Goal: Task Accomplishment & Management: Manage account settings

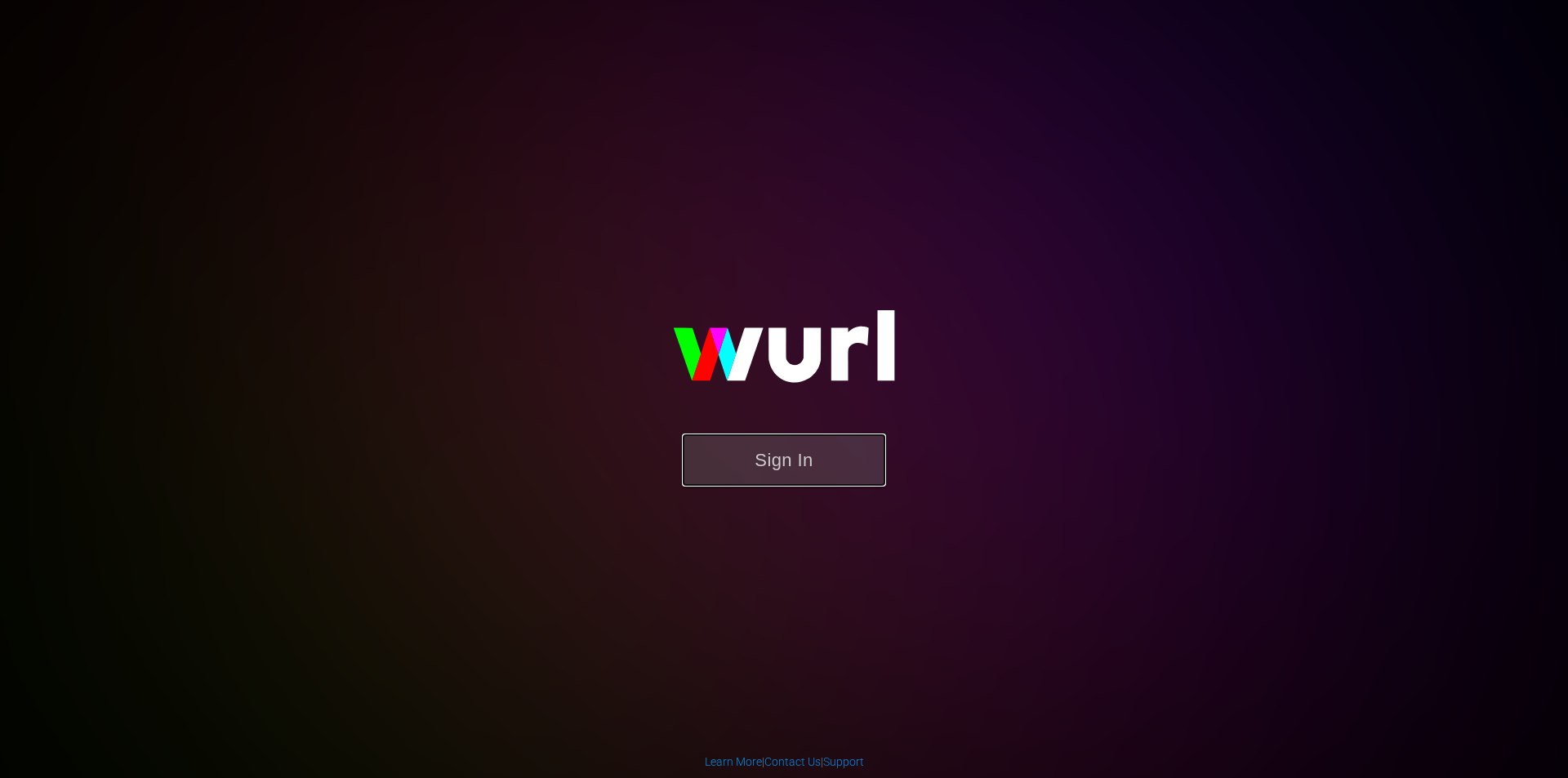
click at [810, 453] on button "Sign In" at bounding box center [784, 460] width 205 height 53
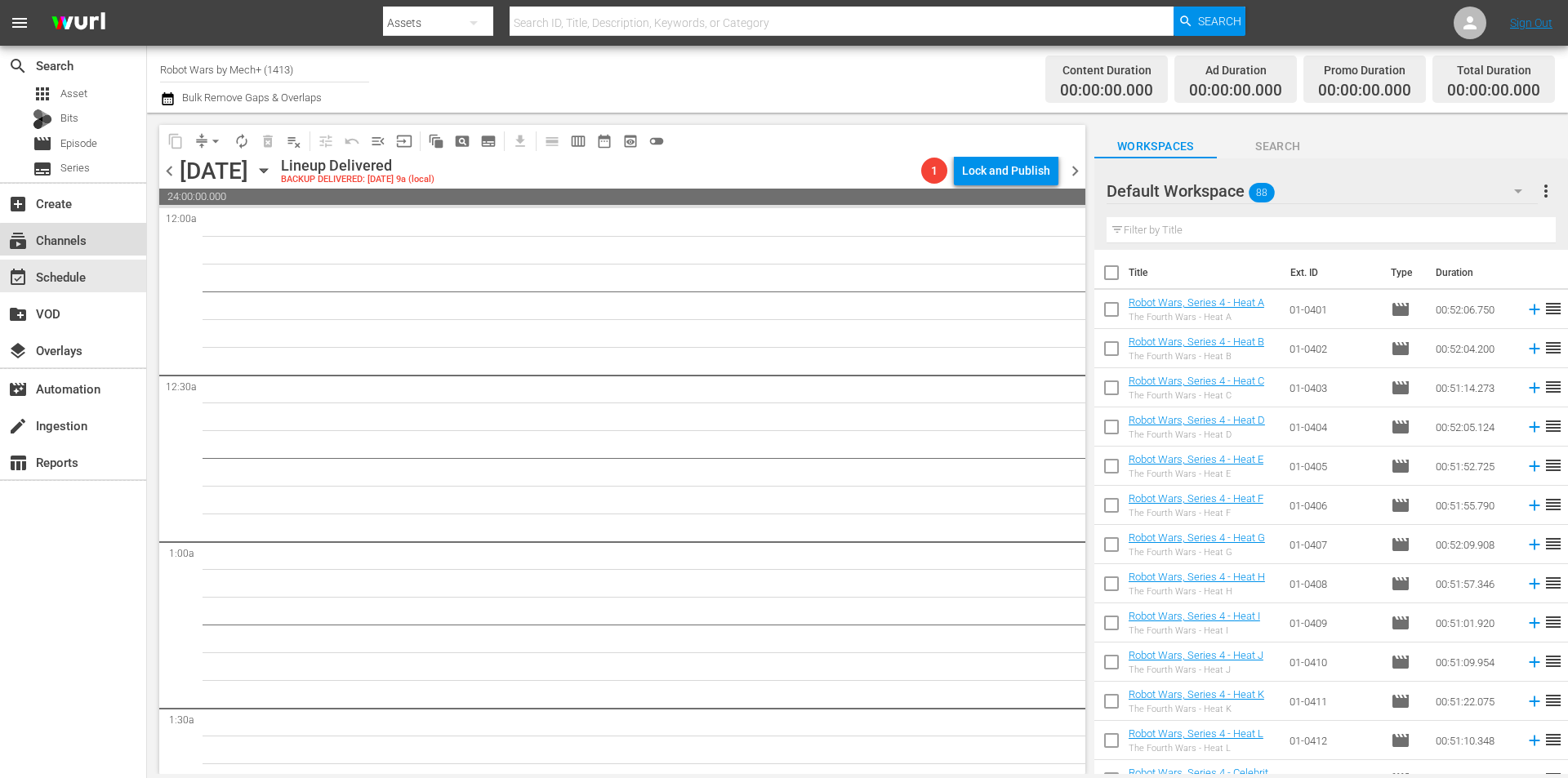
click at [79, 245] on div "subscriptions Channels" at bounding box center [45, 237] width 91 height 15
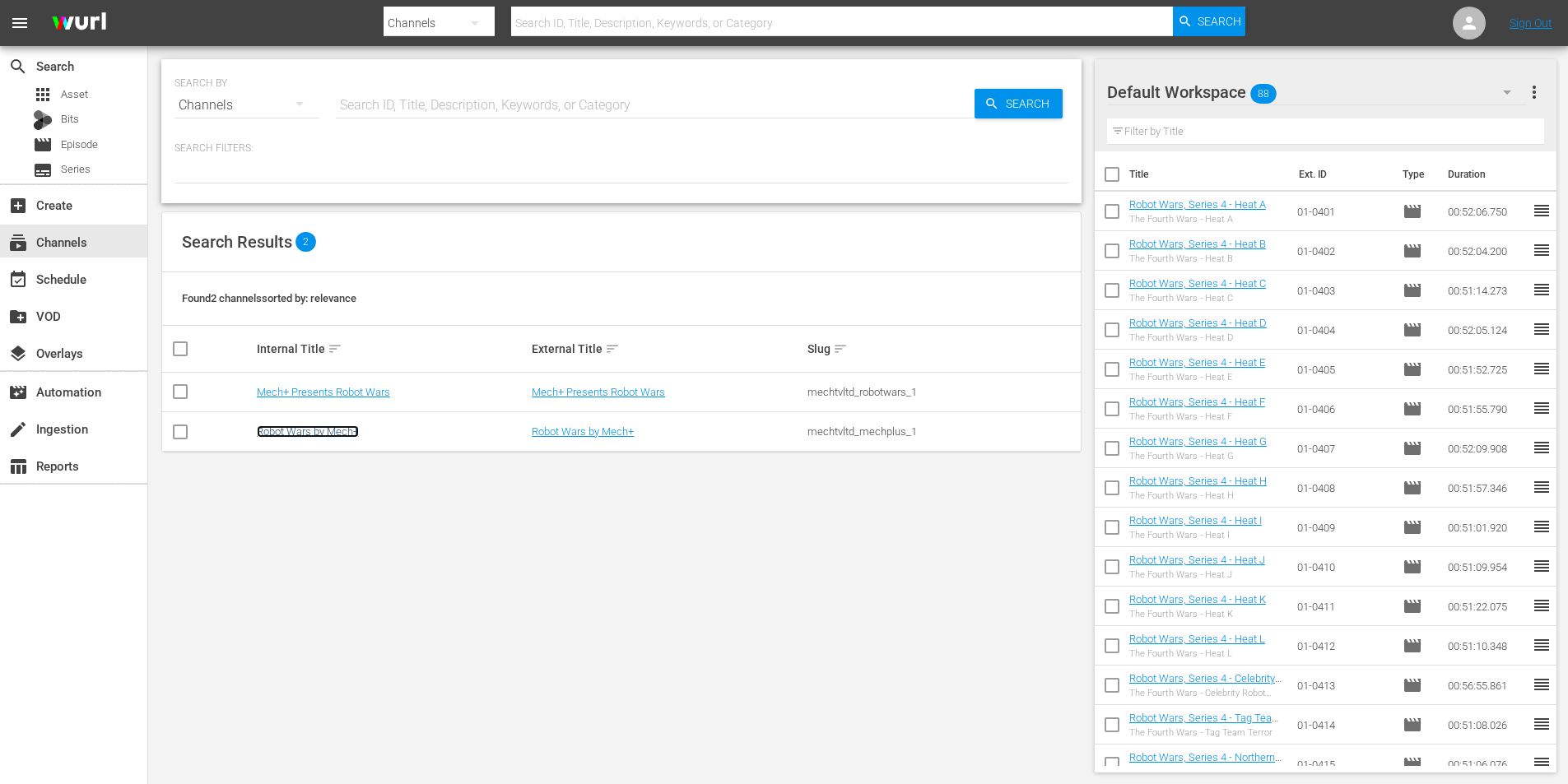
click at [289, 434] on link "Robot Wars by Mech+" at bounding box center [307, 431] width 102 height 12
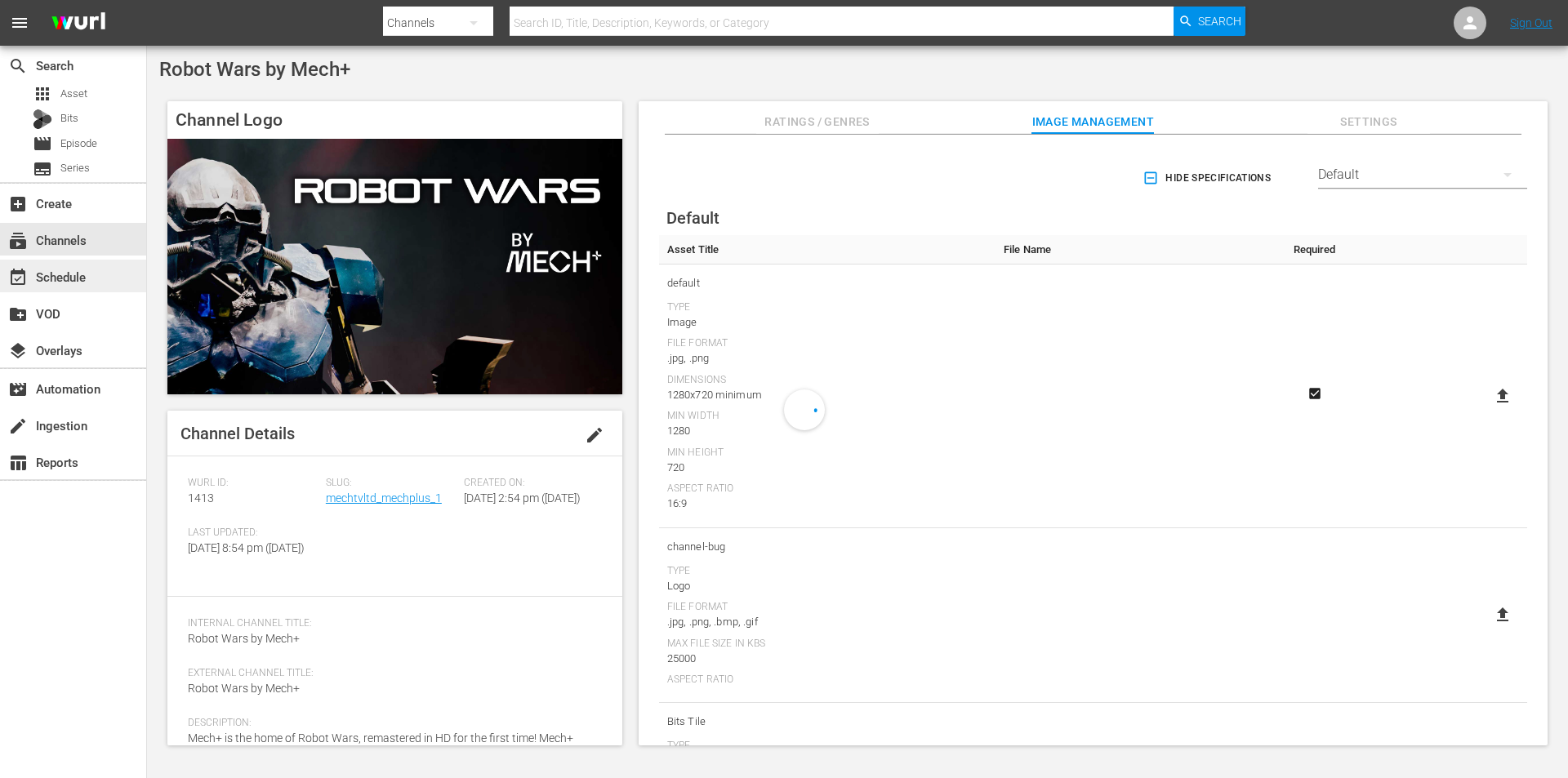
click at [70, 281] on div "event_available Schedule" at bounding box center [45, 274] width 91 height 15
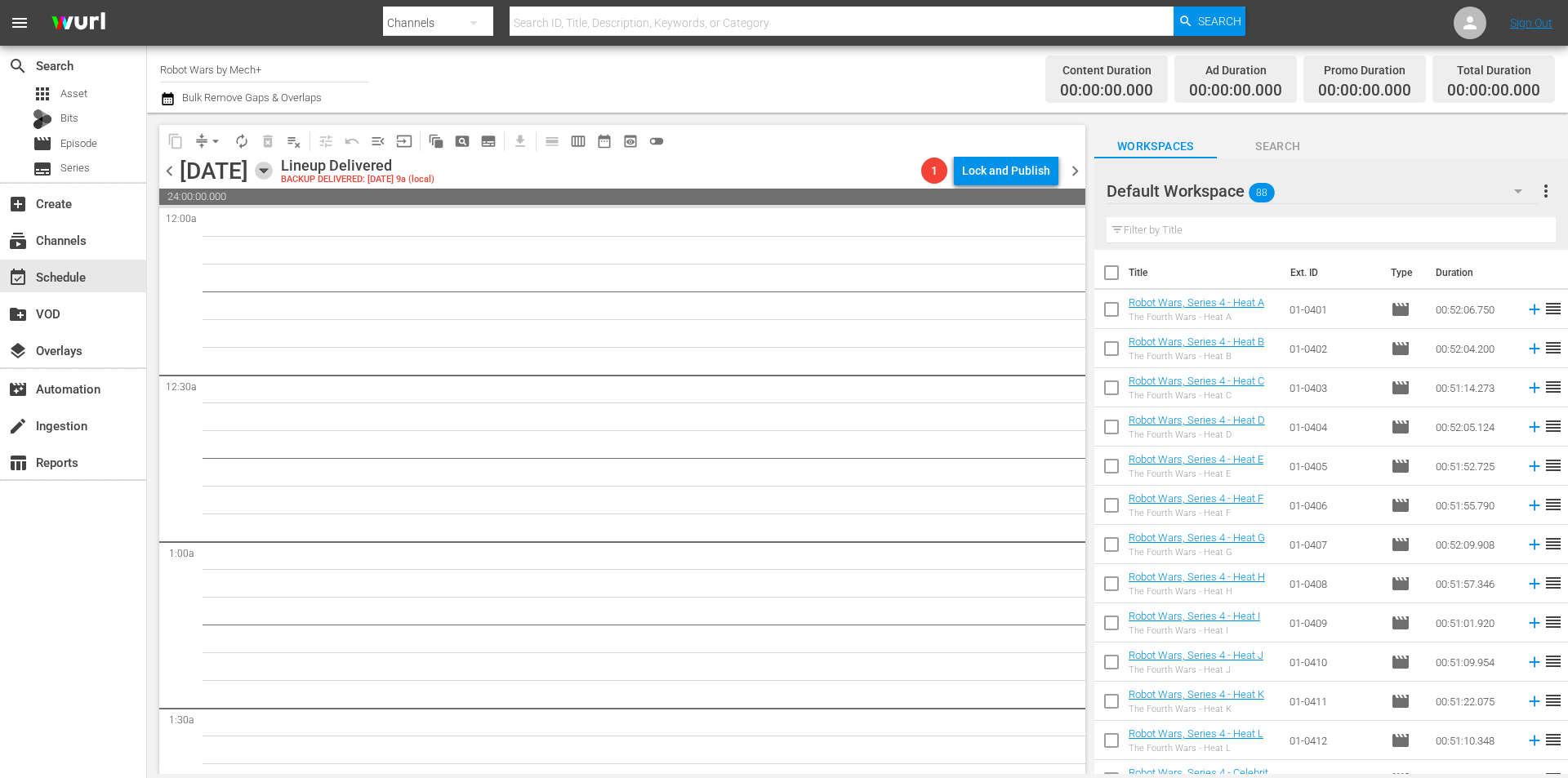
click at [272, 175] on icon "button" at bounding box center [264, 170] width 18 height 18
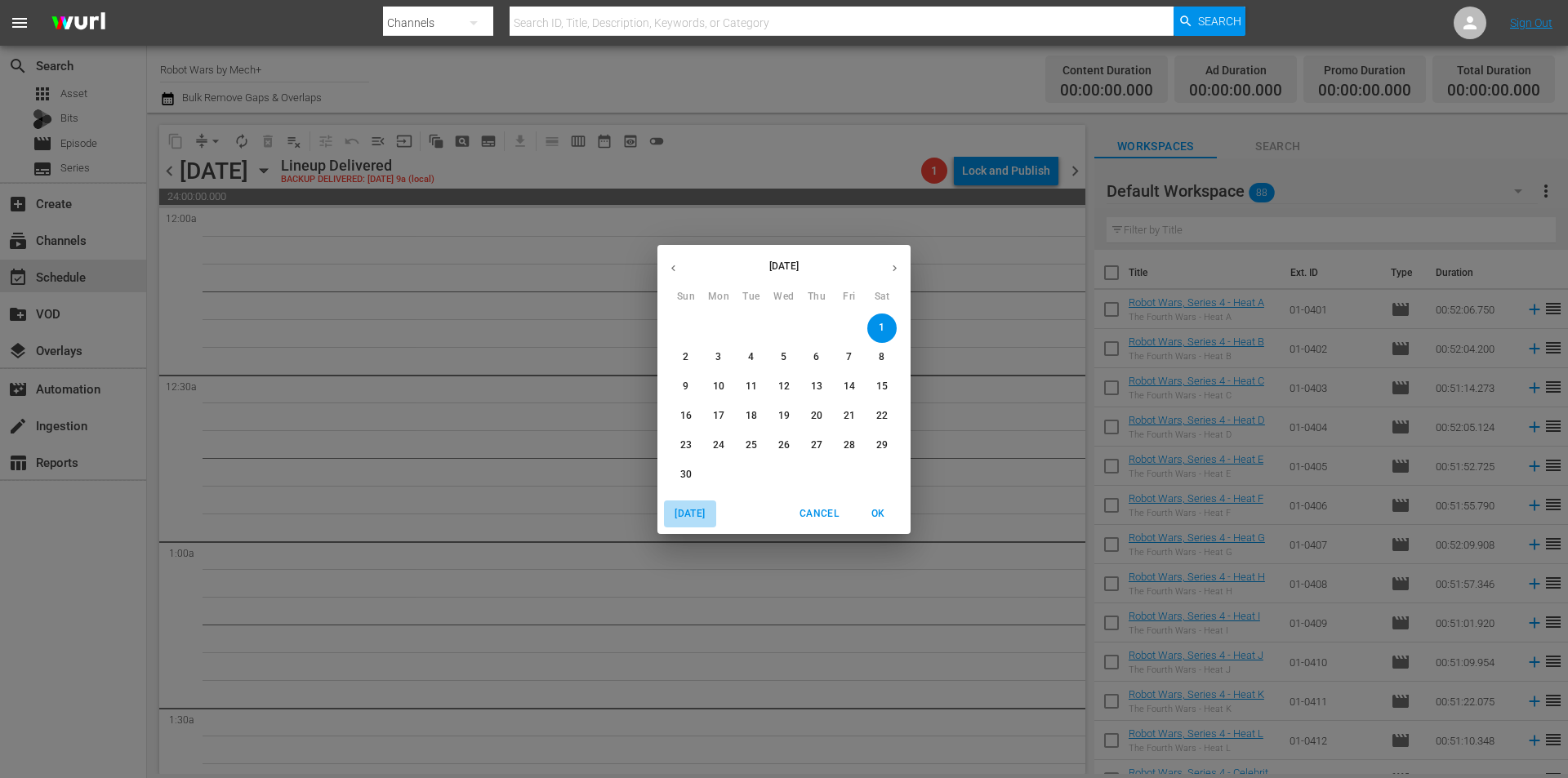
click at [695, 509] on span "[DATE]" at bounding box center [691, 513] width 39 height 17
click at [684, 359] on p "5" at bounding box center [686, 357] width 6 height 14
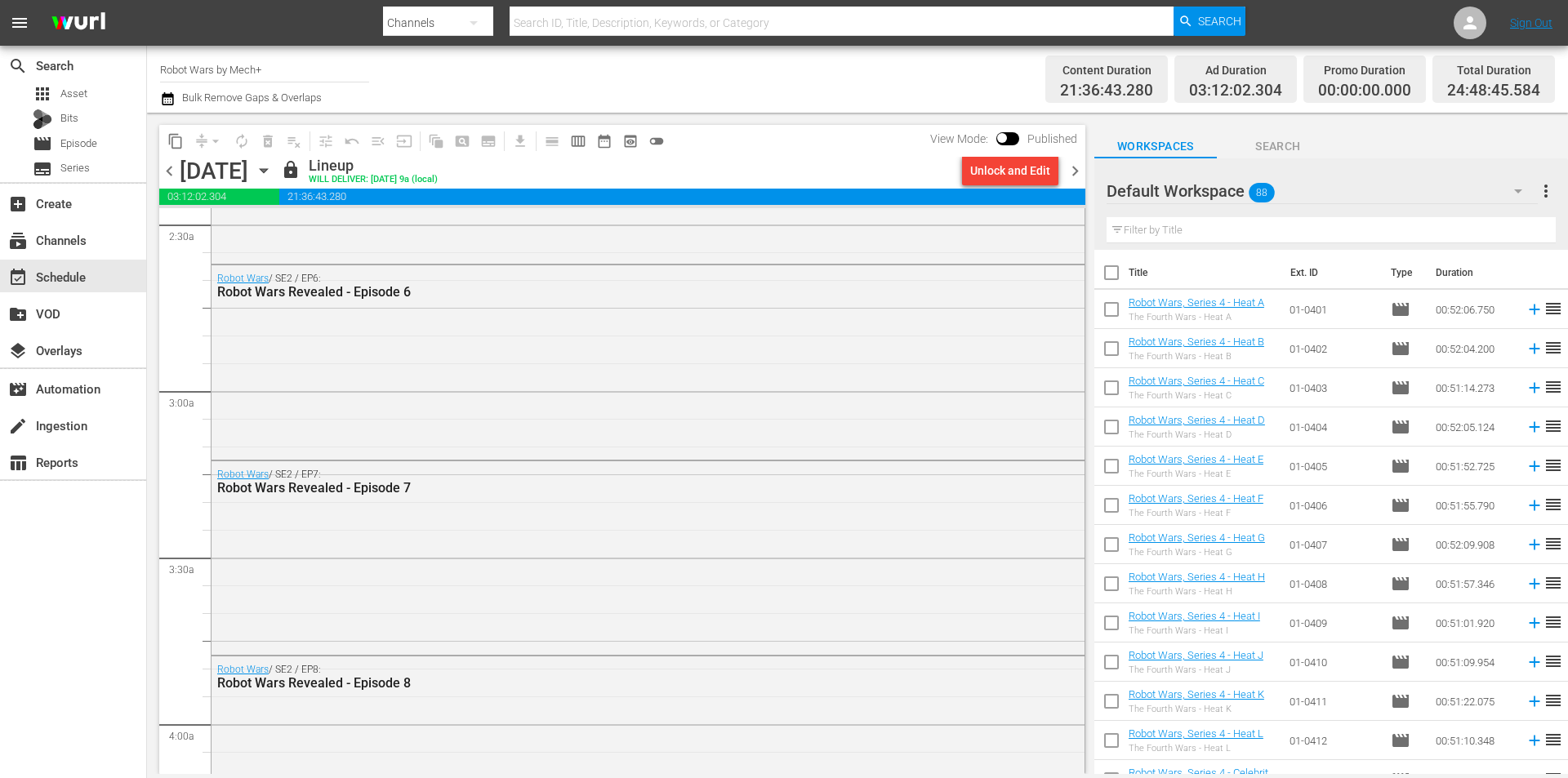
click at [1075, 172] on span "chevron_right" at bounding box center [1075, 171] width 21 height 21
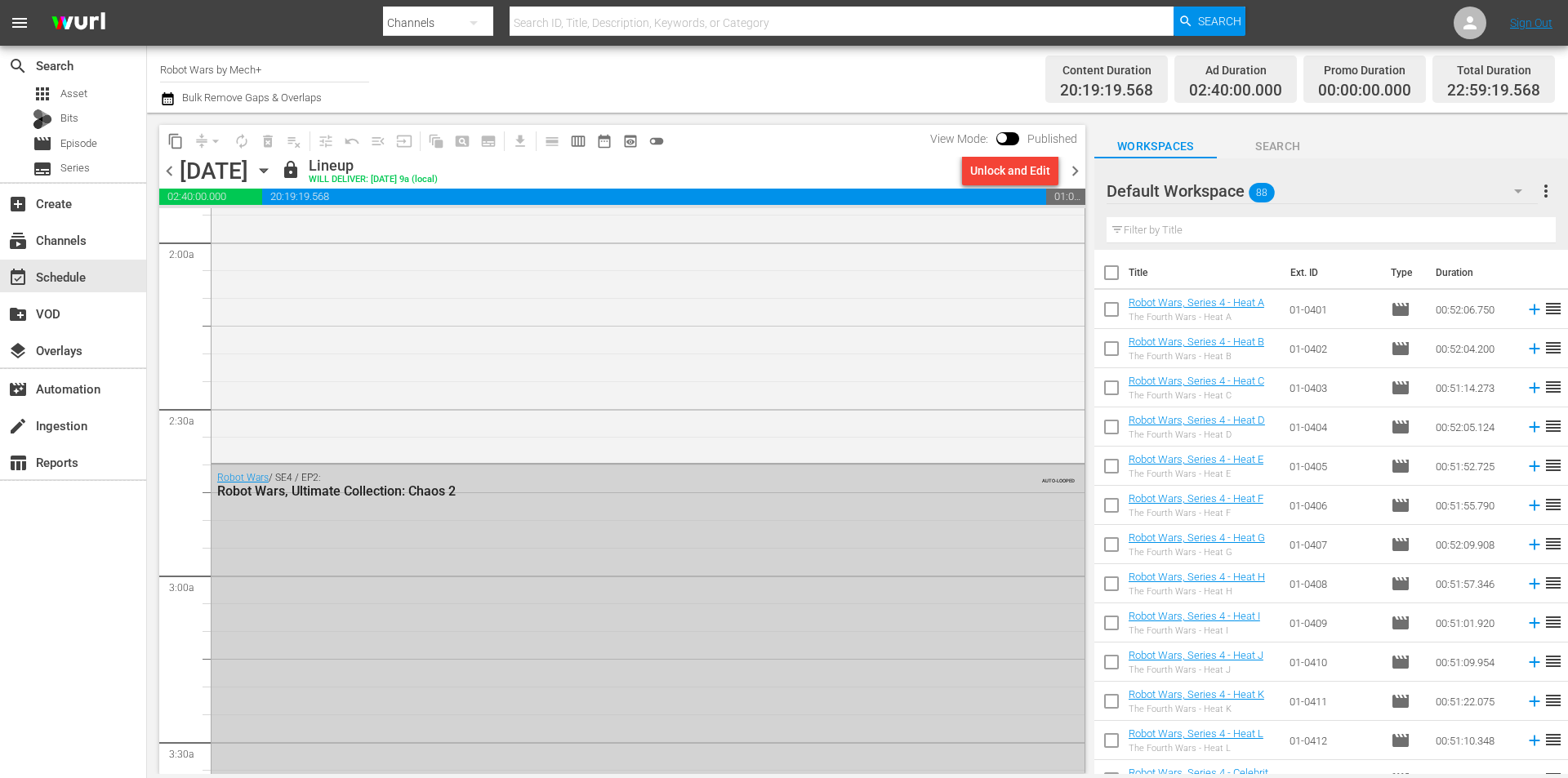
scroll to position [600, 0]
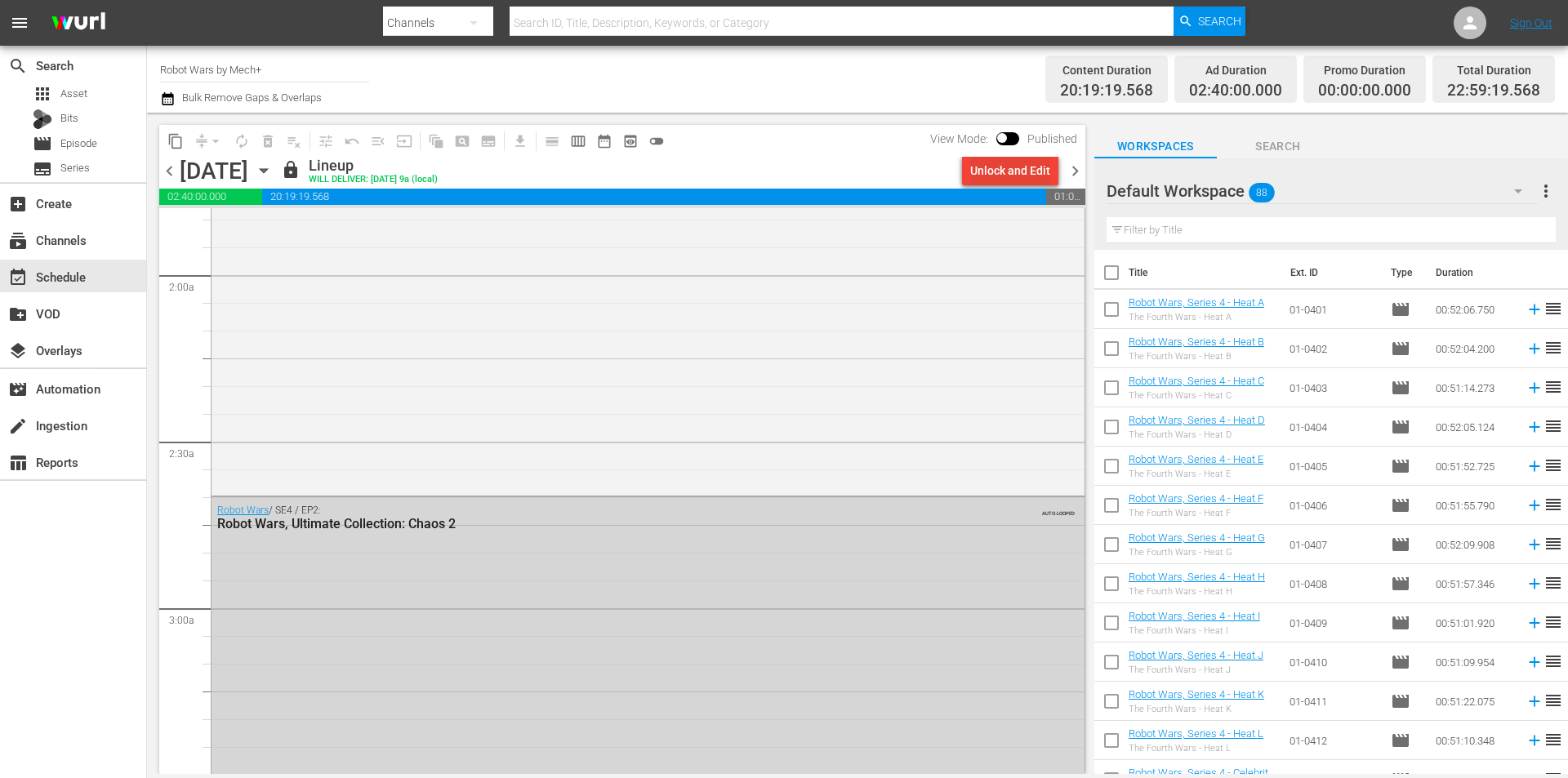
click at [998, 171] on div "Unlock and Edit" at bounding box center [1010, 171] width 80 height 30
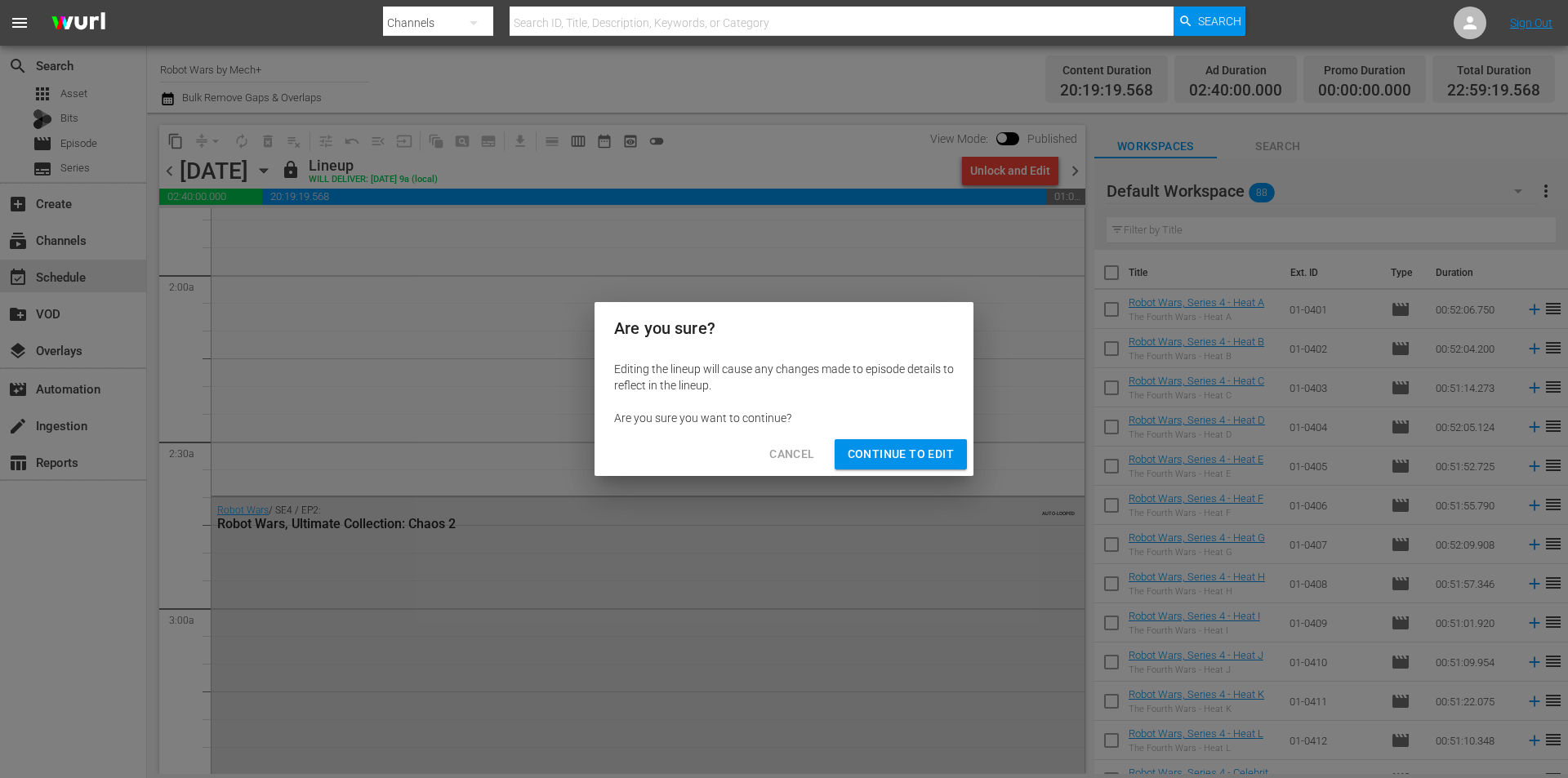
click at [891, 446] on span "Continue to Edit" at bounding box center [901, 454] width 106 height 21
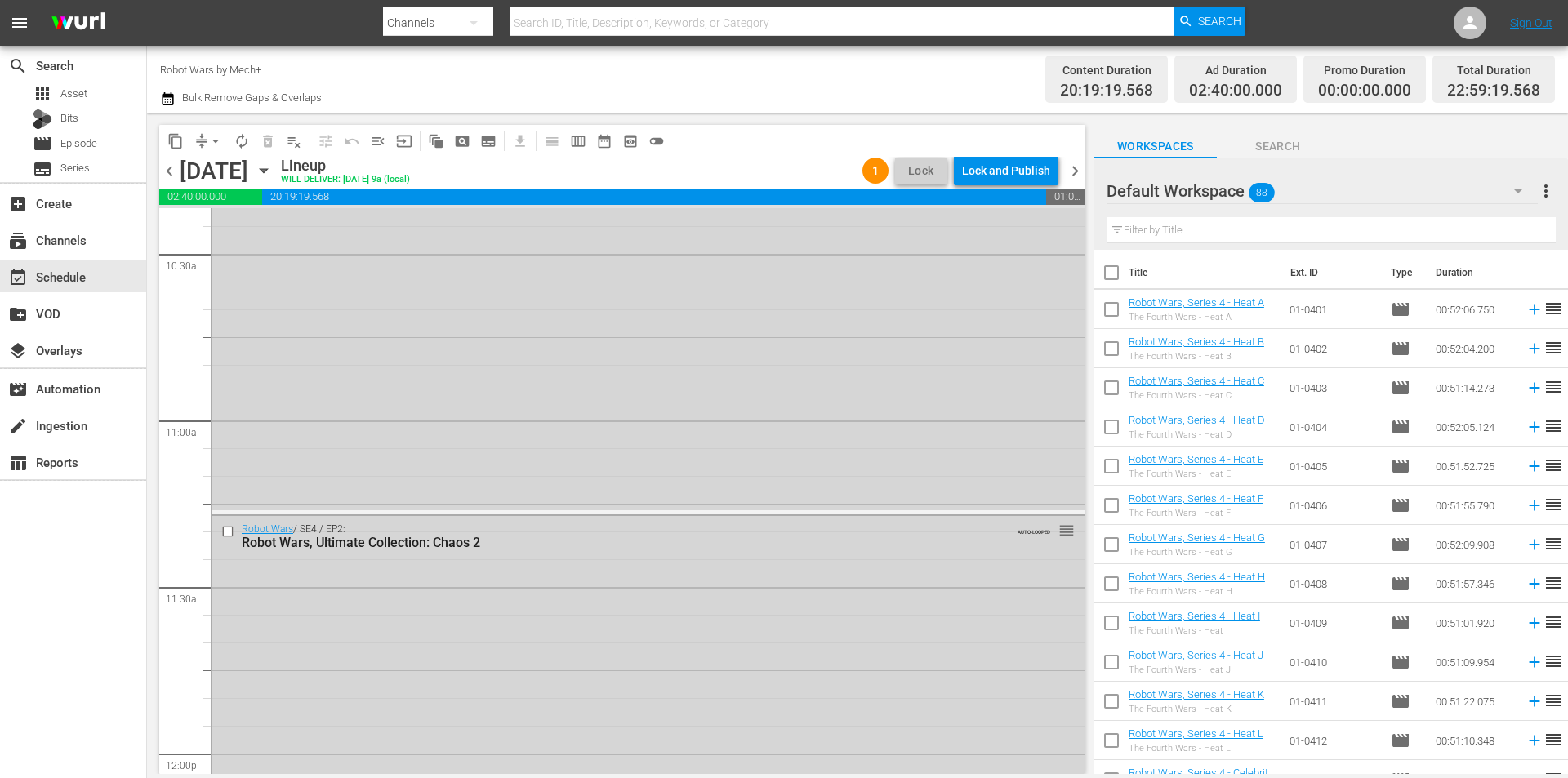
scroll to position [3785, 0]
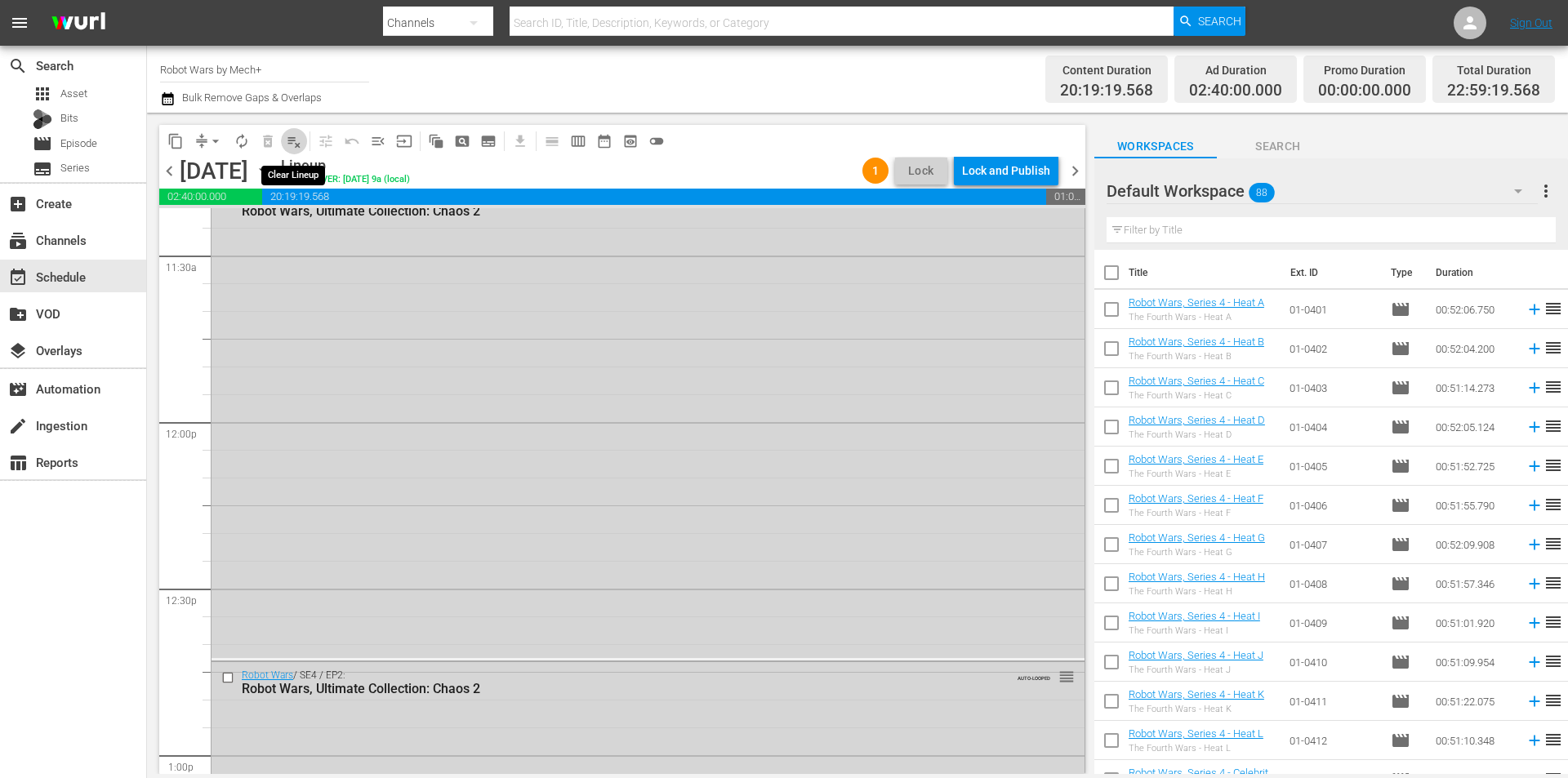
click at [293, 136] on span "playlist_remove_outlined" at bounding box center [294, 141] width 17 height 17
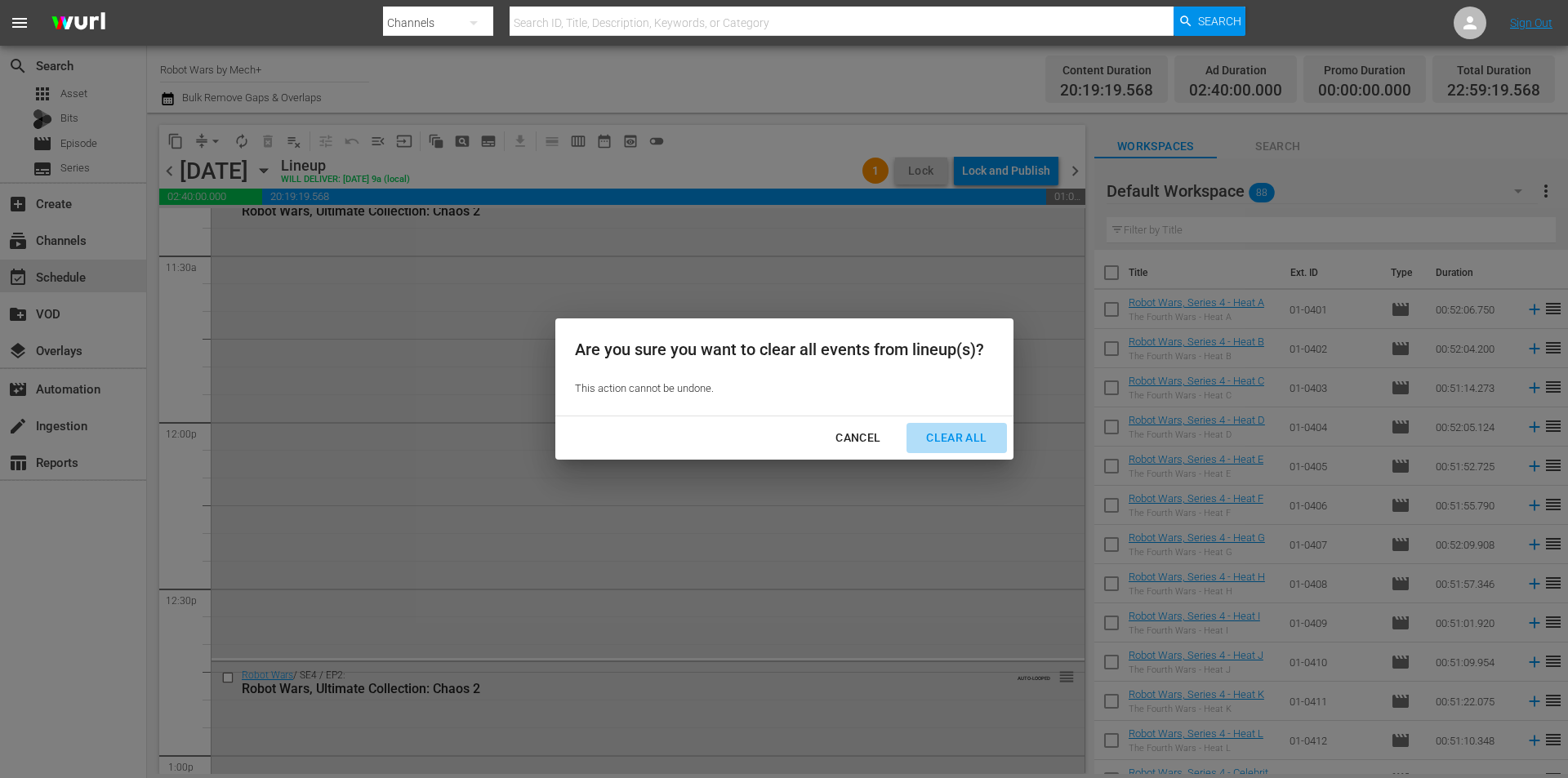
click at [956, 440] on div "Clear All" at bounding box center [956, 438] width 87 height 21
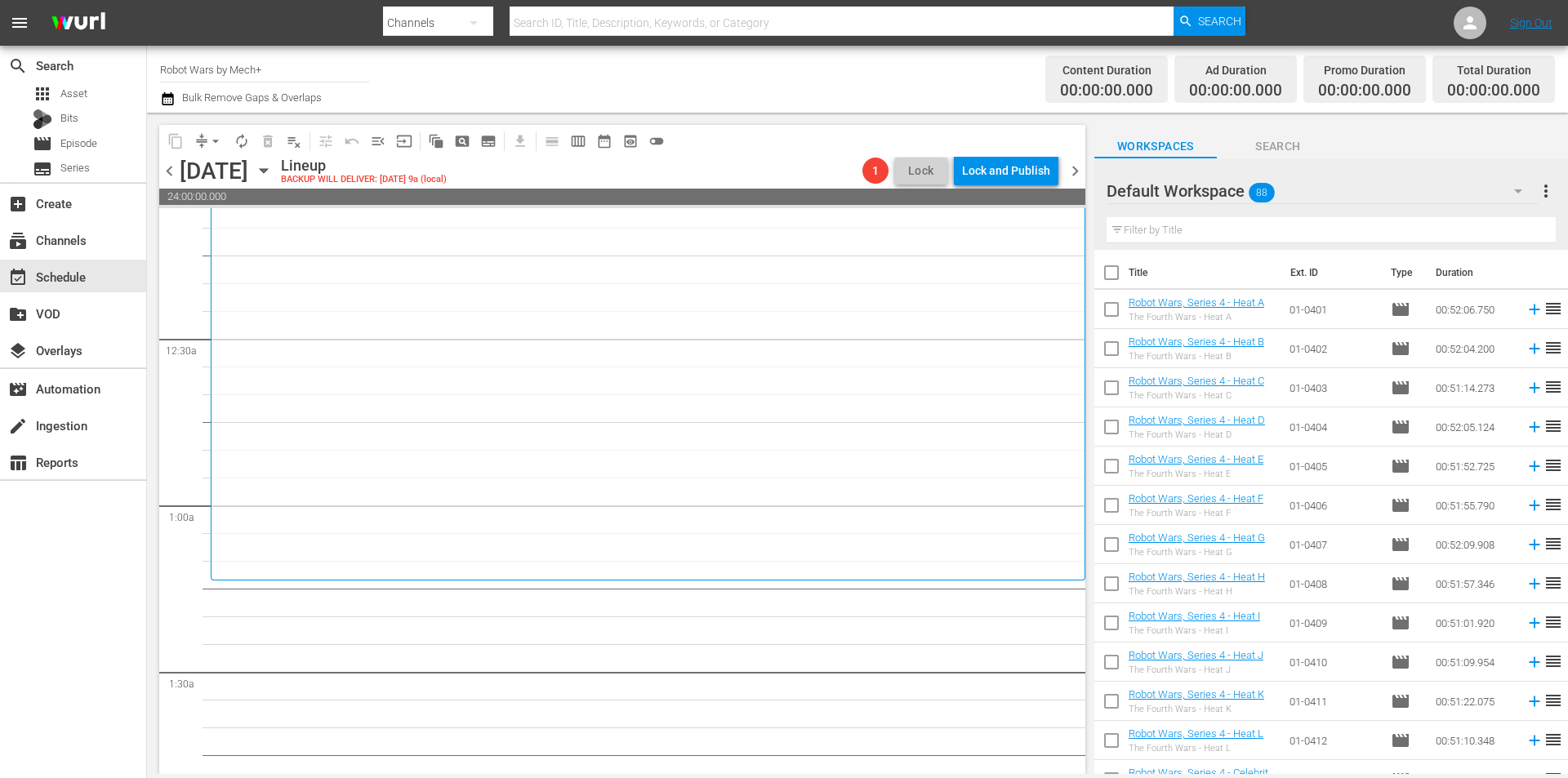
scroll to position [0, 0]
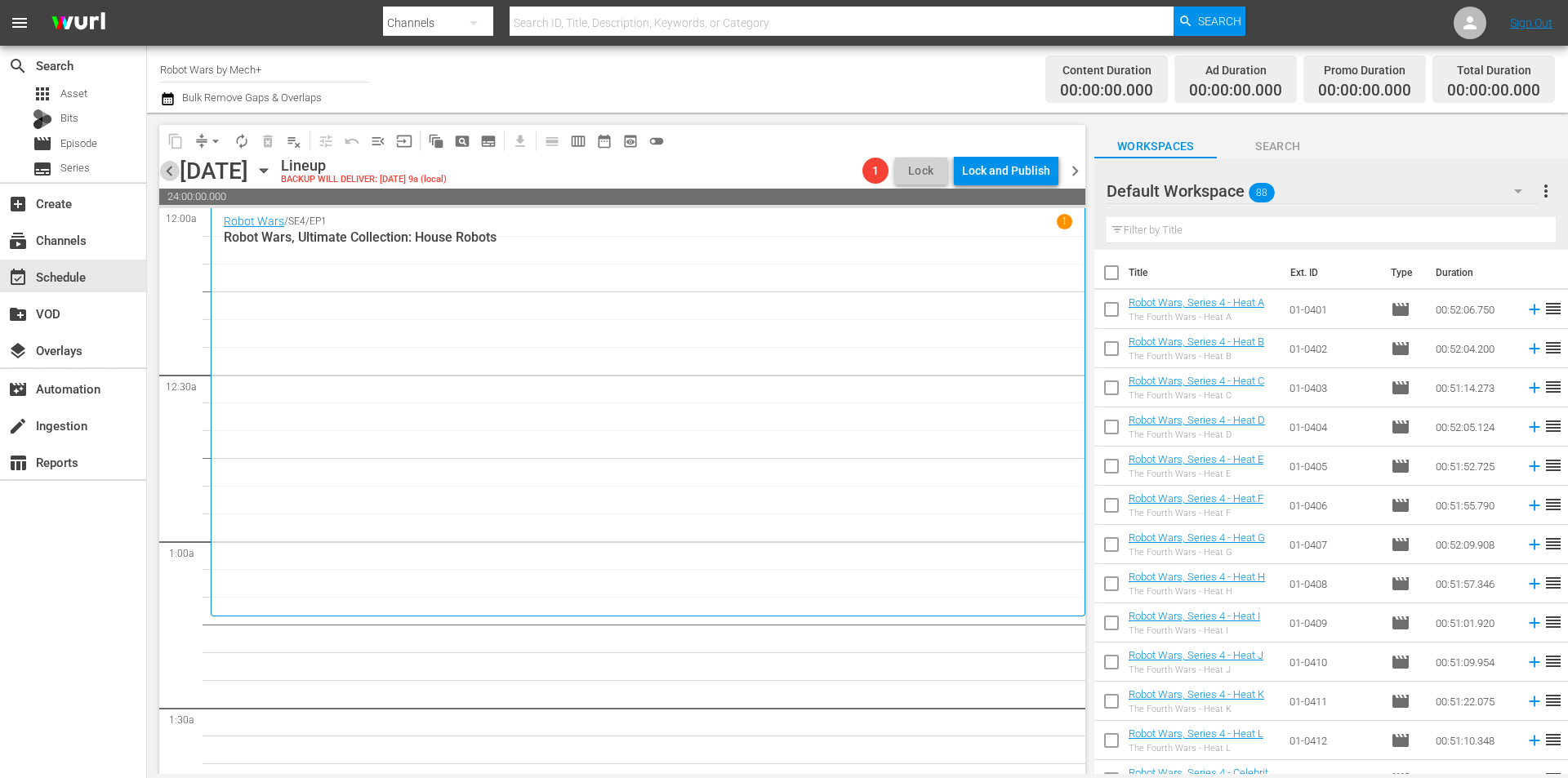
click at [166, 168] on span "chevron_left" at bounding box center [169, 171] width 21 height 21
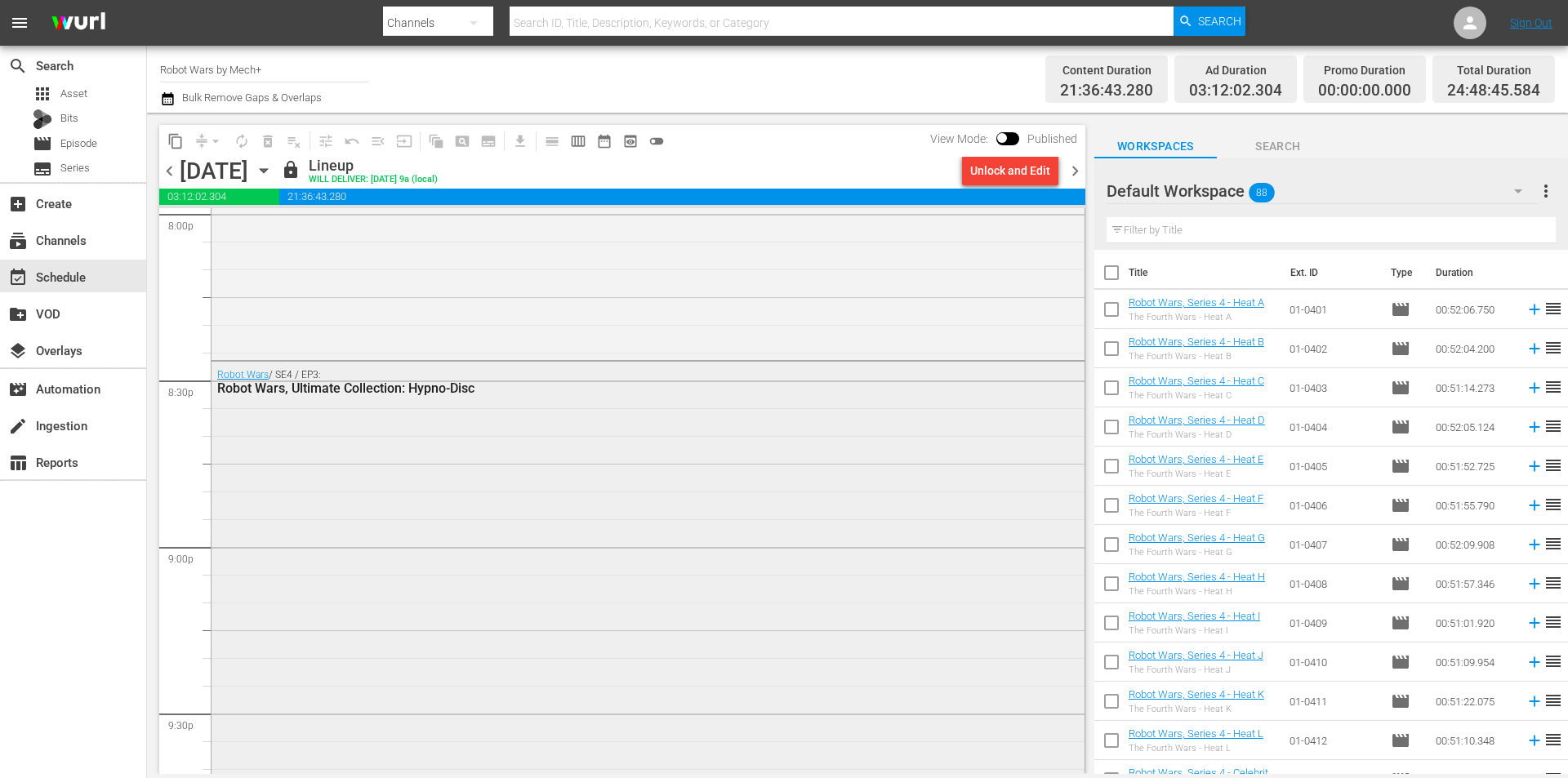
scroll to position [6825, 0]
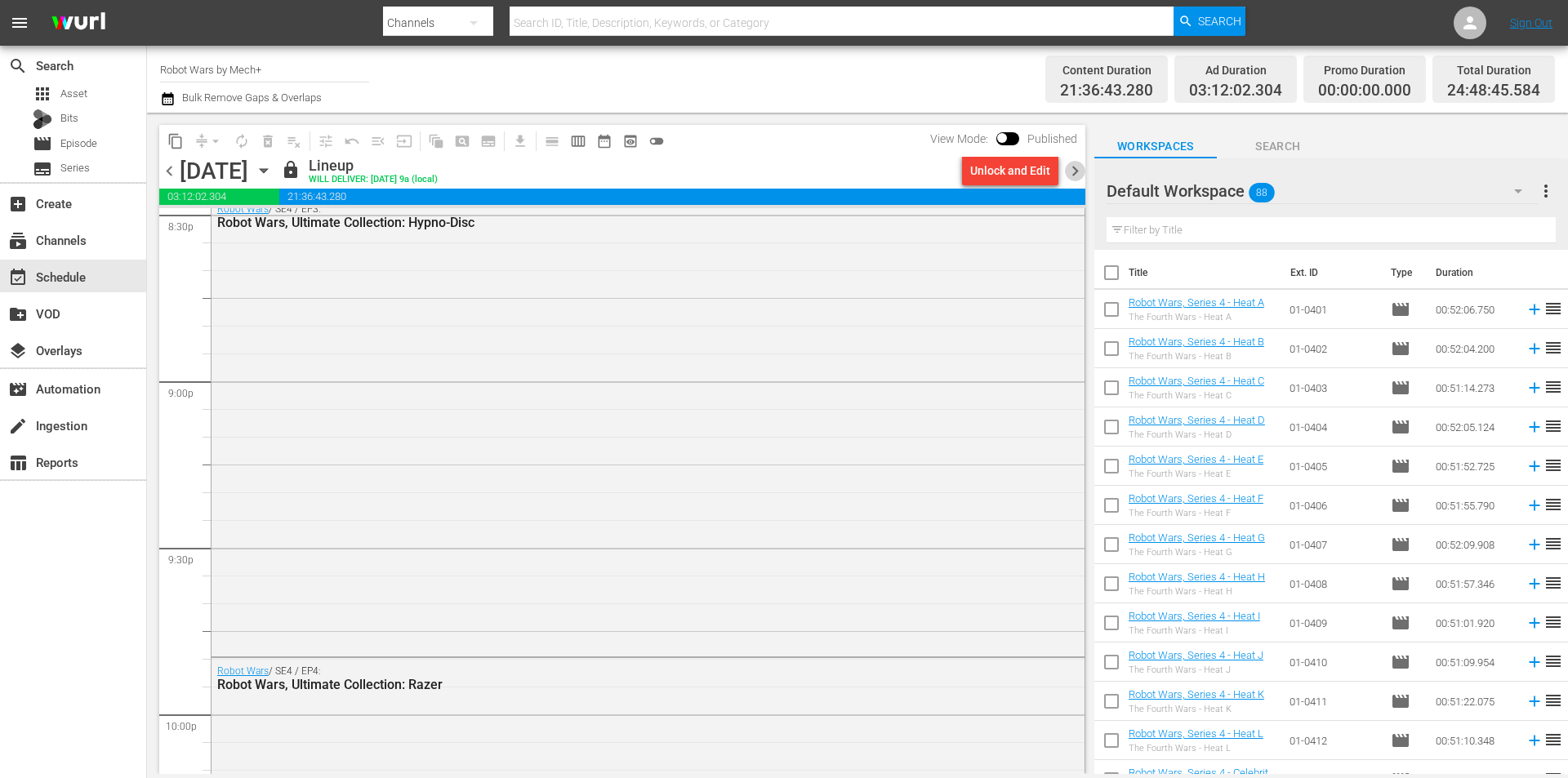
click at [1081, 171] on span "chevron_right" at bounding box center [1075, 171] width 21 height 21
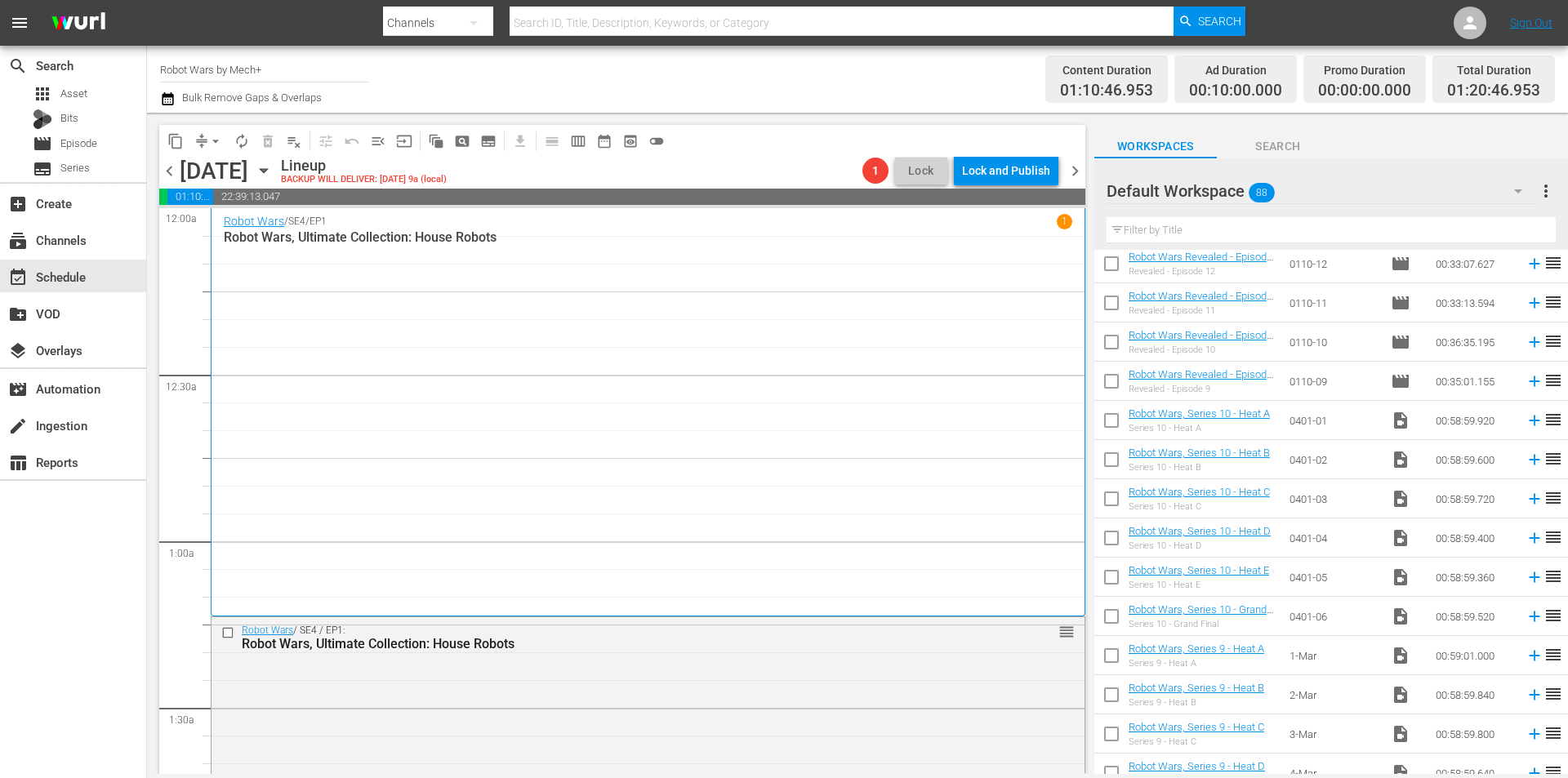
scroll to position [2963, 0]
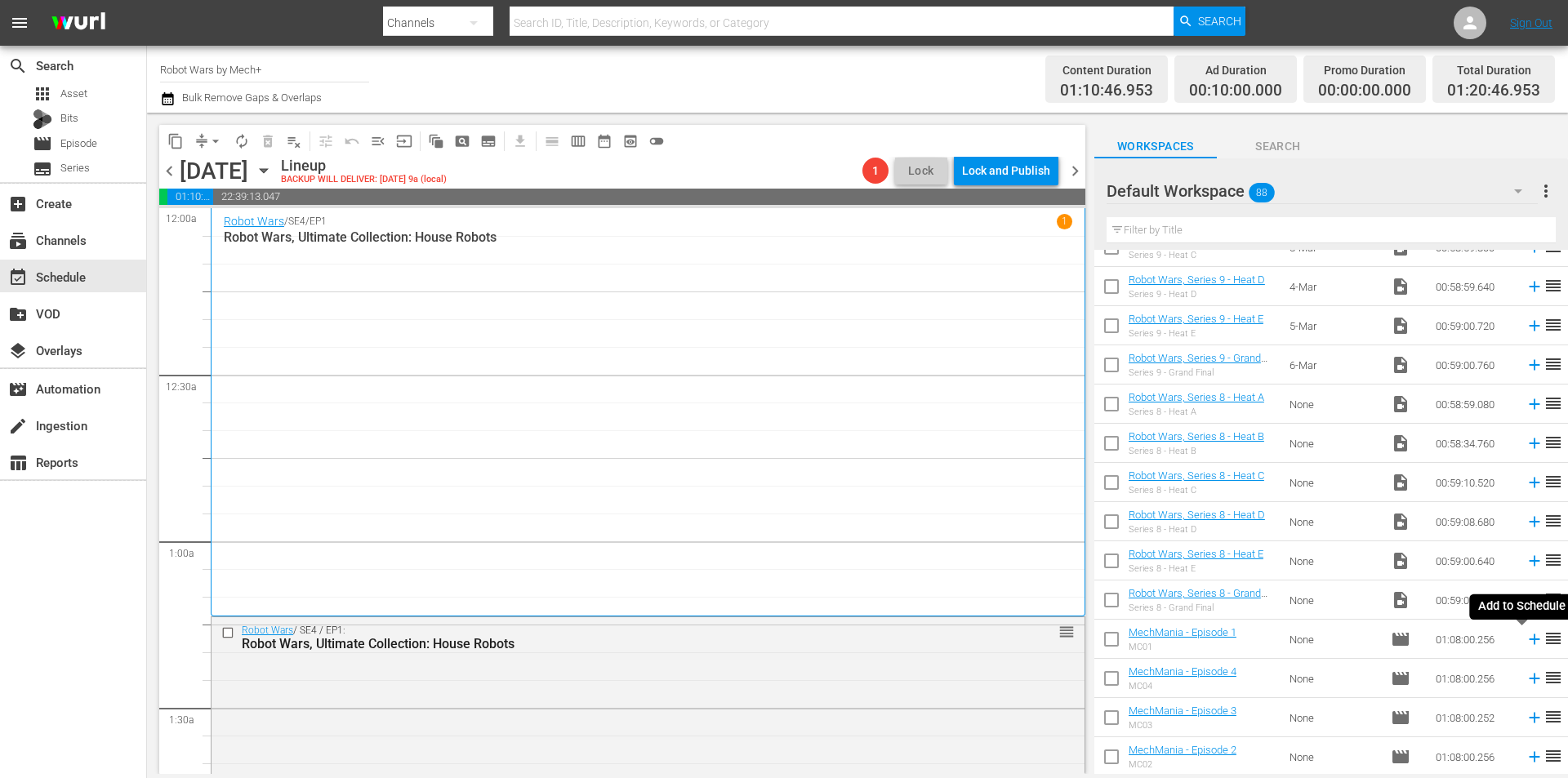
click at [1526, 638] on icon at bounding box center [1535, 639] width 18 height 18
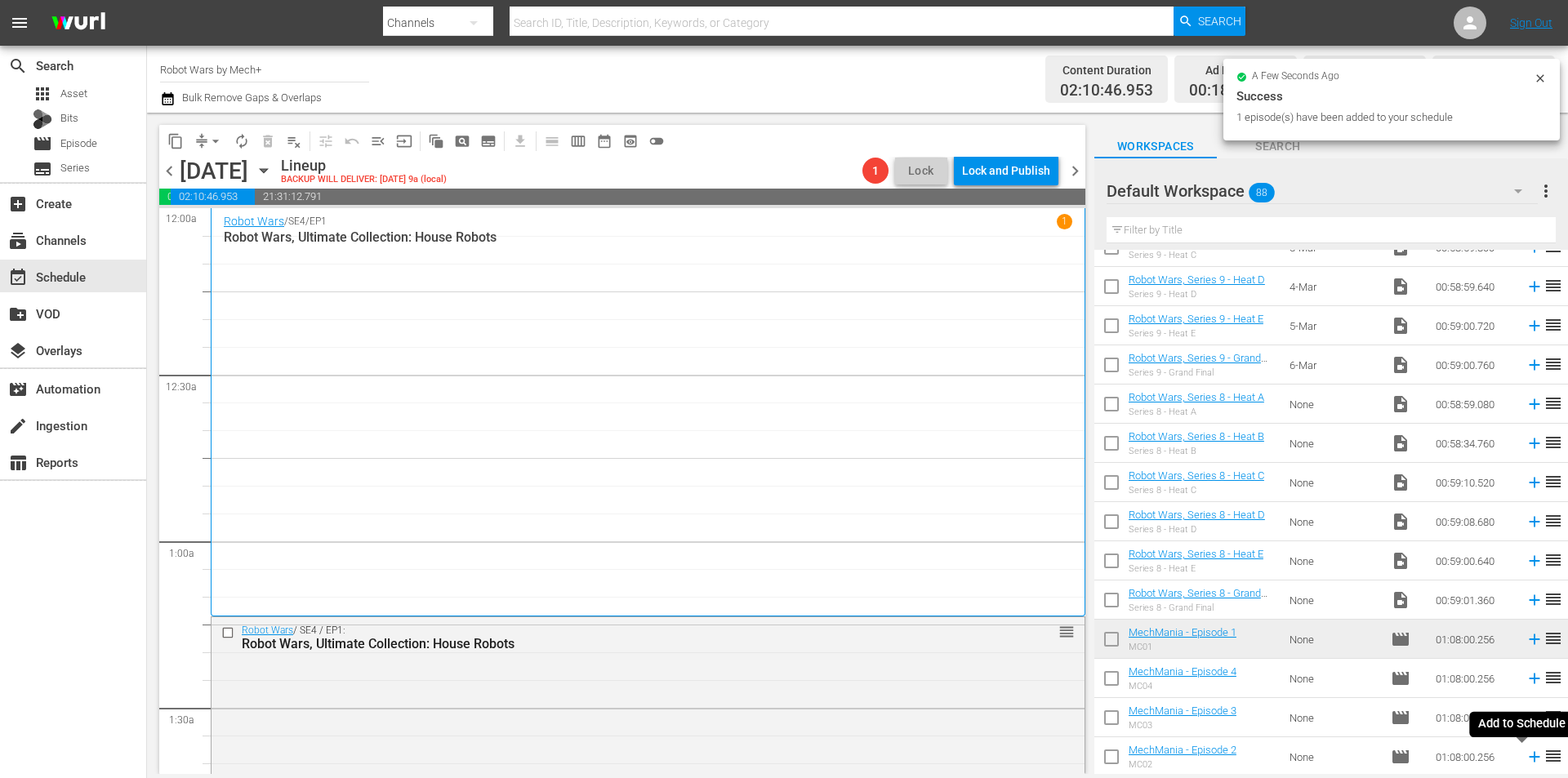
click at [1530, 758] on icon at bounding box center [1535, 757] width 11 height 11
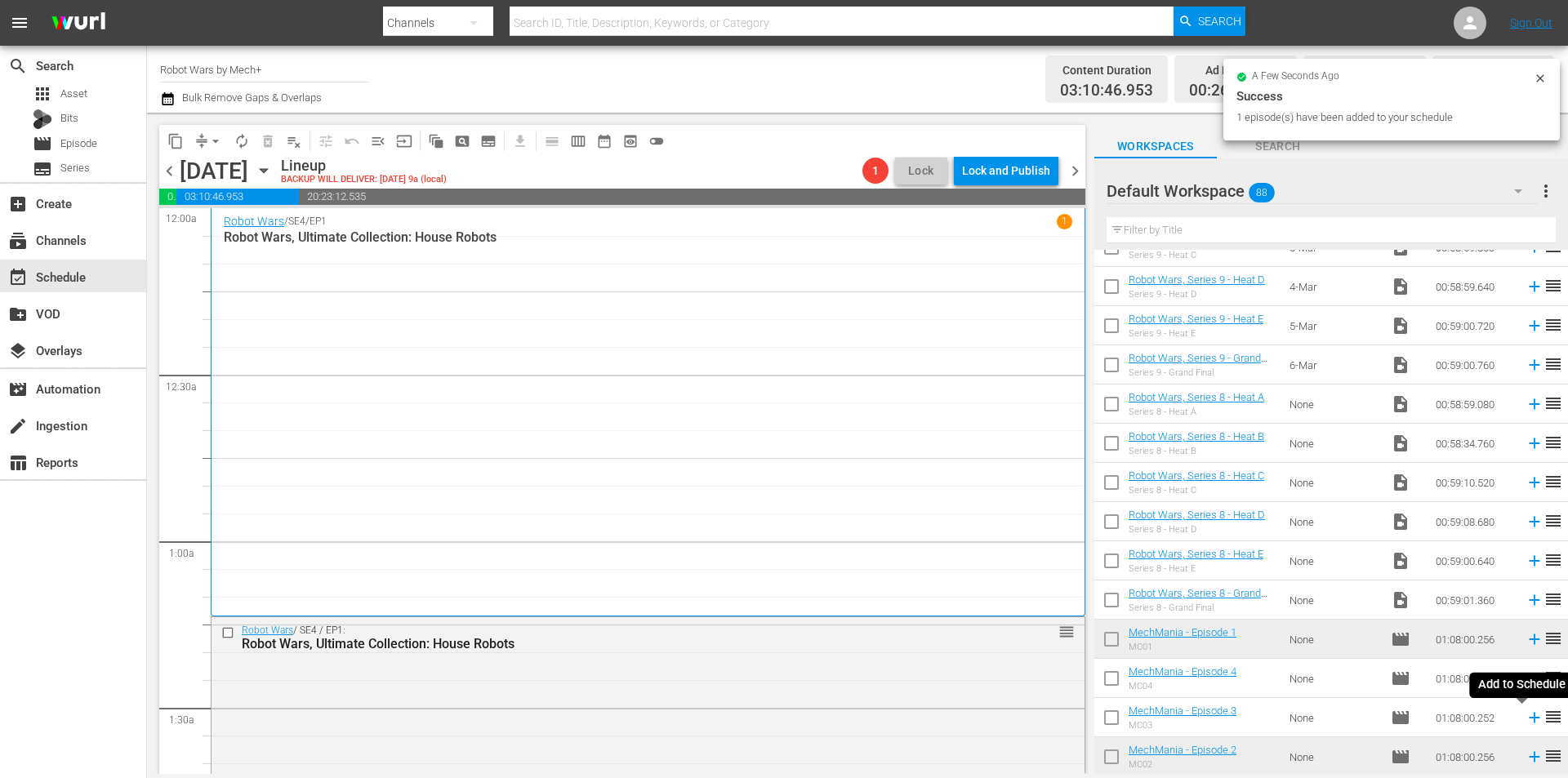
click at [1530, 721] on icon at bounding box center [1535, 718] width 11 height 11
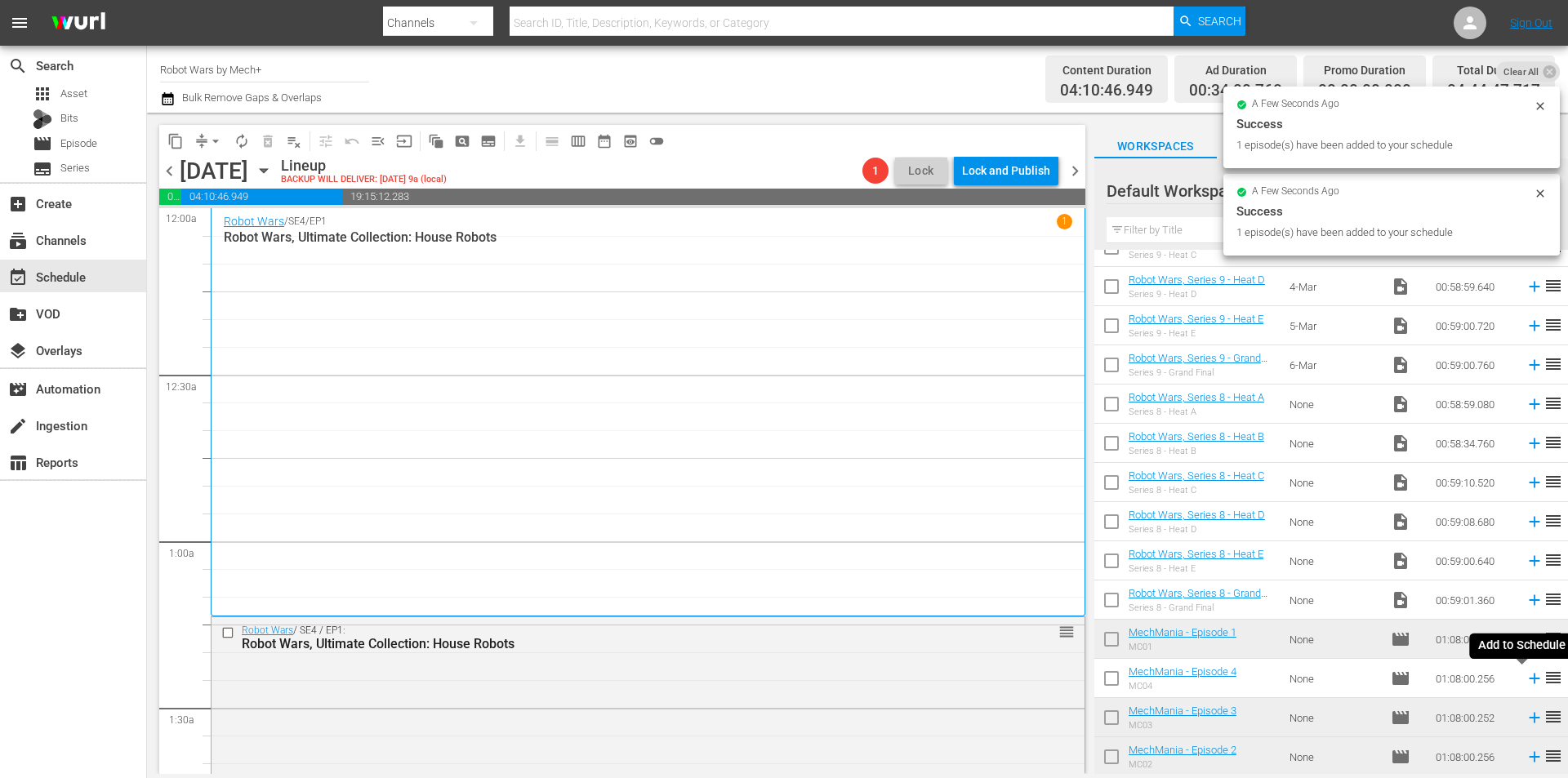
click at [1530, 677] on icon at bounding box center [1535, 679] width 11 height 11
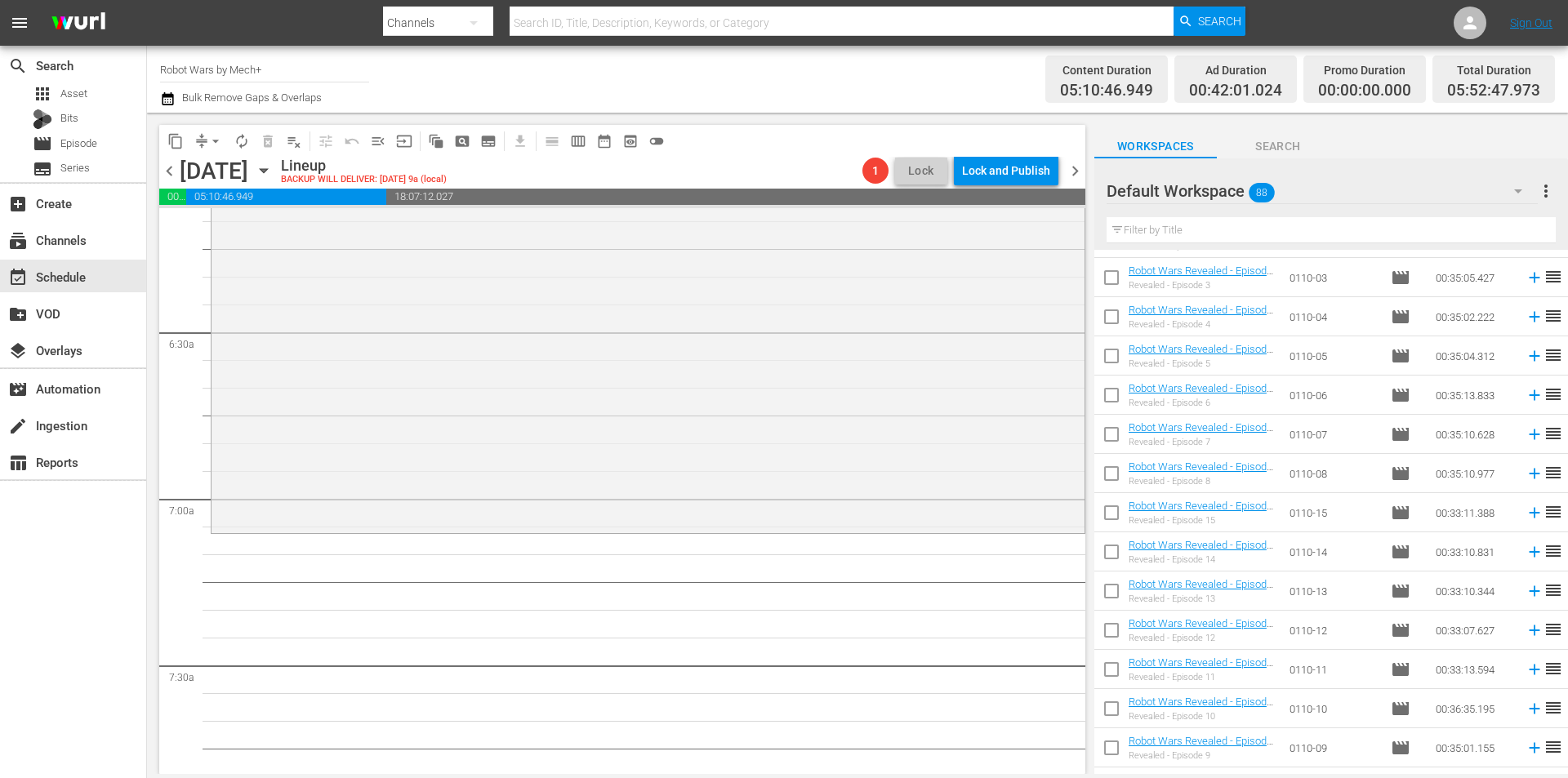
scroll to position [2065, 0]
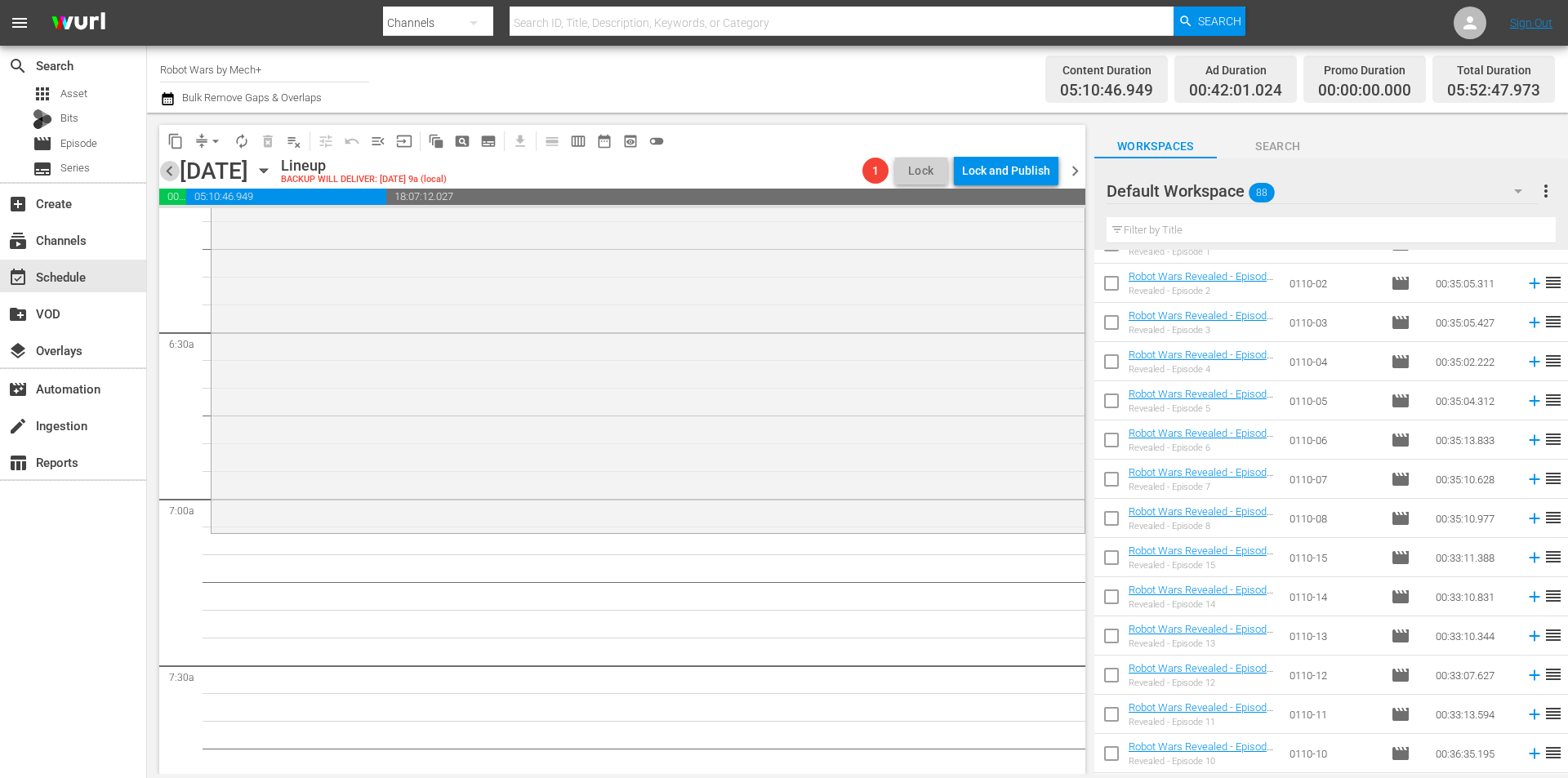
click at [171, 172] on span "chevron_left" at bounding box center [169, 171] width 21 height 21
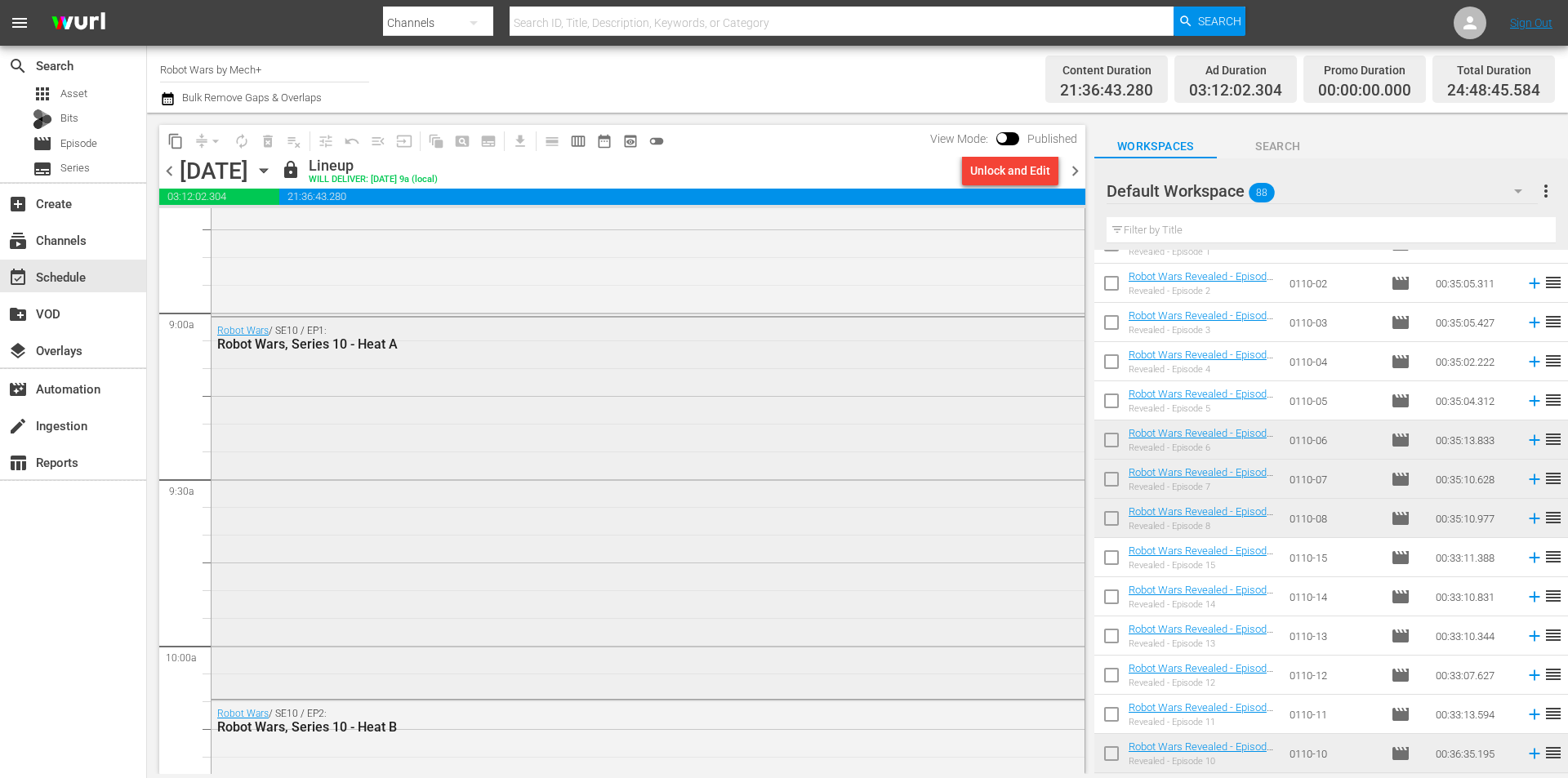
scroll to position [2777, 0]
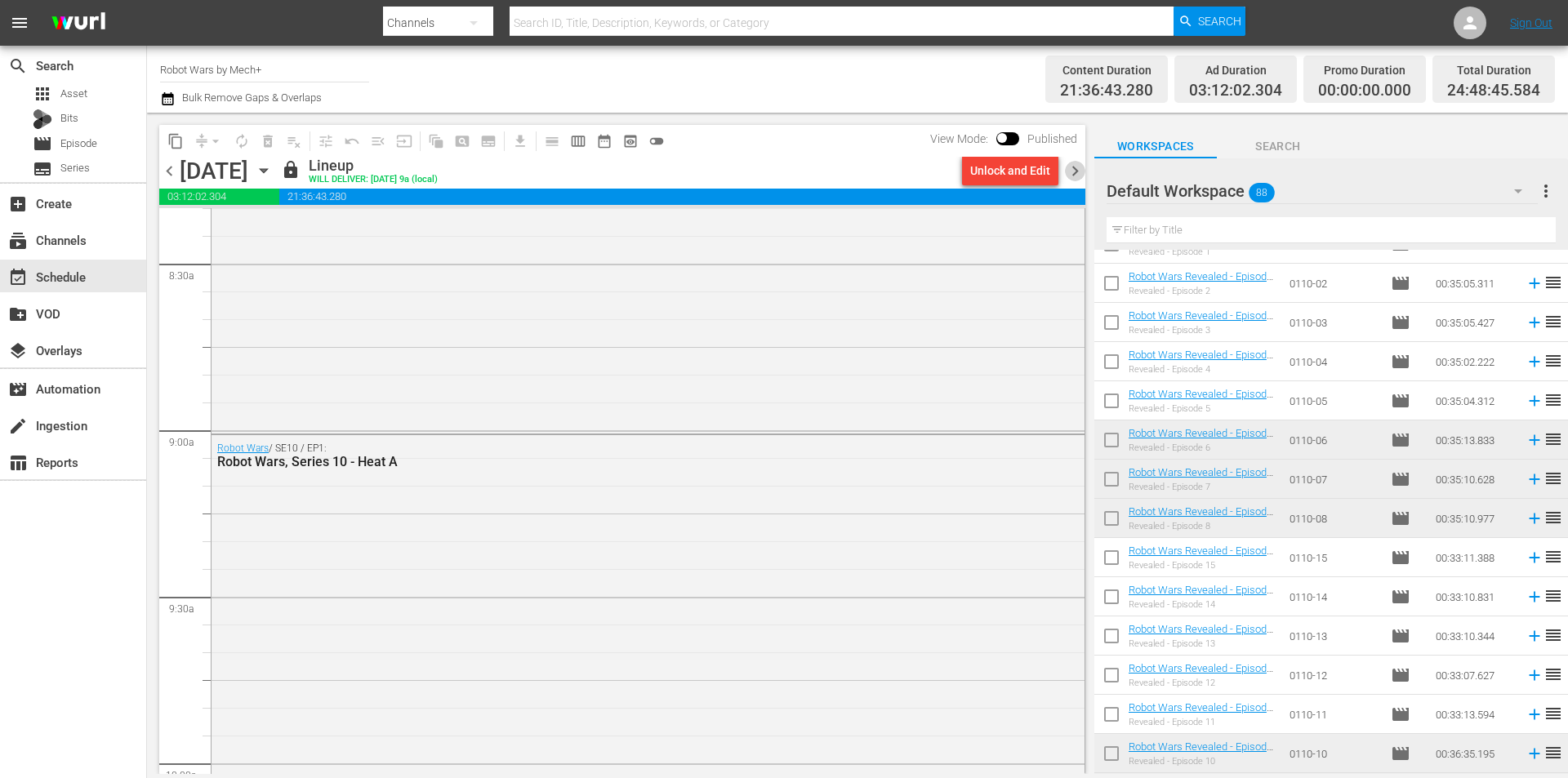
click at [1077, 168] on span "chevron_right" at bounding box center [1075, 171] width 21 height 21
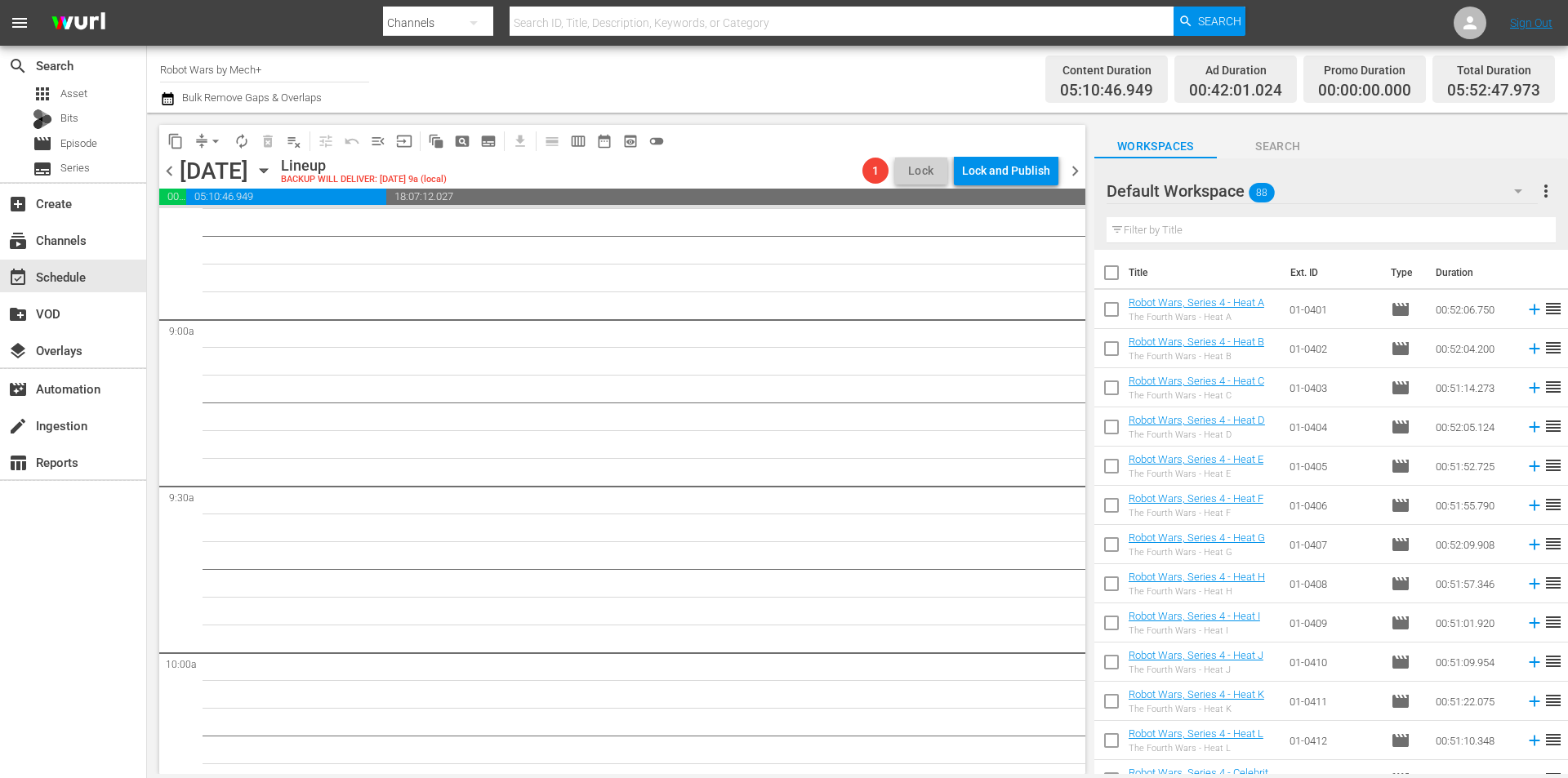
click at [1113, 318] on input "checkbox" at bounding box center [1112, 313] width 34 height 34
checkbox input "true"
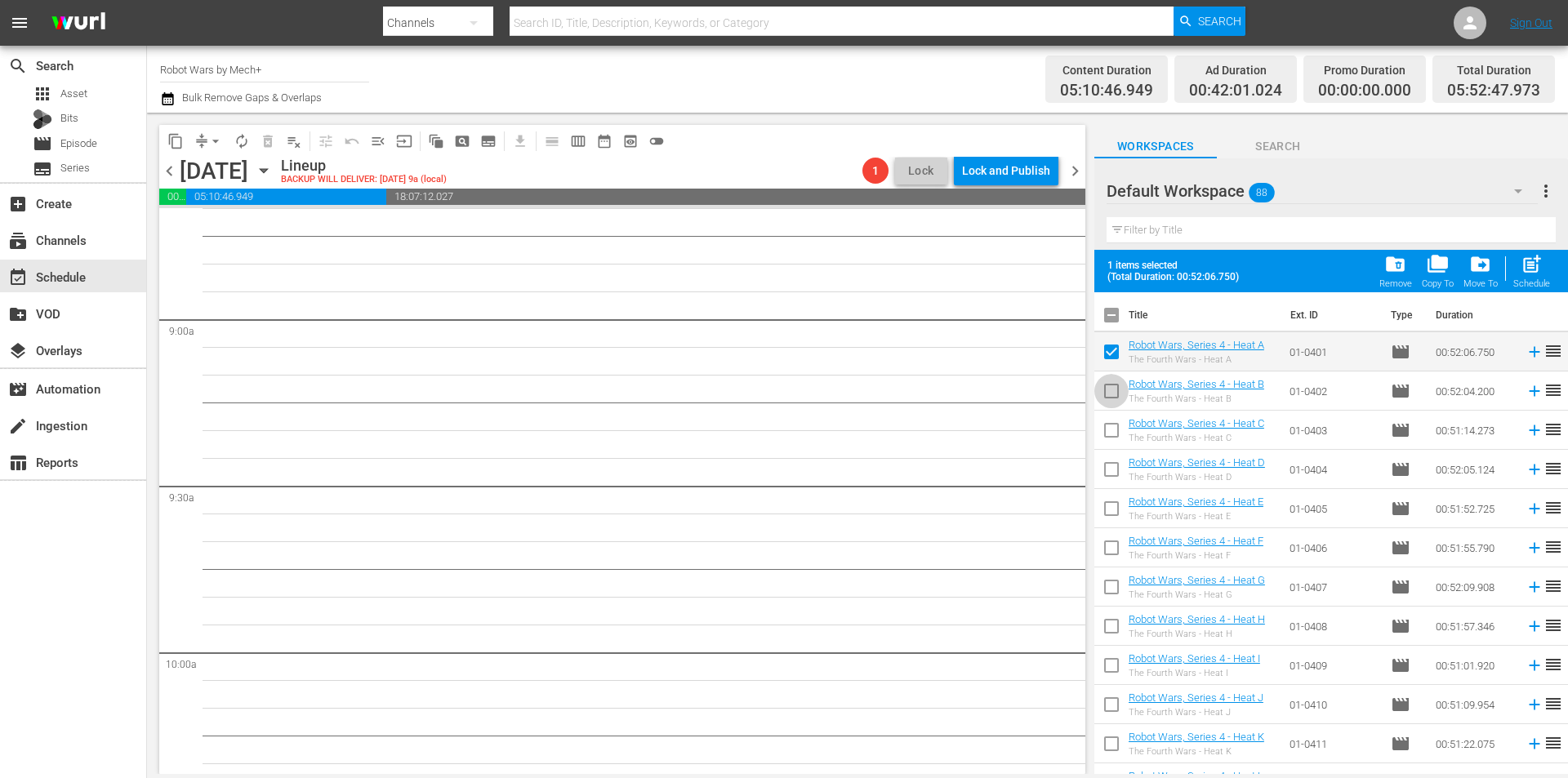
click at [1120, 385] on input "checkbox" at bounding box center [1112, 394] width 34 height 34
checkbox input "true"
click at [1113, 437] on input "checkbox" at bounding box center [1112, 434] width 34 height 34
checkbox input "true"
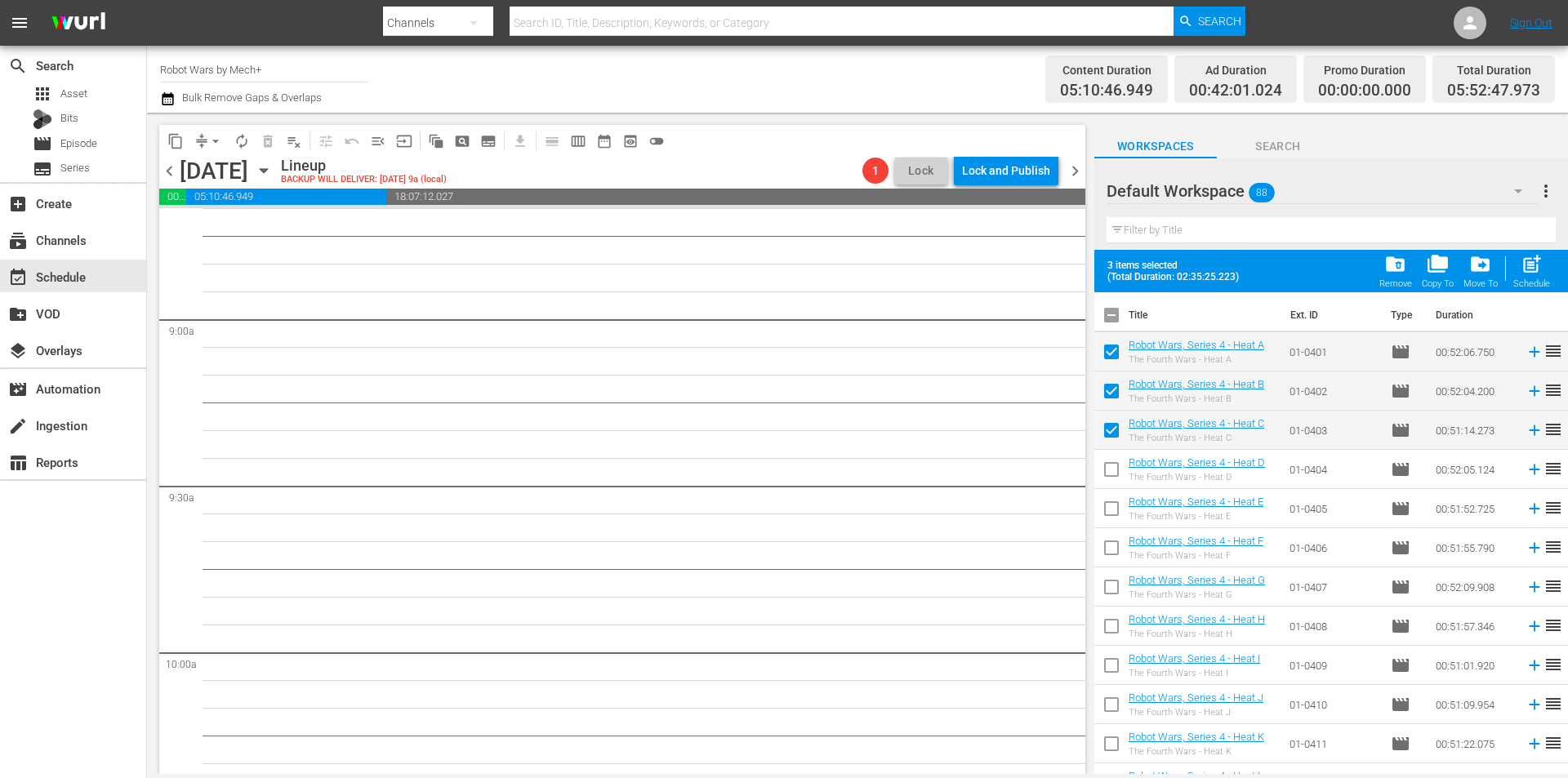
click at [1116, 477] on input "checkbox" at bounding box center [1112, 472] width 34 height 34
checkbox input "true"
click at [1112, 507] on input "checkbox" at bounding box center [1112, 511] width 34 height 34
checkbox input "true"
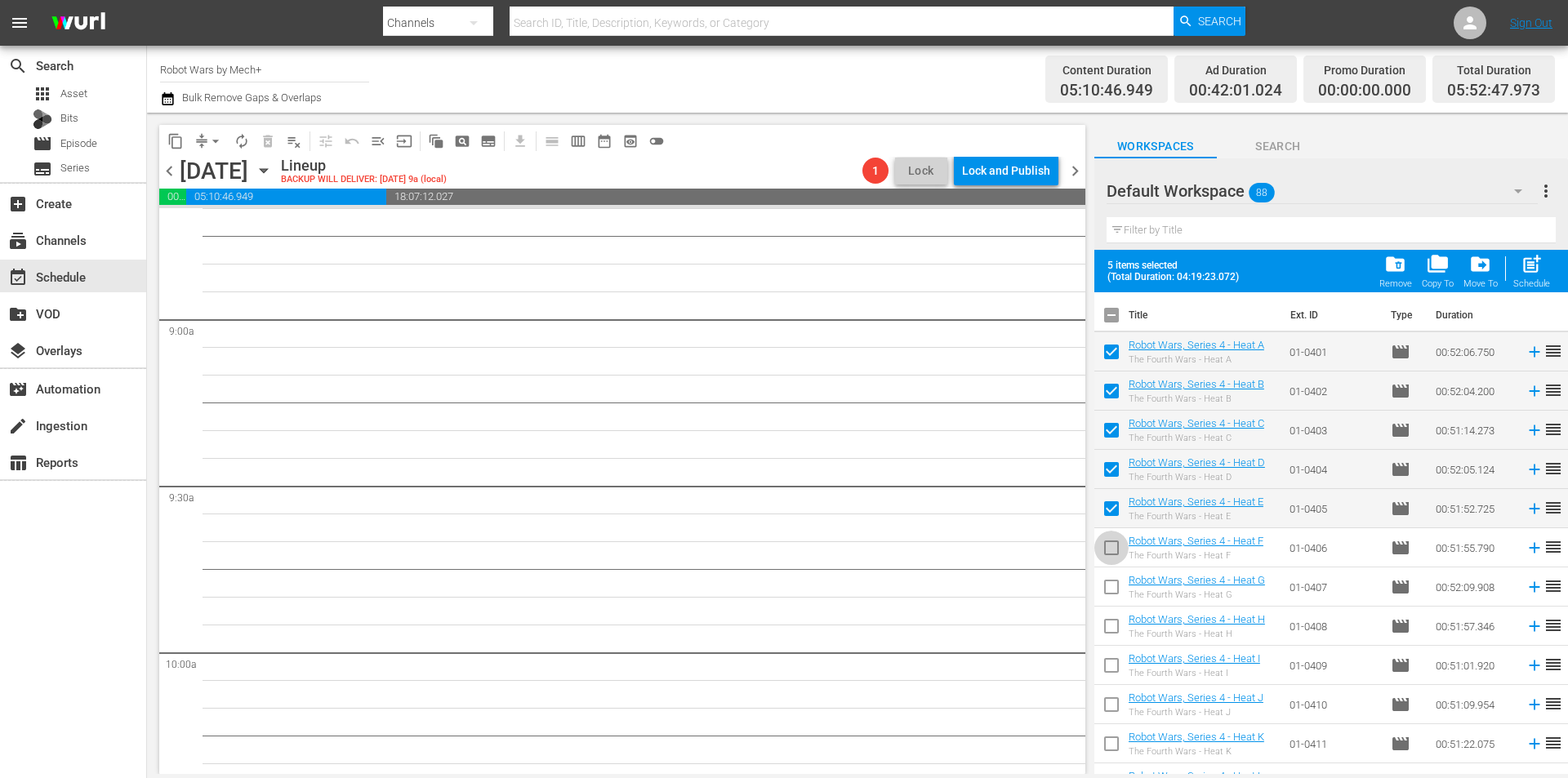
click at [1106, 555] on input "checkbox" at bounding box center [1112, 551] width 34 height 34
checkbox input "true"
click at [1109, 587] on input "checkbox" at bounding box center [1112, 590] width 34 height 34
checkbox input "true"
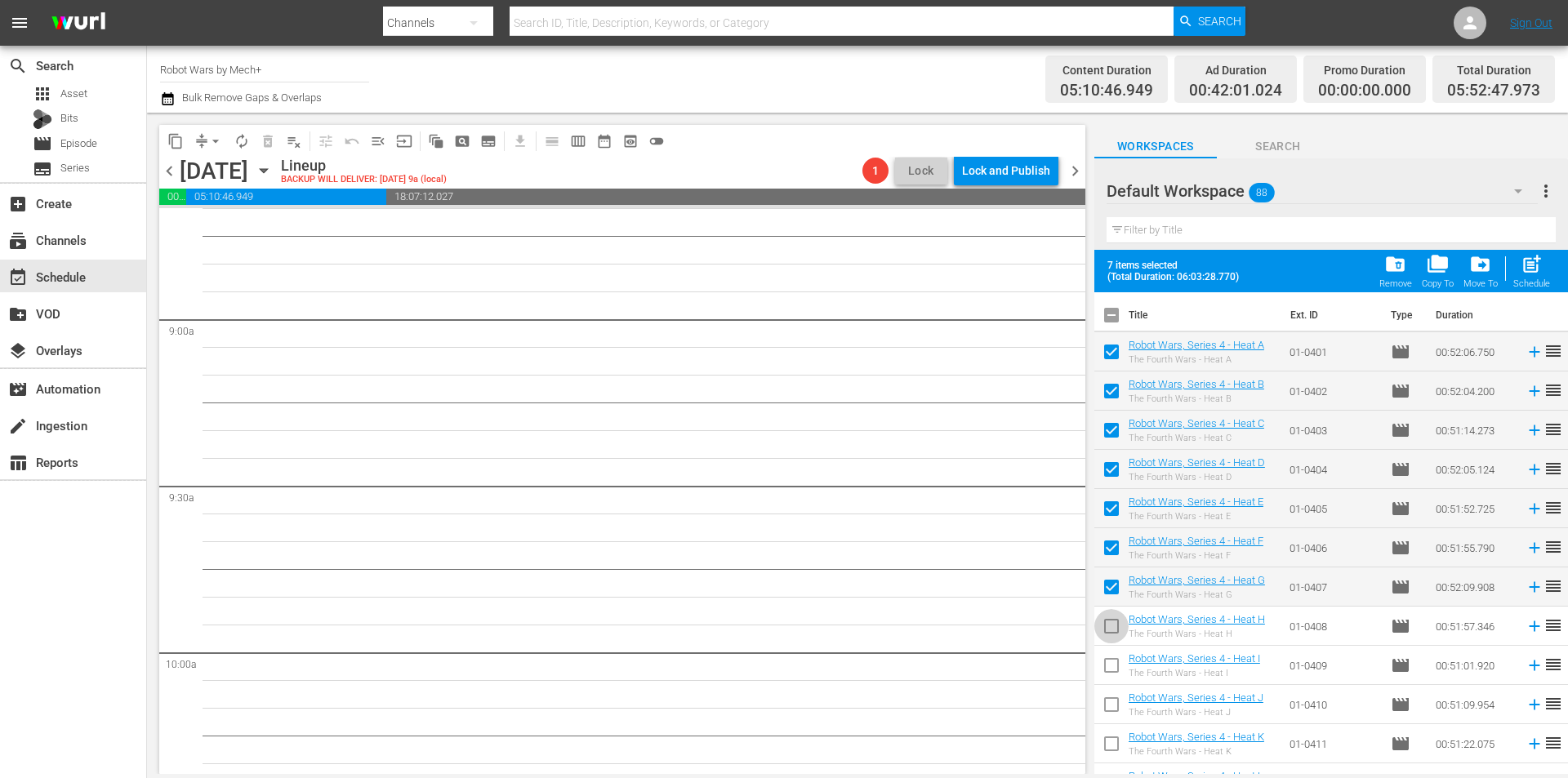
click at [1113, 626] on input "checkbox" at bounding box center [1112, 629] width 34 height 34
checkbox input "true"
click at [1120, 658] on input "checkbox" at bounding box center [1112, 669] width 34 height 34
checkbox input "true"
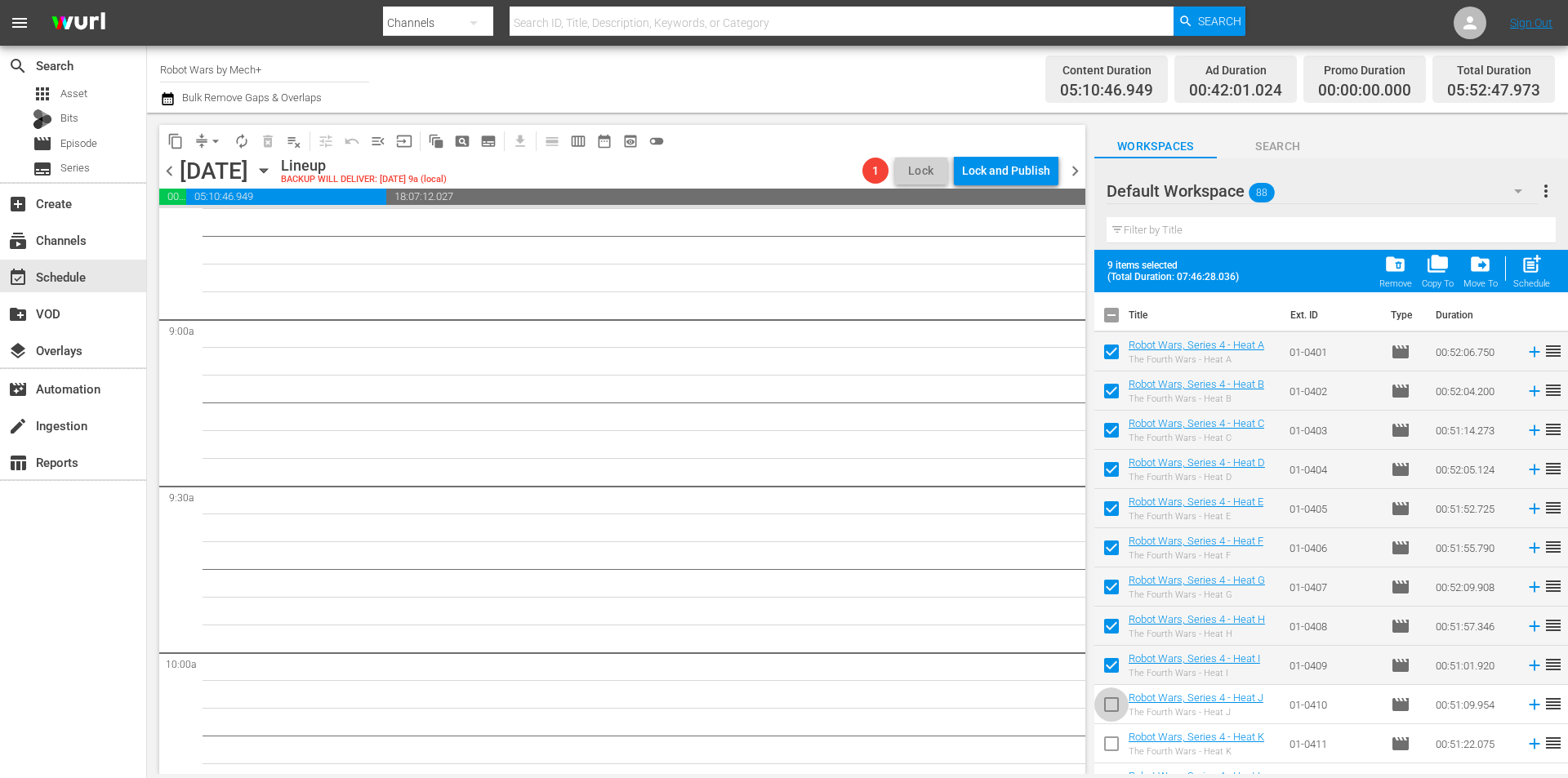
click at [1116, 700] on input "checkbox" at bounding box center [1112, 708] width 34 height 34
checkbox input "true"
drag, startPoint x: 1103, startPoint y: 774, endPoint x: 1108, endPoint y: 754, distance: 20.6
click at [1102, 772] on body "menu Search By Channels Search ID, Title, Description, Keywords, or Category Se…" at bounding box center [784, 389] width 1568 height 778
click at [1111, 743] on input "checkbox" at bounding box center [1112, 747] width 34 height 34
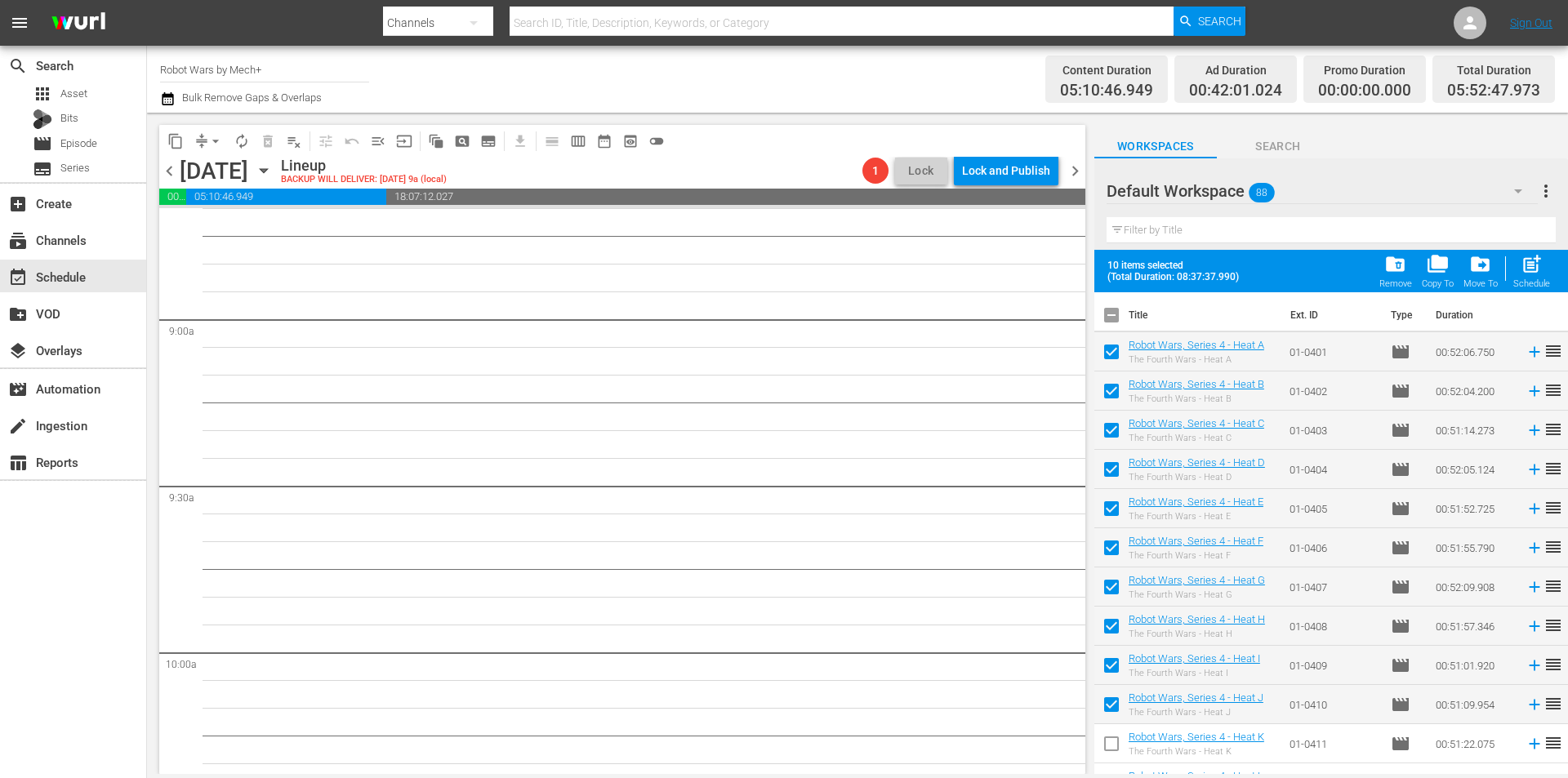
checkbox input "true"
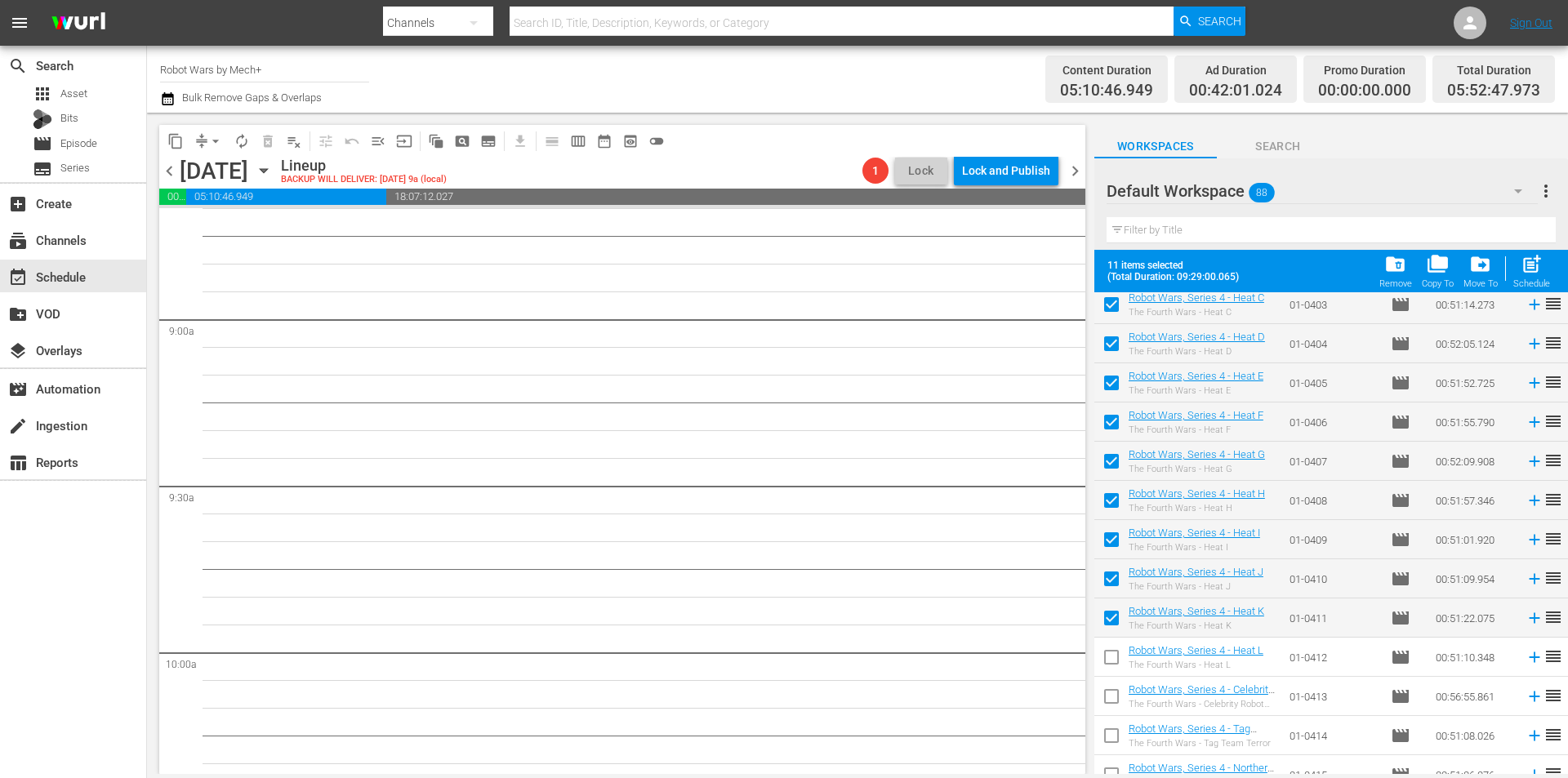
scroll to position [163, 0]
click at [1121, 626] on input "checkbox" at bounding box center [1112, 623] width 34 height 34
checkbox input "true"
click at [1535, 267] on span "post_add" at bounding box center [1532, 264] width 22 height 22
checkbox input "false"
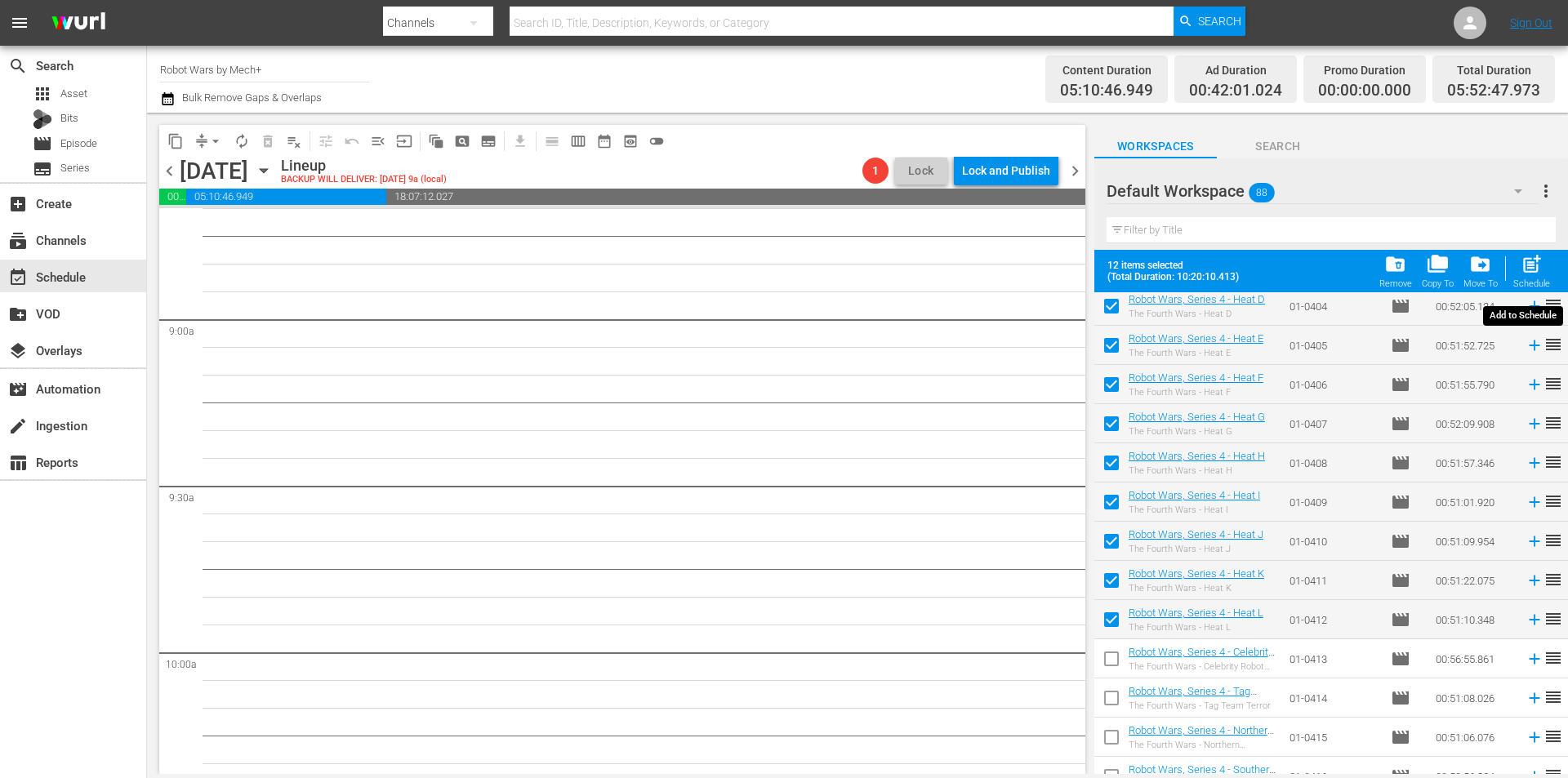
checkbox input "false"
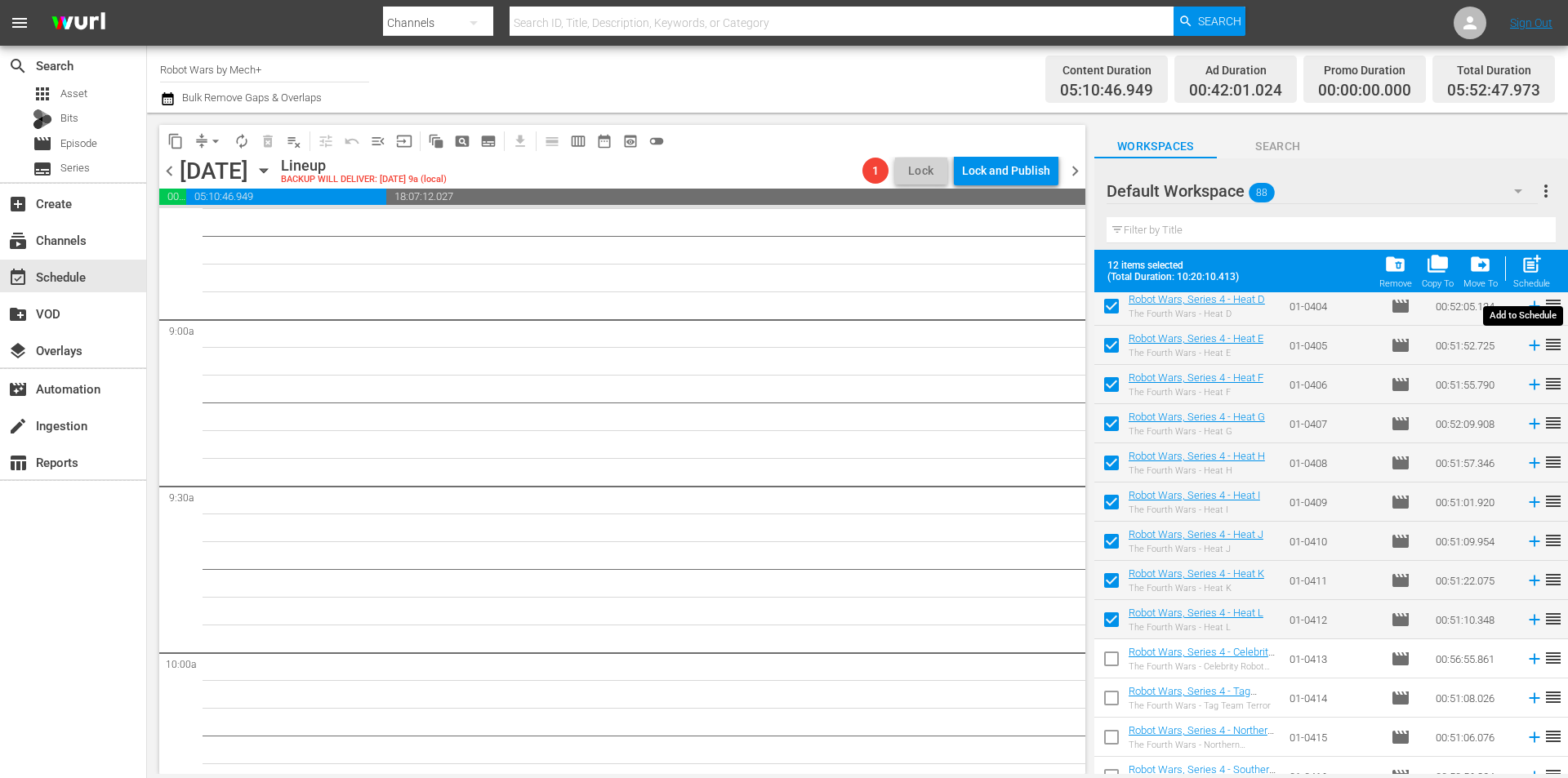
checkbox input "false"
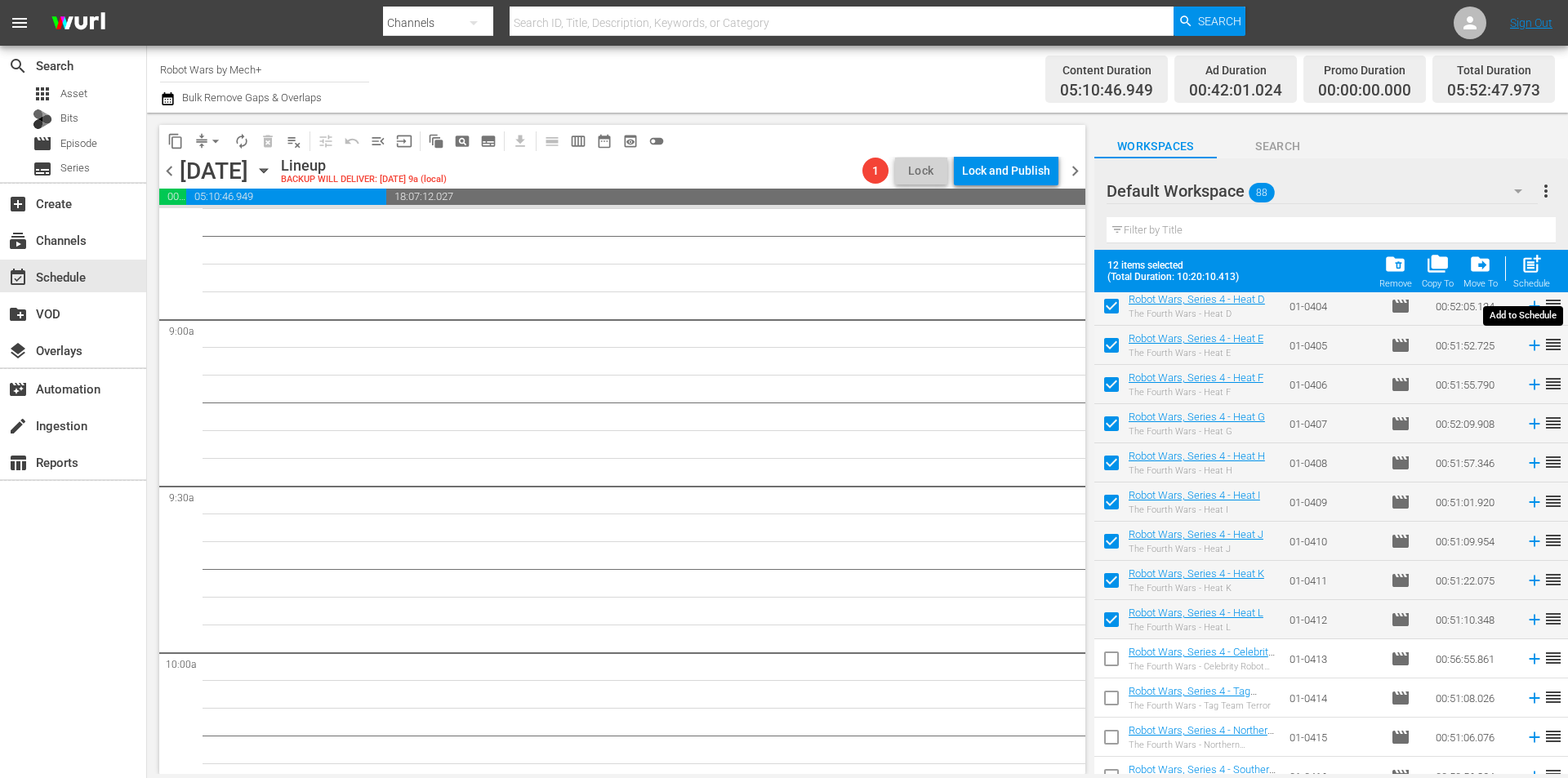
checkbox input "false"
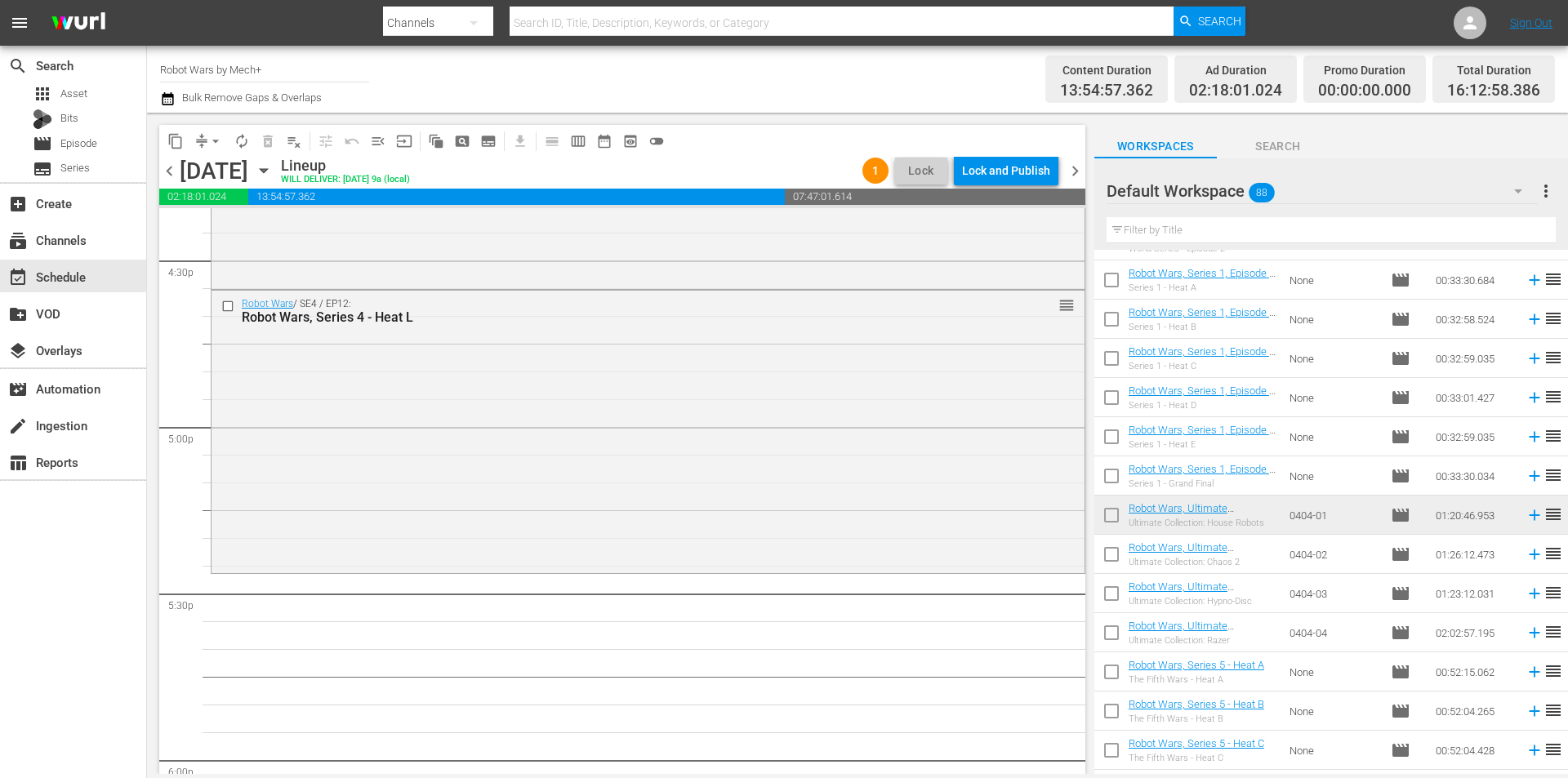
scroll to position [980, 0]
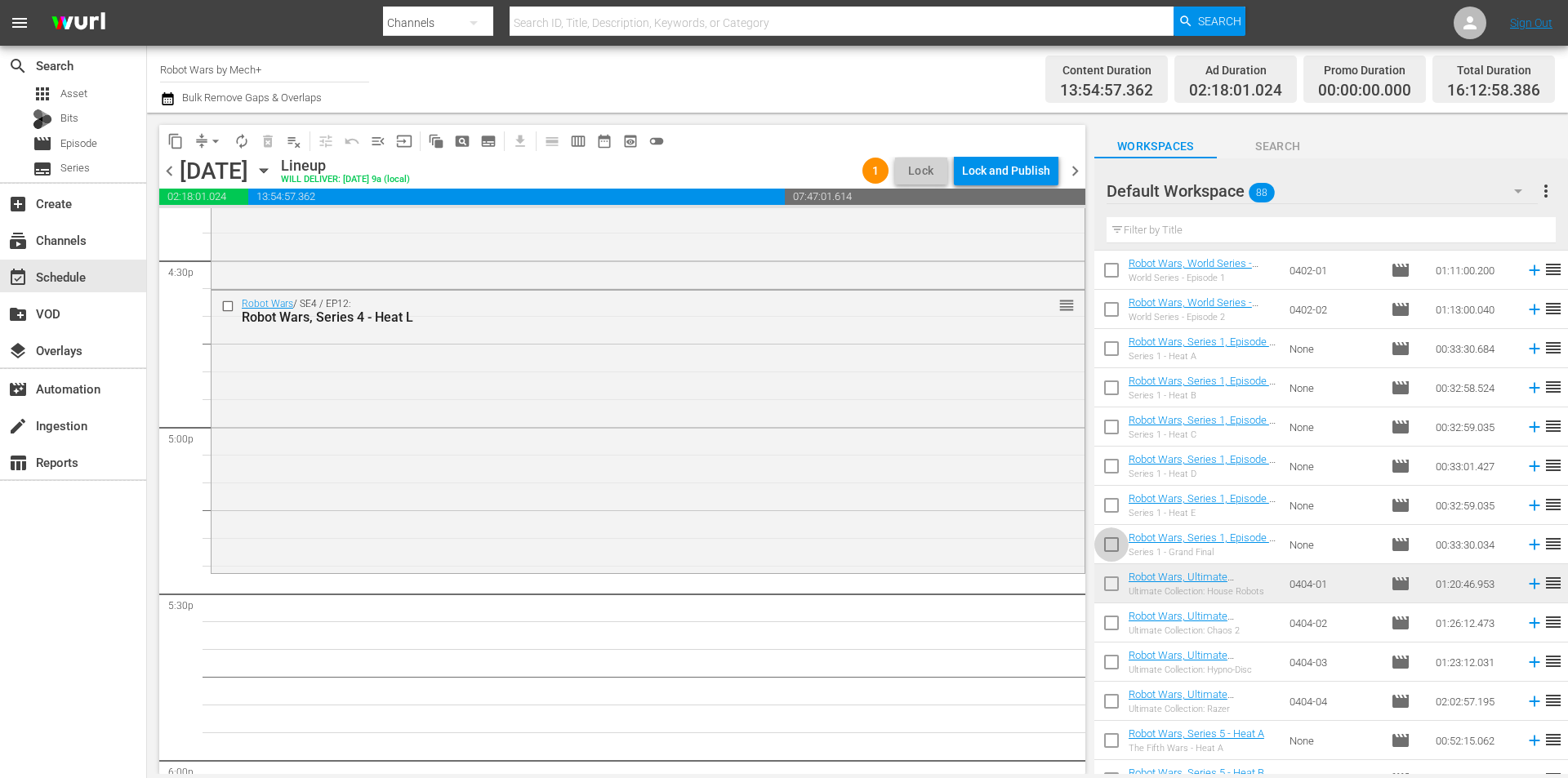
click at [1119, 551] on input "checkbox" at bounding box center [1112, 548] width 34 height 34
checkbox input "true"
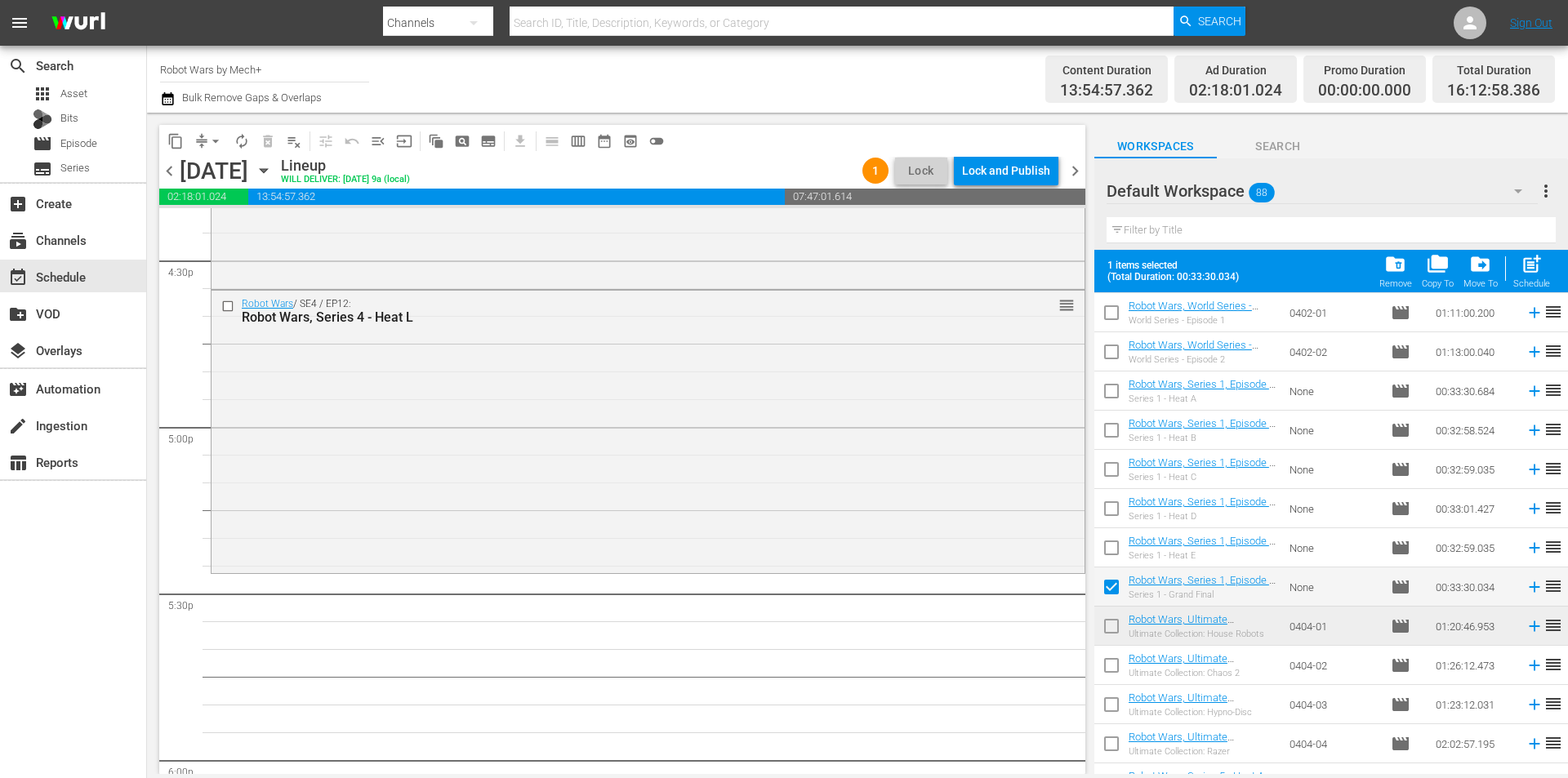
click at [1119, 551] on input "checkbox" at bounding box center [1112, 551] width 34 height 34
checkbox input "true"
click at [1116, 512] on input "checkbox" at bounding box center [1112, 511] width 34 height 34
checkbox input "true"
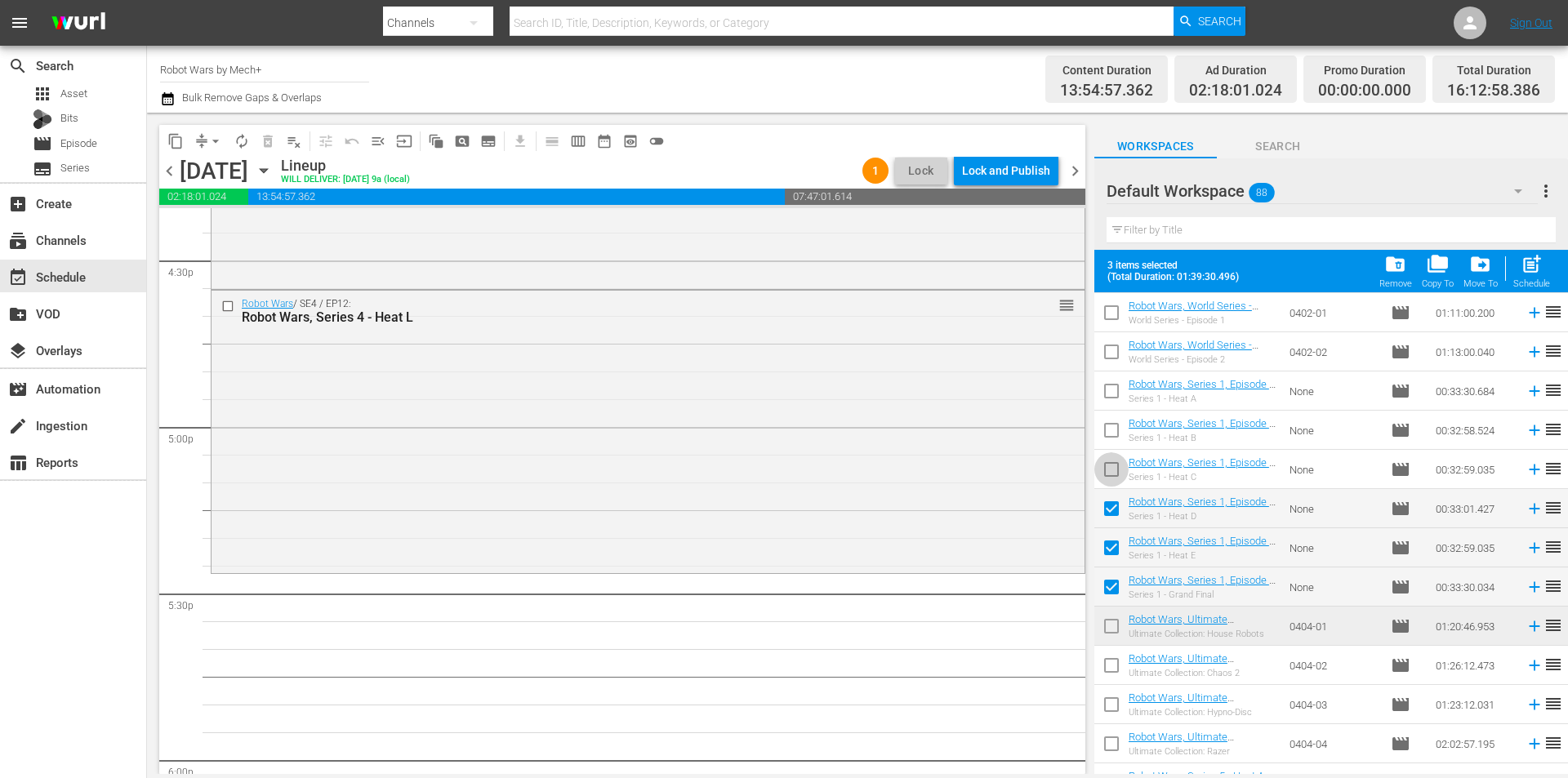
click at [1108, 474] on input "checkbox" at bounding box center [1112, 472] width 34 height 34
checkbox input "true"
click at [1114, 429] on input "checkbox" at bounding box center [1112, 434] width 34 height 34
checkbox input "true"
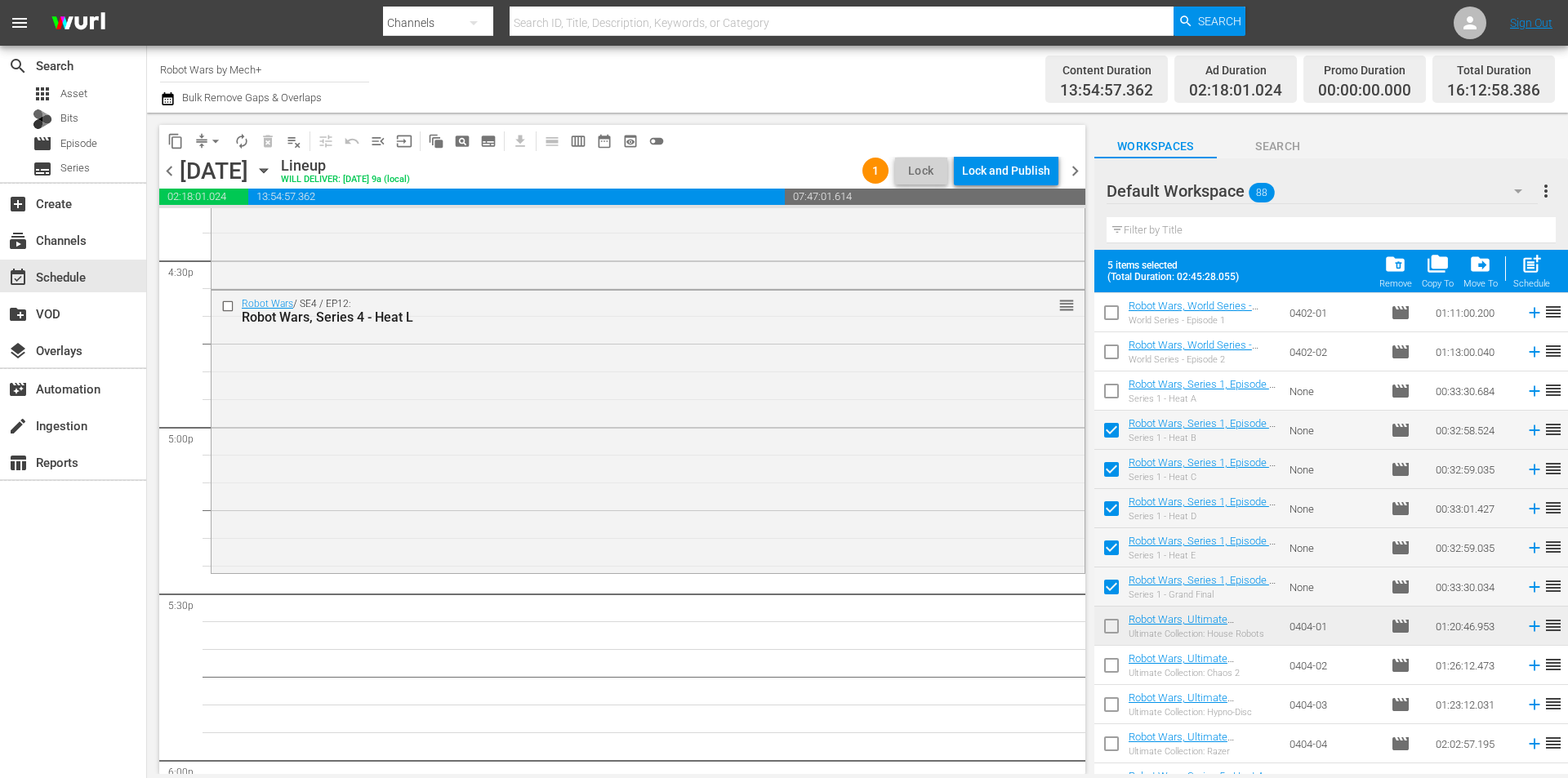
click at [1110, 392] on input "checkbox" at bounding box center [1112, 394] width 34 height 34
drag, startPoint x: 1528, startPoint y: 270, endPoint x: 1320, endPoint y: 465, distance: 285.1
click at [1528, 270] on span "post_add" at bounding box center [1532, 264] width 22 height 22
checkbox input "false"
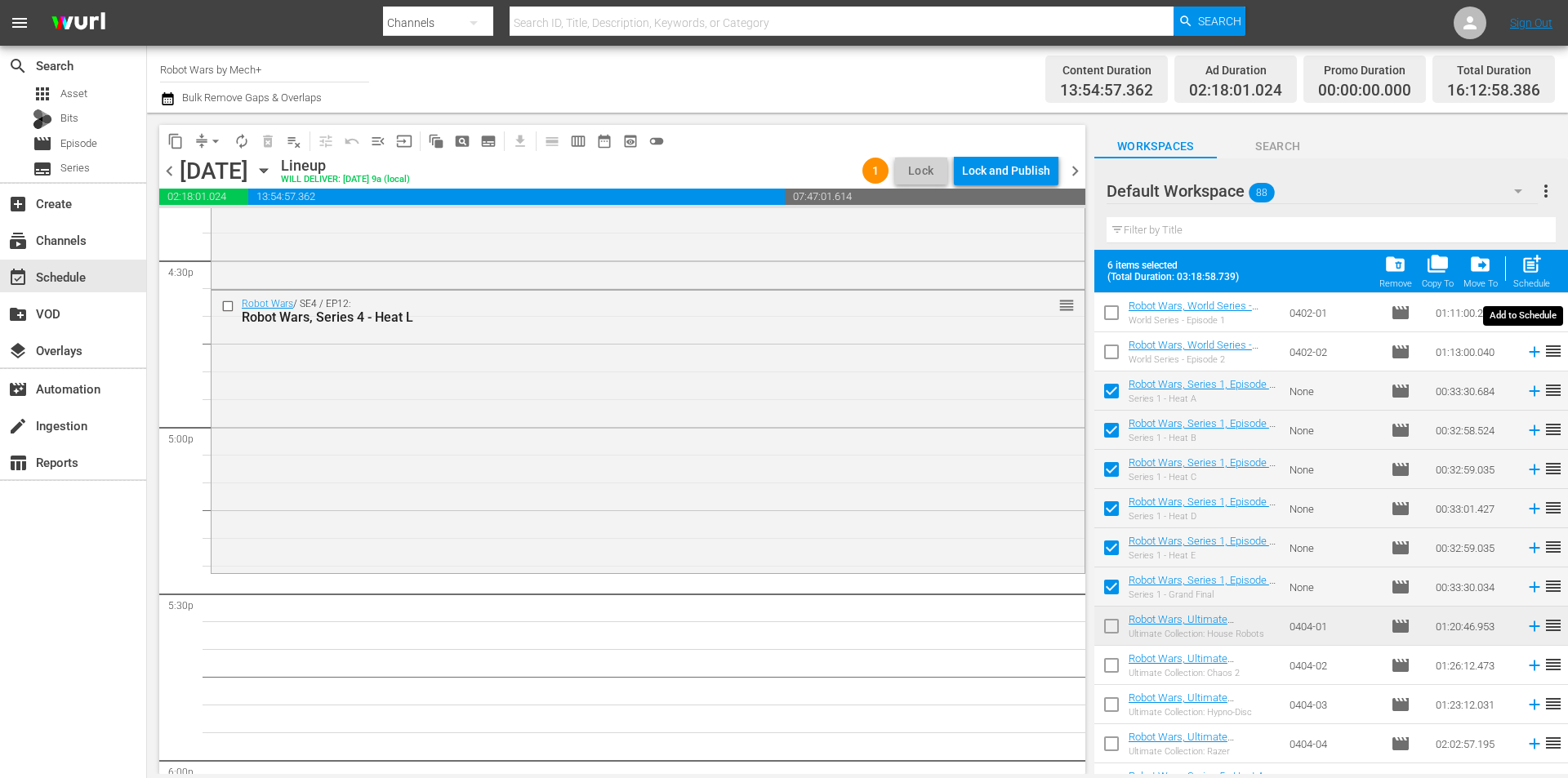
checkbox input "false"
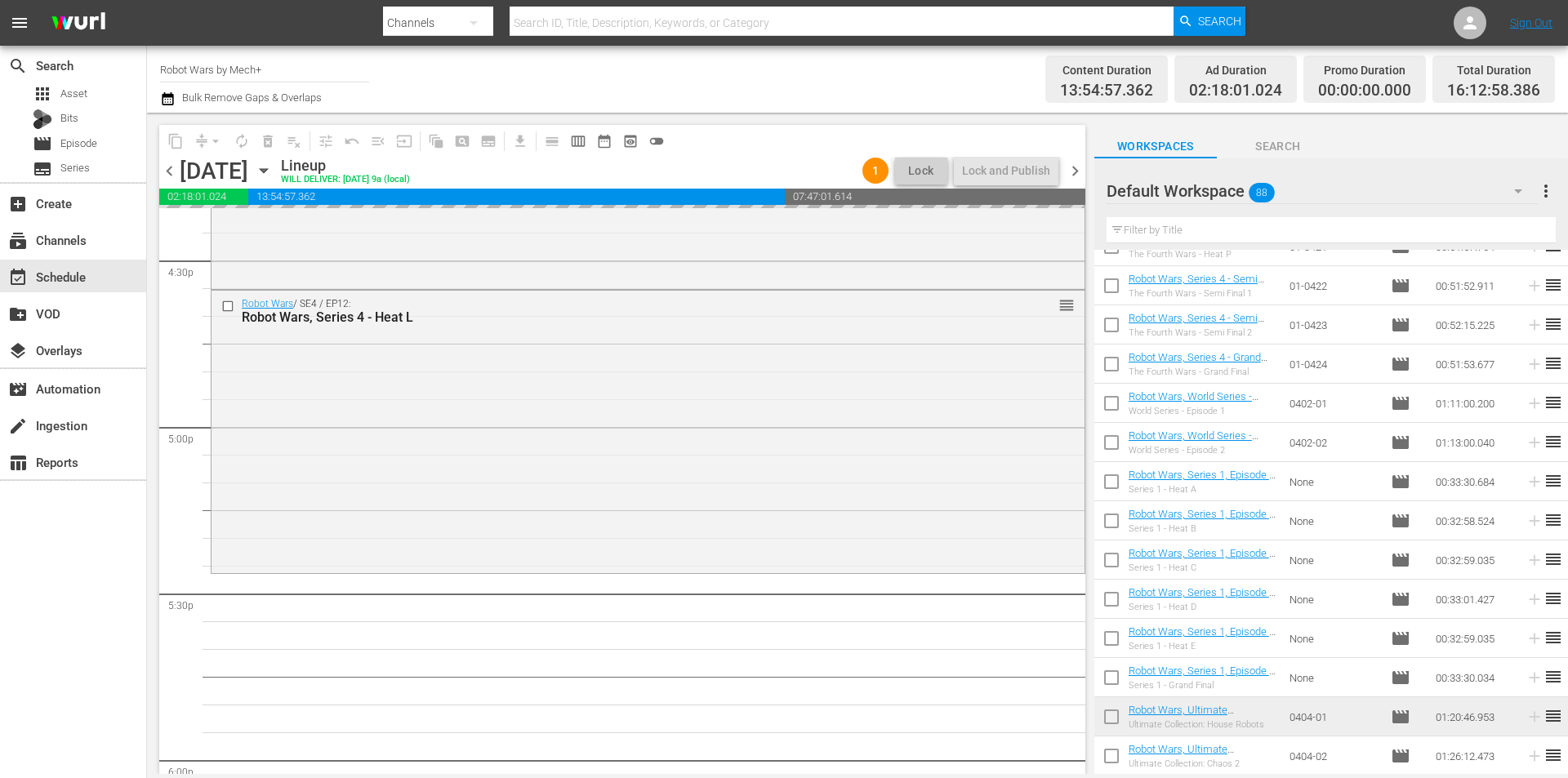
scroll to position [735, 0]
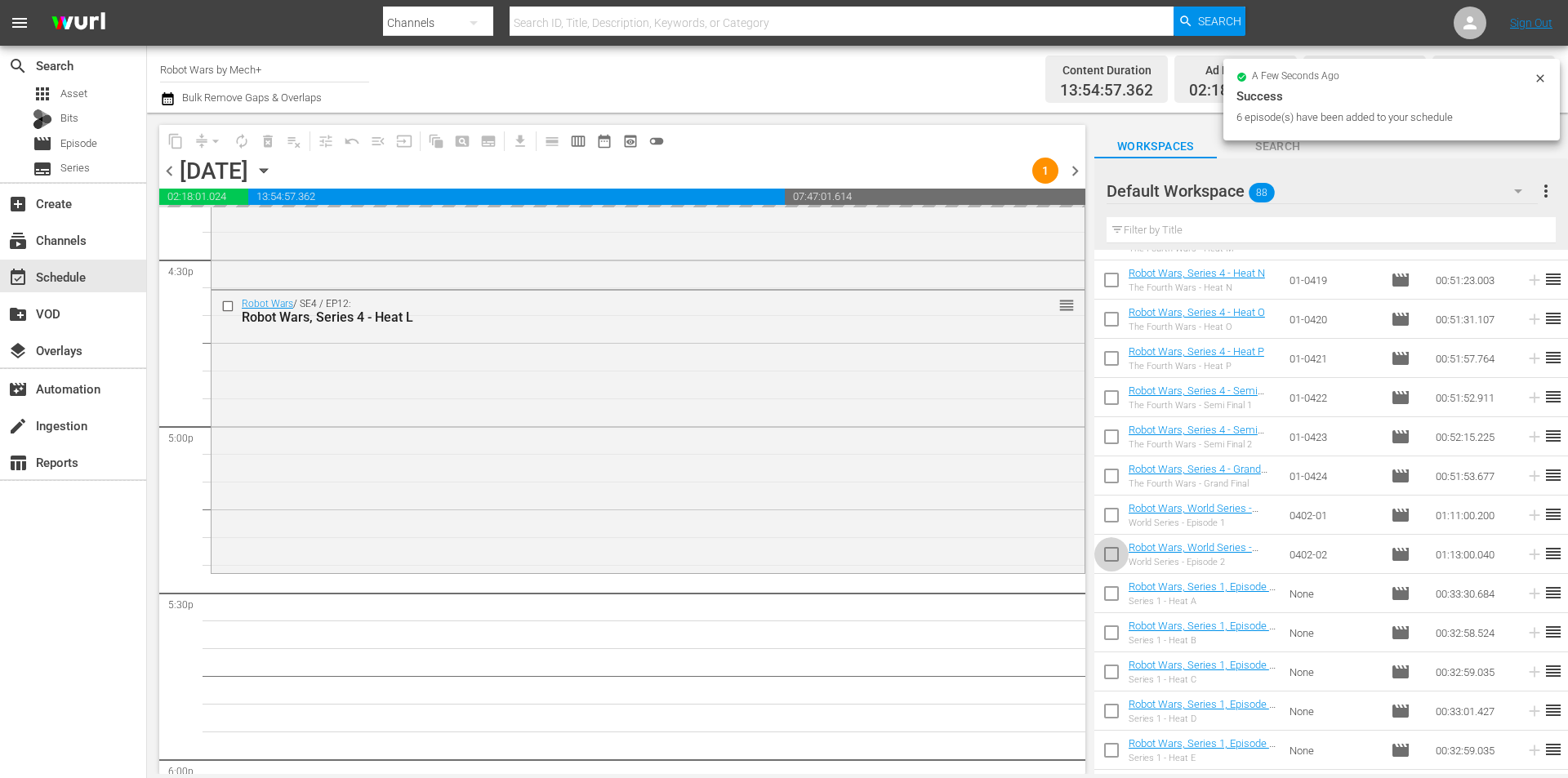
click at [1116, 562] on input "checkbox" at bounding box center [1112, 558] width 34 height 34
checkbox input "true"
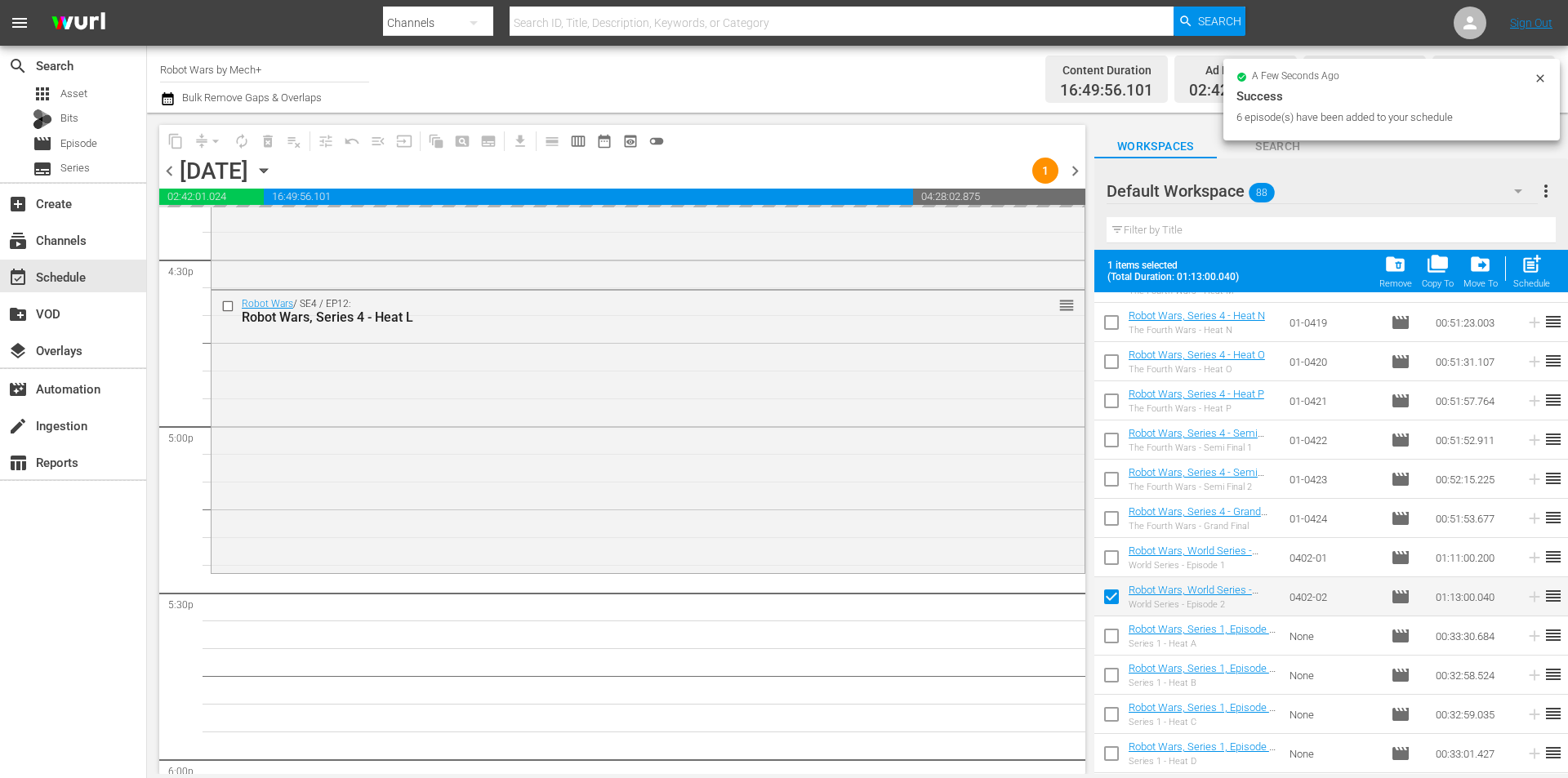
click at [1116, 562] on input "checkbox" at bounding box center [1112, 561] width 34 height 34
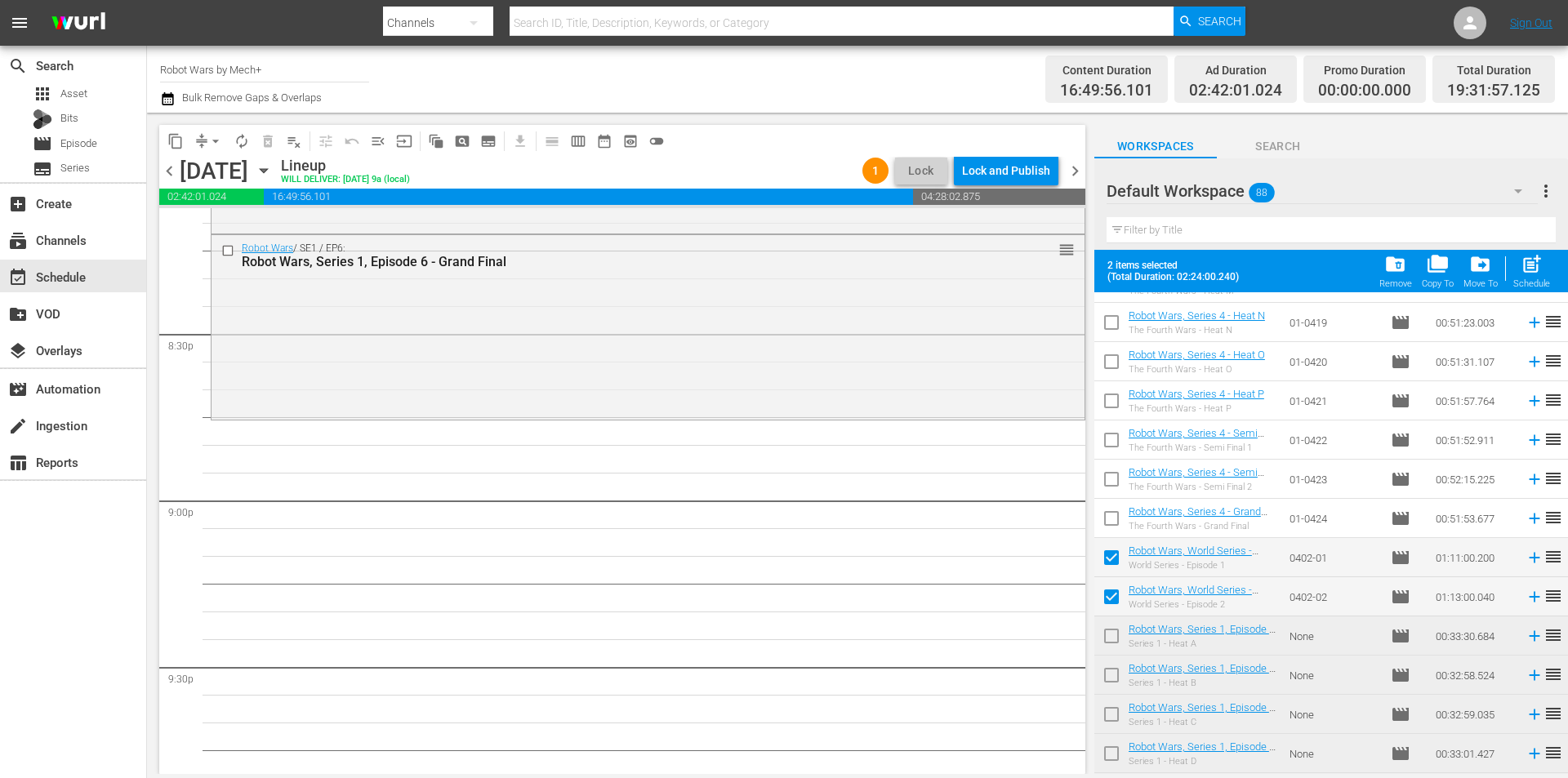
scroll to position [6672, 0]
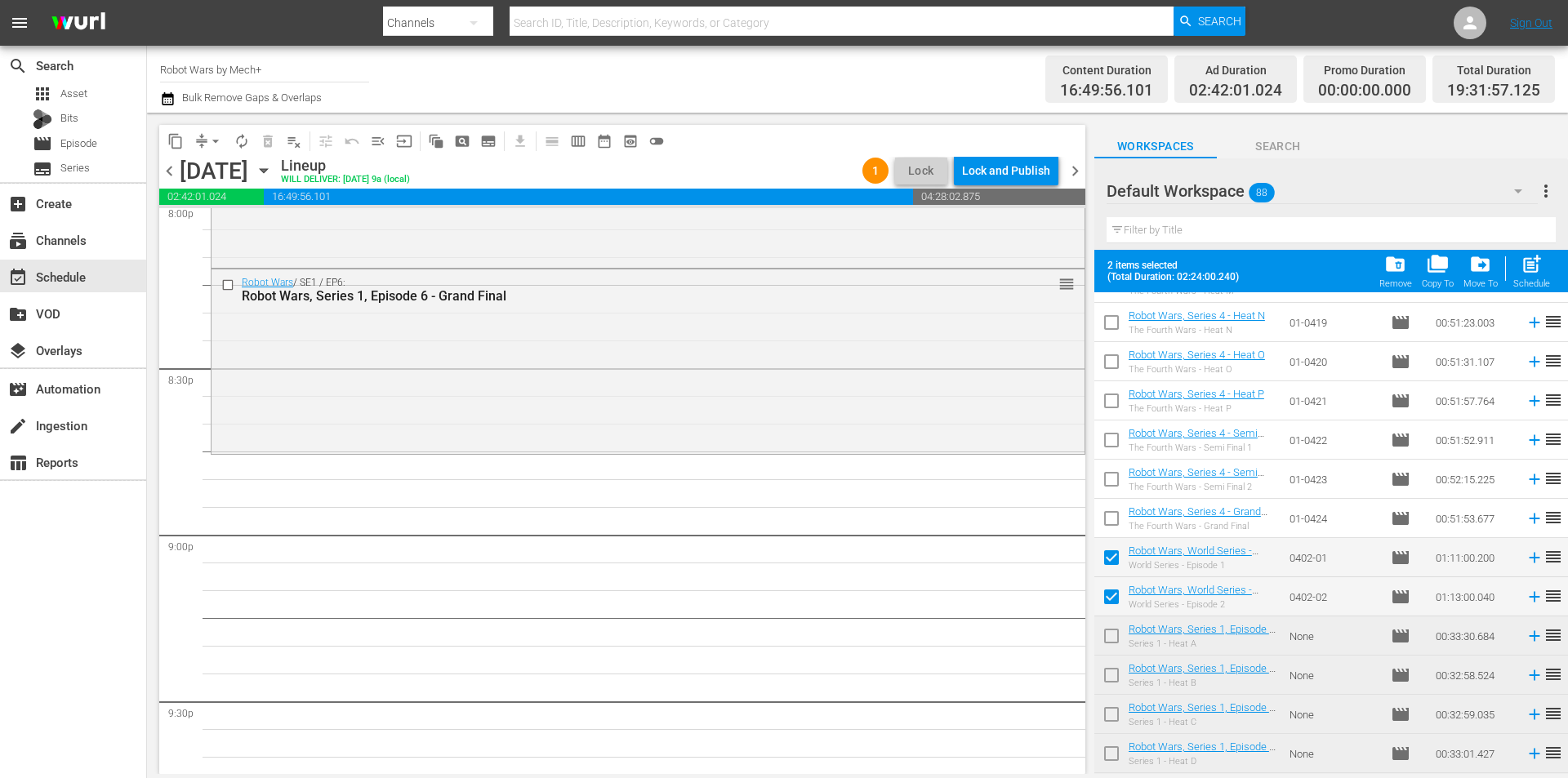
click at [1118, 556] on input "checkbox" at bounding box center [1112, 561] width 34 height 34
checkbox input "false"
click at [1116, 600] on input "checkbox" at bounding box center [1112, 600] width 34 height 34
checkbox input "false"
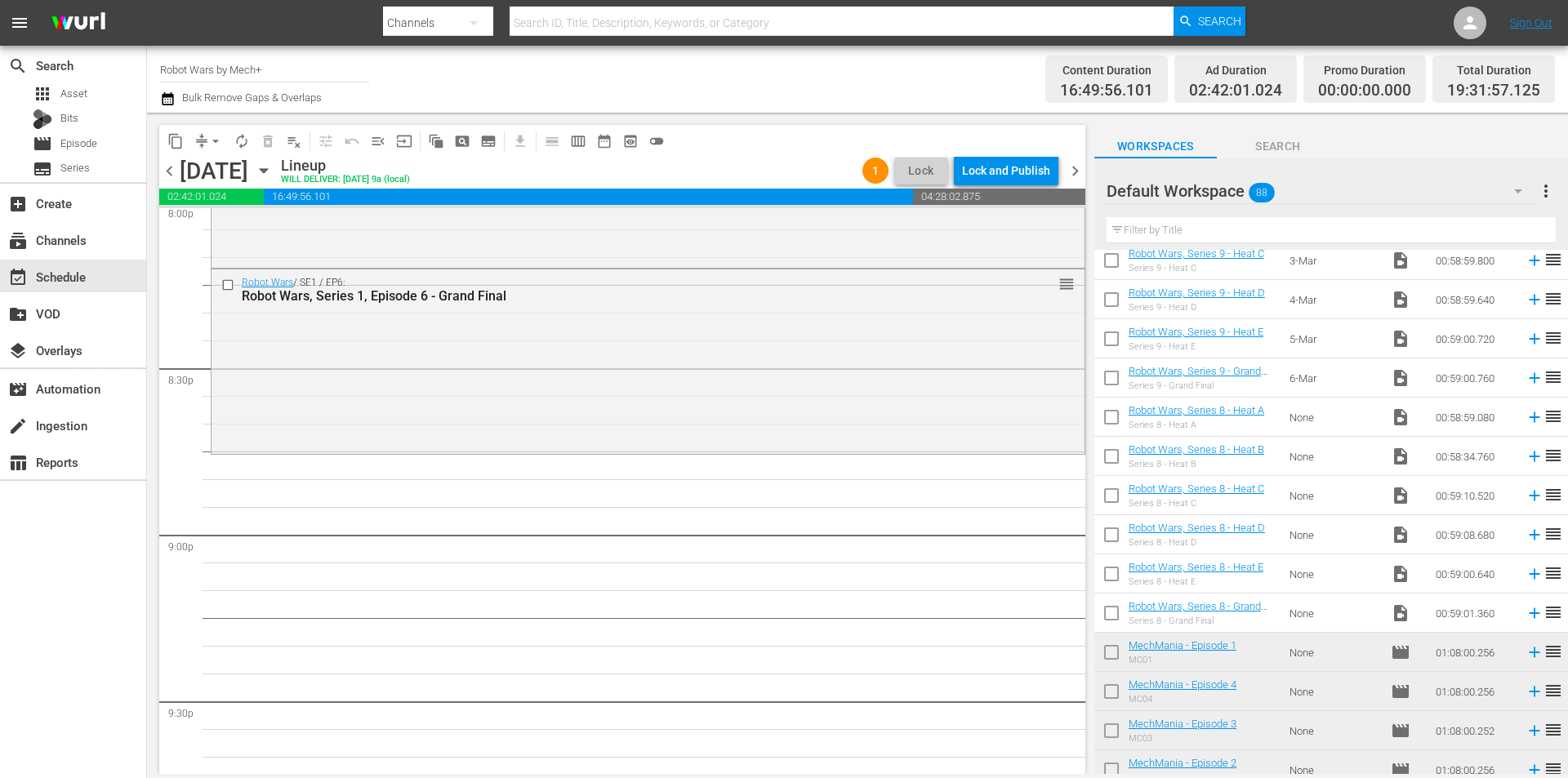
scroll to position [2963, 0]
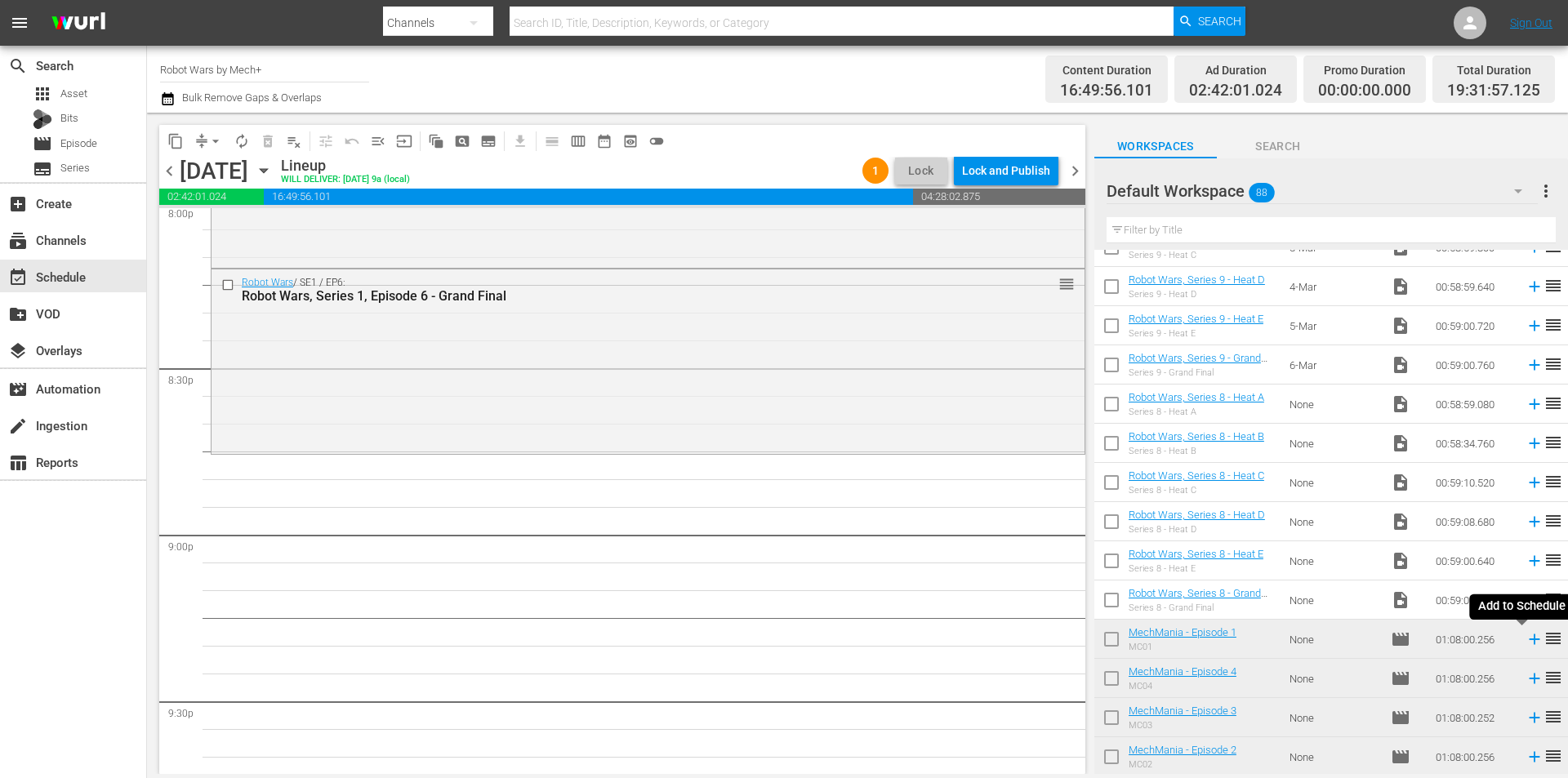
click at [1526, 637] on icon at bounding box center [1535, 639] width 18 height 18
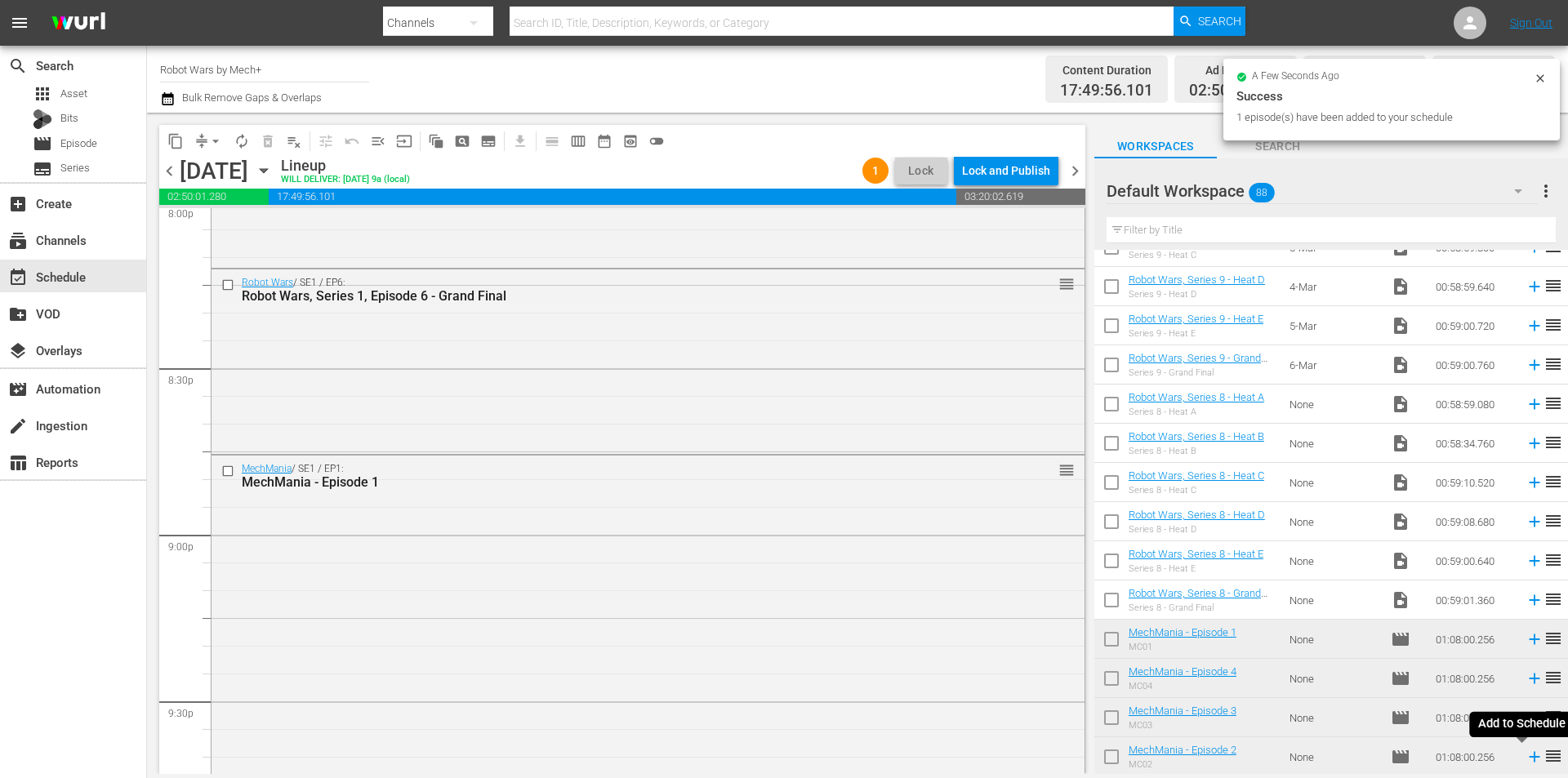
click at [1530, 758] on icon at bounding box center [1535, 757] width 11 height 11
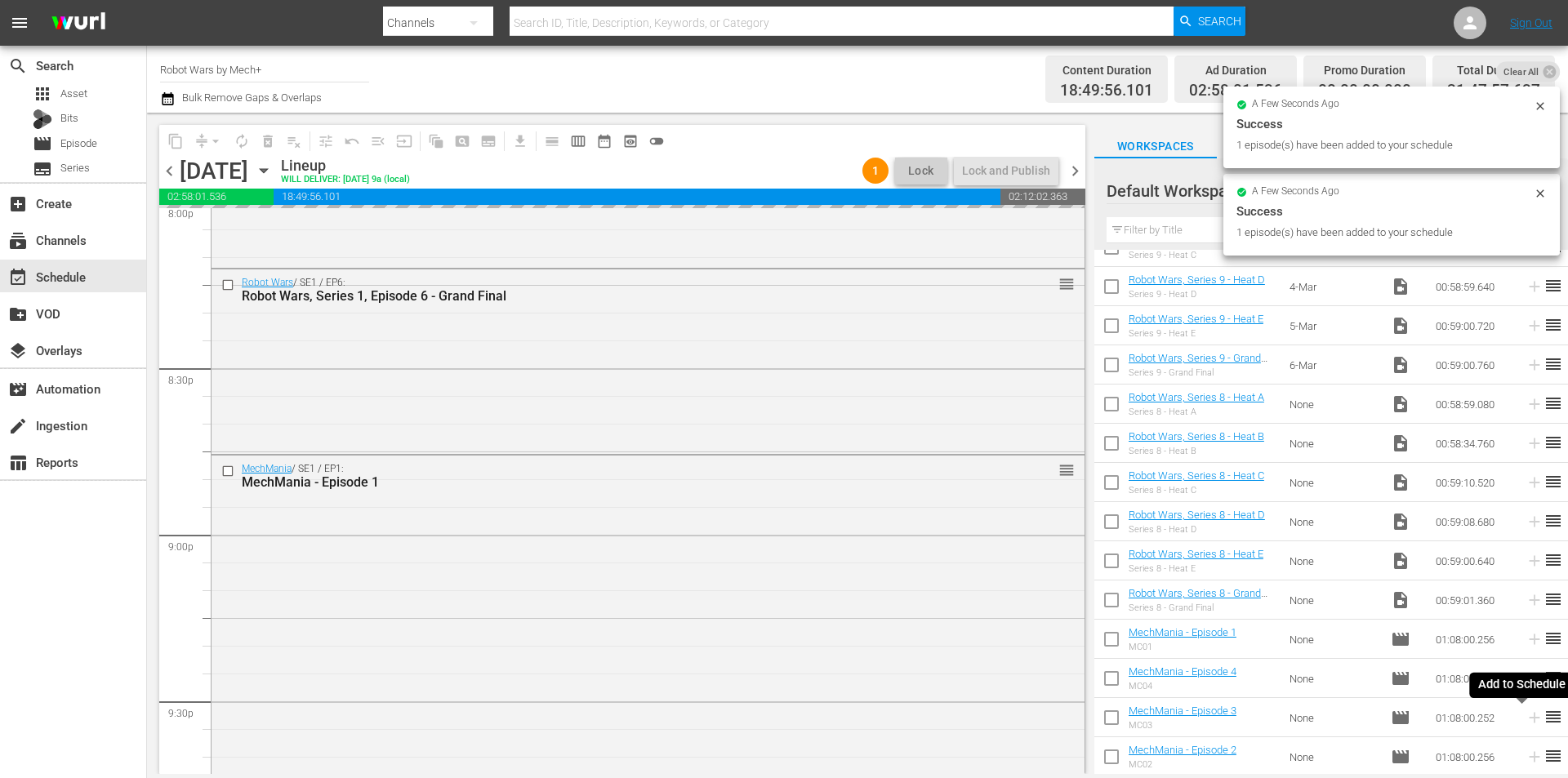
click at [1526, 718] on icon at bounding box center [1535, 718] width 18 height 18
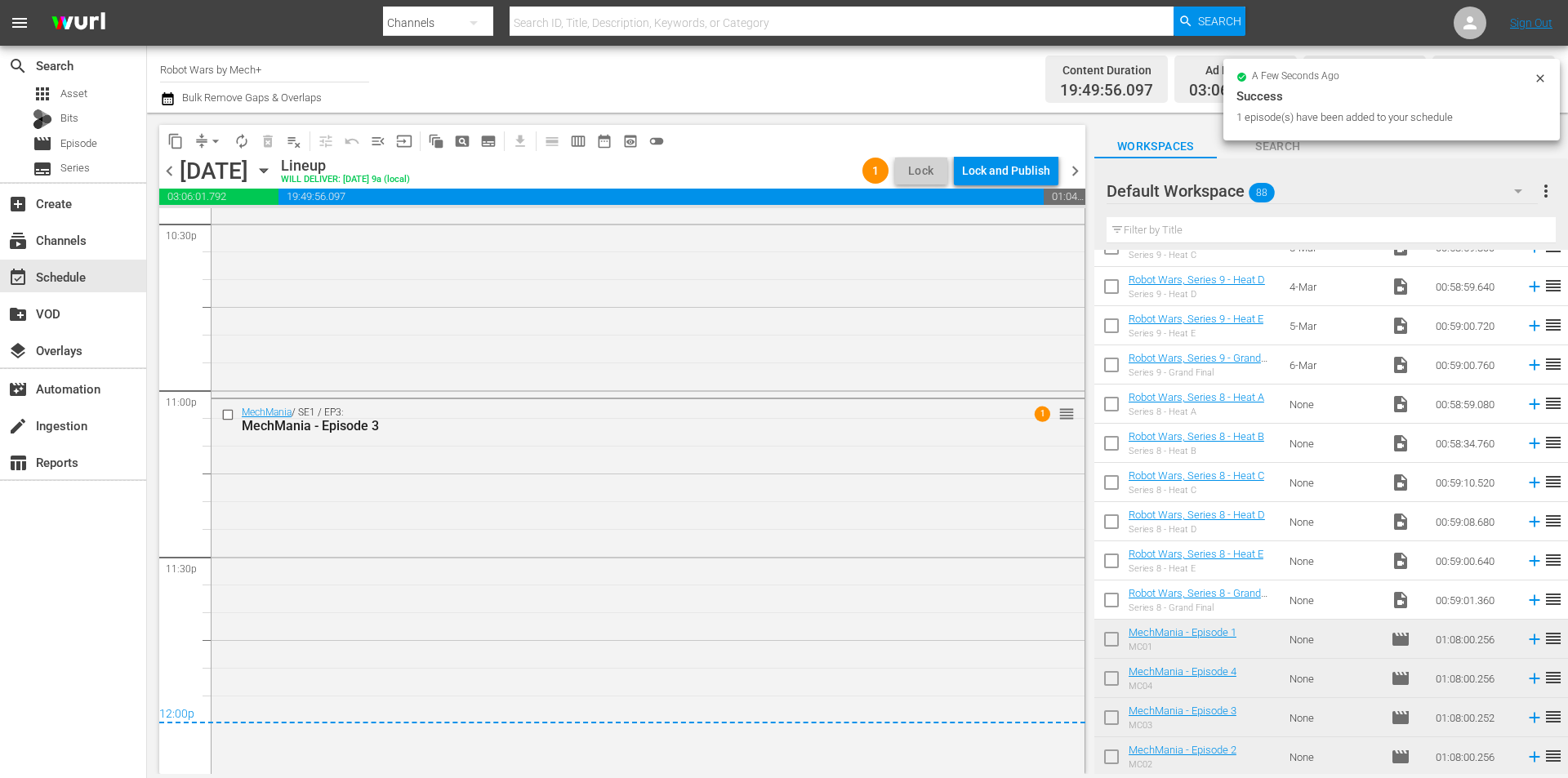
scroll to position [7484, 0]
click at [1530, 677] on icon at bounding box center [1535, 679] width 11 height 11
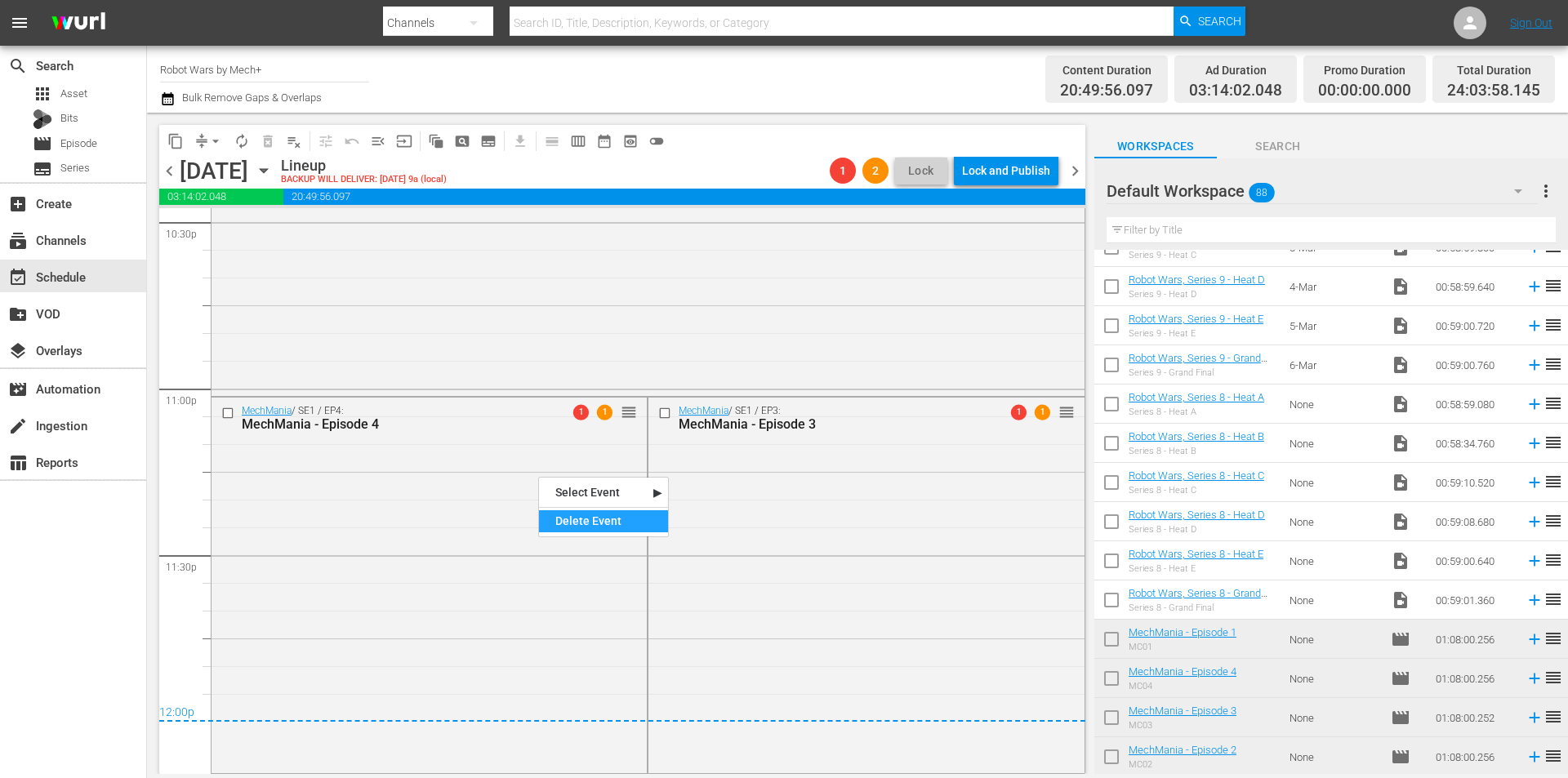
click at [589, 515] on div "Delete Event" at bounding box center [603, 521] width 129 height 22
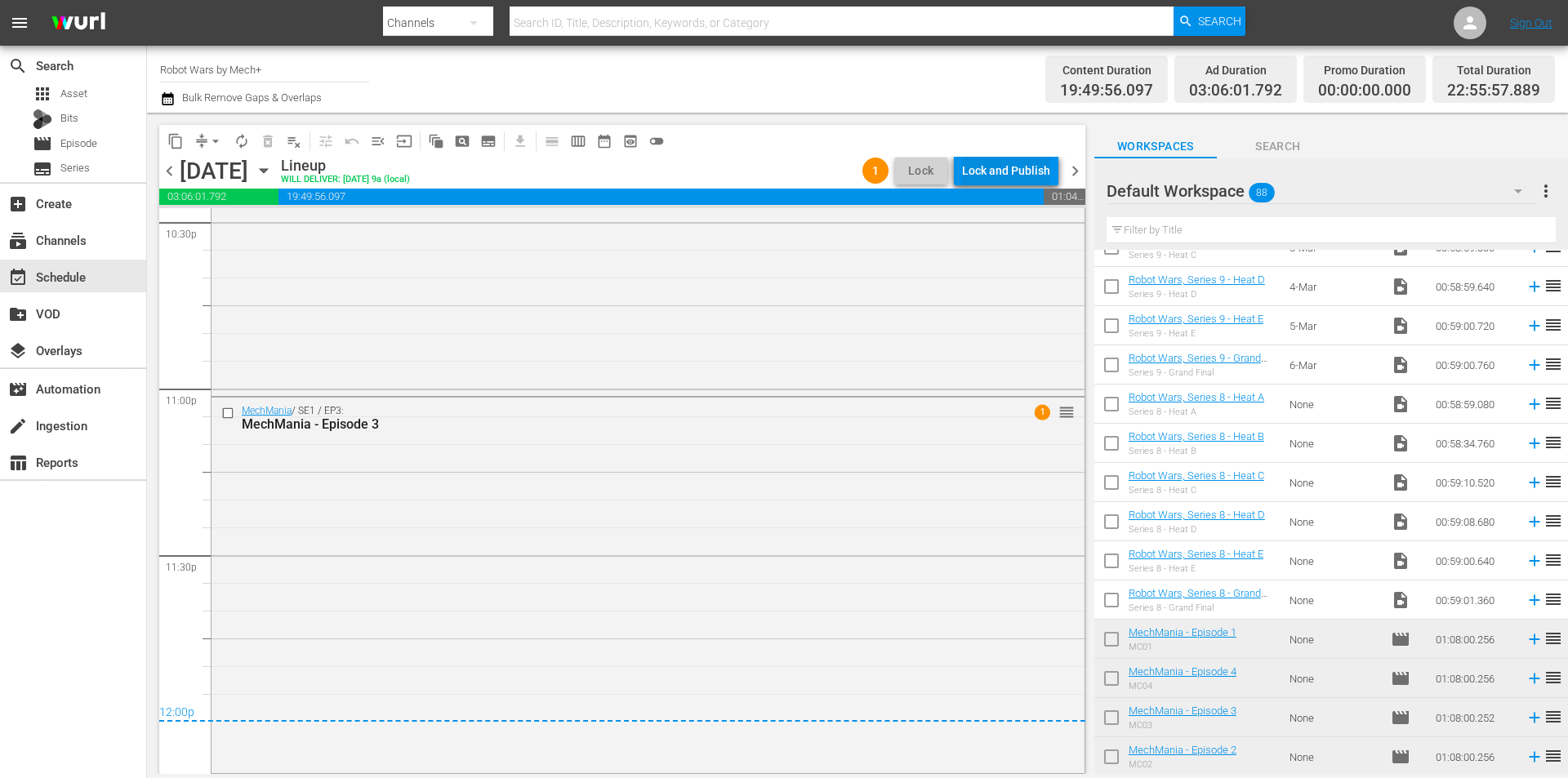
click at [1019, 176] on div "Lock and Publish" at bounding box center [1006, 171] width 89 height 30
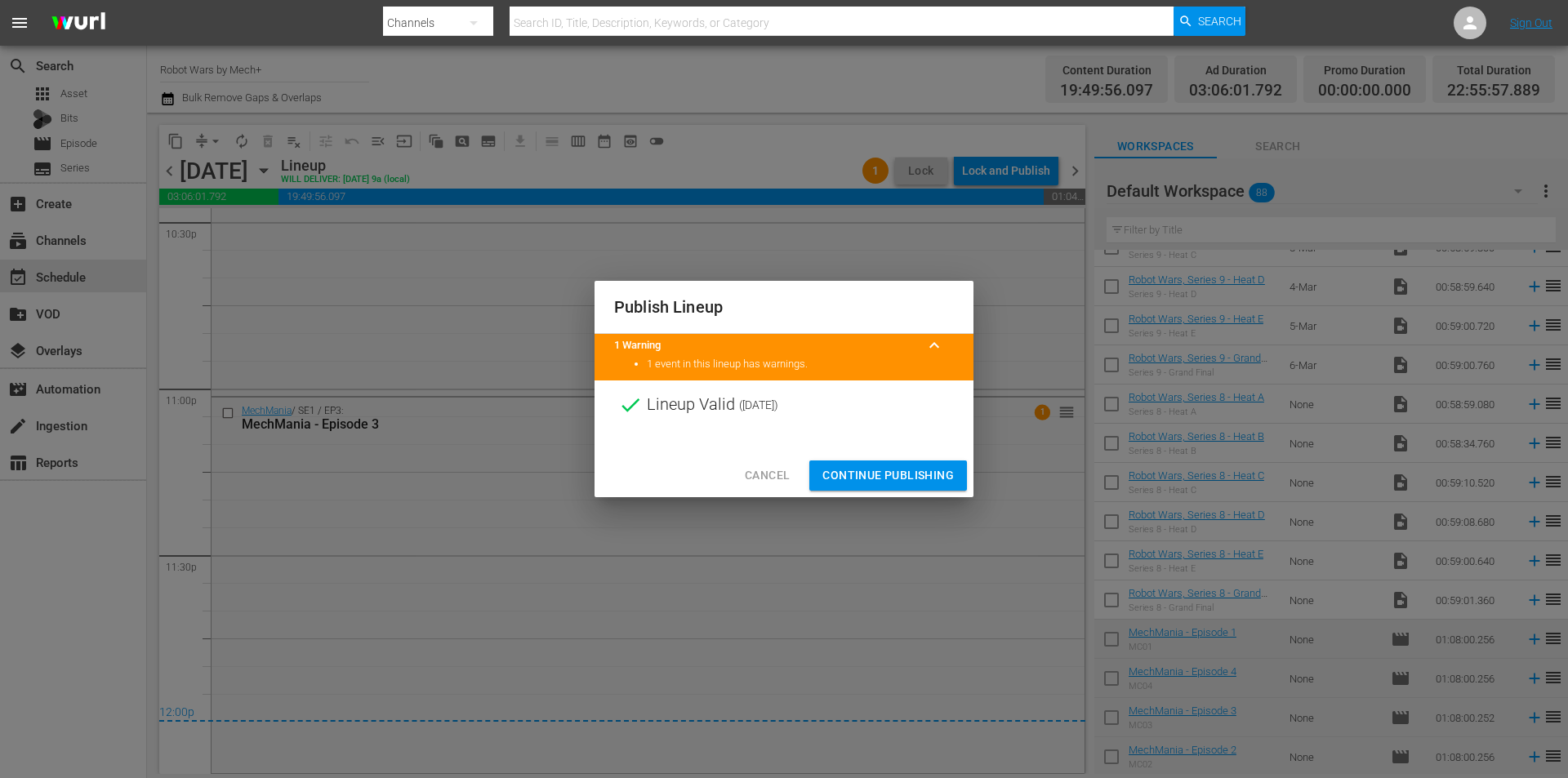
click at [878, 469] on span "Continue Publishing" at bounding box center [888, 475] width 132 height 21
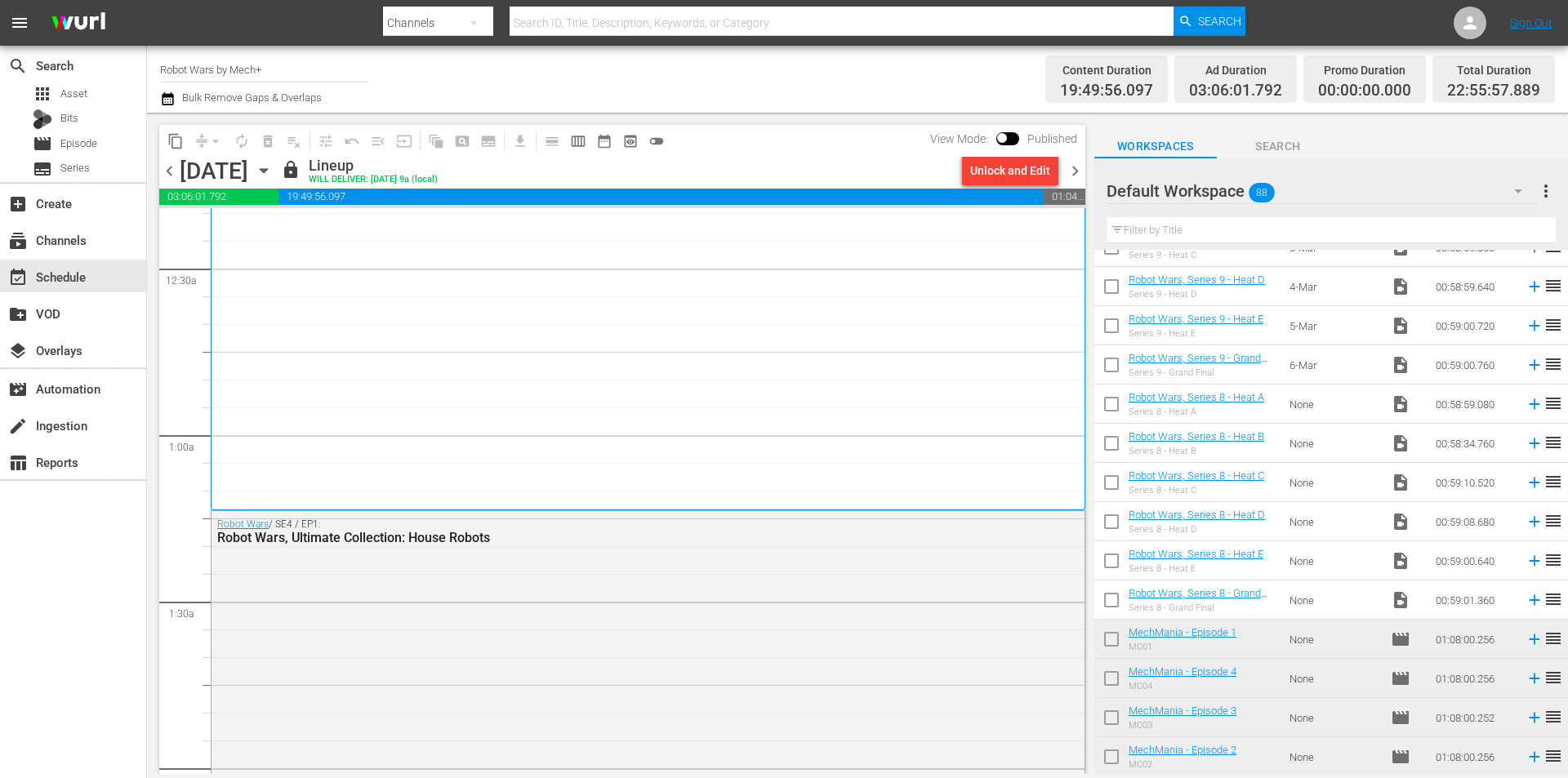
scroll to position [0, 0]
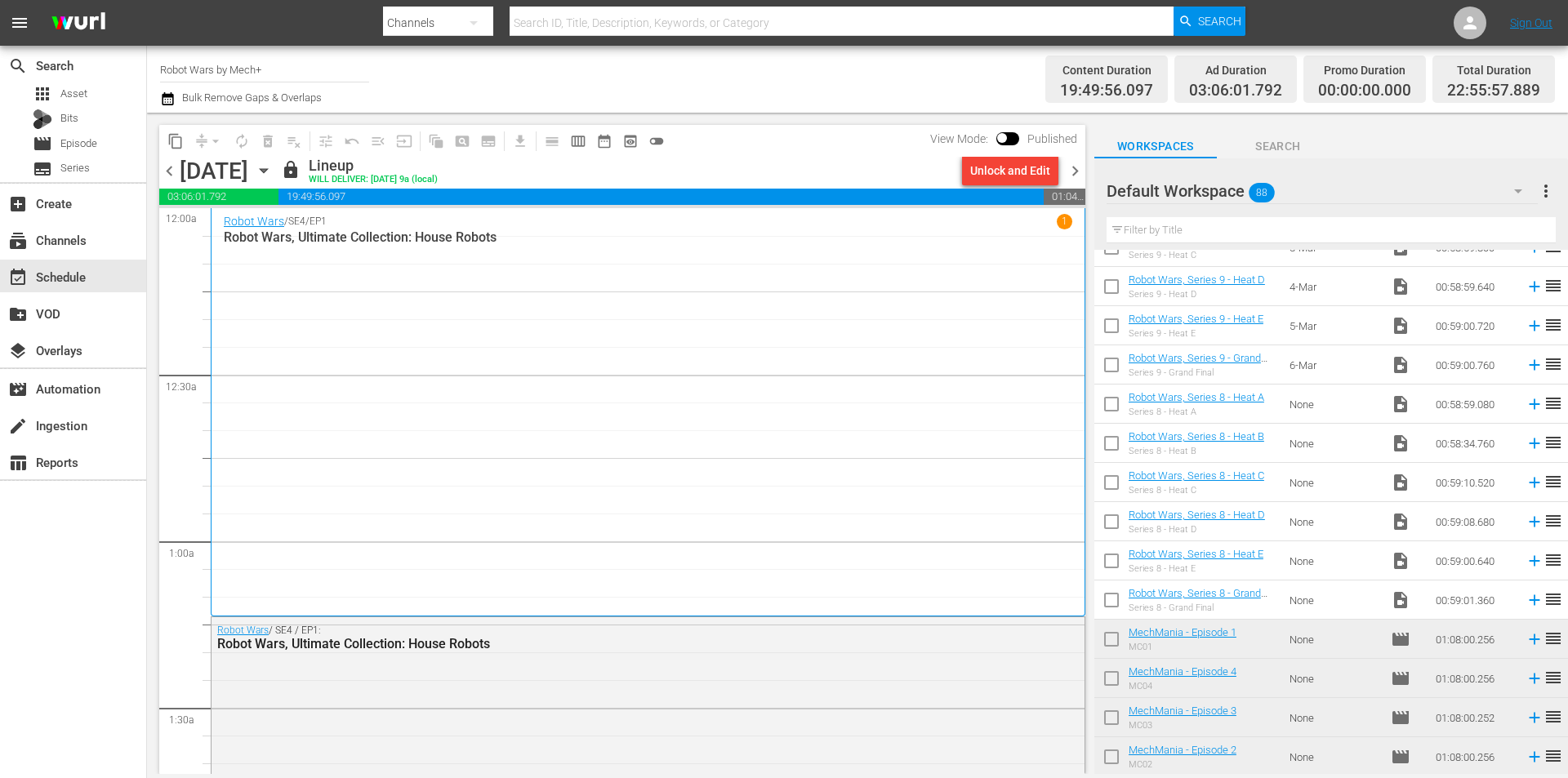
click at [1026, 173] on div "Unlock and Edit" at bounding box center [1010, 171] width 80 height 30
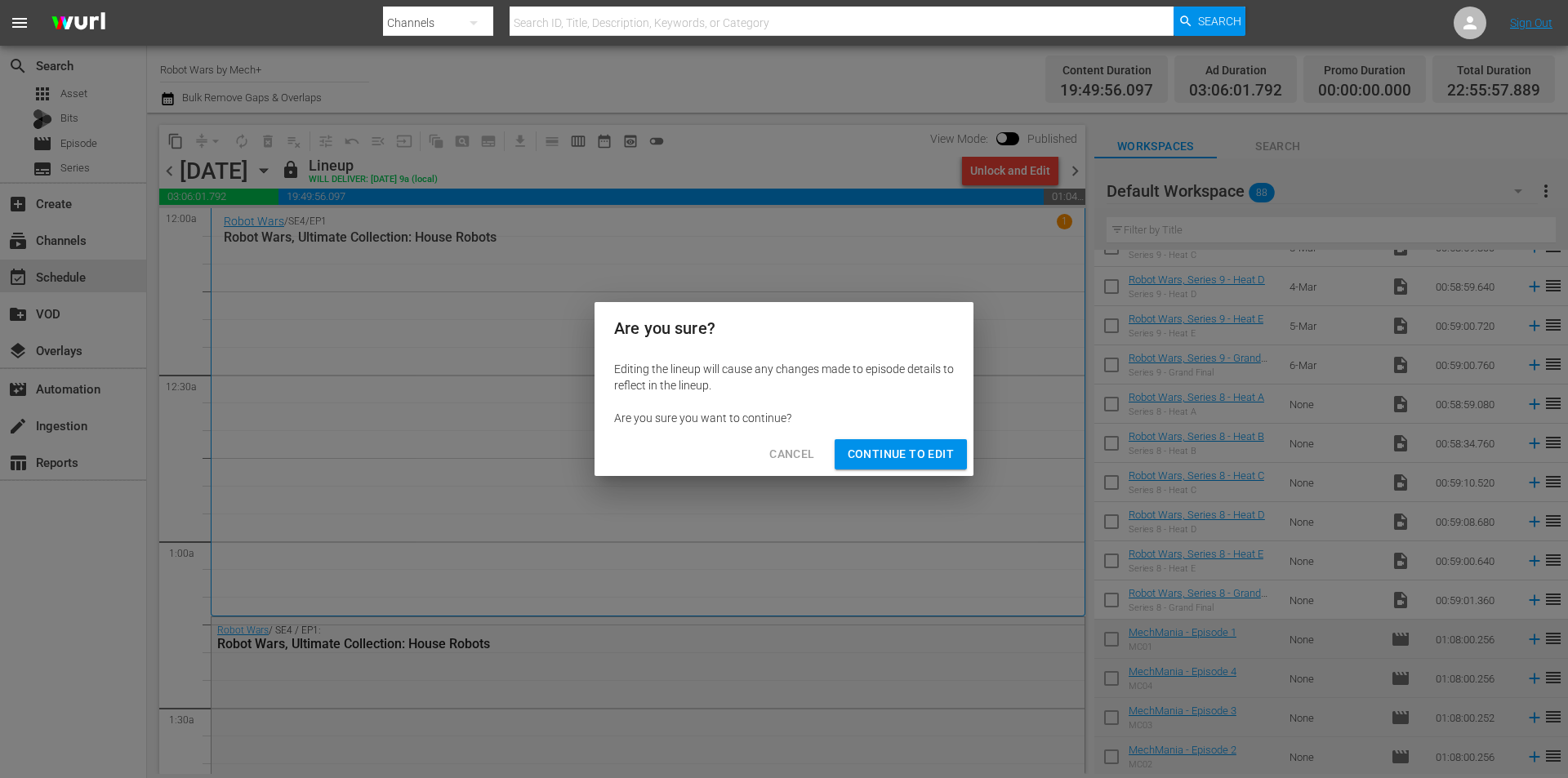
click at [906, 454] on span "Continue to Edit" at bounding box center [901, 454] width 106 height 21
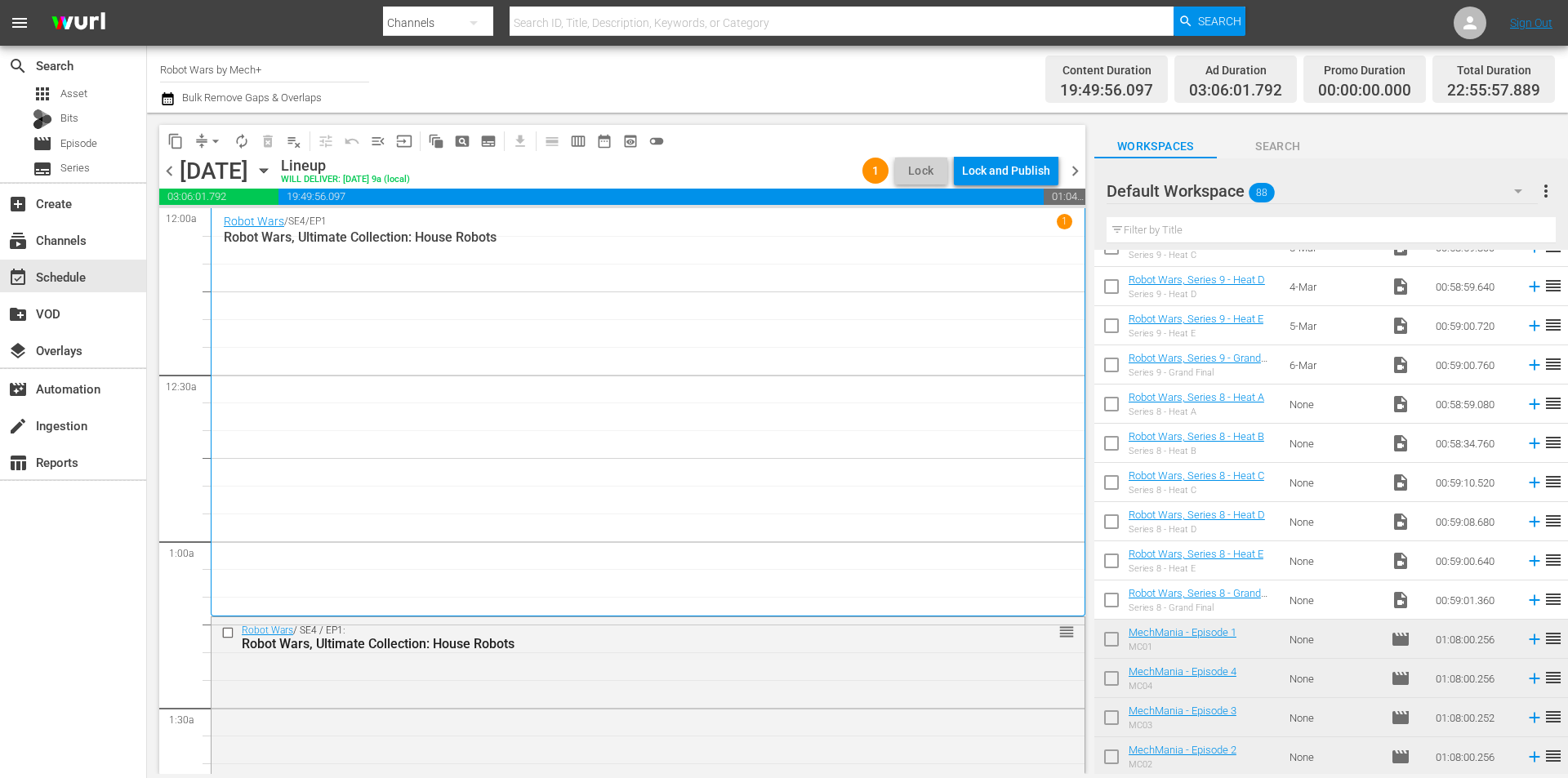
click at [498, 349] on div "Robot Wars / SE4 / EP1 1 Robot Wars, Ultimate Collection: House Robots" at bounding box center [648, 412] width 849 height 396
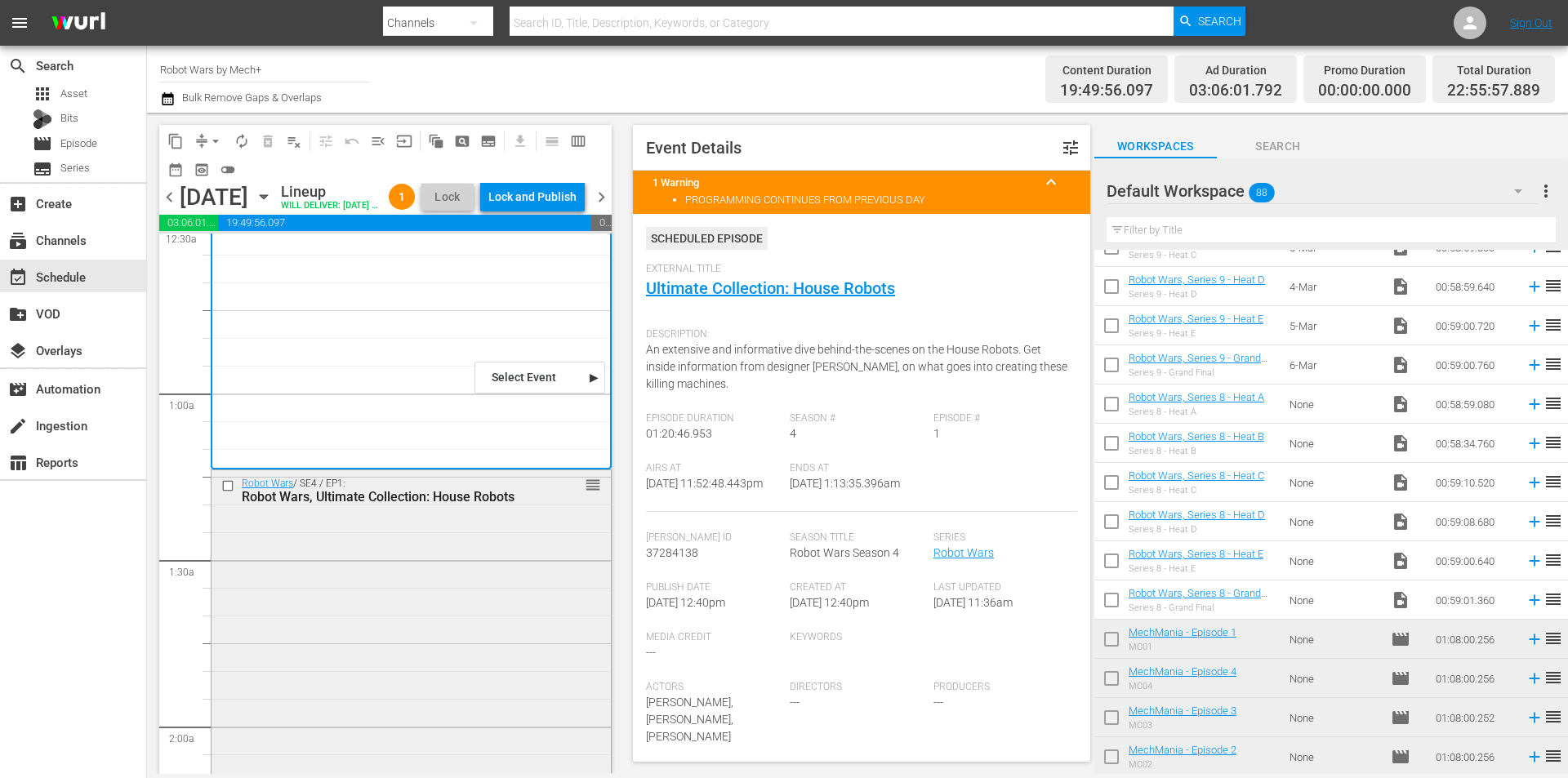
scroll to position [327, 0]
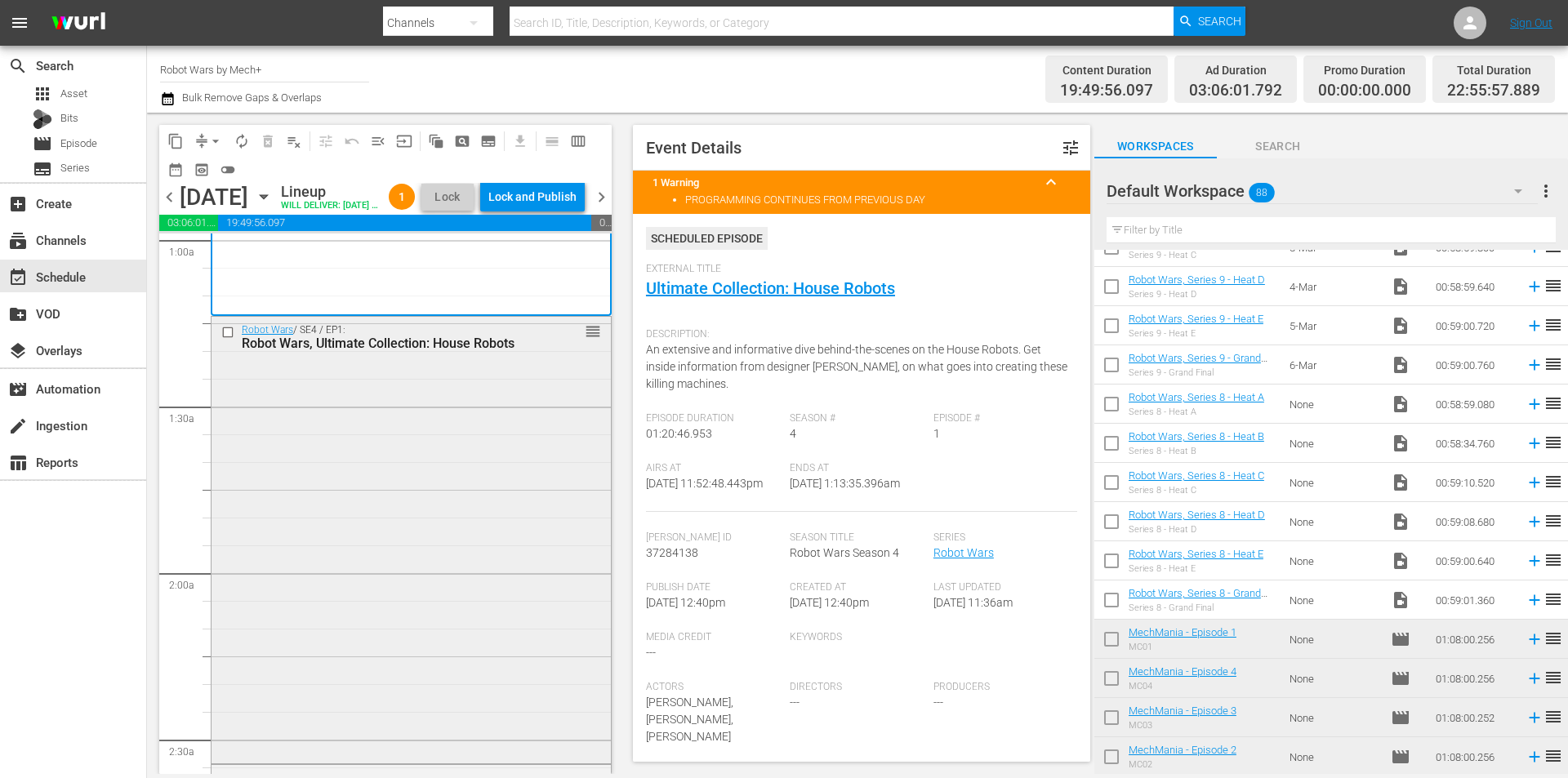
click at [420, 452] on div "Robot Wars / SE4 / EP1: Robot Wars, Ultimate Collection: House Robots reorder" at bounding box center [411, 538] width 399 height 444
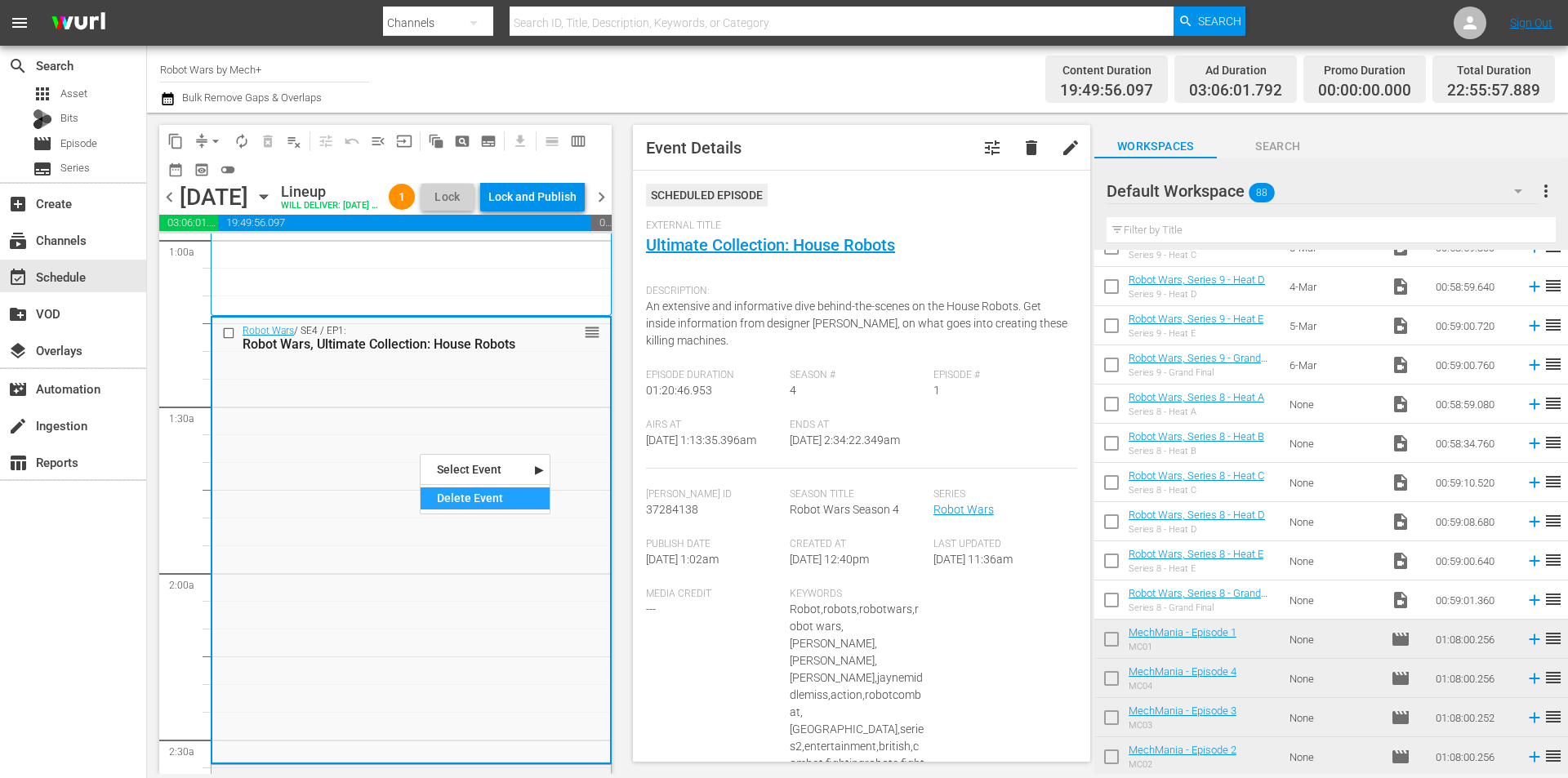
click at [465, 492] on div "Delete Event" at bounding box center [485, 499] width 129 height 22
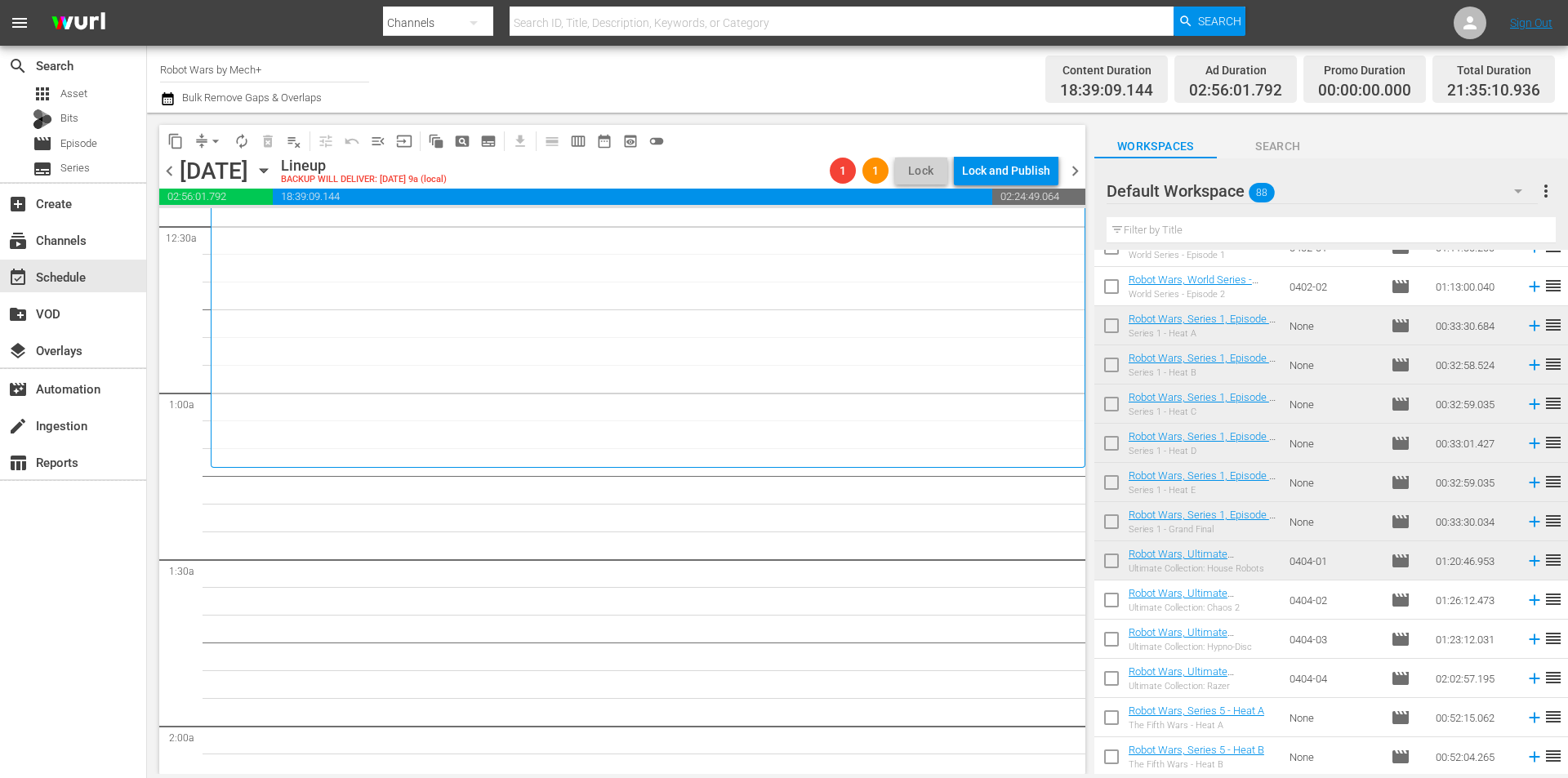
scroll to position [163, 0]
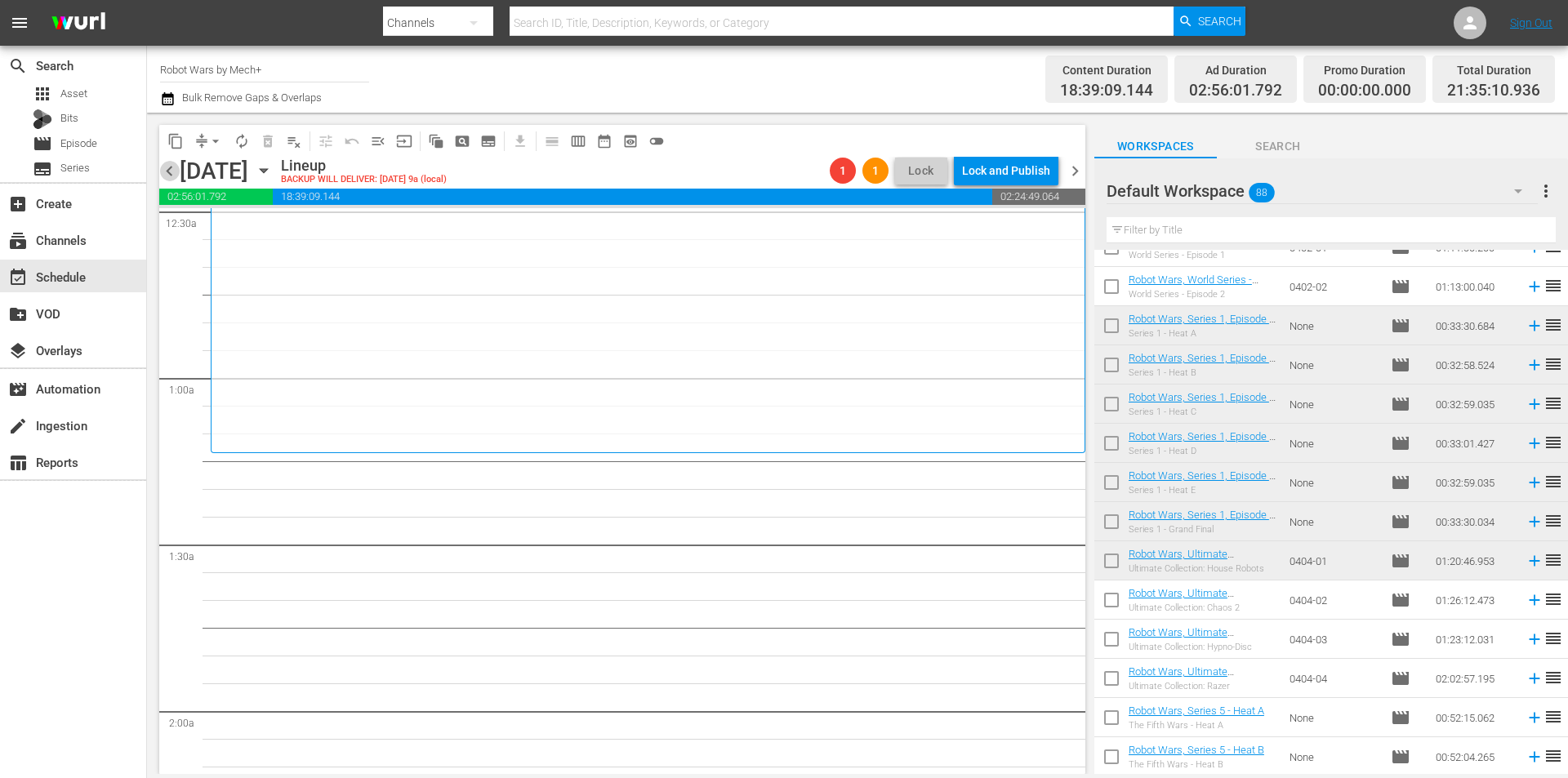
click at [161, 171] on span "chevron_left" at bounding box center [169, 171] width 21 height 21
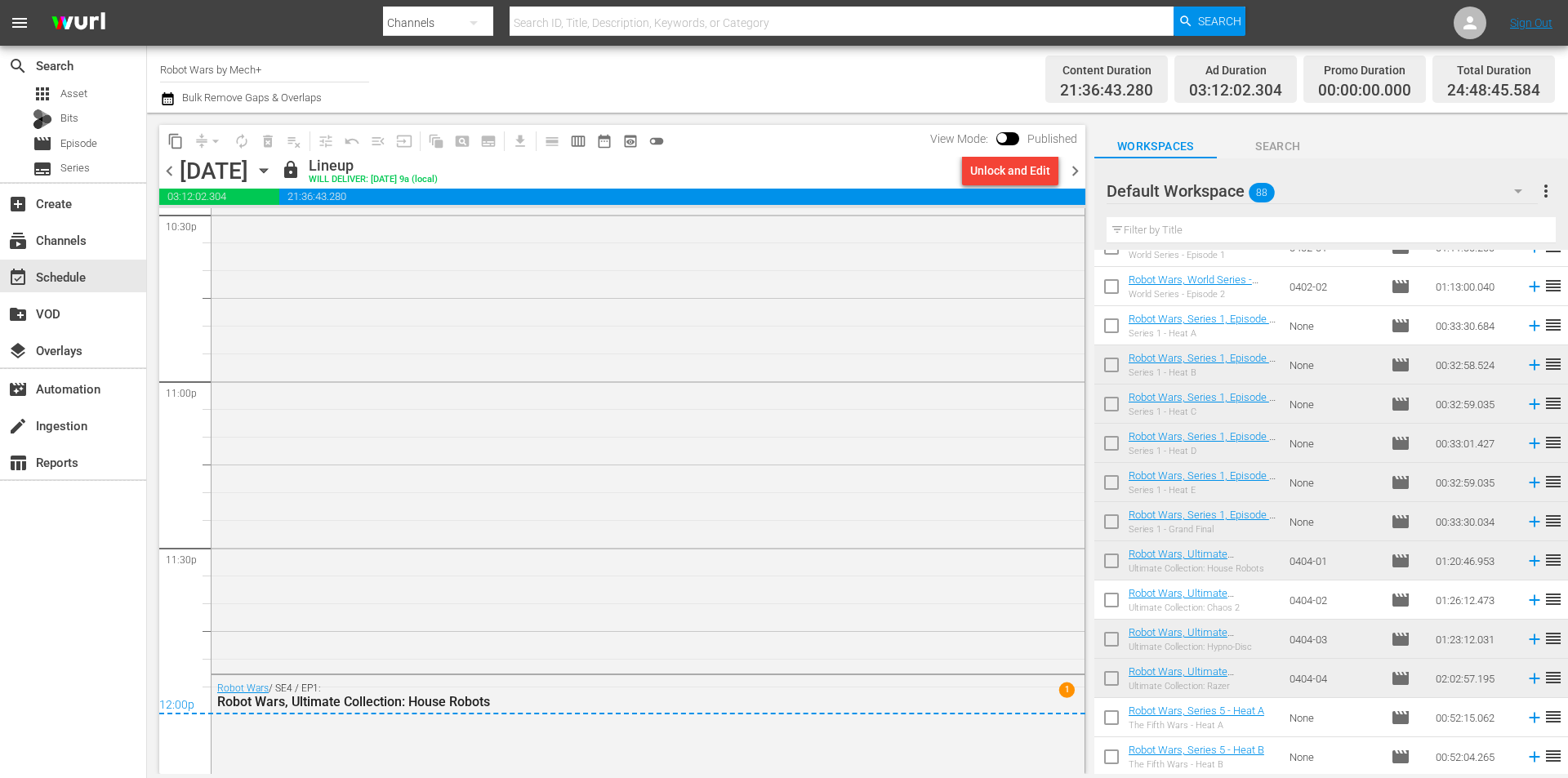
scroll to position [7569, 0]
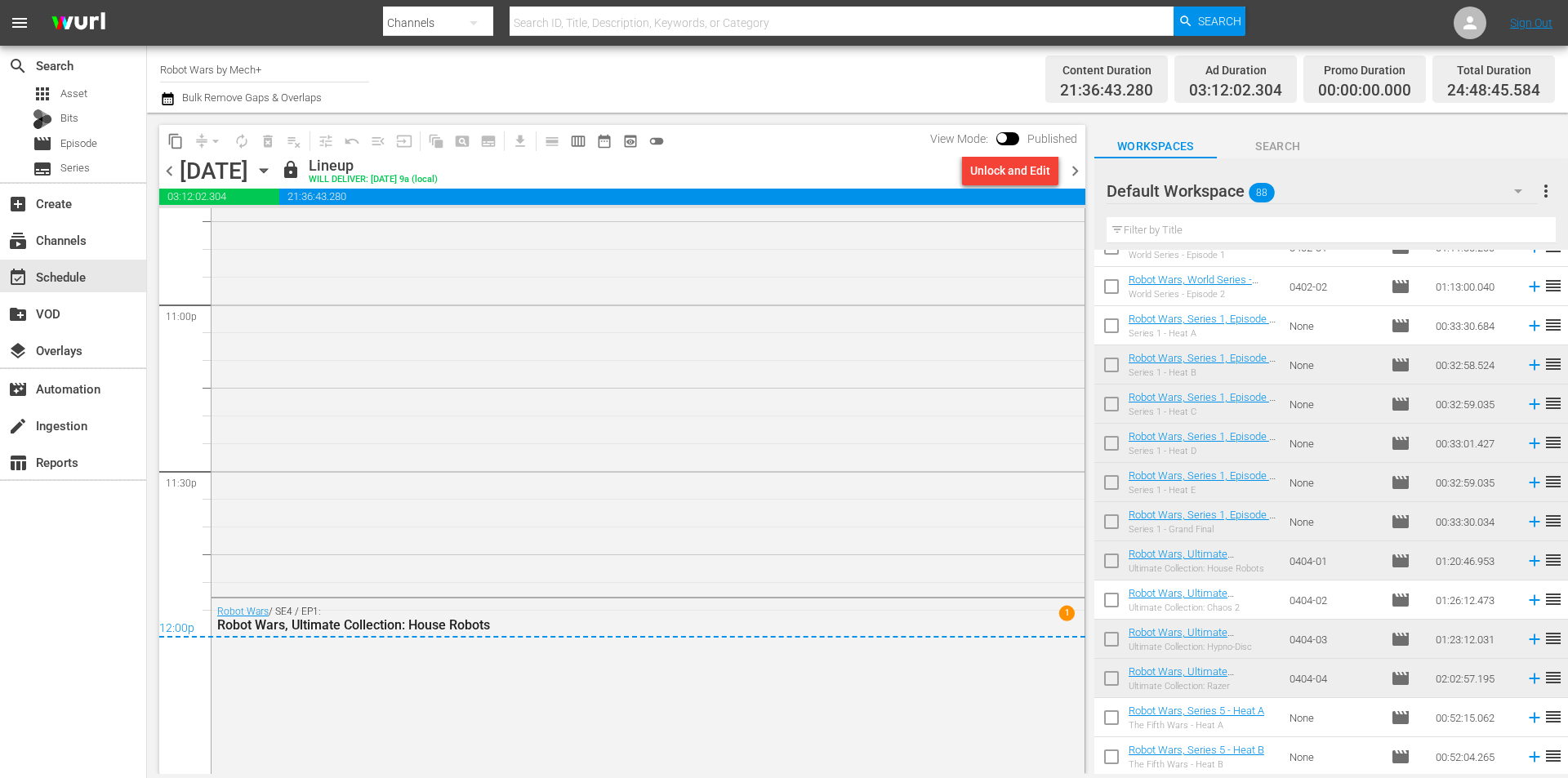
click at [1074, 173] on span "chevron_right" at bounding box center [1075, 171] width 21 height 21
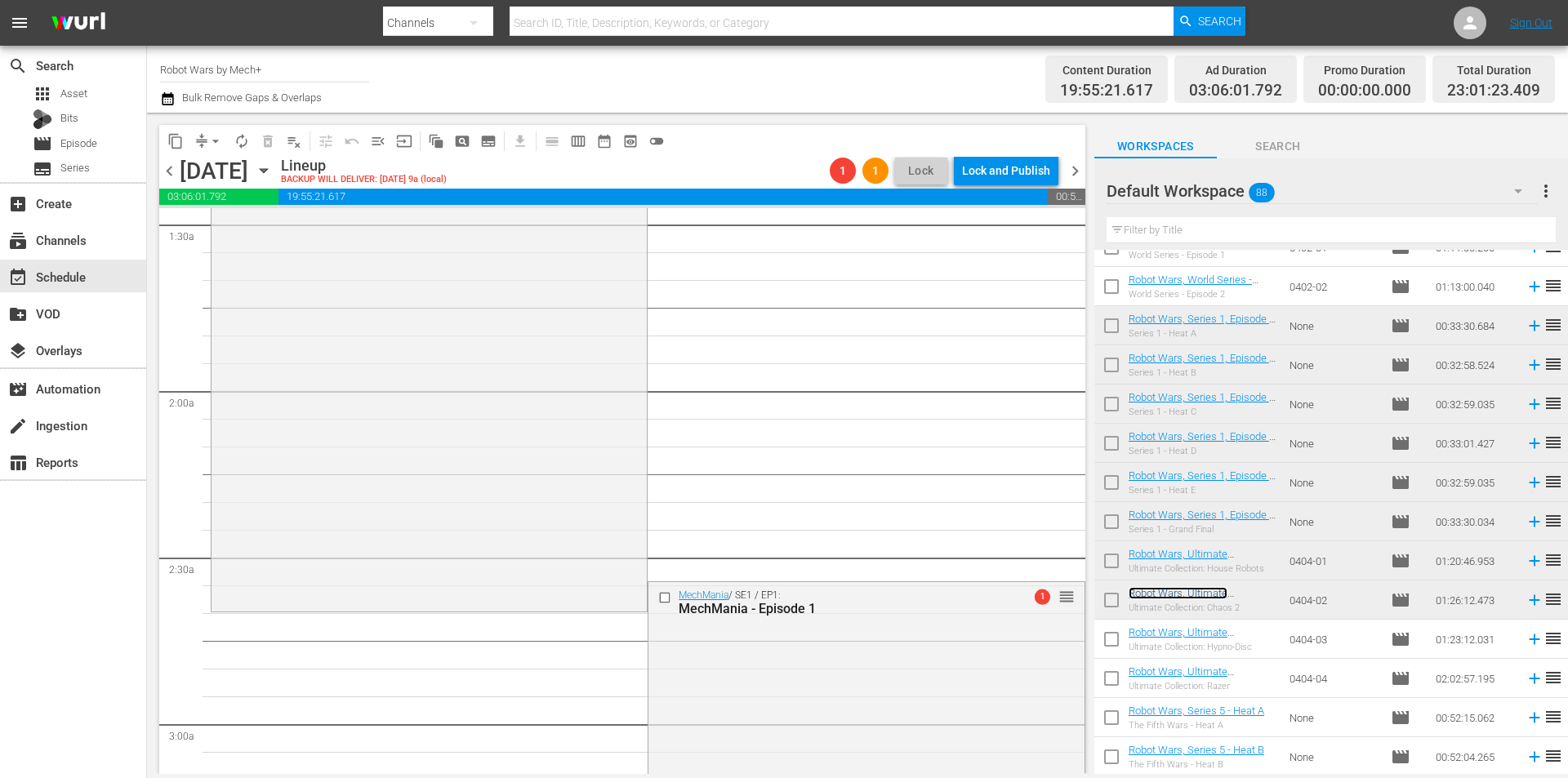
scroll to position [736, 0]
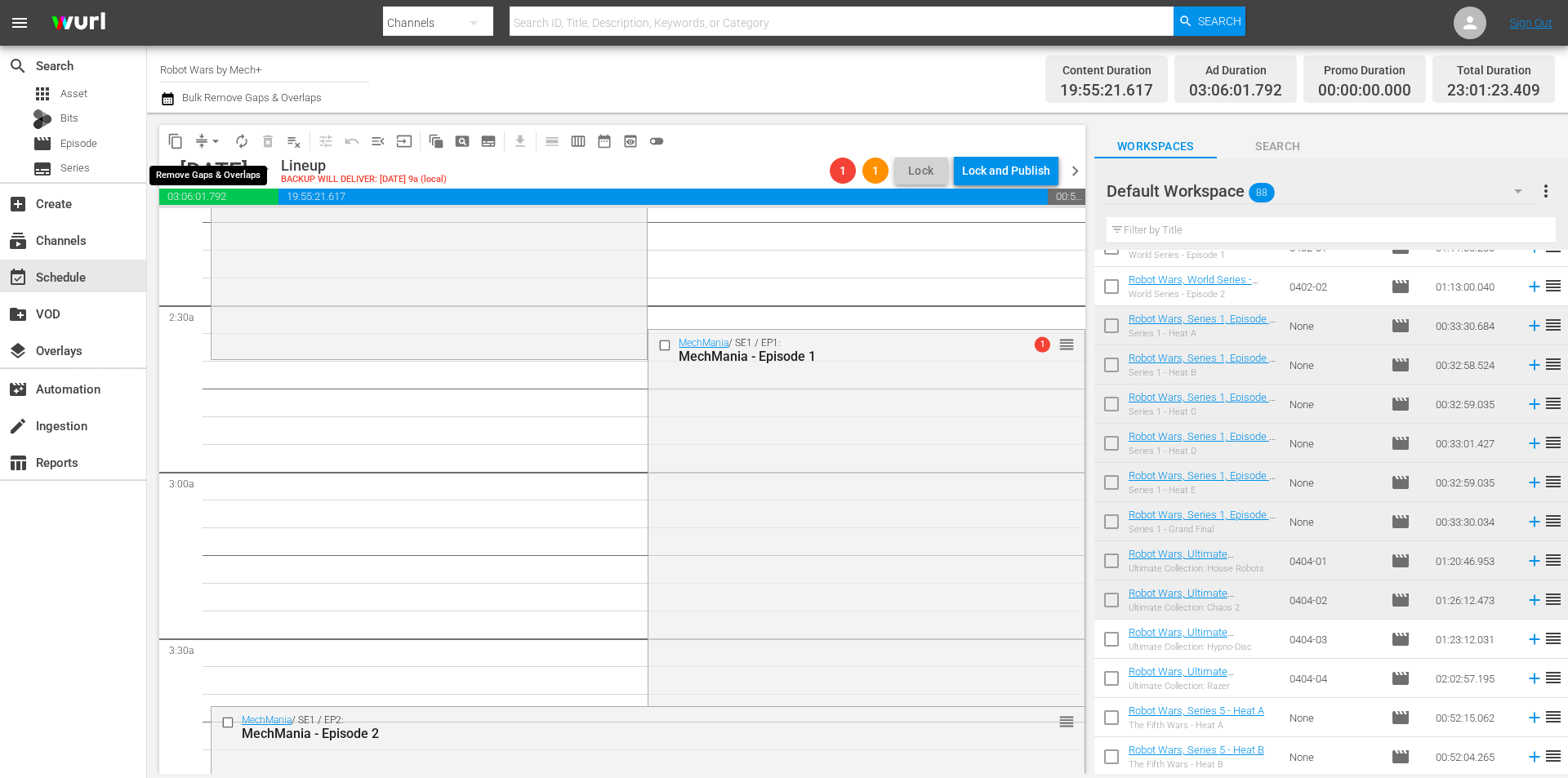
click at [212, 142] on span "arrow_drop_down" at bounding box center [215, 141] width 17 height 17
click at [214, 223] on li "Align to End of Previous Day" at bounding box center [216, 227] width 171 height 27
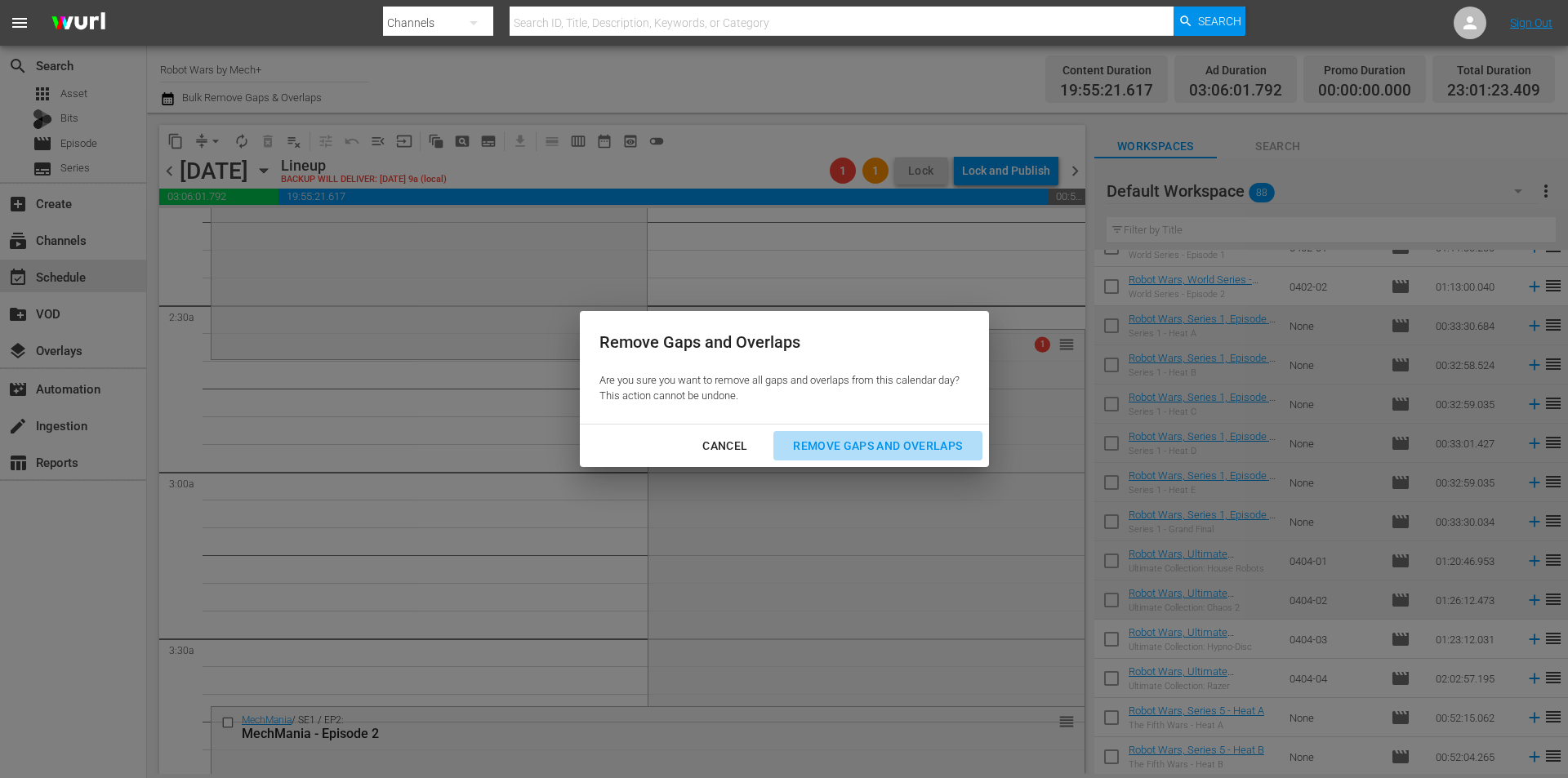
click at [823, 449] on div "Remove Gaps and Overlaps" at bounding box center [877, 446] width 195 height 21
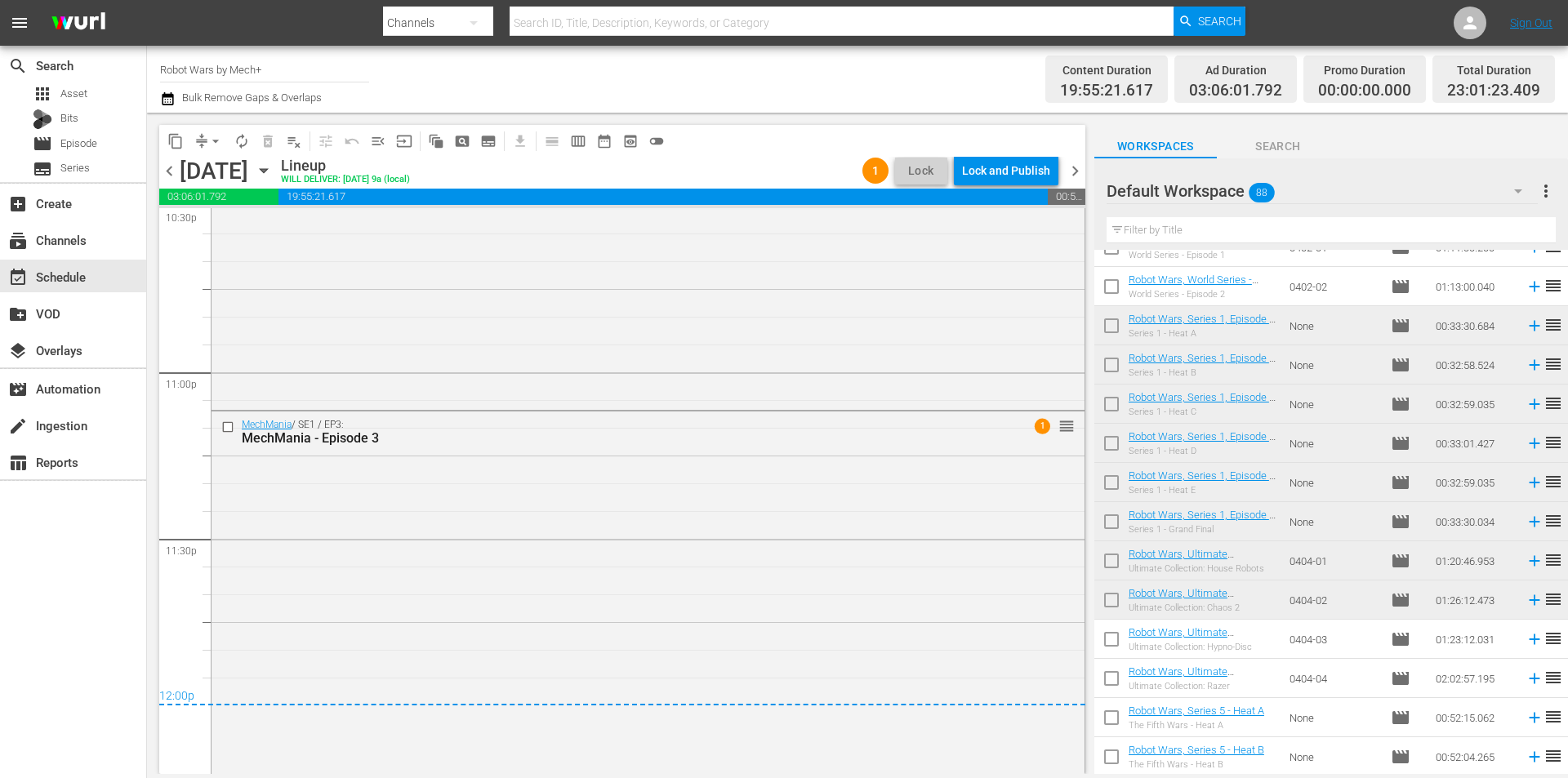
scroll to position [7514, 0]
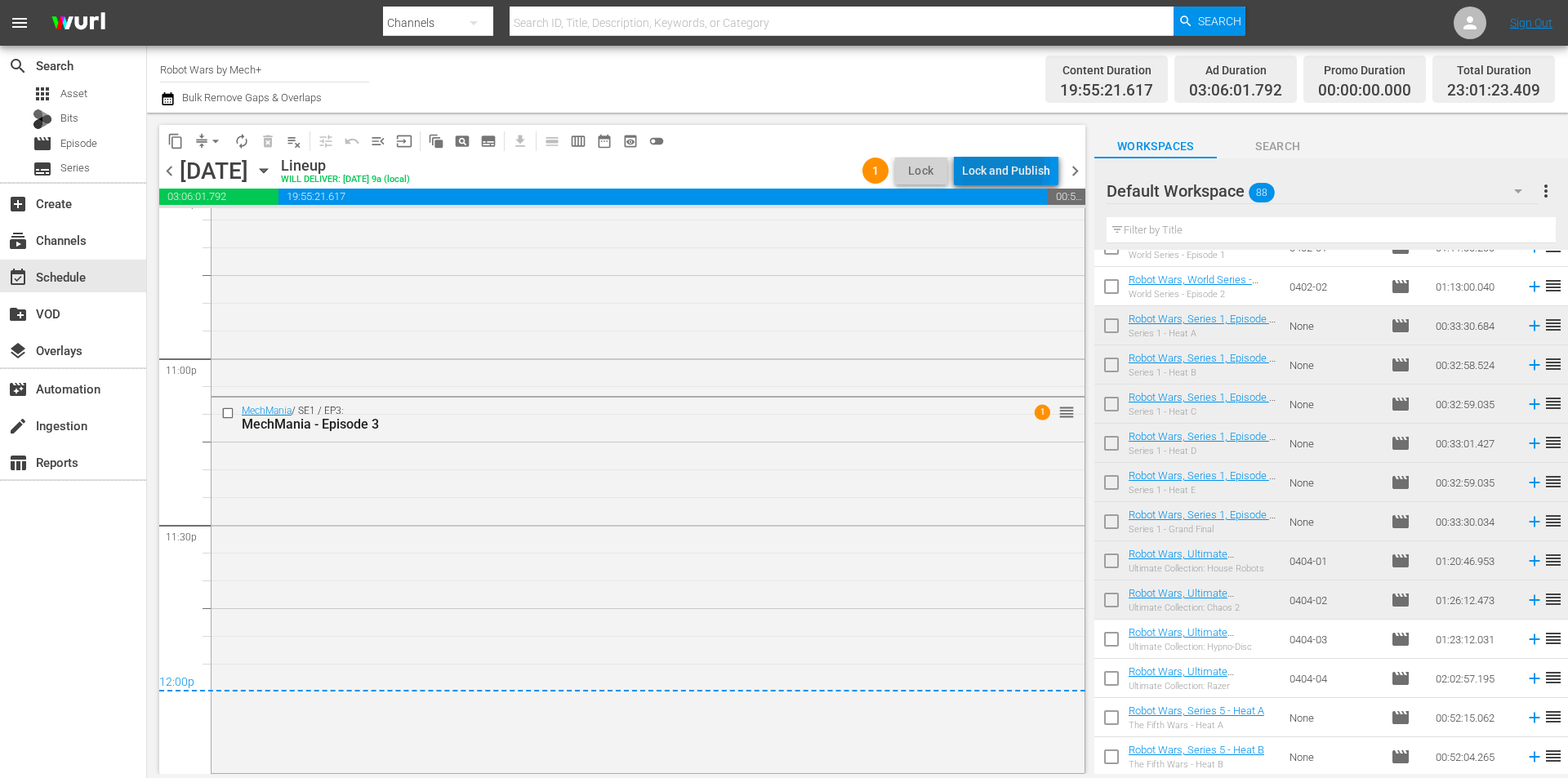
click at [1004, 167] on div "Lock and Publish" at bounding box center [1006, 171] width 89 height 30
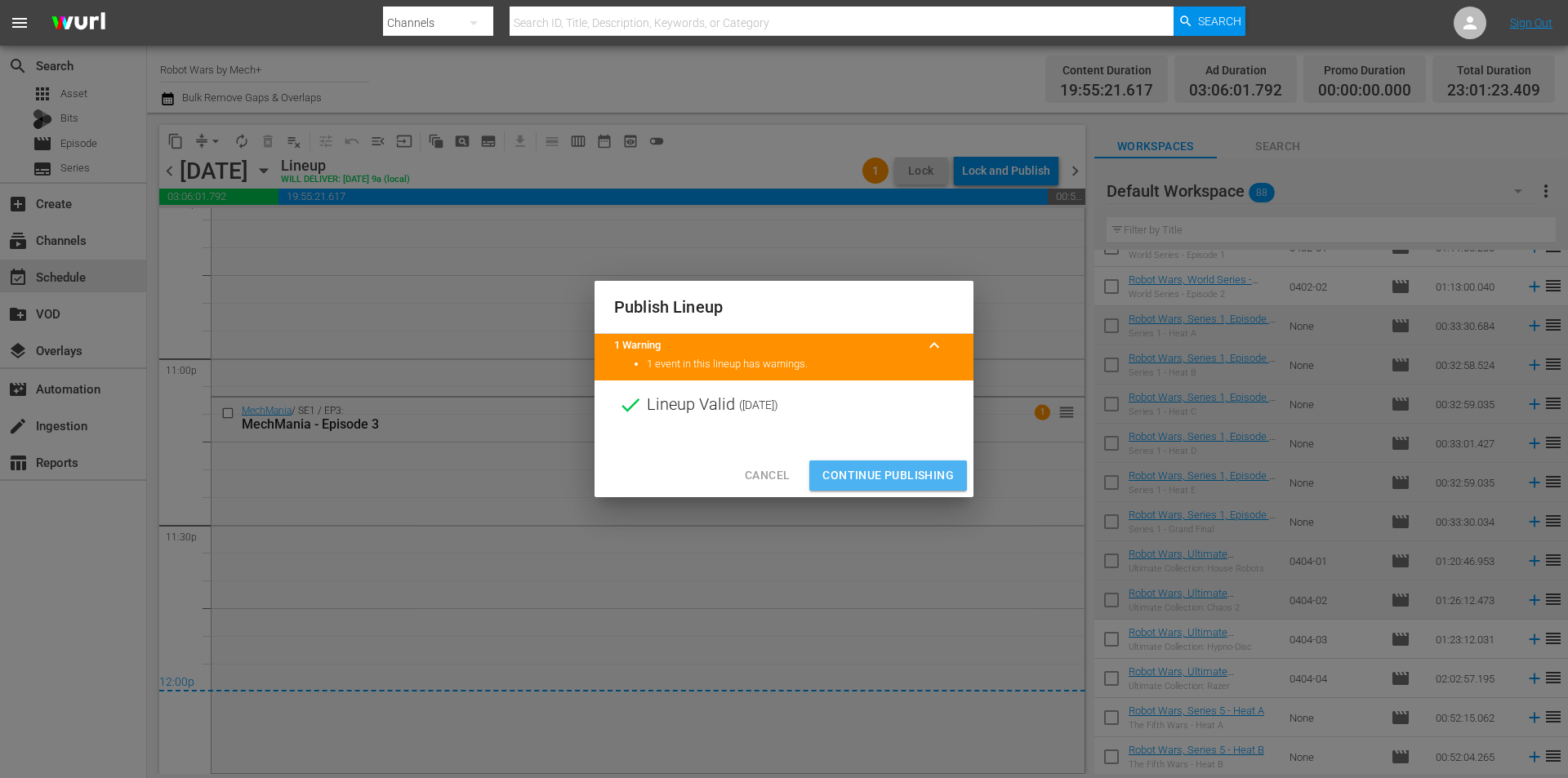
click at [897, 474] on span "Continue Publishing" at bounding box center [888, 475] width 132 height 21
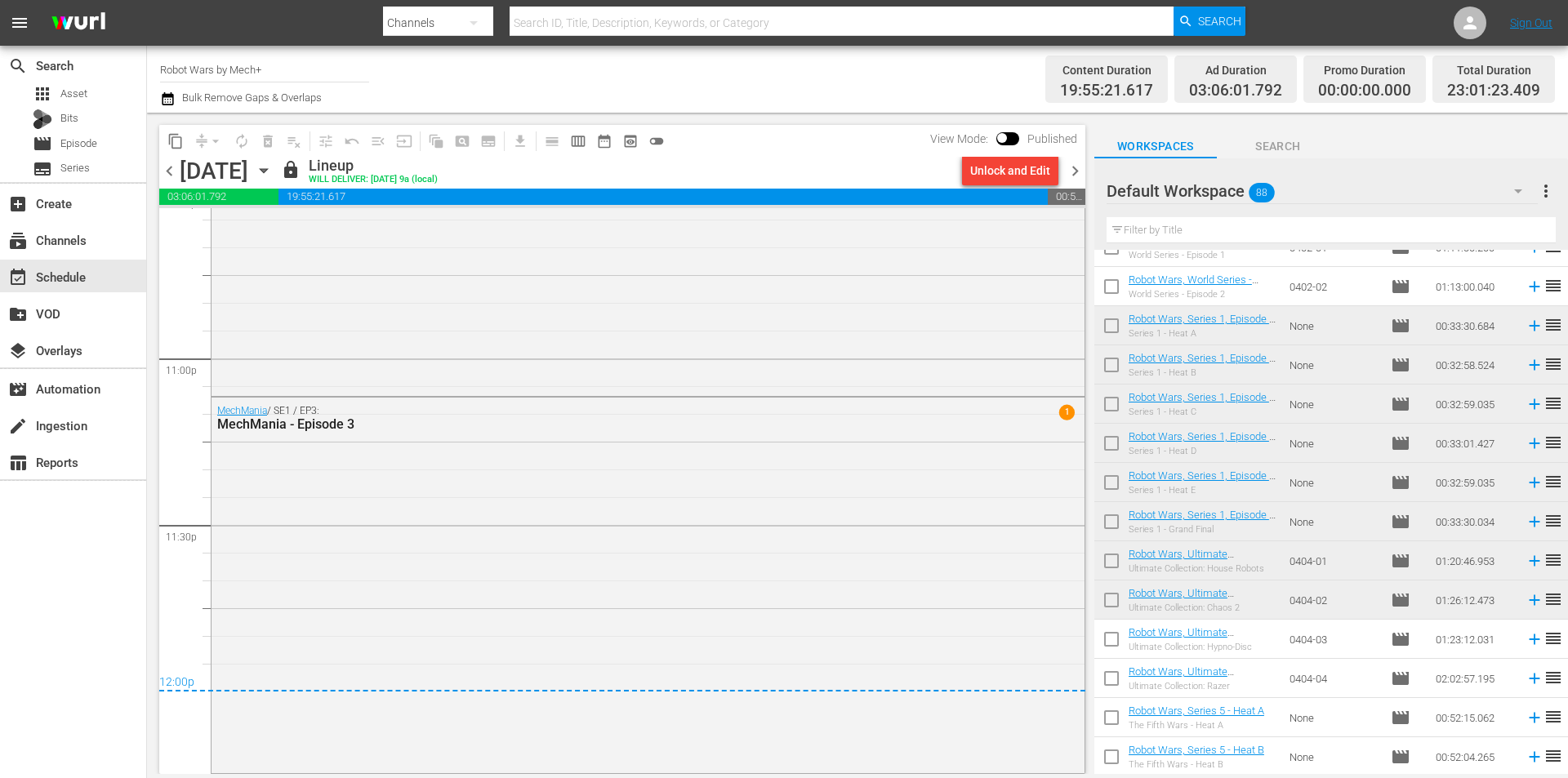
click at [1074, 171] on span "chevron_right" at bounding box center [1075, 171] width 21 height 21
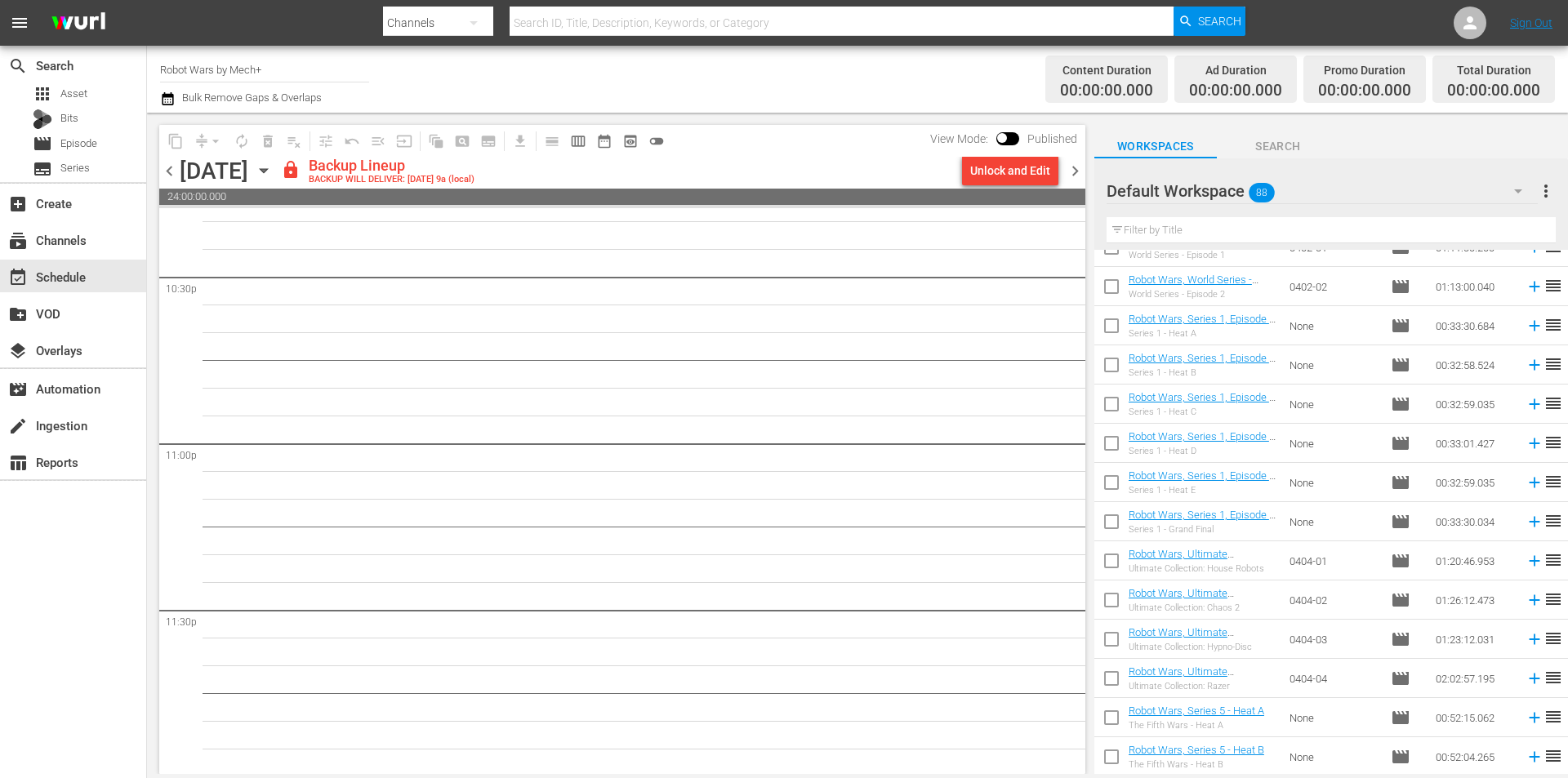
scroll to position [7432, 0]
click at [1024, 167] on div "Unlock and Edit" at bounding box center [1010, 171] width 80 height 30
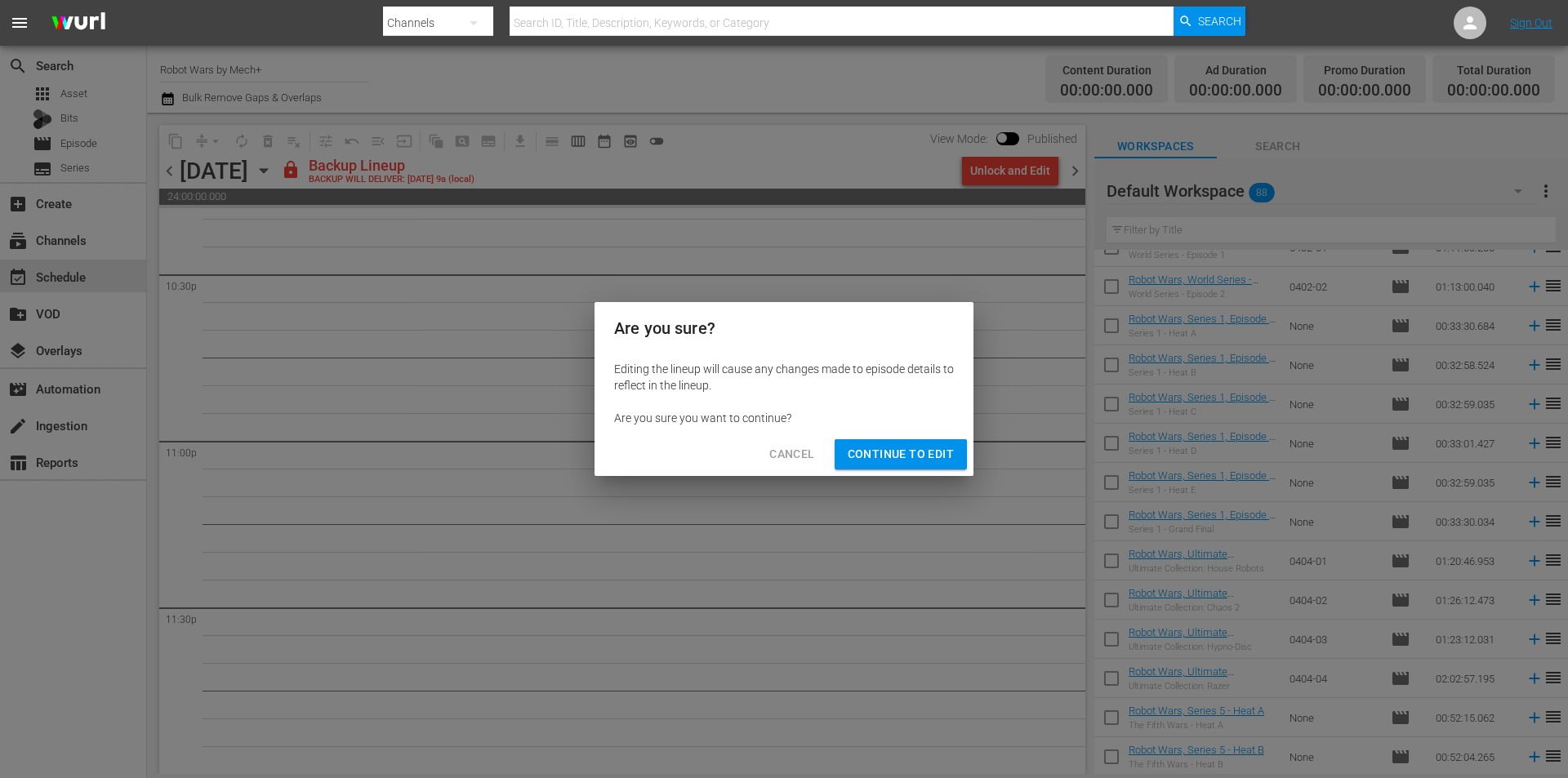
click at [897, 465] on button "Continue to Edit" at bounding box center [901, 454] width 133 height 30
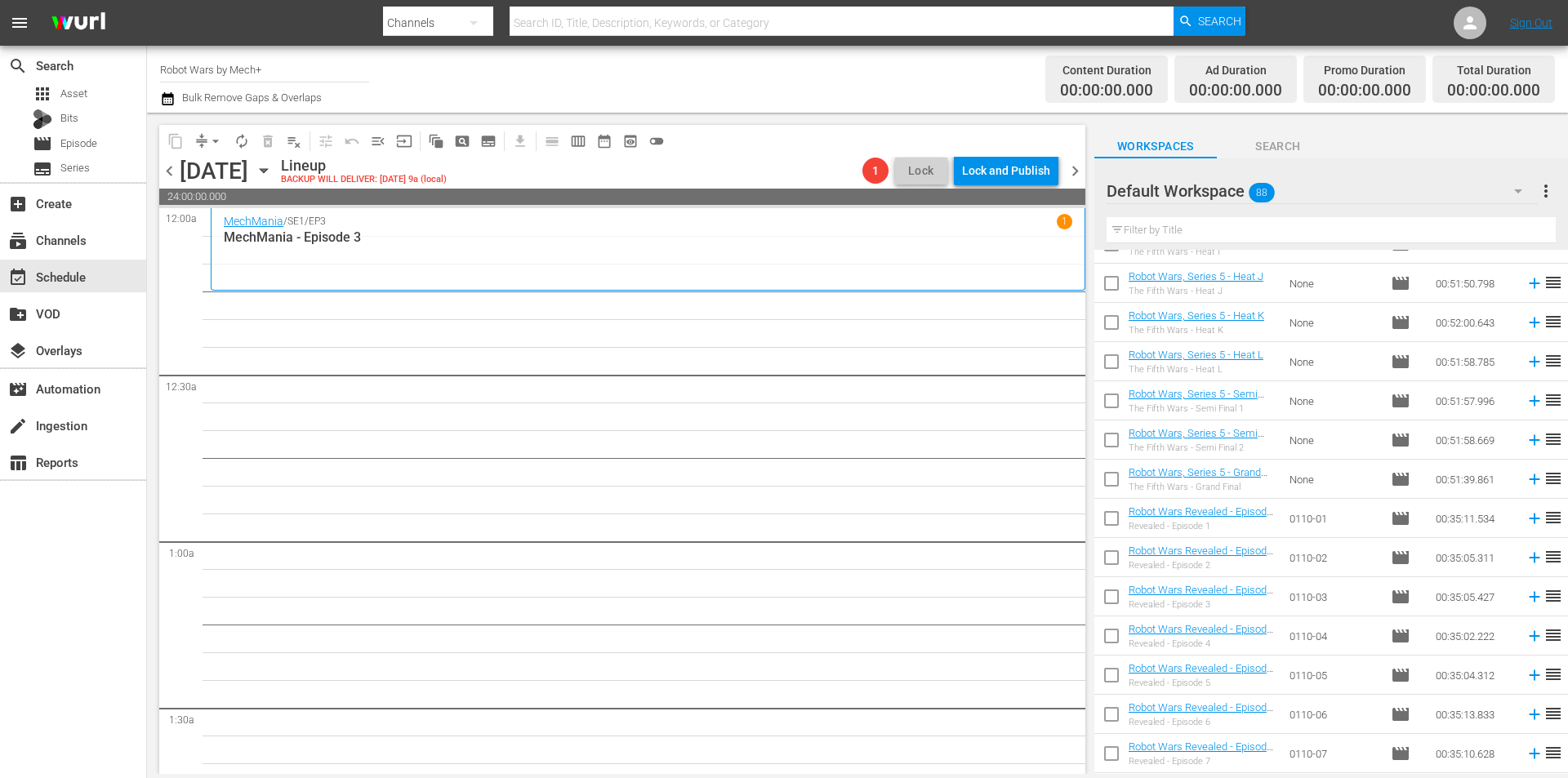
scroll to position [1960, 0]
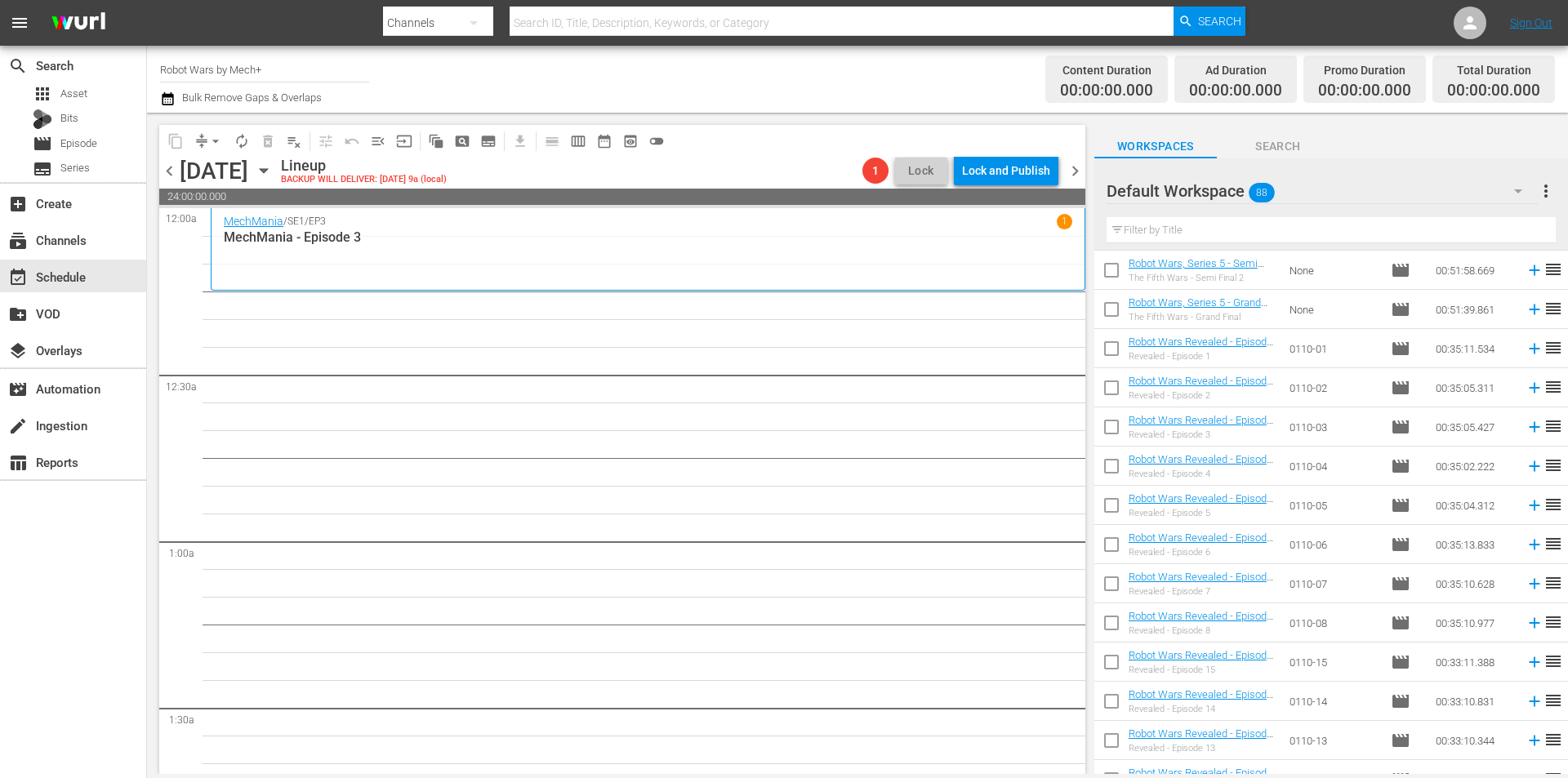
click at [169, 166] on span "chevron_left" at bounding box center [169, 171] width 21 height 21
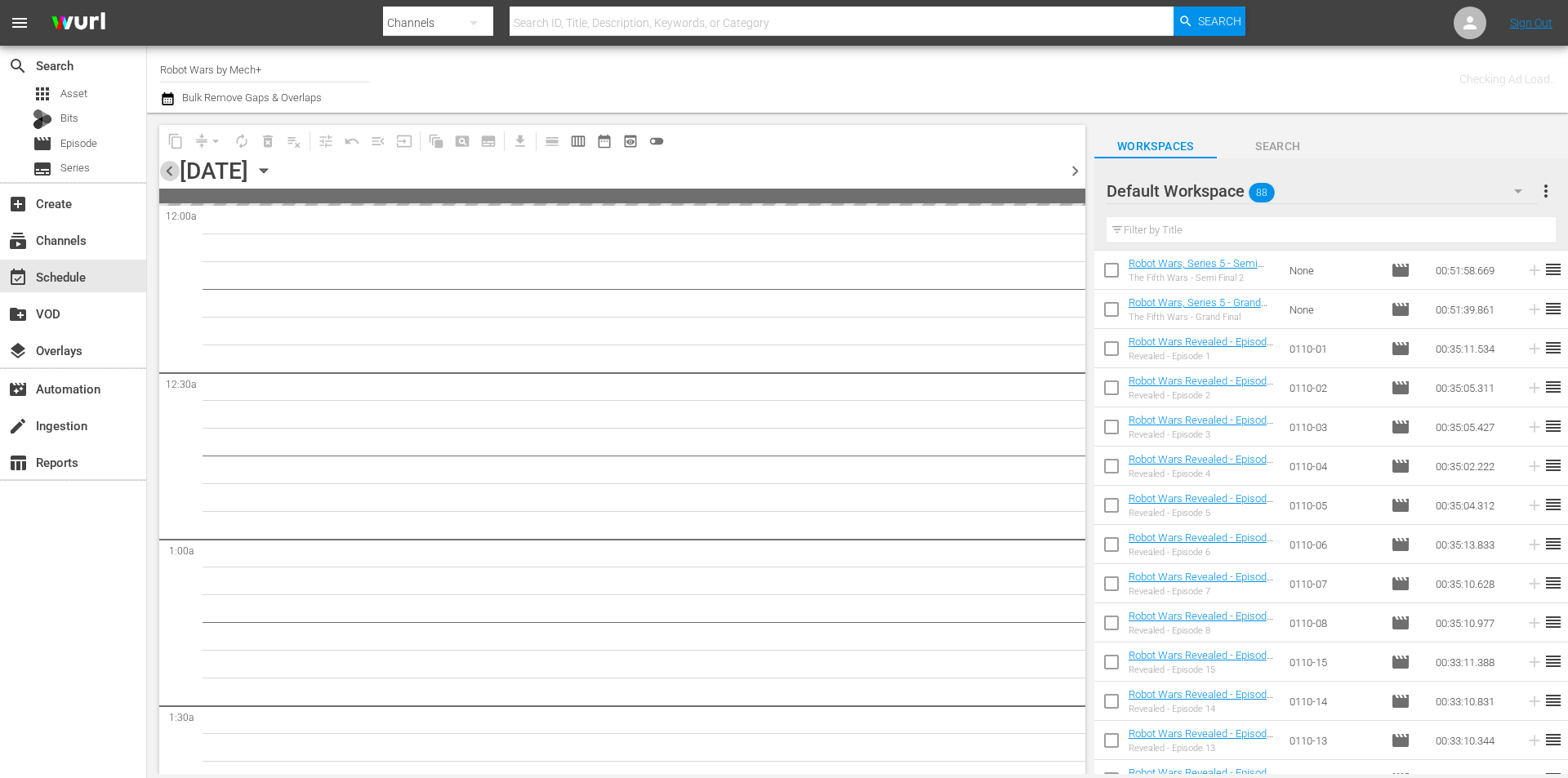
click at [169, 166] on span "chevron_left" at bounding box center [169, 171] width 21 height 21
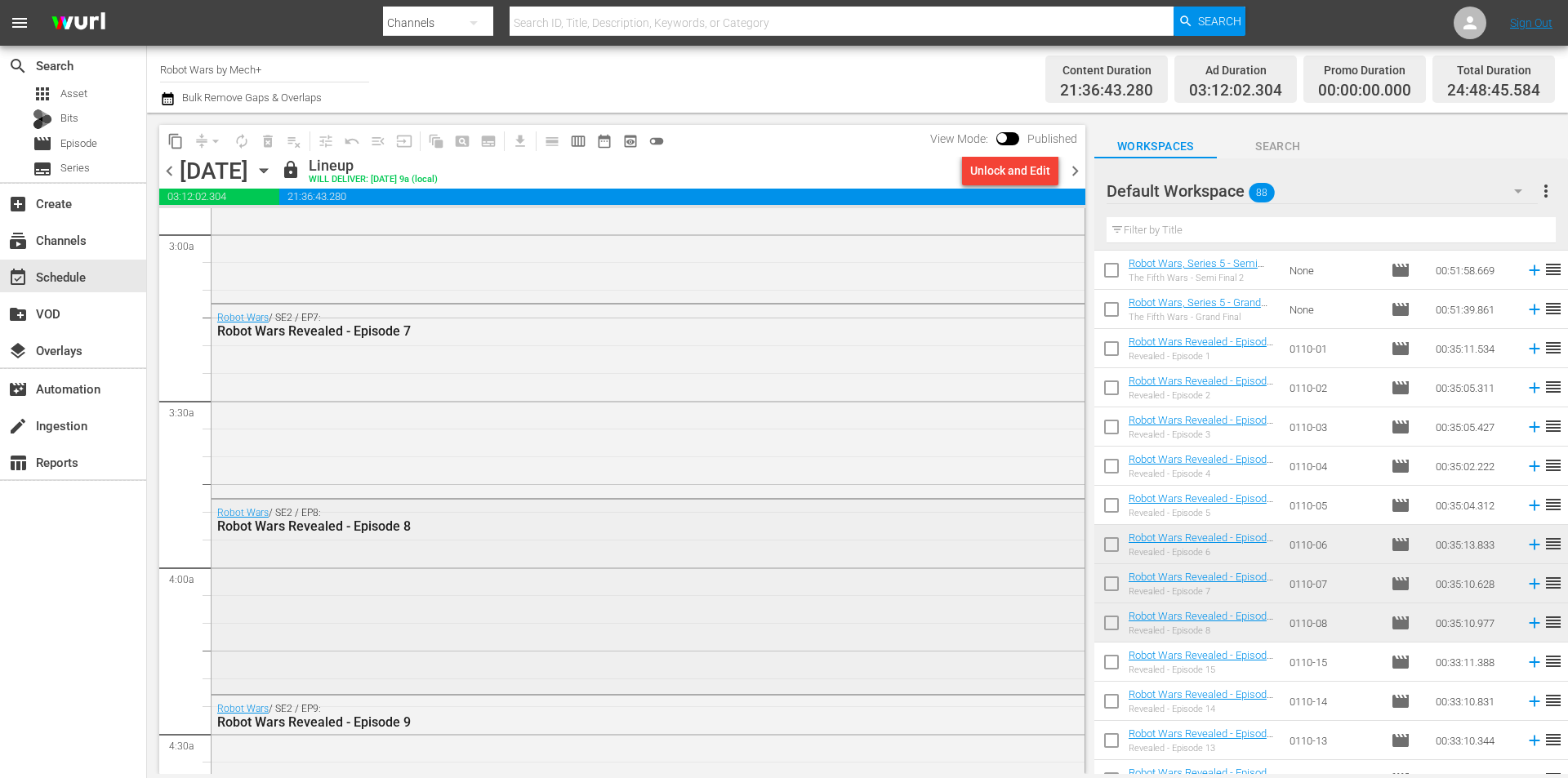
scroll to position [1226, 0]
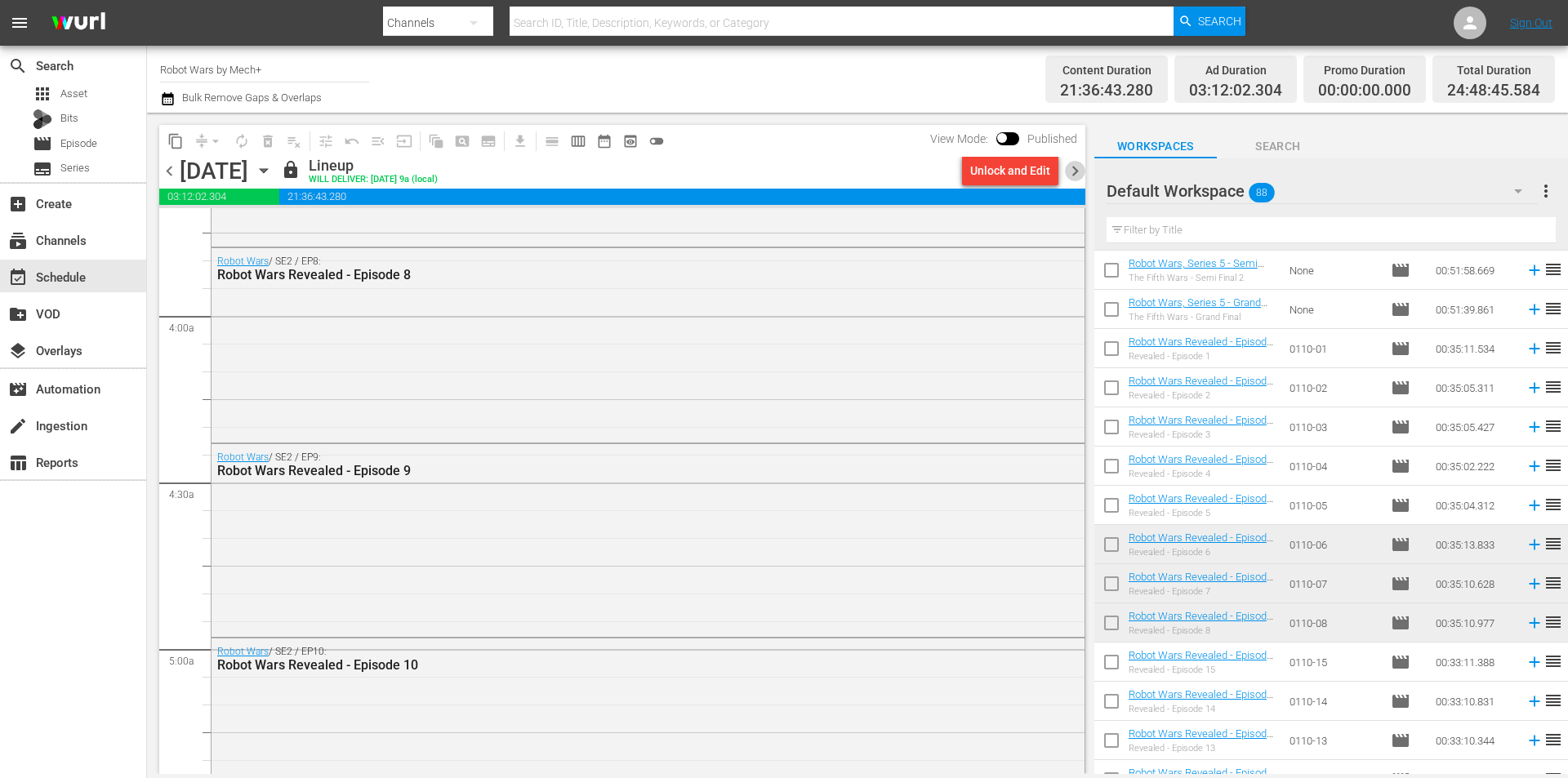
click at [1076, 171] on span "chevron_right" at bounding box center [1075, 171] width 21 height 21
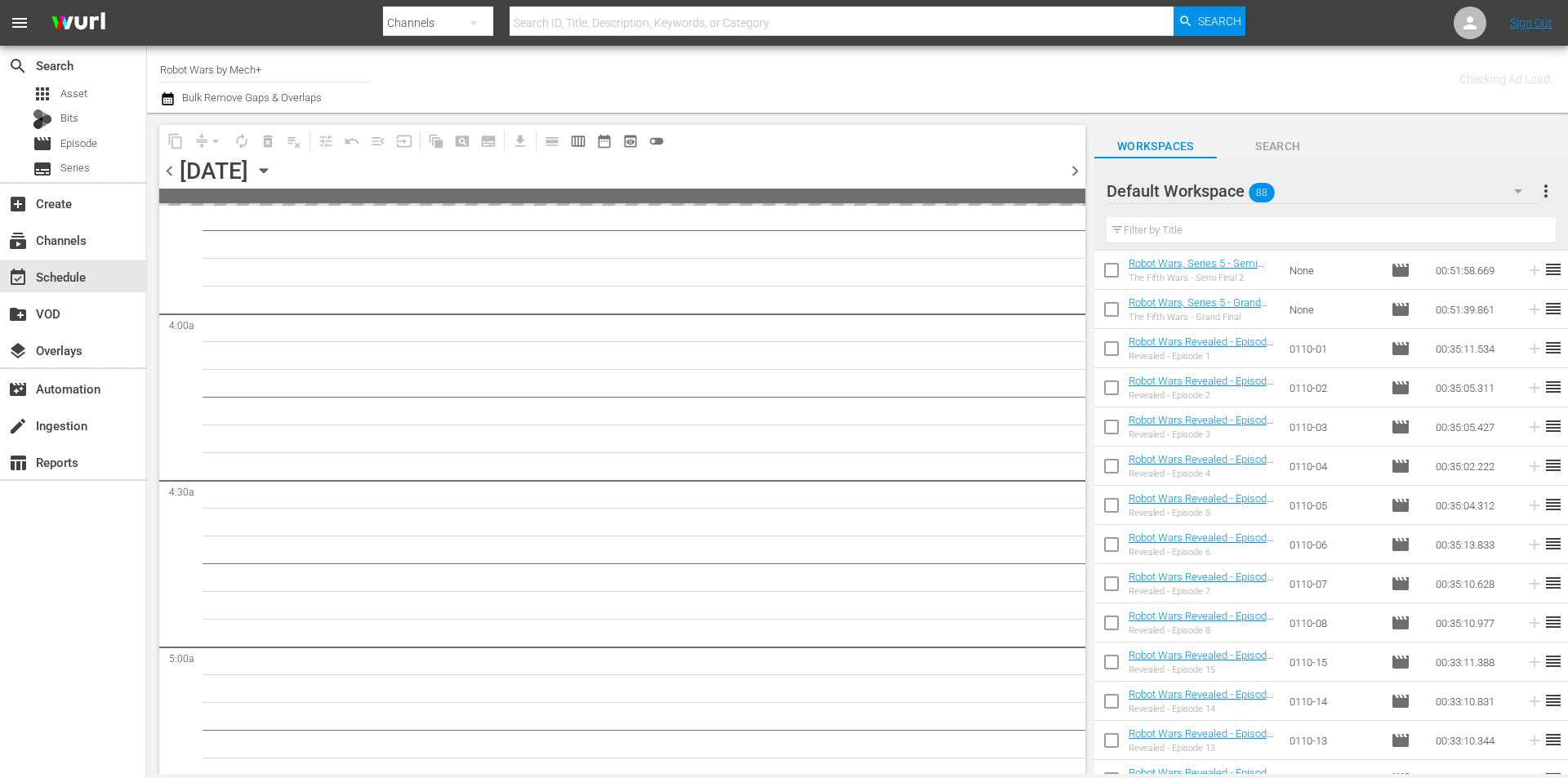
scroll to position [1337, 0]
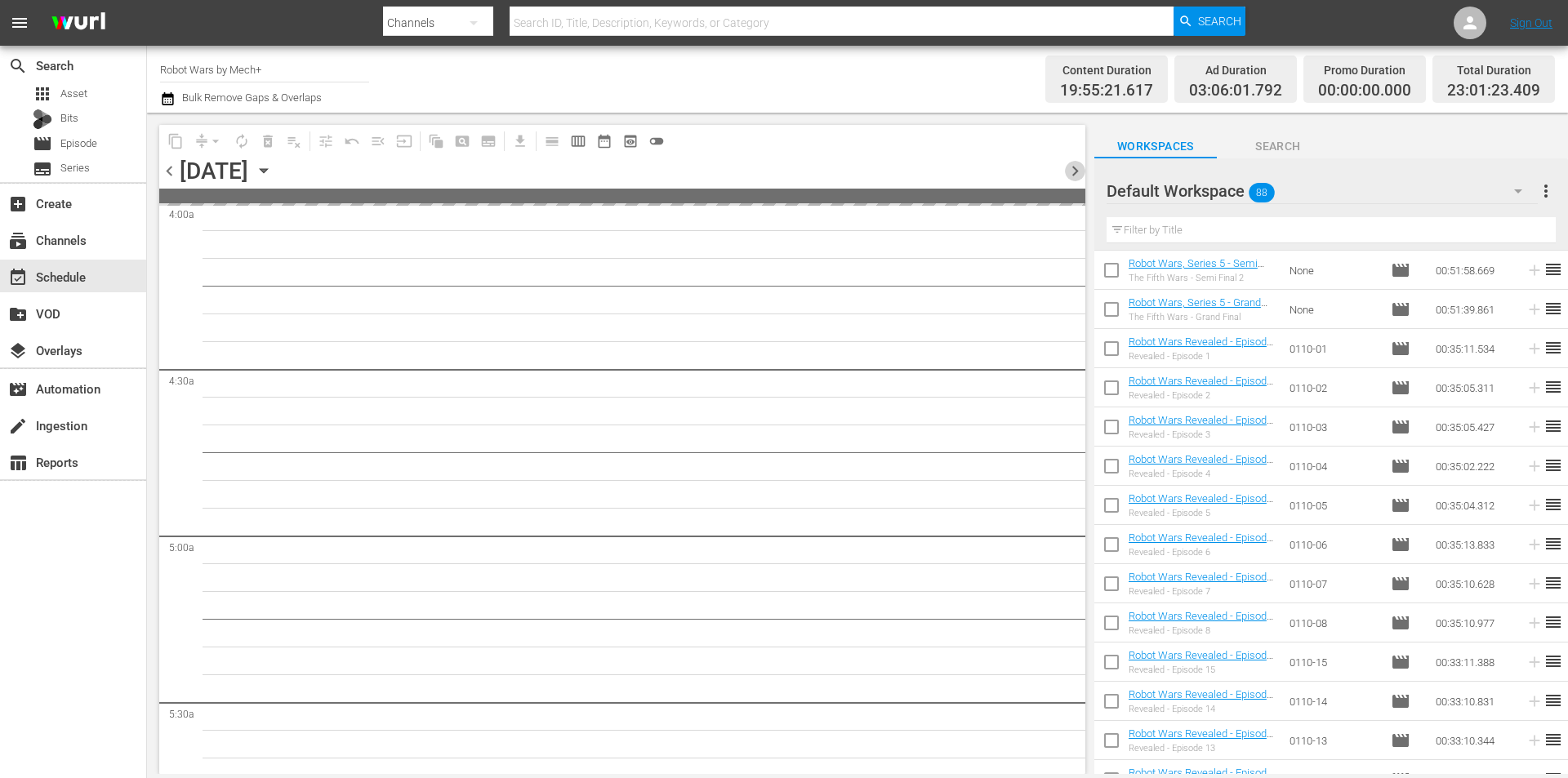
click at [1076, 171] on span "chevron_right" at bounding box center [1075, 171] width 21 height 21
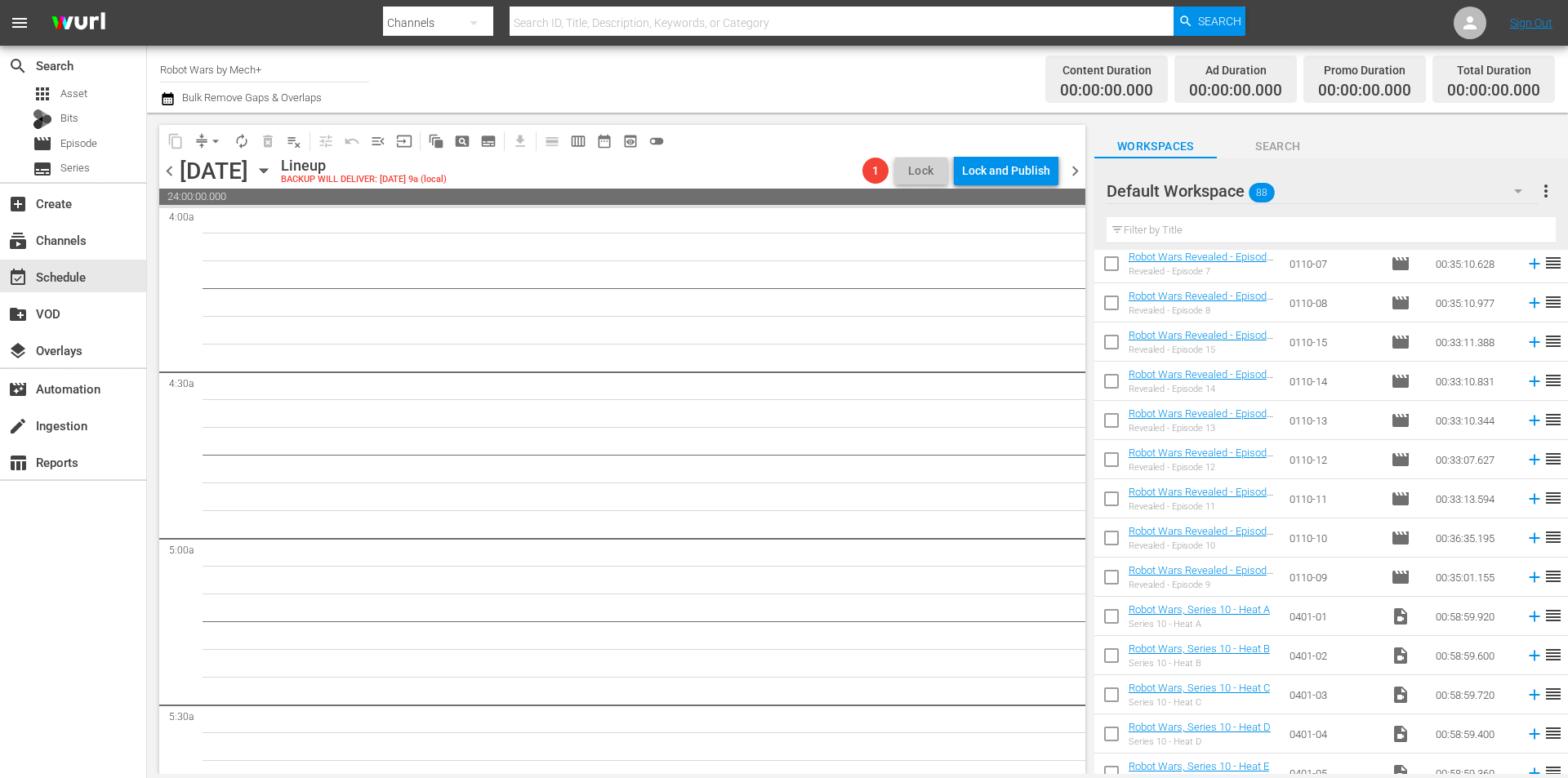
scroll to position [2287, 0]
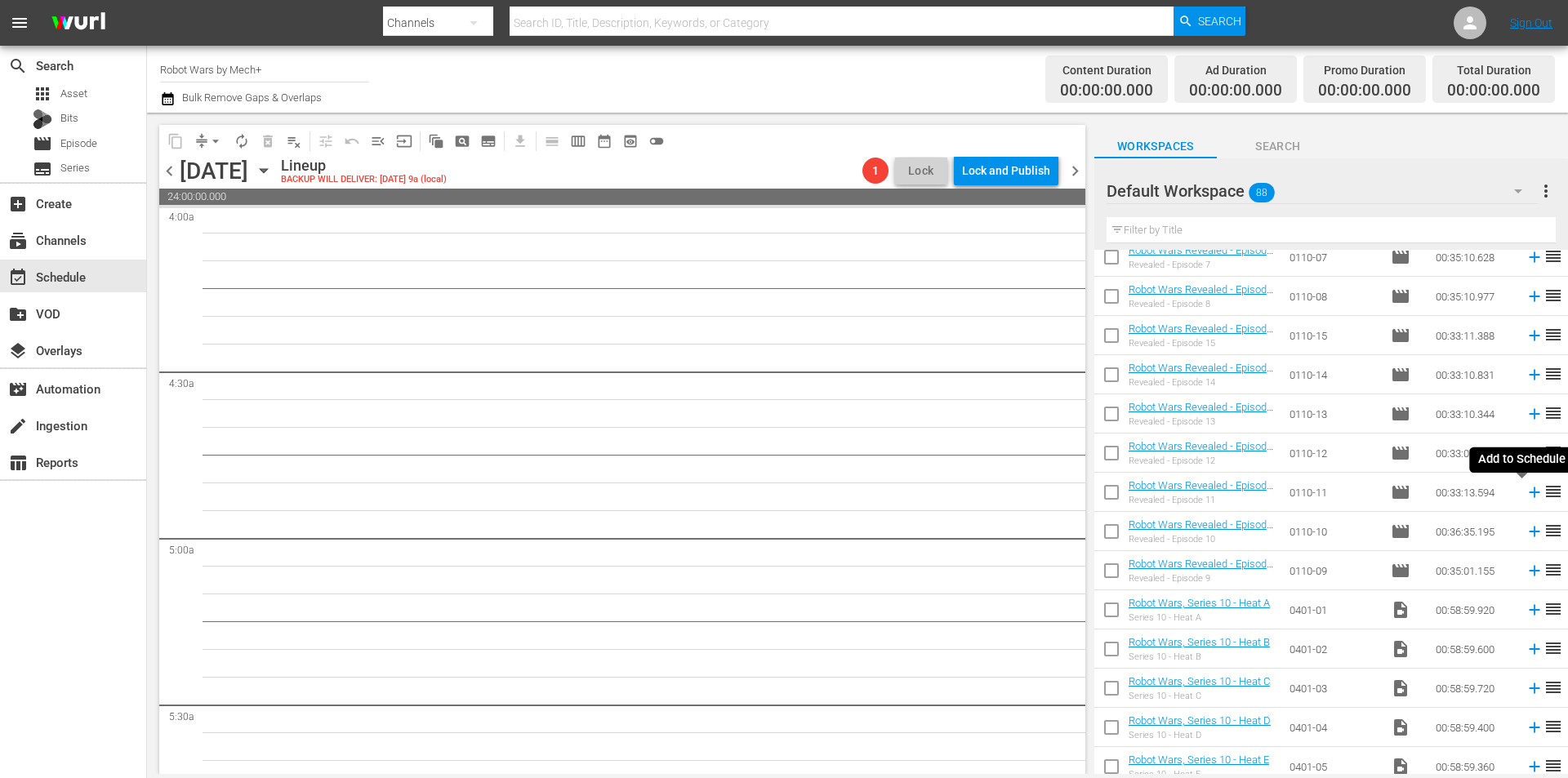
click at [1526, 493] on icon at bounding box center [1535, 493] width 18 height 18
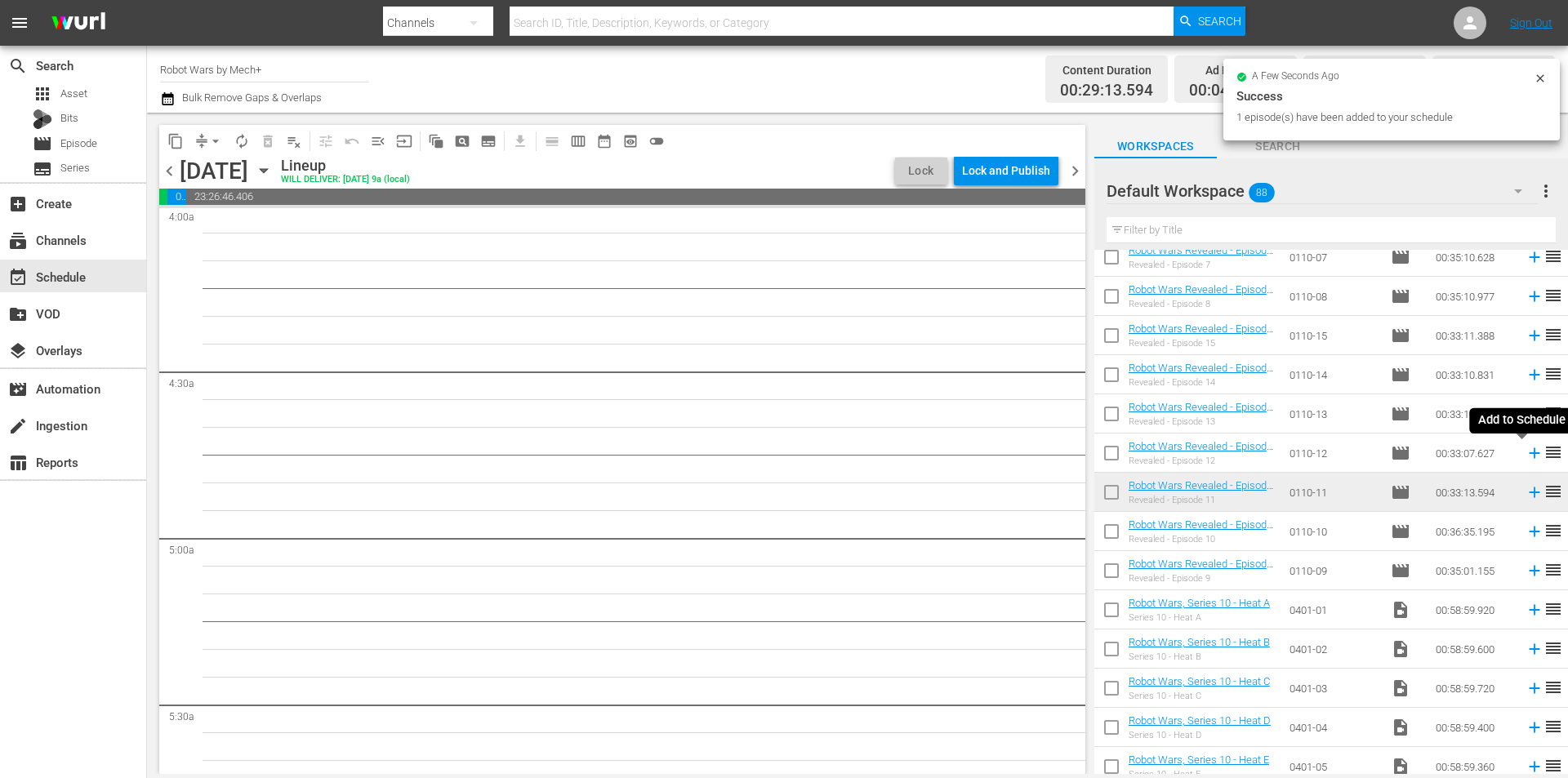
scroll to position [1308, 0]
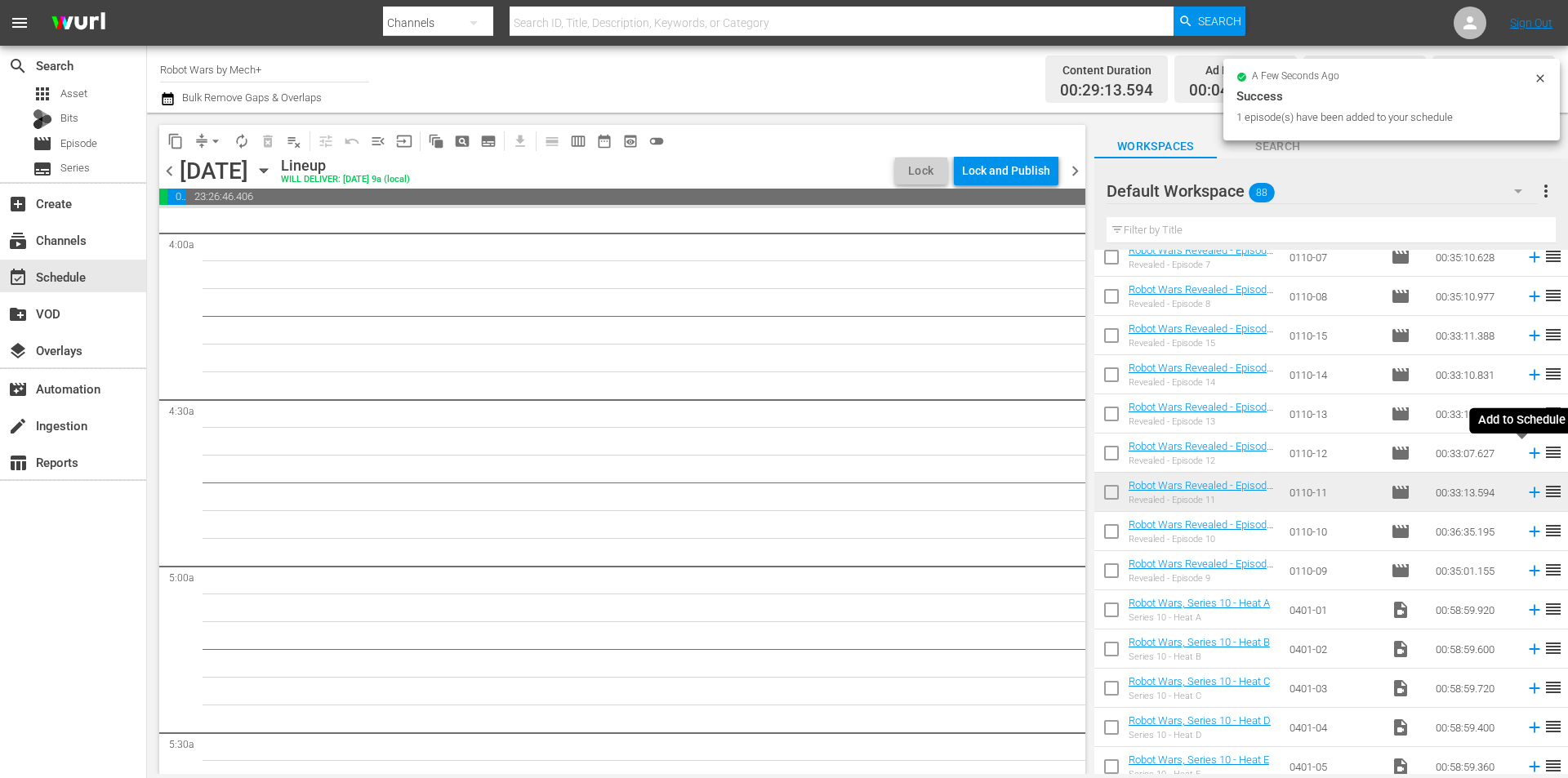
click at [1526, 455] on icon at bounding box center [1535, 453] width 18 height 18
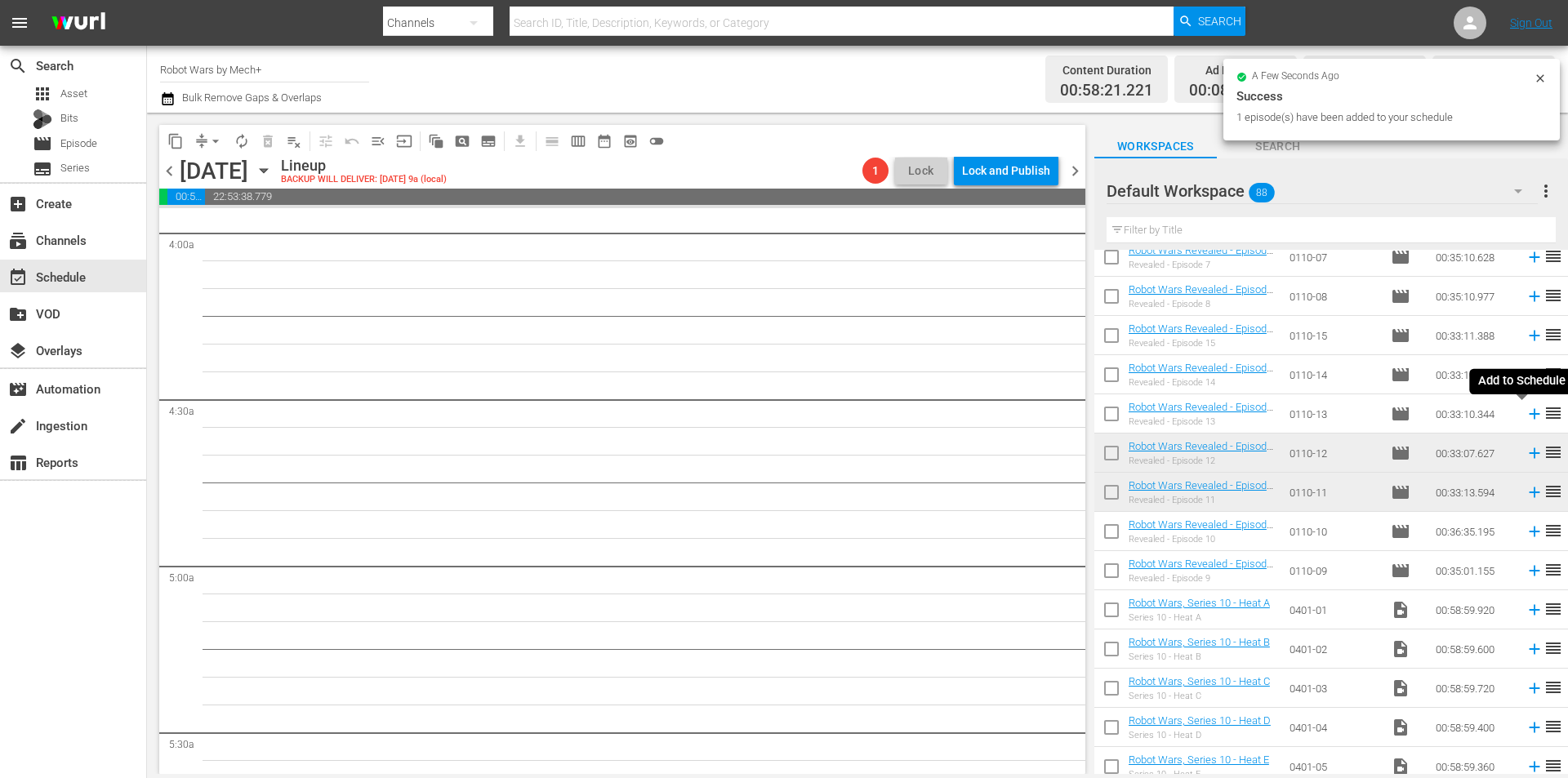
scroll to position [1281, 0]
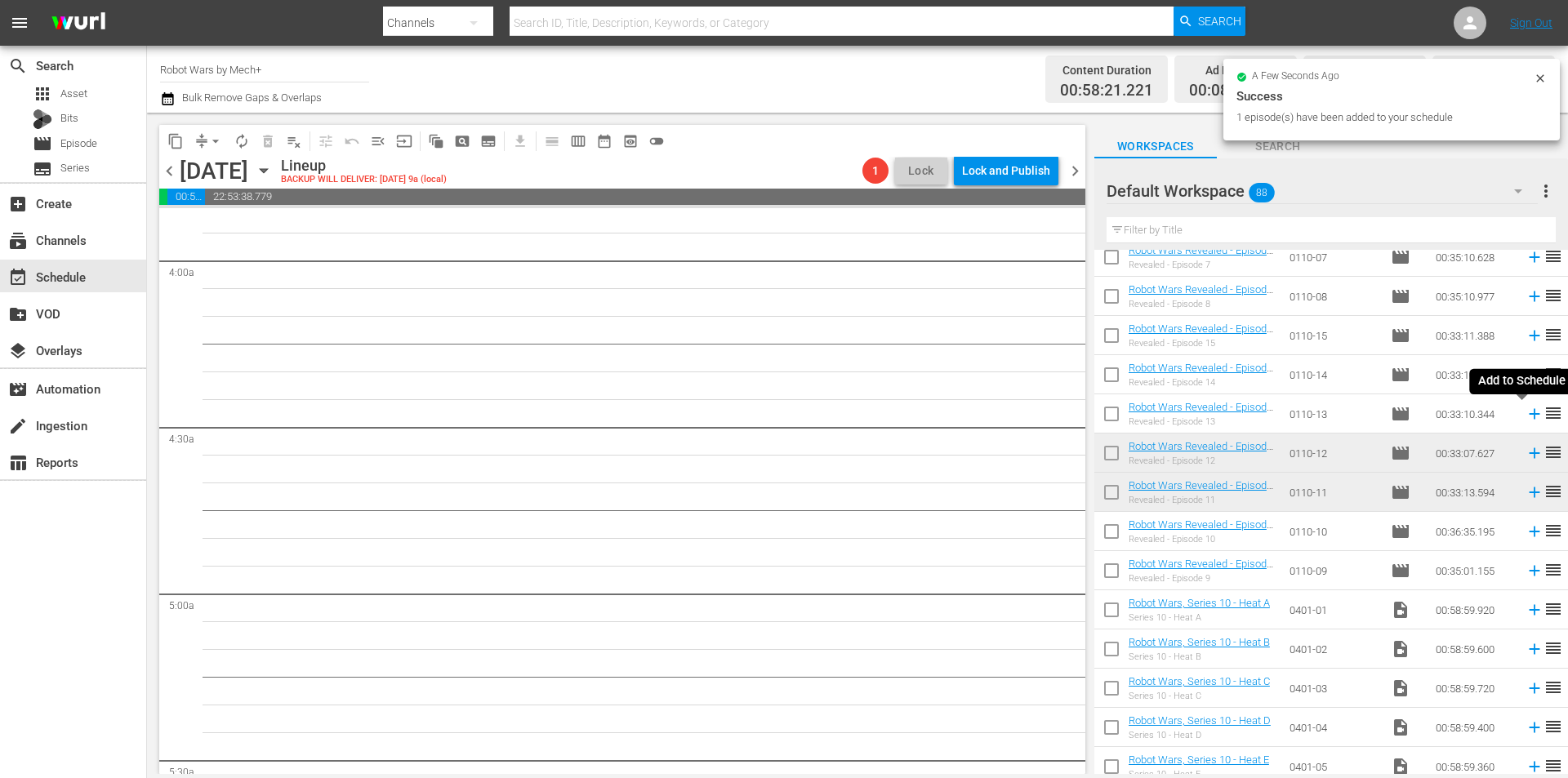
click at [1530, 415] on icon at bounding box center [1535, 414] width 11 height 11
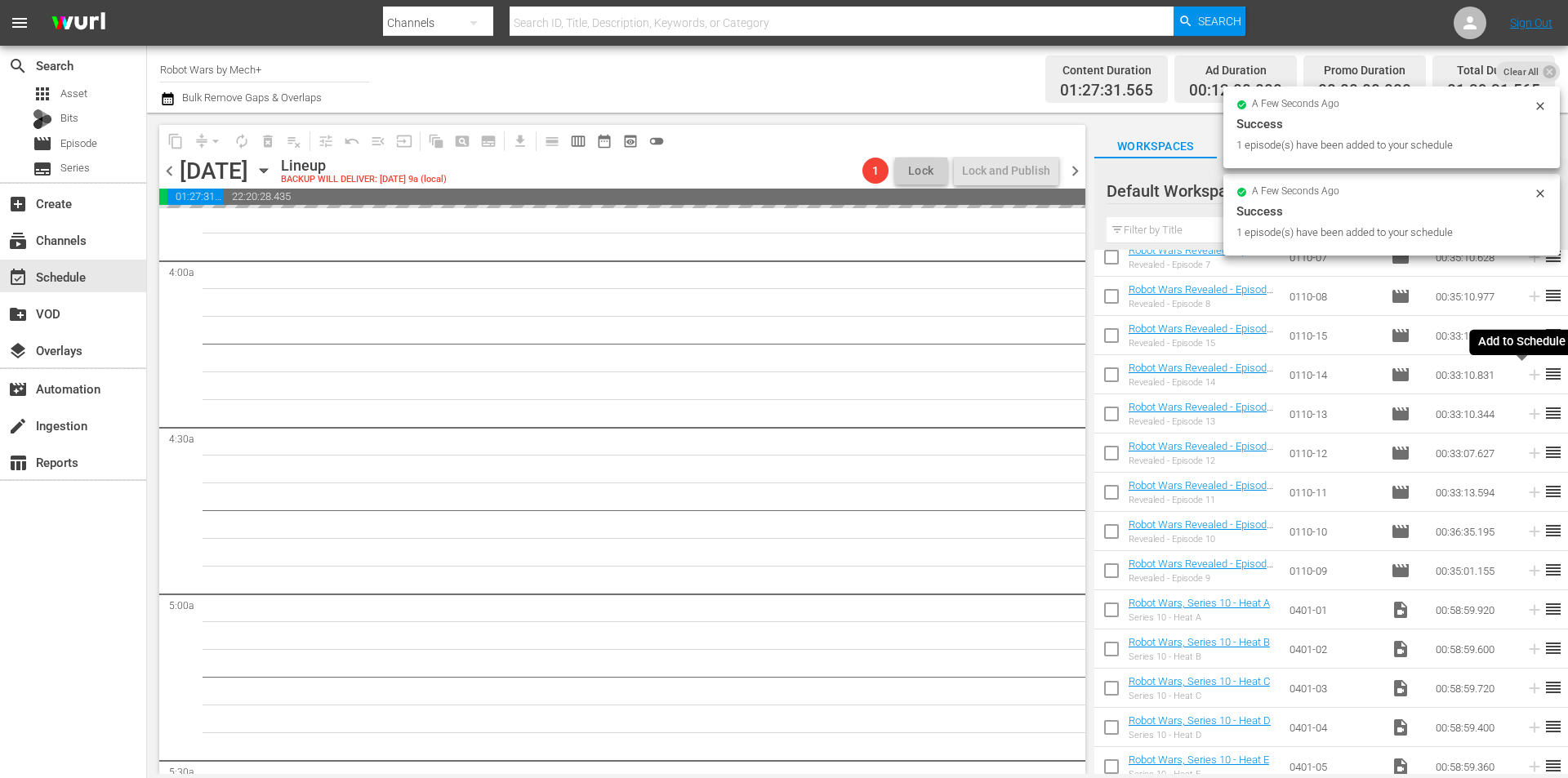
click at [1530, 372] on icon at bounding box center [1535, 375] width 11 height 11
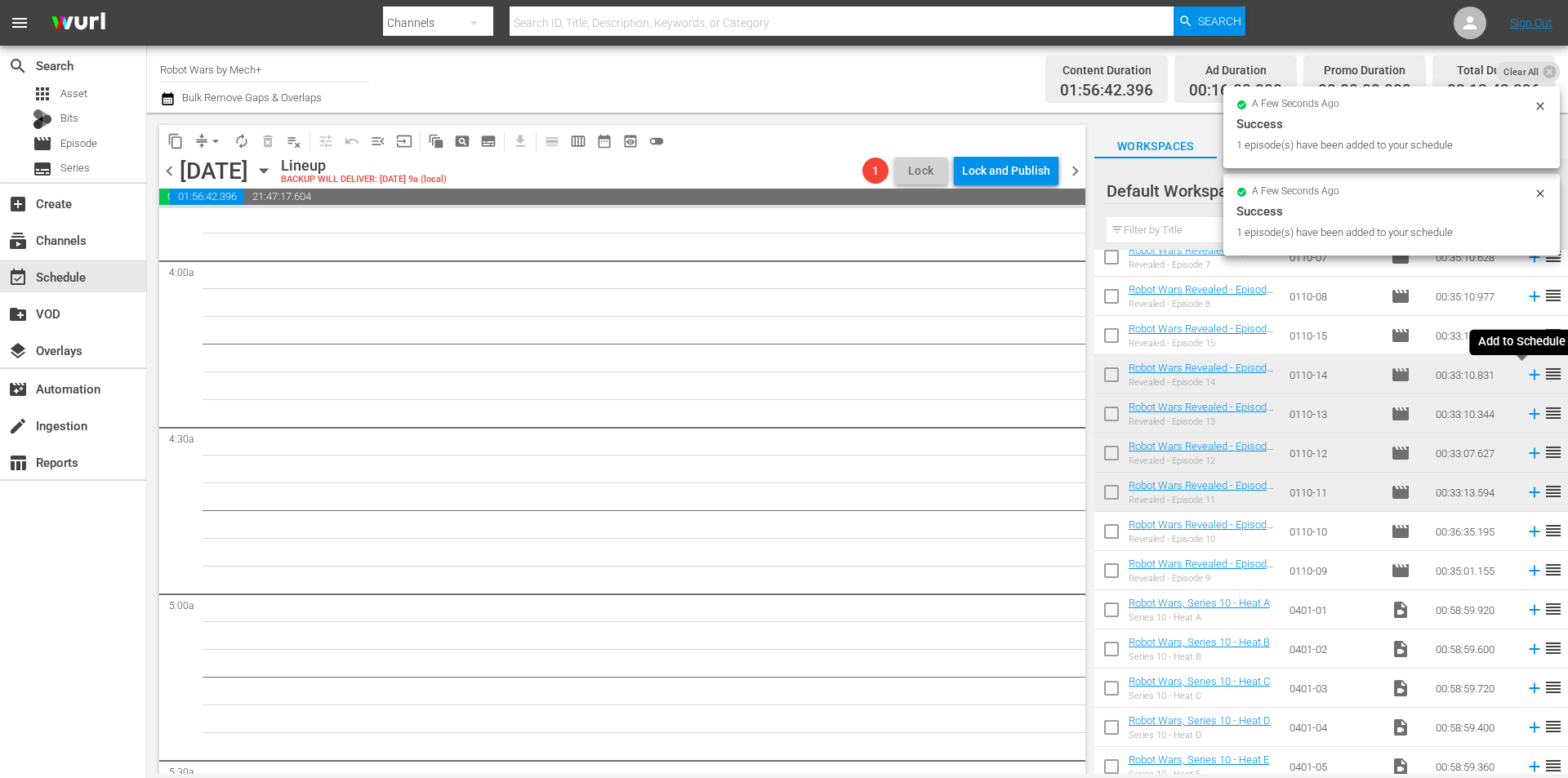
scroll to position [1253, 0]
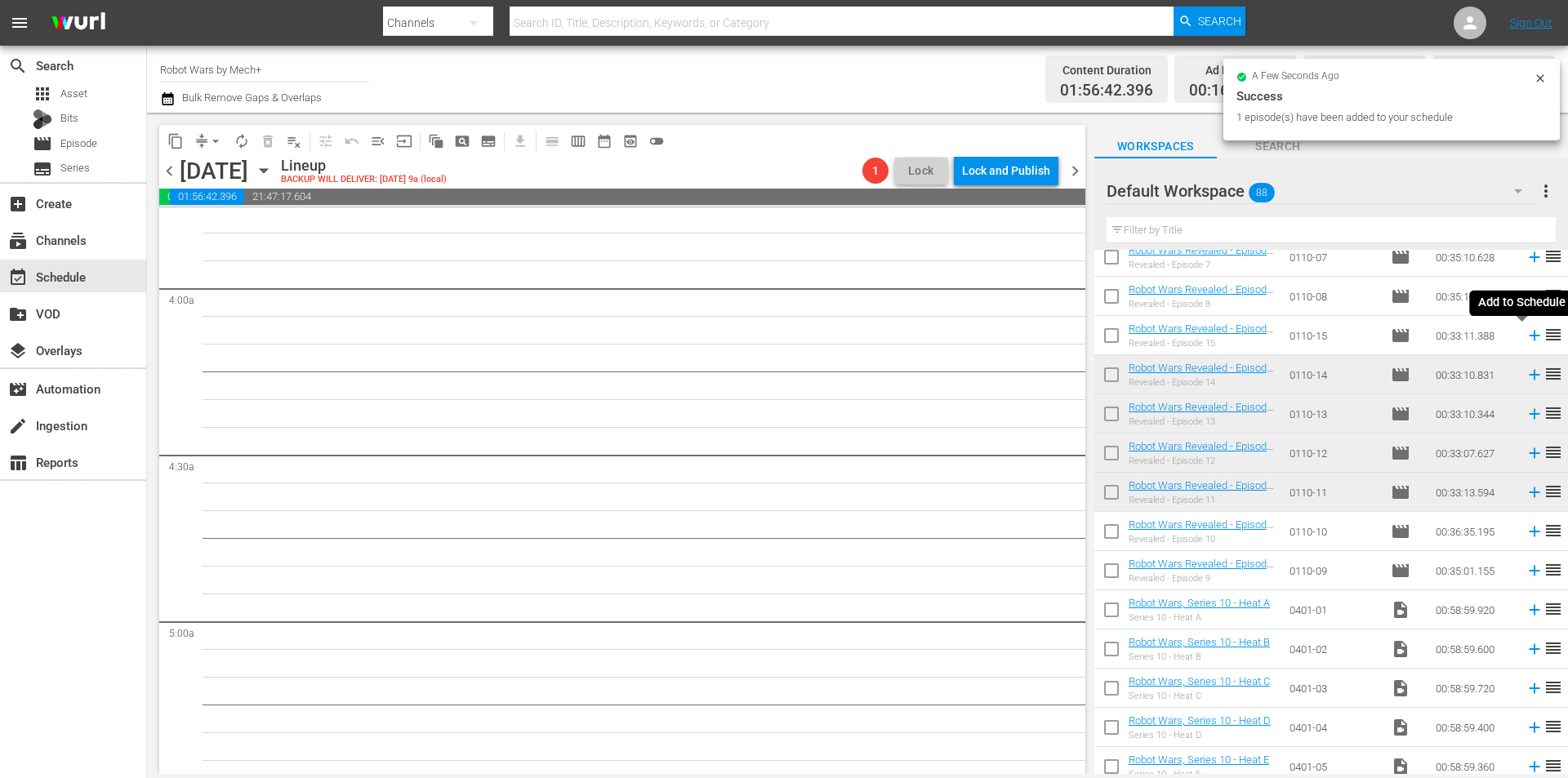
click at [1530, 338] on icon at bounding box center [1535, 335] width 11 height 11
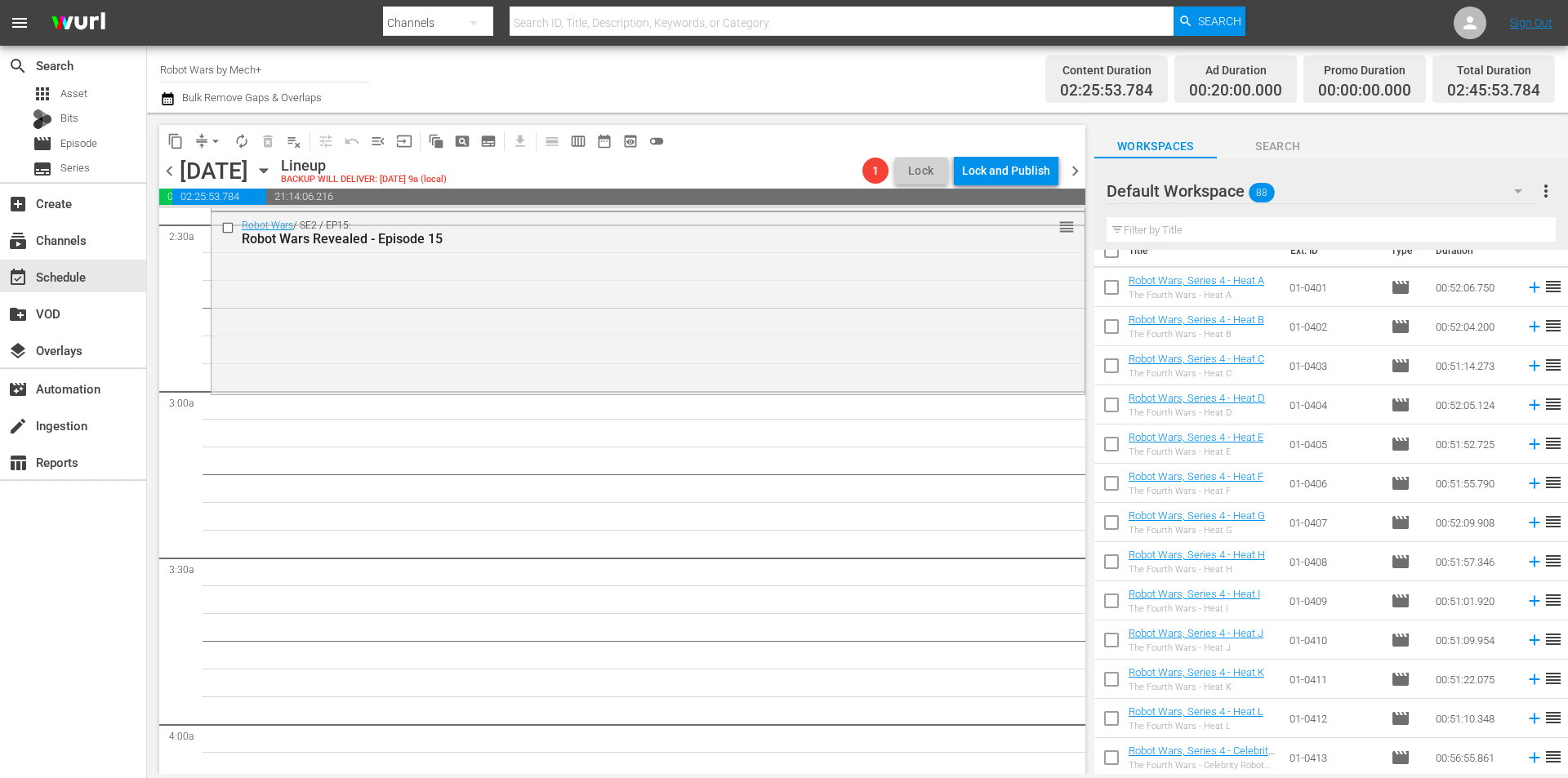
scroll to position [0, 0]
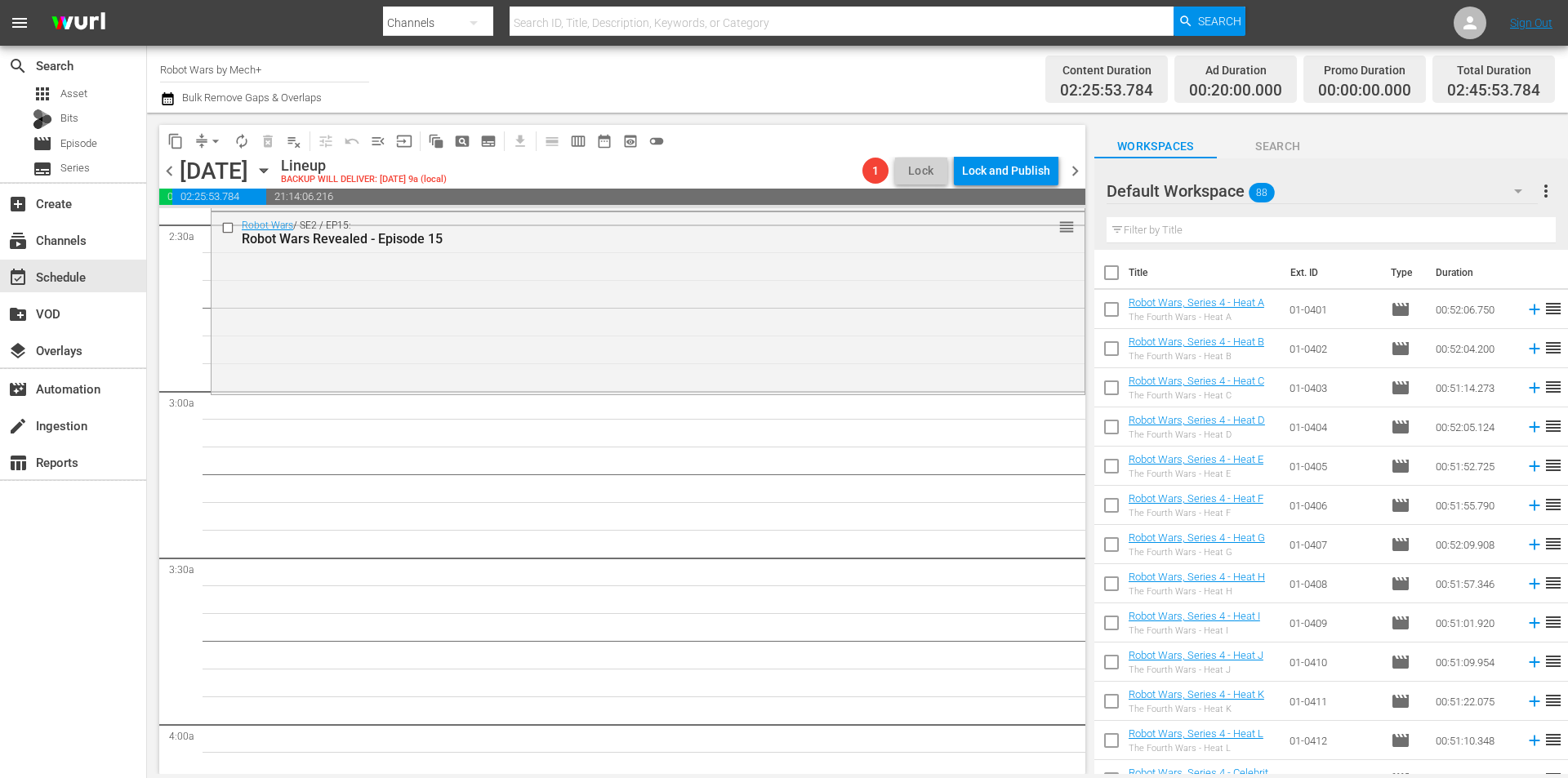
click at [1110, 504] on input "checkbox" at bounding box center [1112, 509] width 34 height 34
checkbox input "true"
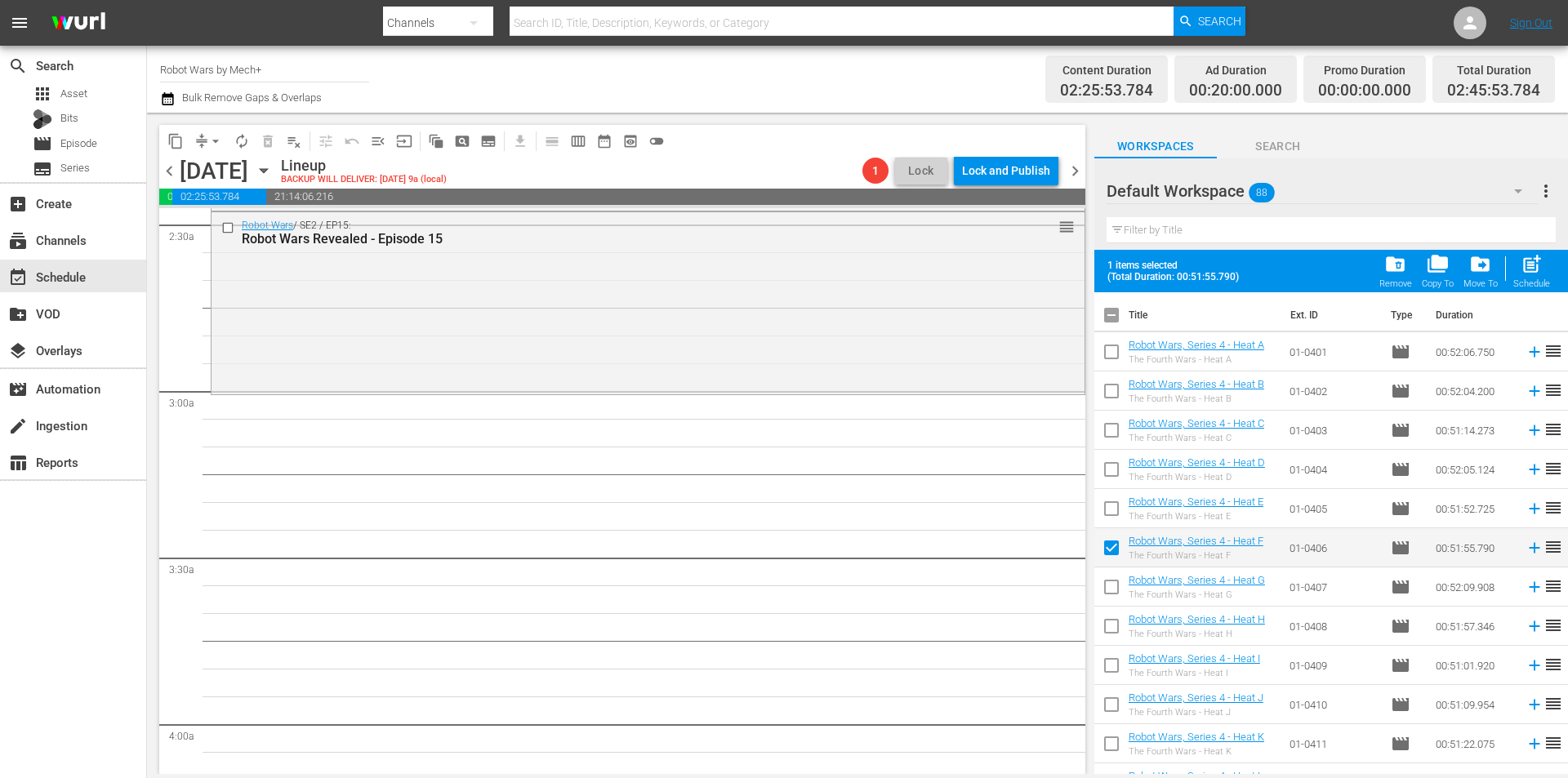
click at [1109, 582] on input "checkbox" at bounding box center [1112, 590] width 34 height 34
checkbox input "true"
click at [1111, 622] on input "checkbox" at bounding box center [1112, 629] width 34 height 34
checkbox input "true"
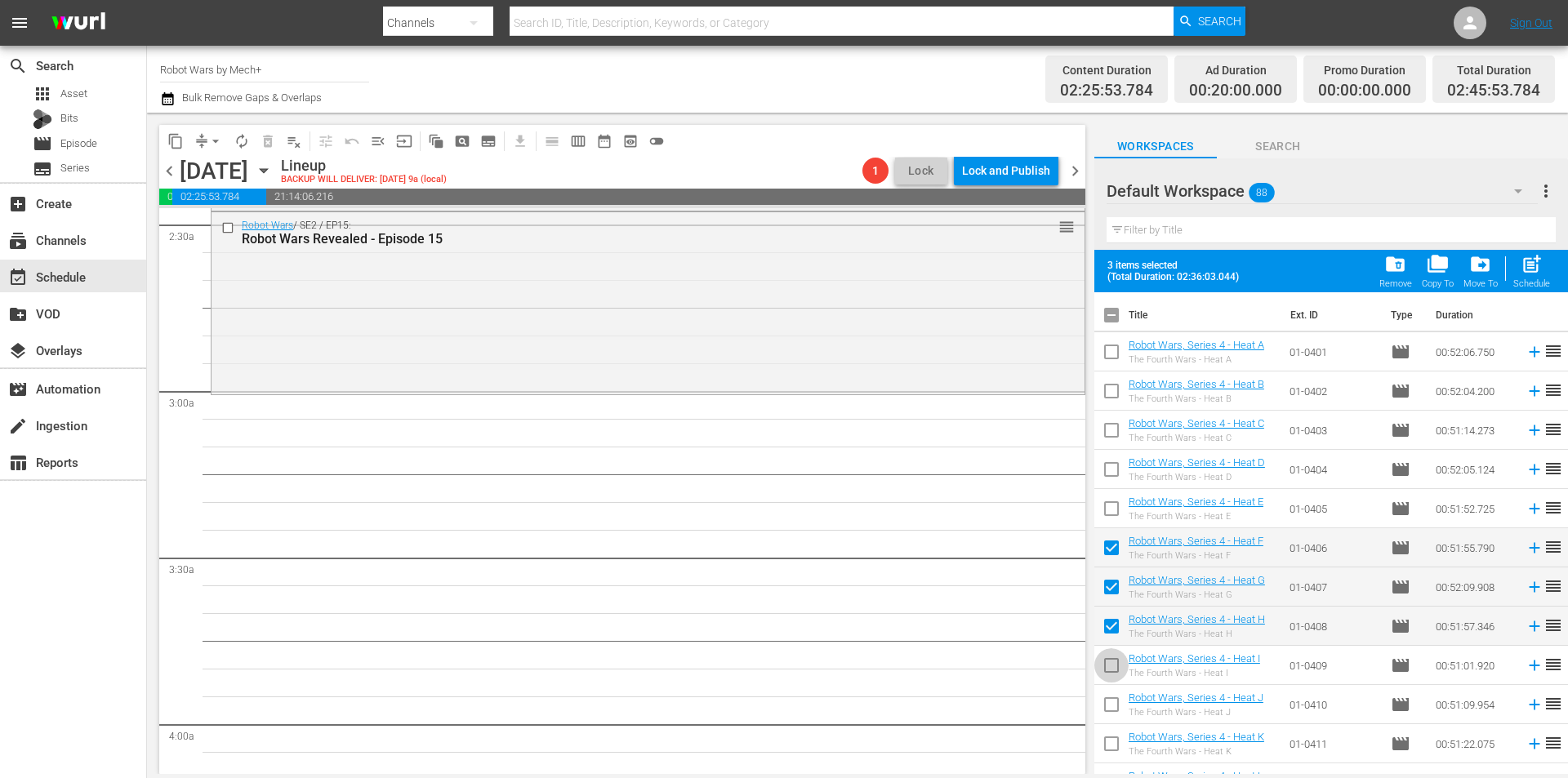
click at [1114, 665] on input "checkbox" at bounding box center [1112, 669] width 34 height 34
checkbox input "true"
drag, startPoint x: 1118, startPoint y: 547, endPoint x: 1116, endPoint y: 562, distance: 15.1
click at [1119, 547] on input "checkbox" at bounding box center [1112, 551] width 34 height 34
checkbox input "false"
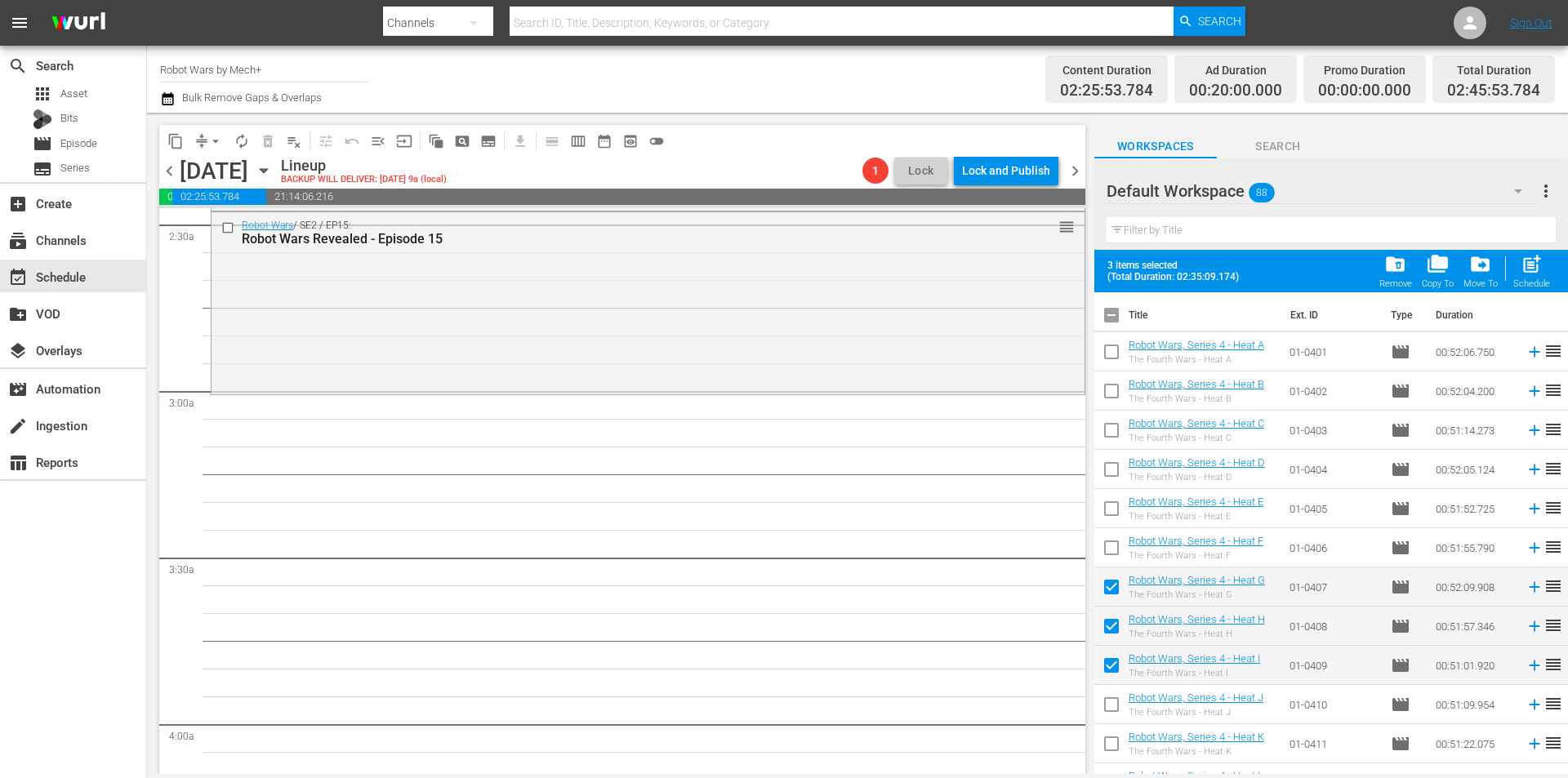
click at [1110, 589] on input "checkbox" at bounding box center [1112, 590] width 34 height 34
checkbox input "false"
click at [1112, 626] on input "checkbox" at bounding box center [1112, 629] width 34 height 34
checkbox input "false"
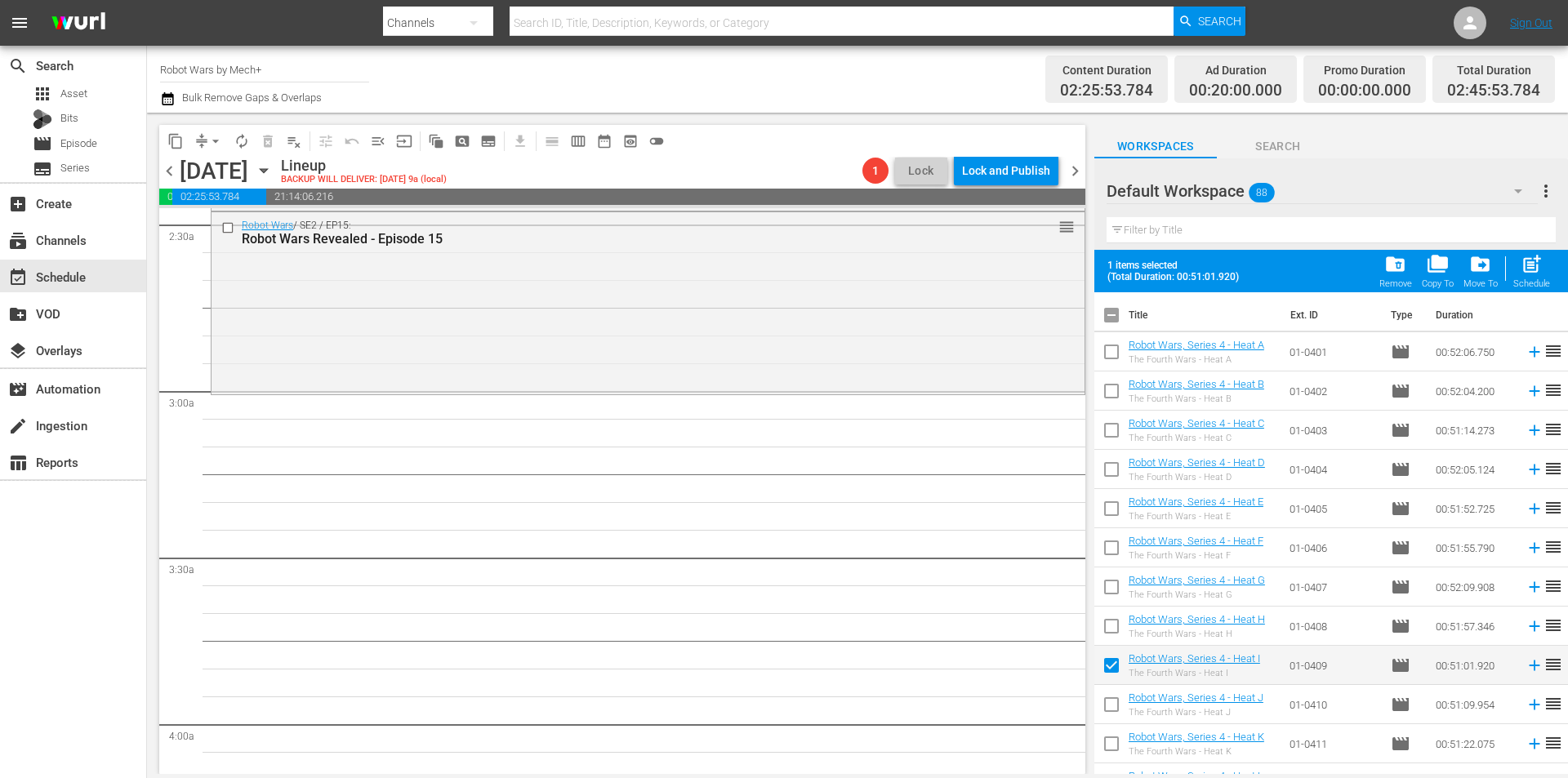
click at [1114, 667] on input "checkbox" at bounding box center [1112, 669] width 34 height 34
checkbox input "false"
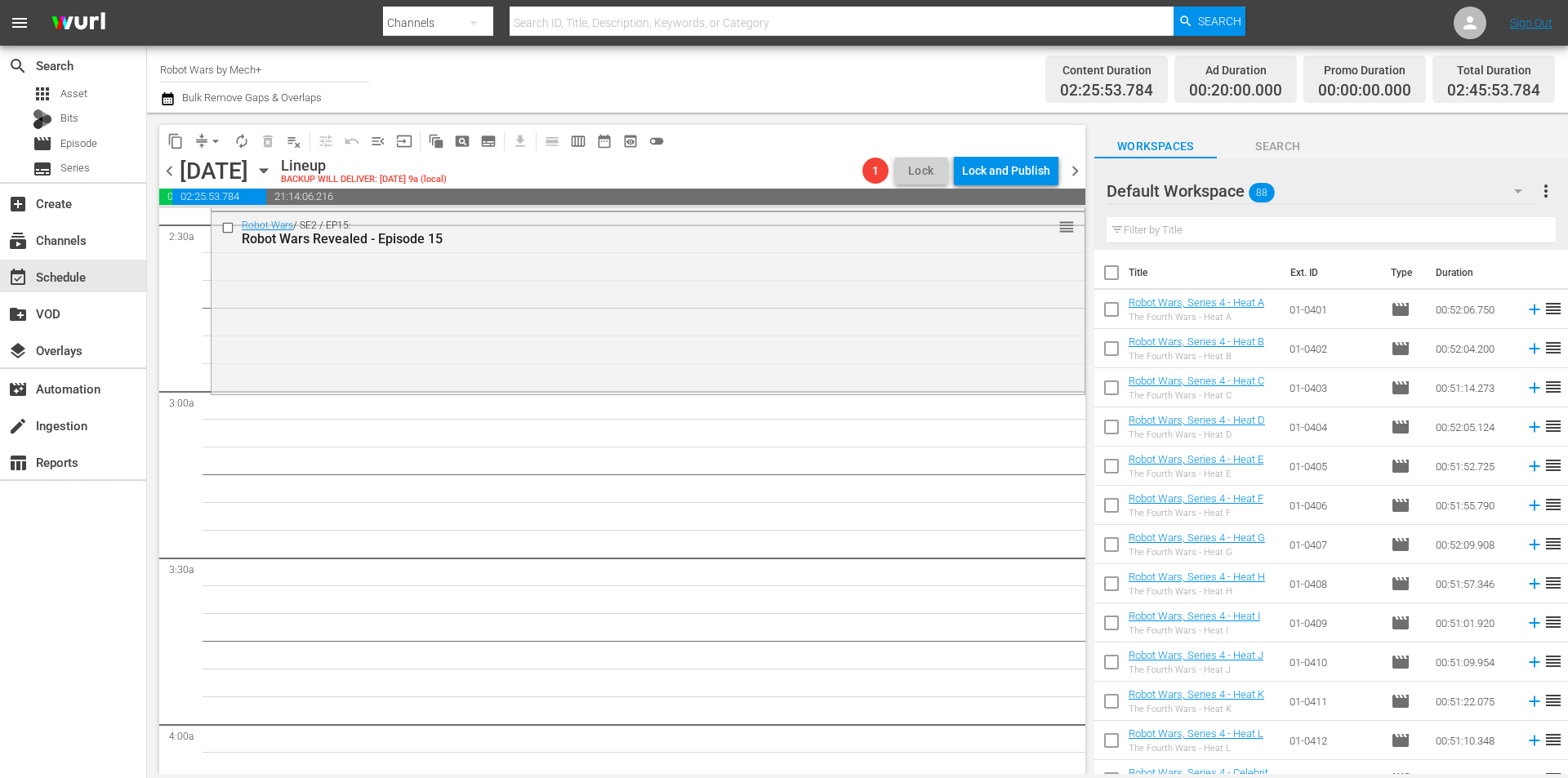
click at [171, 174] on span "chevron_left" at bounding box center [169, 171] width 21 height 21
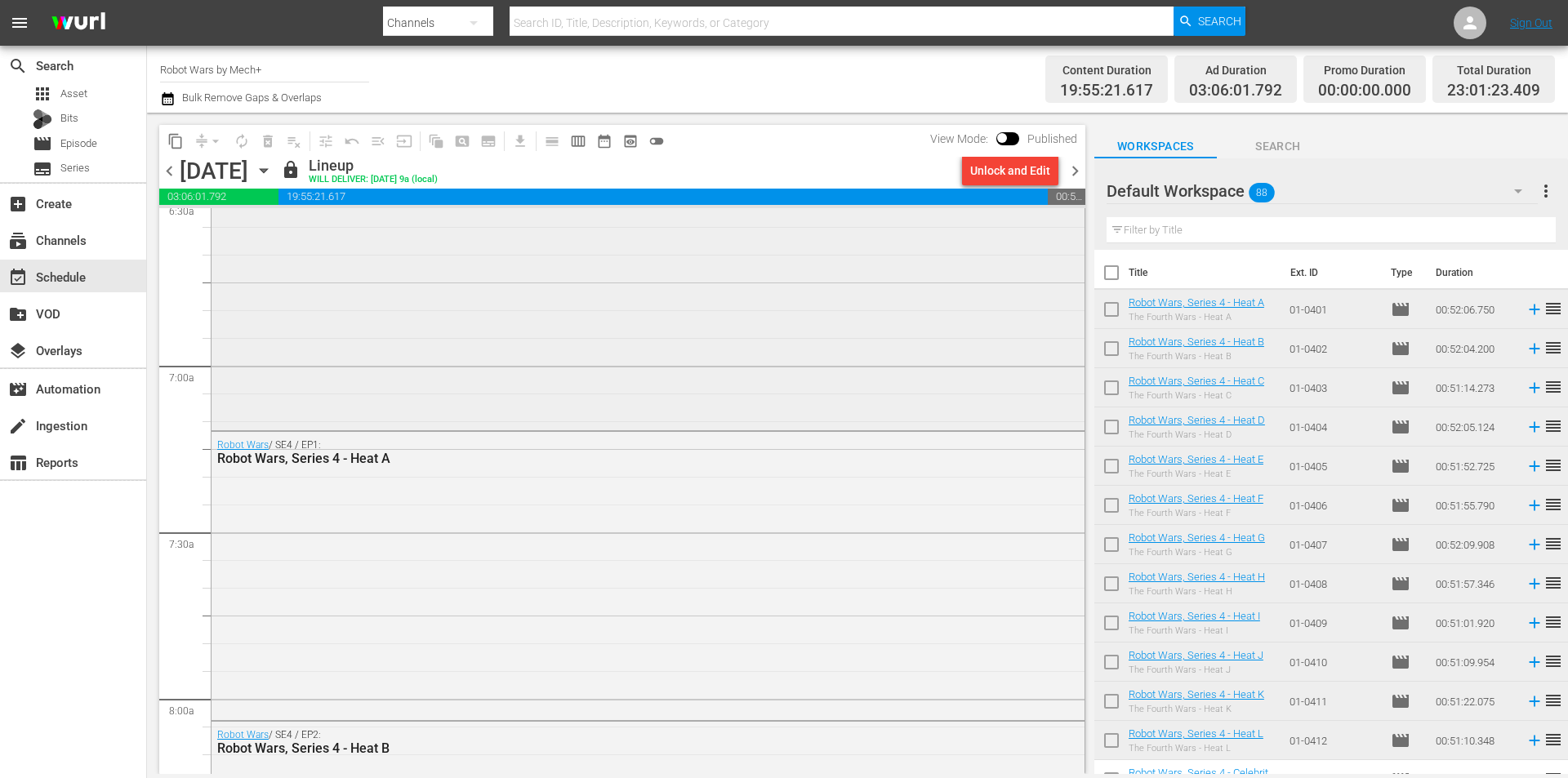
scroll to position [2178, 0]
click at [1070, 175] on span "chevron_right" at bounding box center [1075, 171] width 21 height 21
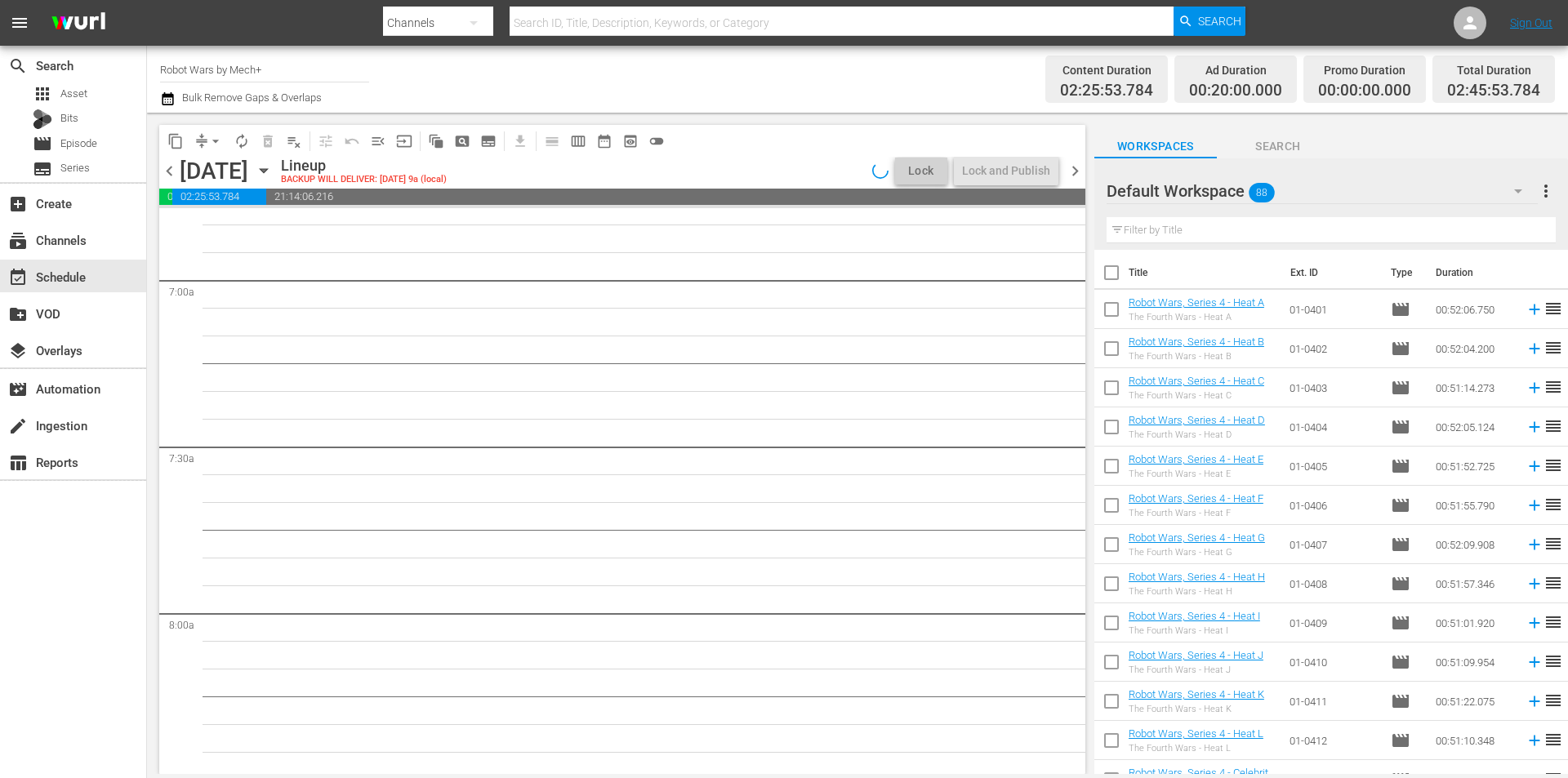
scroll to position [2178, 0]
click at [1112, 308] on input "checkbox" at bounding box center [1112, 313] width 34 height 34
checkbox input "true"
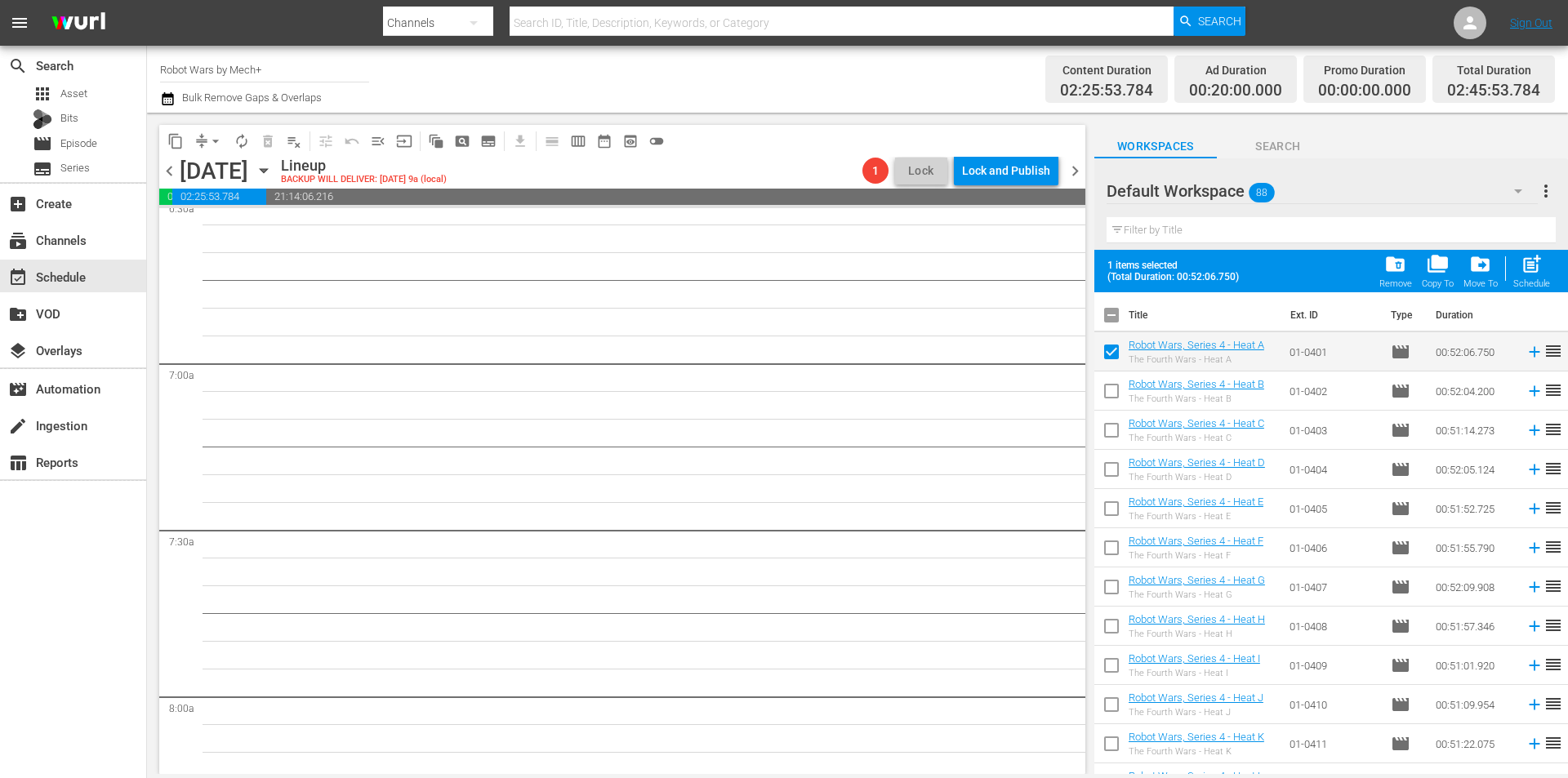
click at [1113, 396] on input "checkbox" at bounding box center [1112, 394] width 34 height 34
checkbox input "true"
click at [1113, 429] on input "checkbox" at bounding box center [1112, 434] width 34 height 34
checkbox input "true"
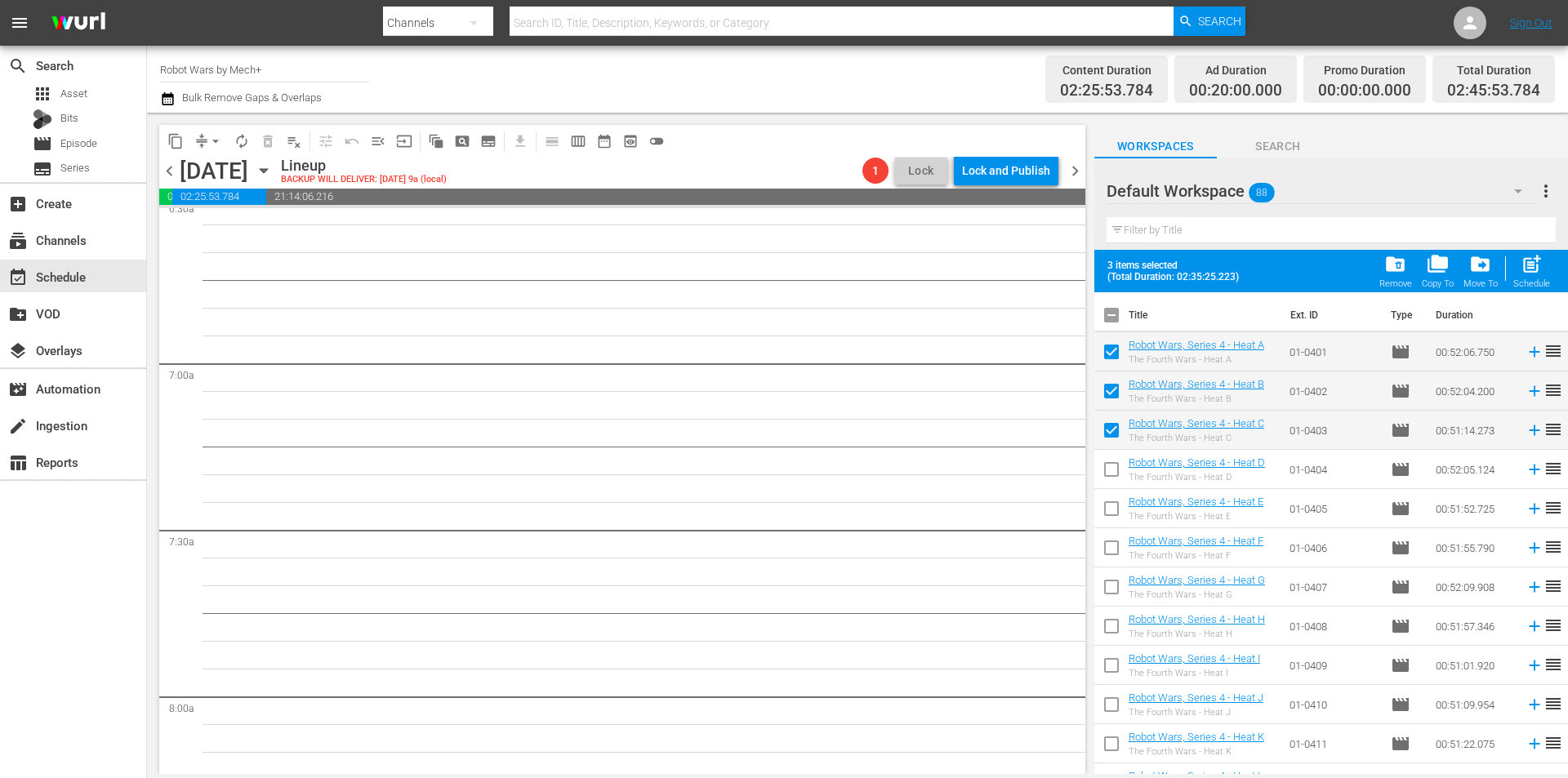
click at [1113, 466] on input "checkbox" at bounding box center [1112, 472] width 34 height 34
checkbox input "true"
click at [1111, 509] on input "checkbox" at bounding box center [1112, 511] width 34 height 34
checkbox input "true"
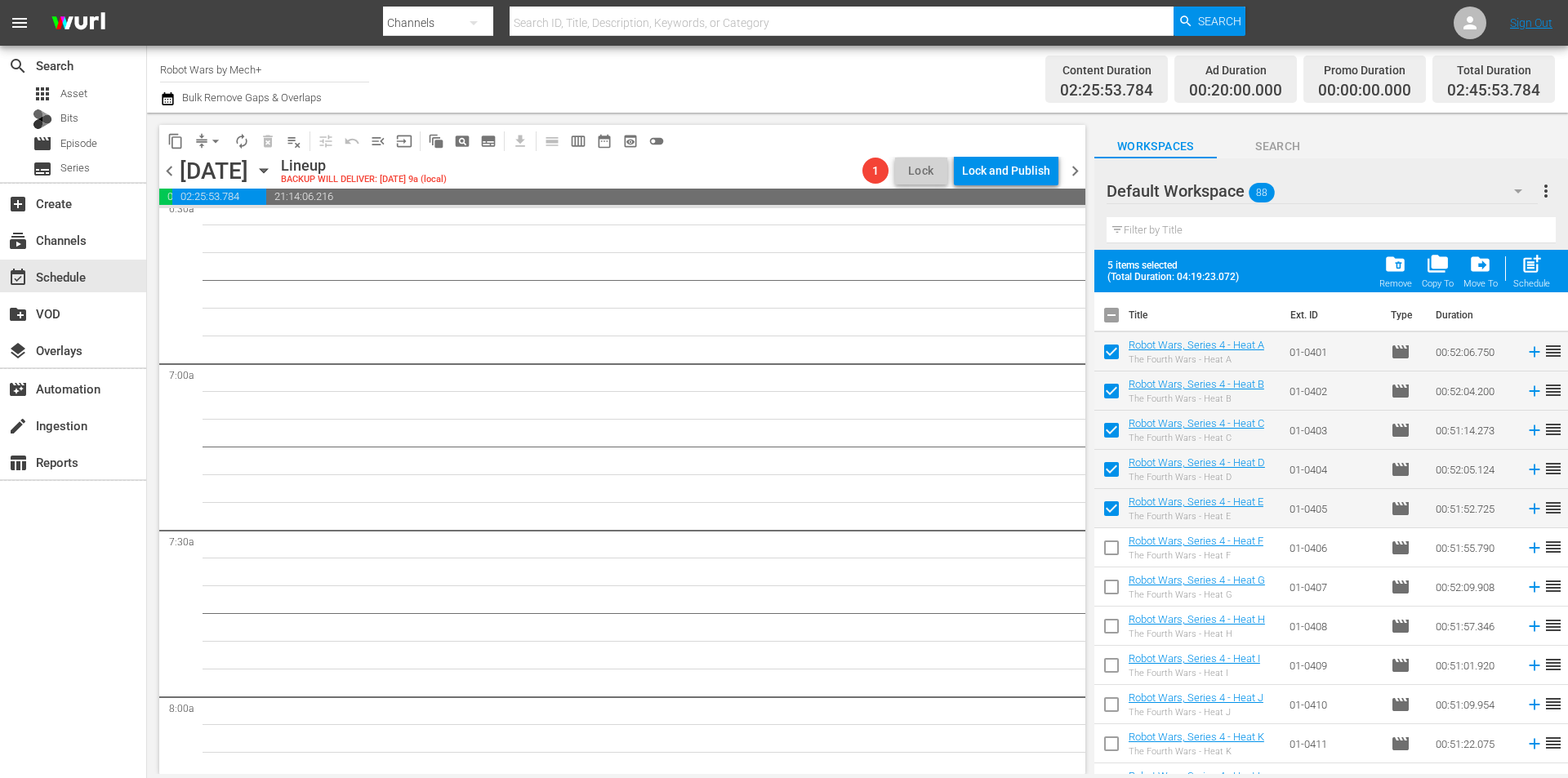
click at [1106, 542] on input "checkbox" at bounding box center [1112, 551] width 34 height 34
checkbox input "true"
click at [1116, 600] on input "checkbox" at bounding box center [1112, 590] width 34 height 34
checkbox input "true"
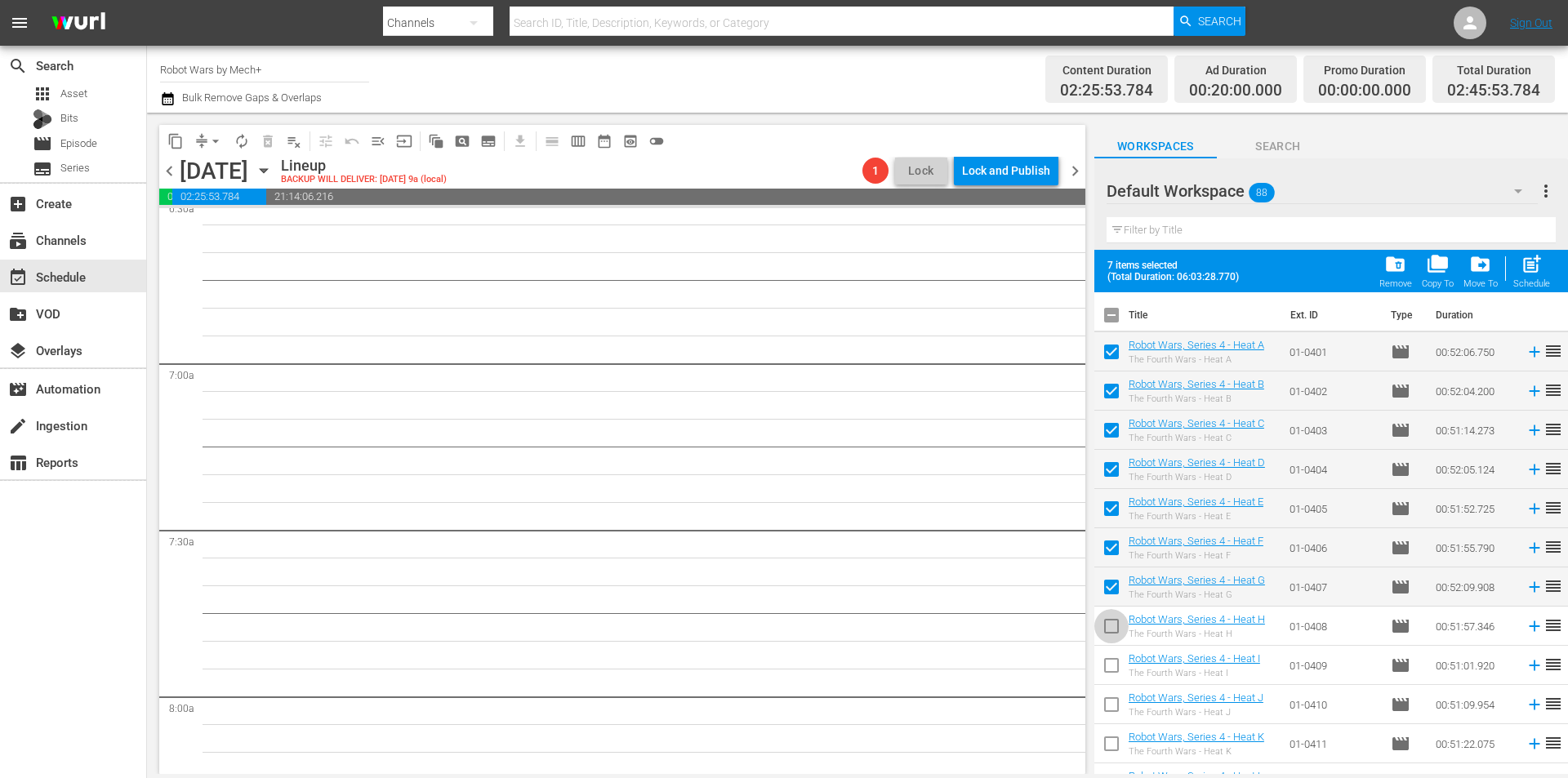
click at [1116, 638] on input "checkbox" at bounding box center [1112, 629] width 34 height 34
checkbox input "true"
click at [1116, 665] on input "checkbox" at bounding box center [1112, 669] width 34 height 34
checkbox input "true"
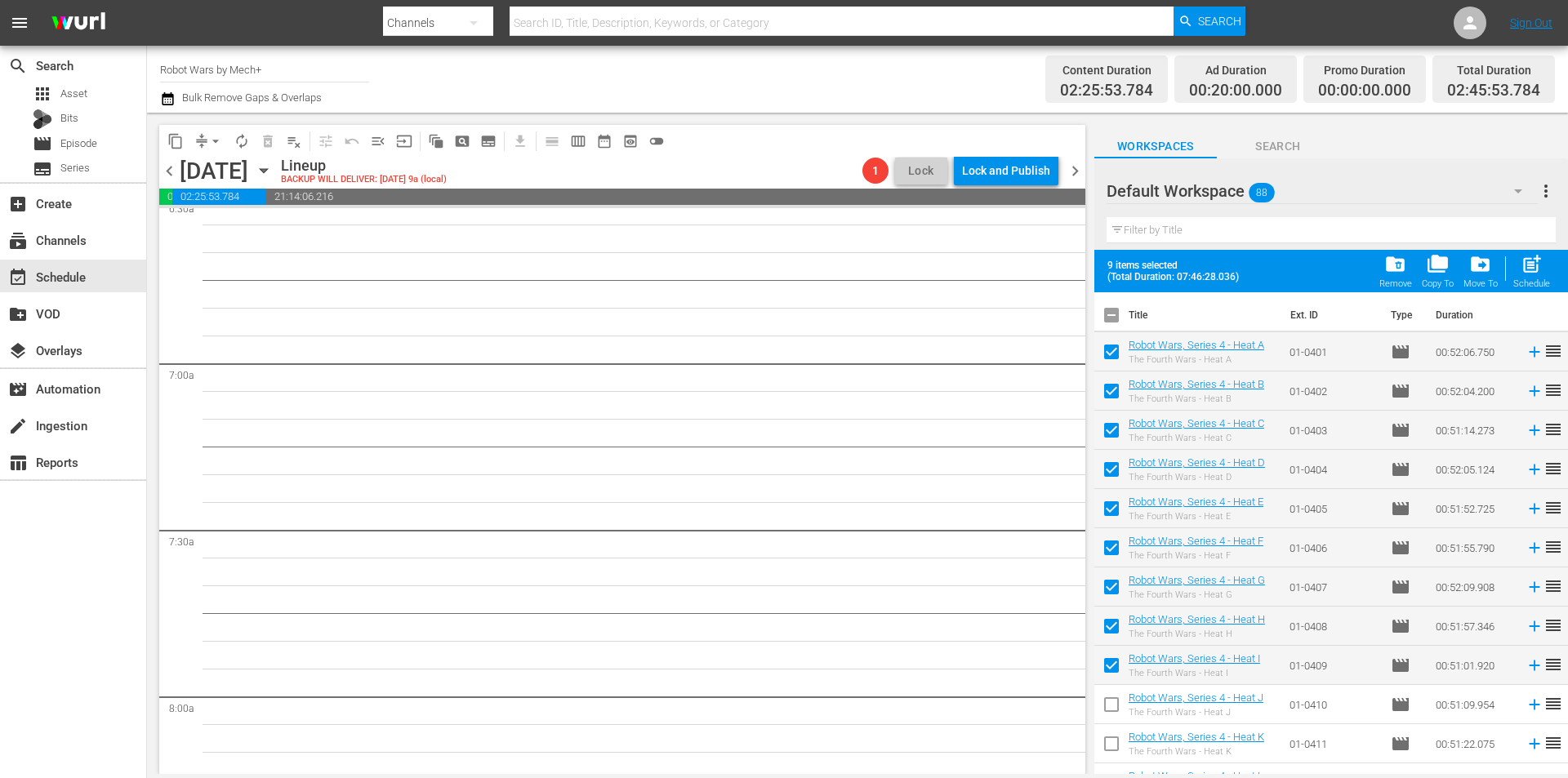
click at [1117, 705] on input "checkbox" at bounding box center [1112, 708] width 34 height 34
checkbox input "true"
click at [1113, 740] on input "checkbox" at bounding box center [1112, 747] width 34 height 34
checkbox input "true"
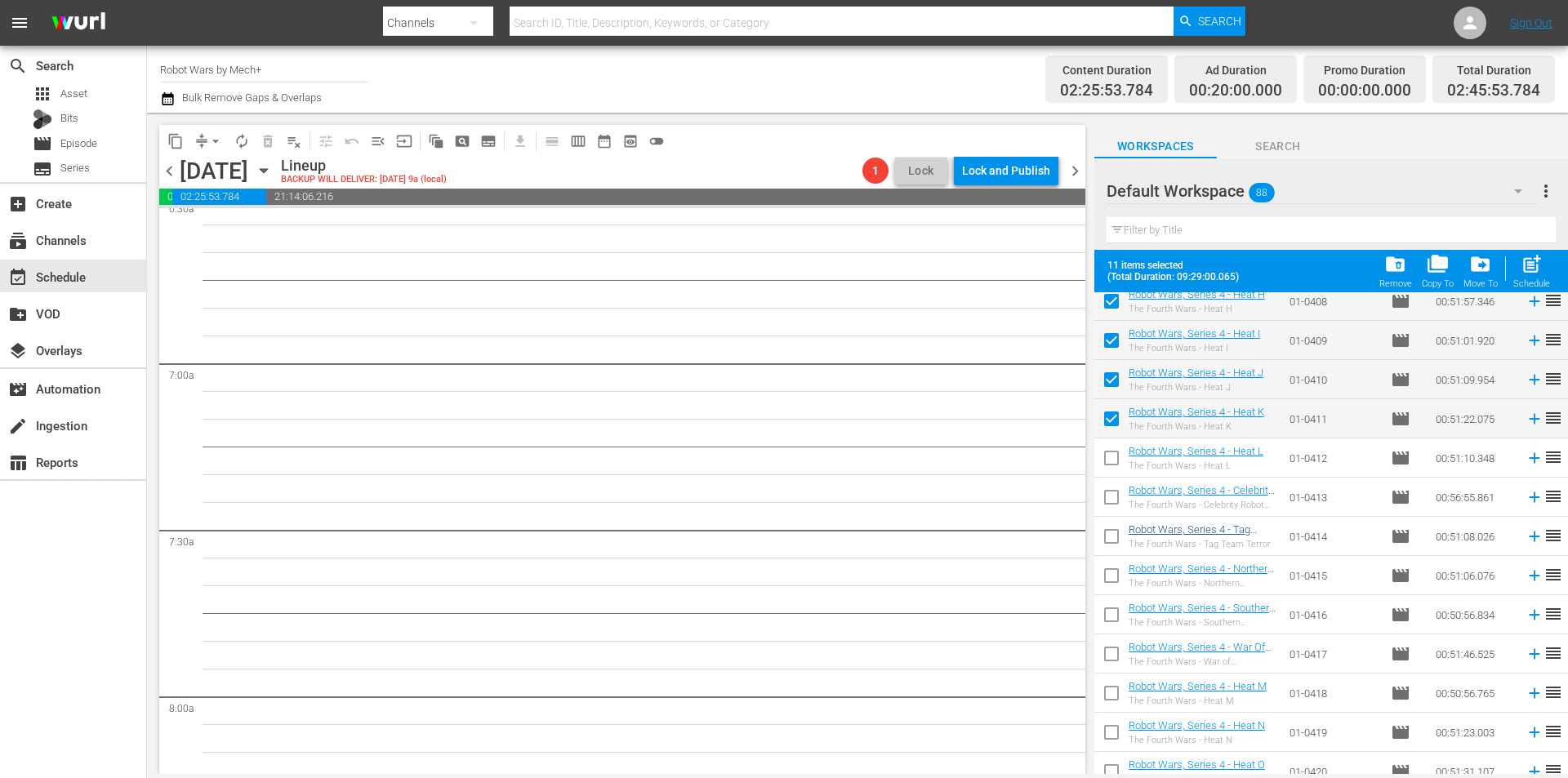
scroll to position [327, 0]
drag, startPoint x: 1100, startPoint y: 454, endPoint x: 1114, endPoint y: 489, distance: 37.7
click at [1101, 454] on input "checkbox" at bounding box center [1112, 459] width 34 height 34
checkbox input "true"
click at [1114, 493] on input "checkbox" at bounding box center [1112, 499] width 34 height 34
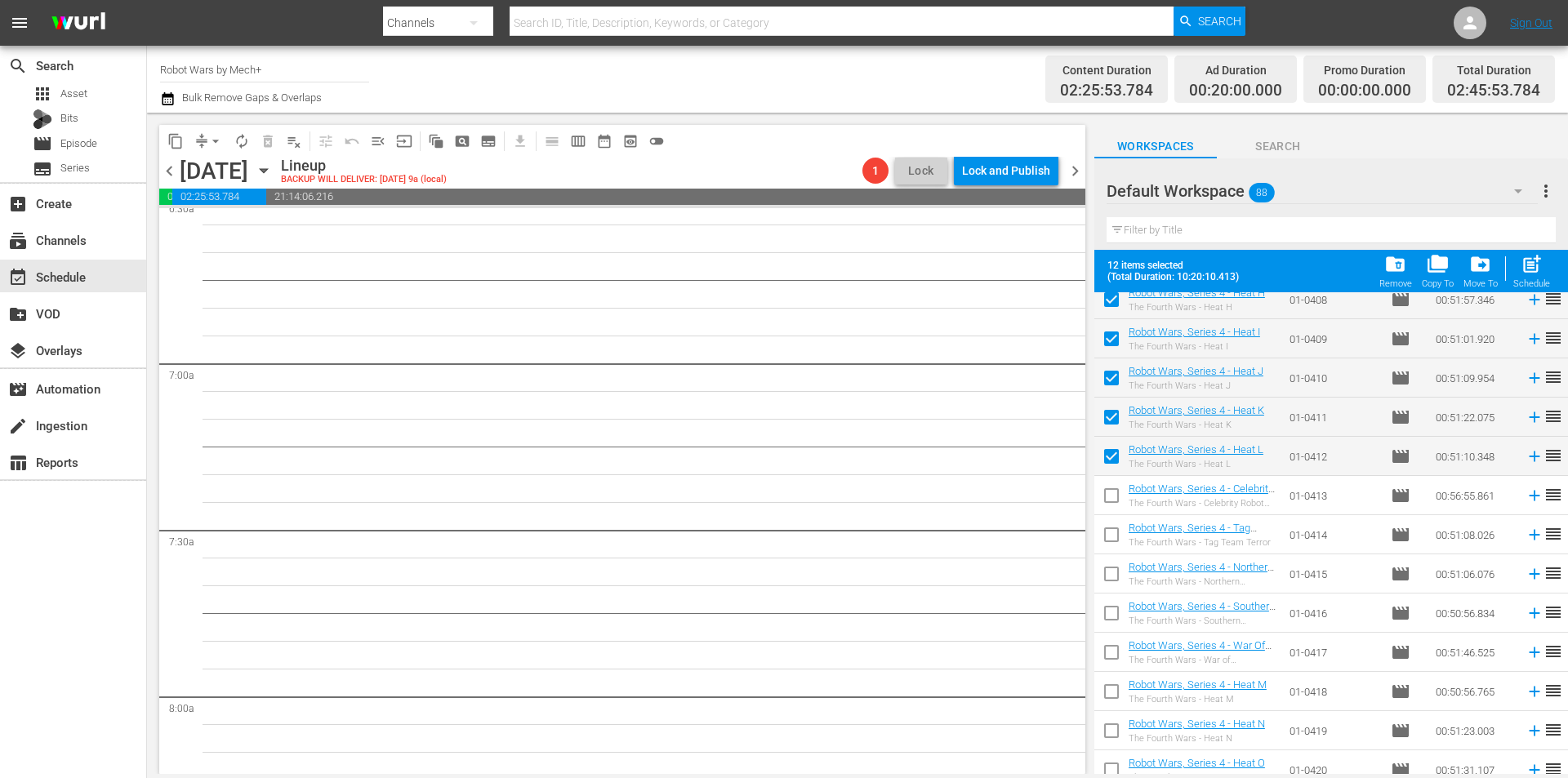
checkbox input "true"
click at [1110, 534] on input "checkbox" at bounding box center [1112, 538] width 34 height 34
checkbox input "true"
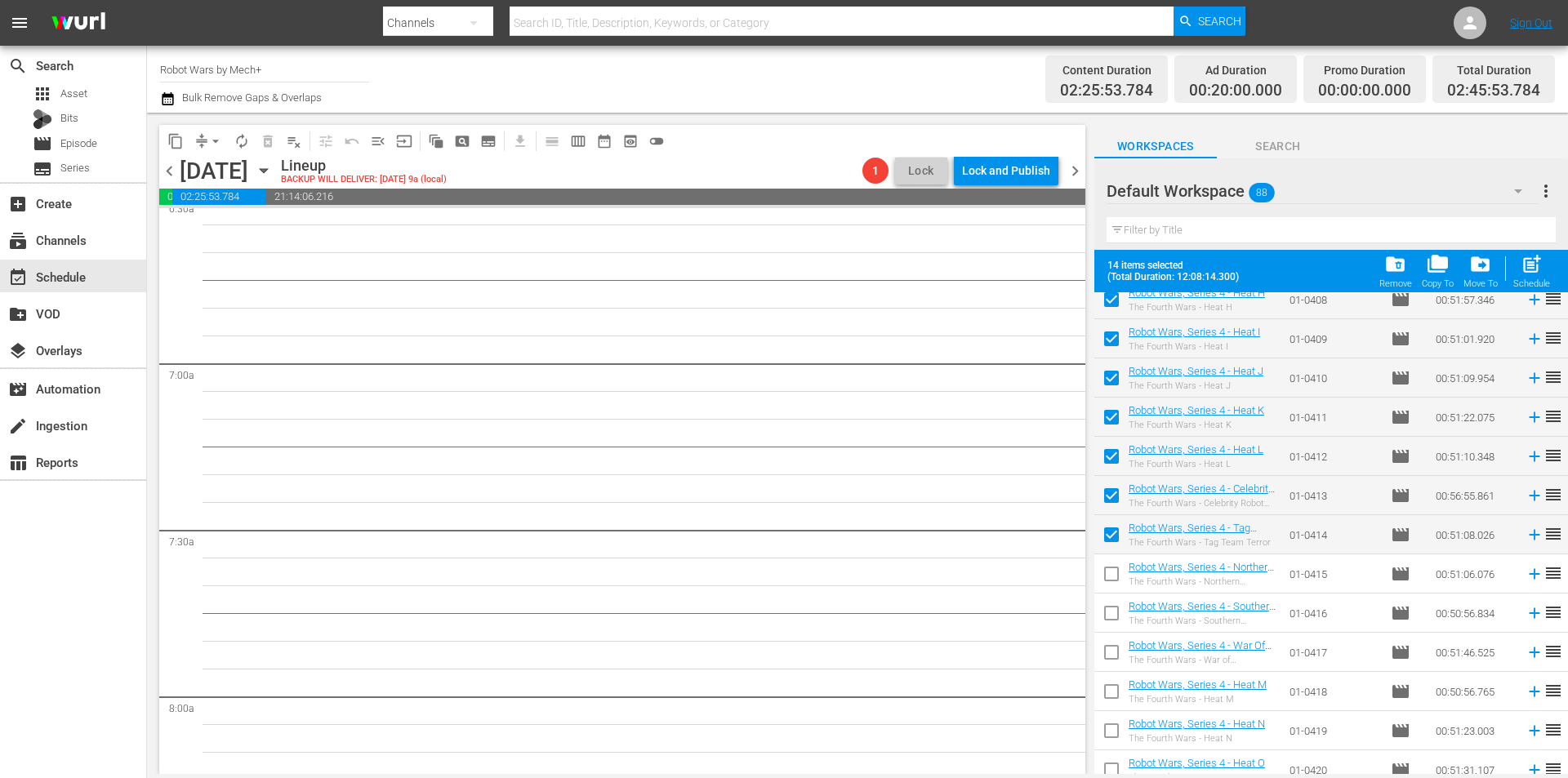
click at [1115, 573] on input "checkbox" at bounding box center [1112, 577] width 34 height 34
checkbox input "true"
click at [1115, 615] on input "checkbox" at bounding box center [1112, 617] width 34 height 34
checkbox input "true"
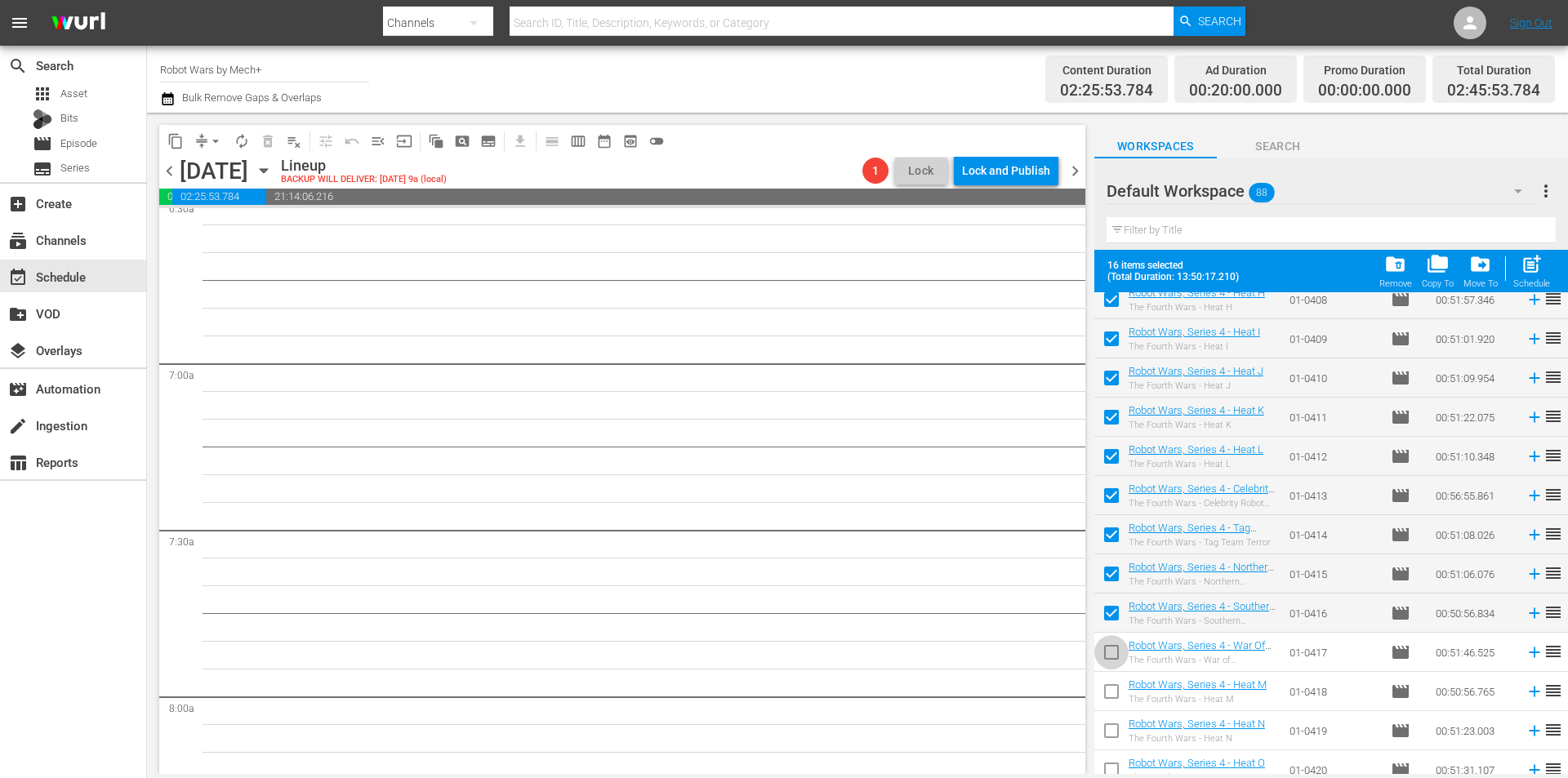
click at [1111, 654] on input "checkbox" at bounding box center [1112, 655] width 34 height 34
checkbox input "true"
click at [1114, 688] on input "checkbox" at bounding box center [1112, 694] width 34 height 34
checkbox input "true"
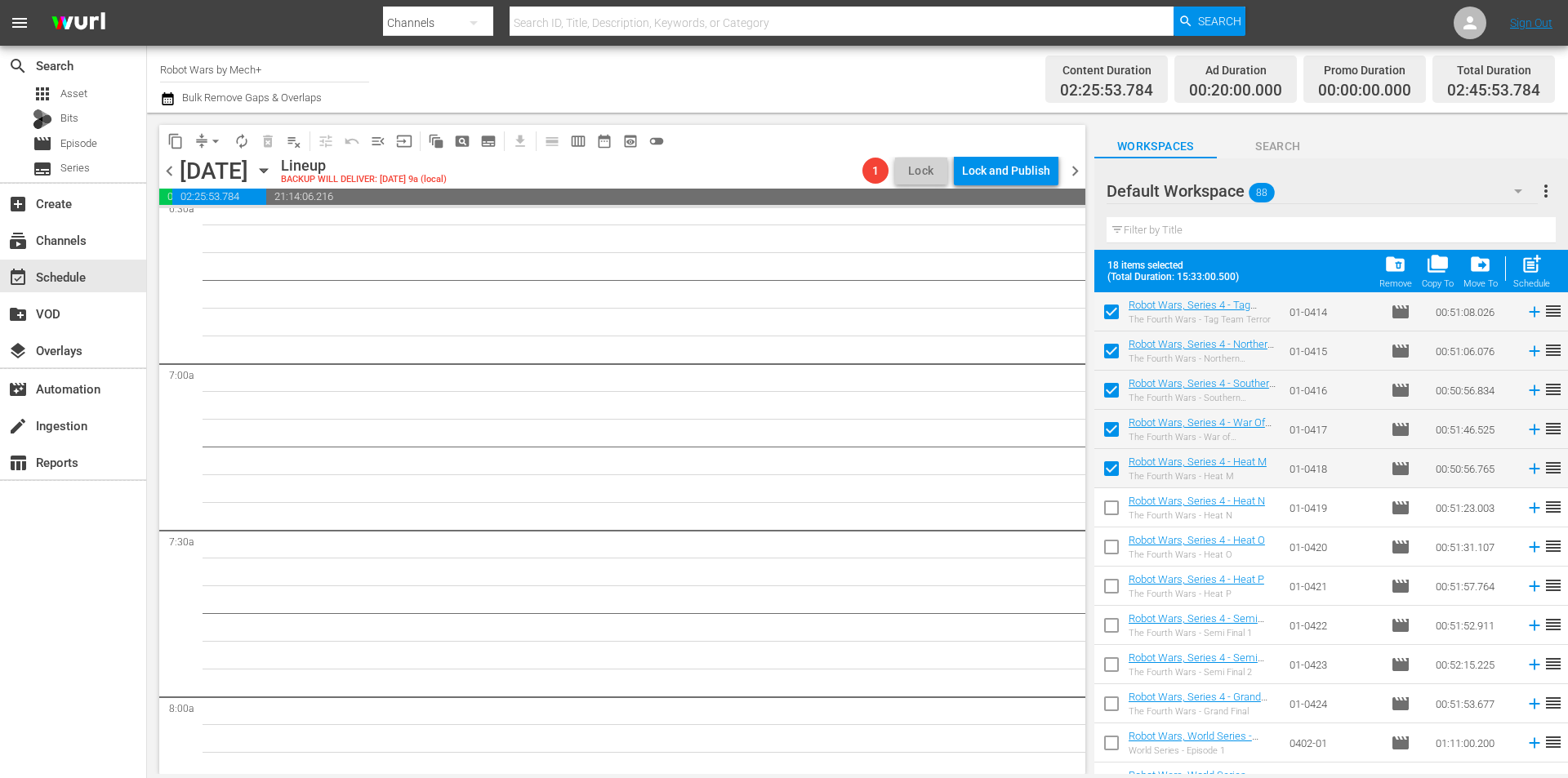
scroll to position [571, 0]
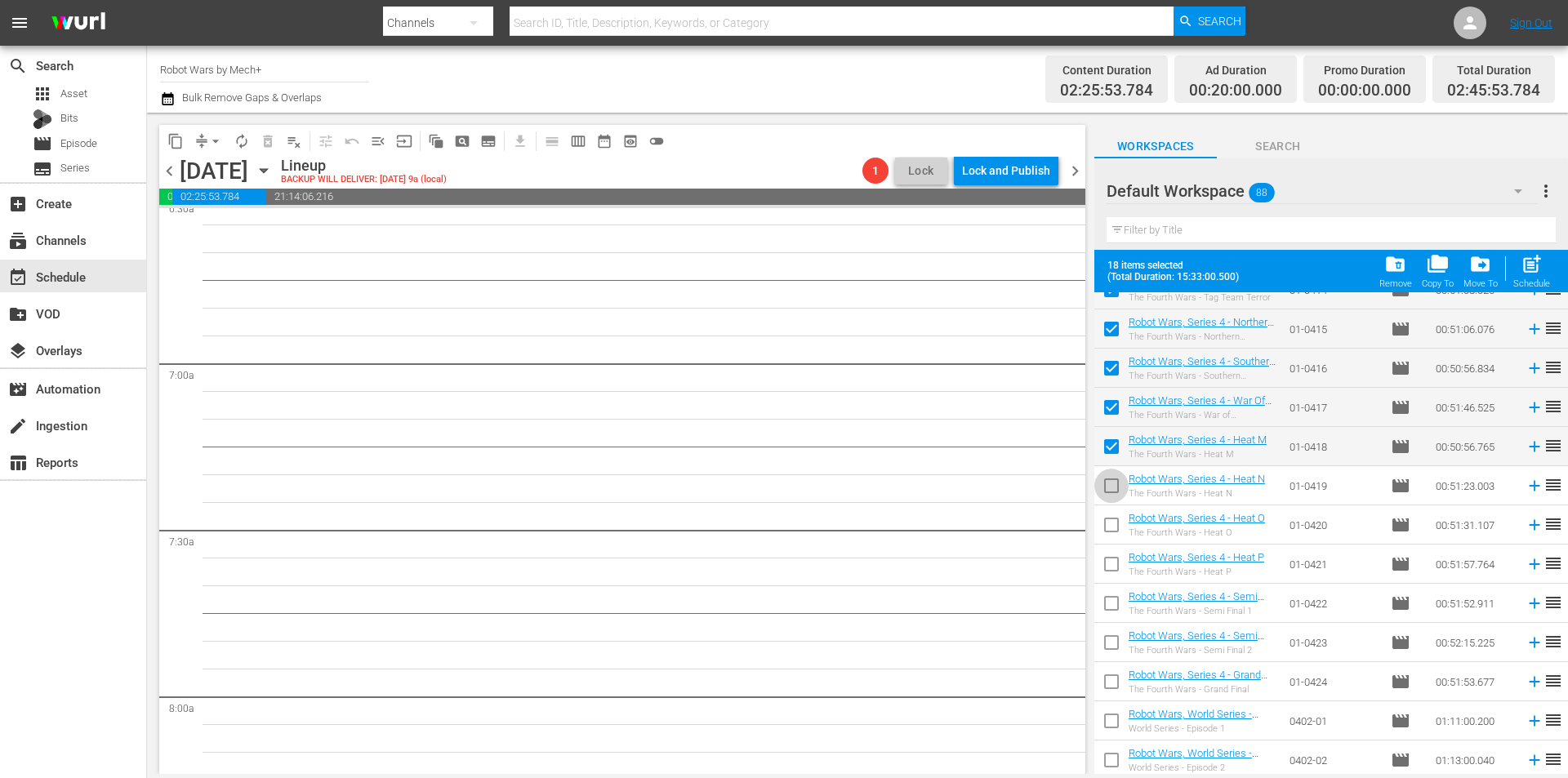
click at [1116, 480] on input "checkbox" at bounding box center [1112, 489] width 34 height 34
checkbox input "true"
click at [1115, 514] on input "checkbox" at bounding box center [1112, 528] width 34 height 34
checkbox input "true"
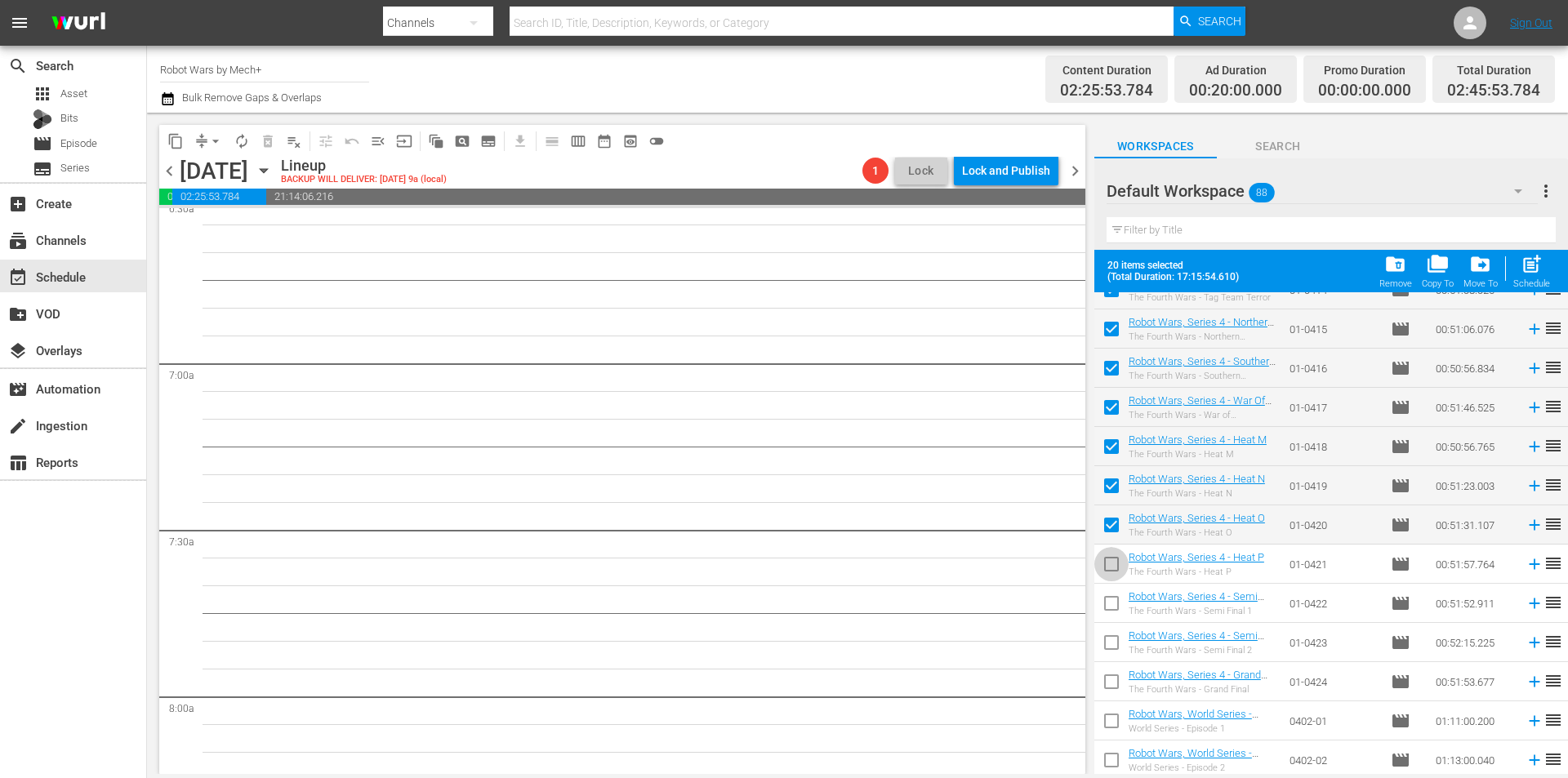
click at [1114, 561] on input "checkbox" at bounding box center [1112, 568] width 34 height 34
checkbox input "true"
click at [1113, 599] on input "checkbox" at bounding box center [1112, 607] width 34 height 34
checkbox input "true"
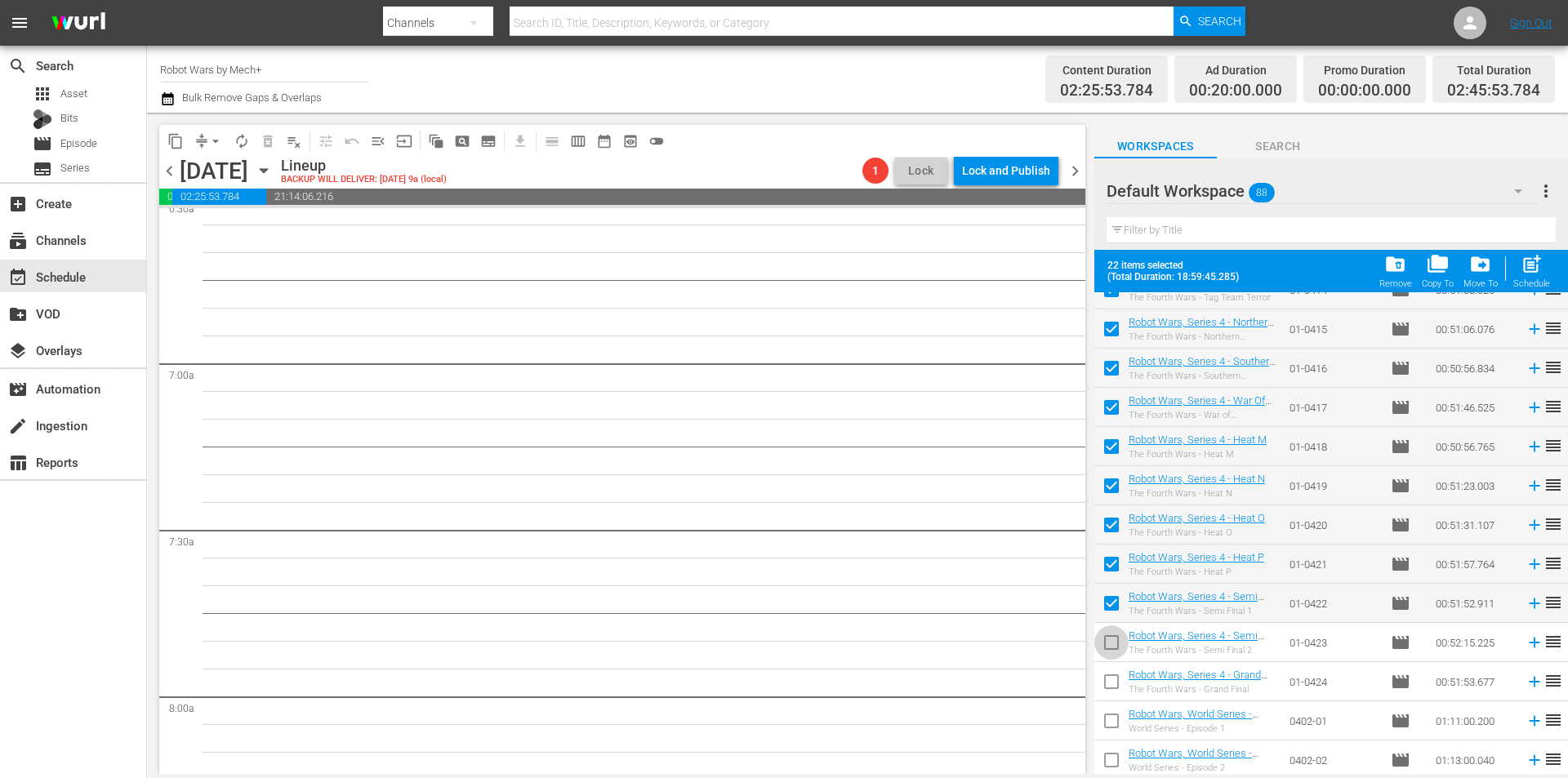
click at [1116, 644] on input "checkbox" at bounding box center [1112, 645] width 34 height 34
checkbox input "true"
click at [1533, 278] on div "post_add Schedule" at bounding box center [1532, 270] width 36 height 36
checkbox input "false"
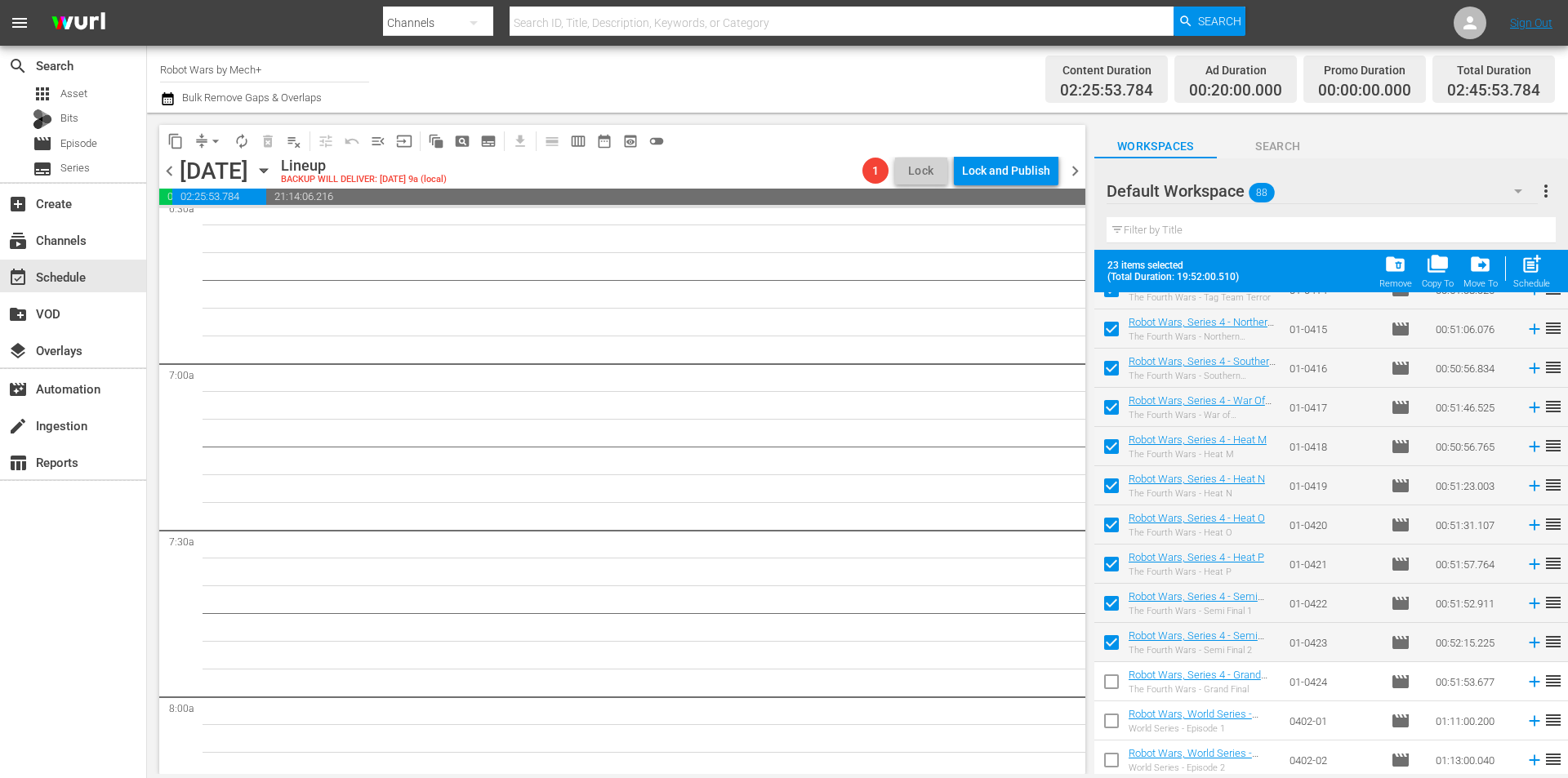
checkbox input "false"
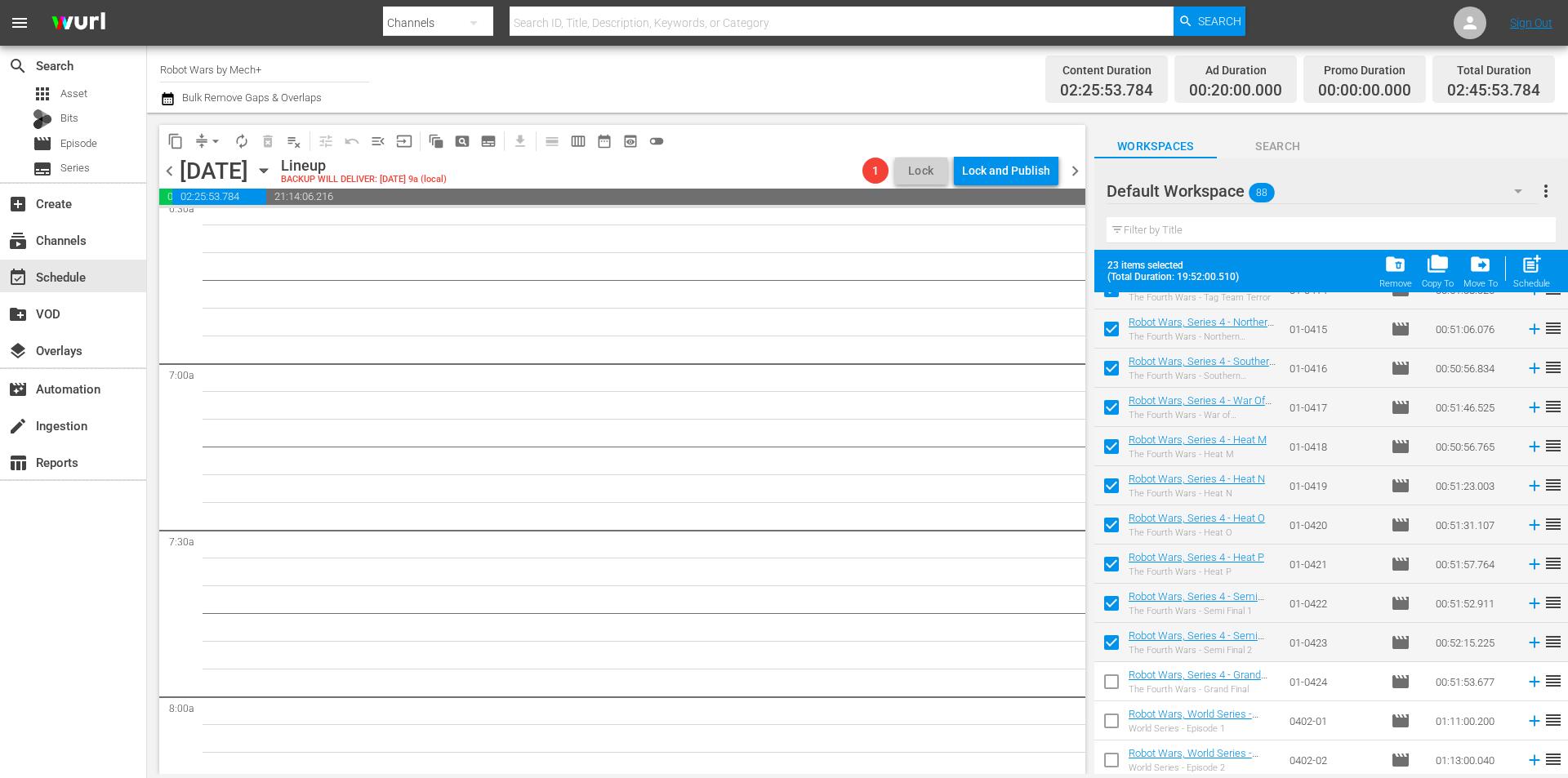
checkbox input "false"
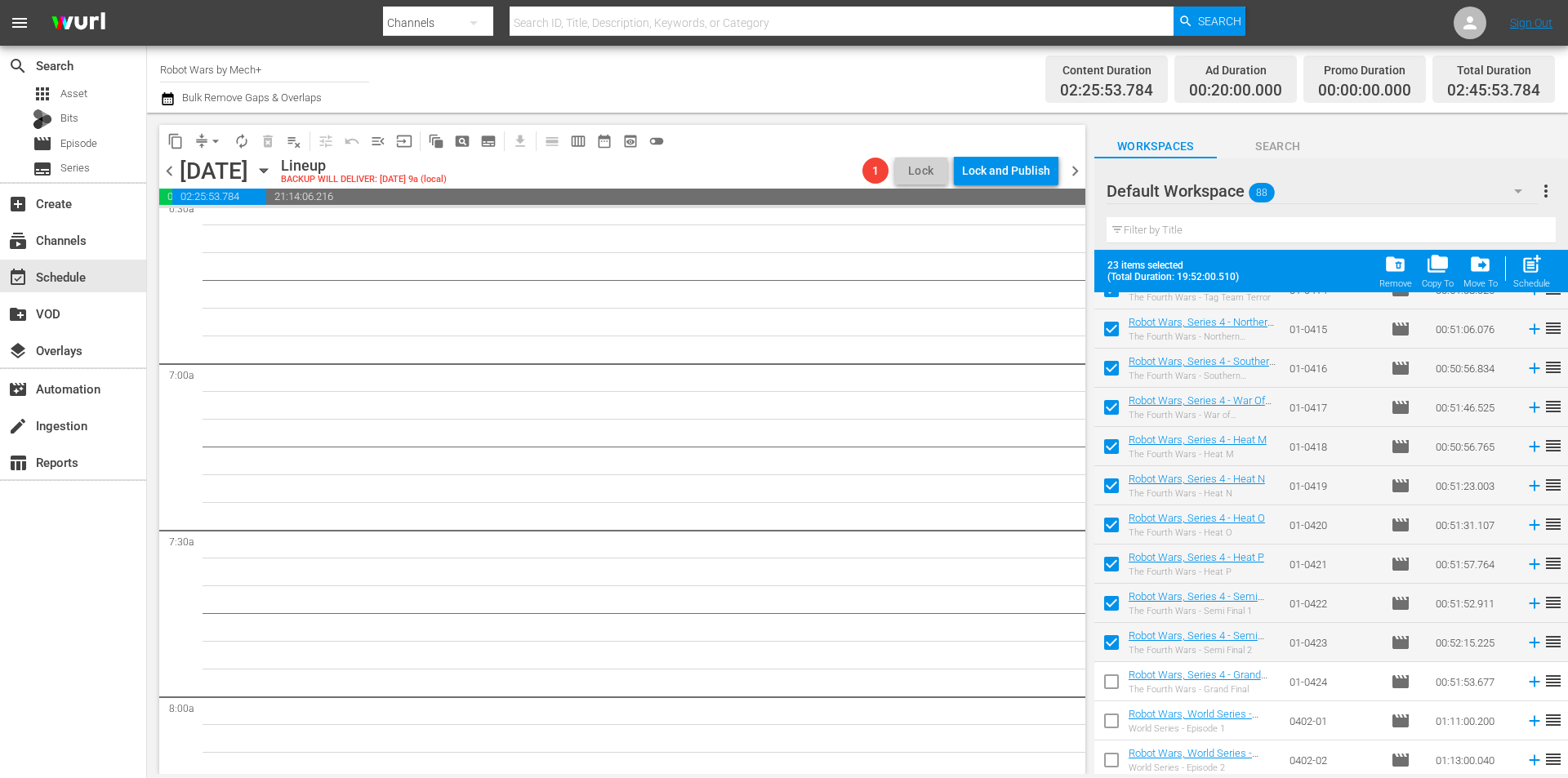
checkbox input "false"
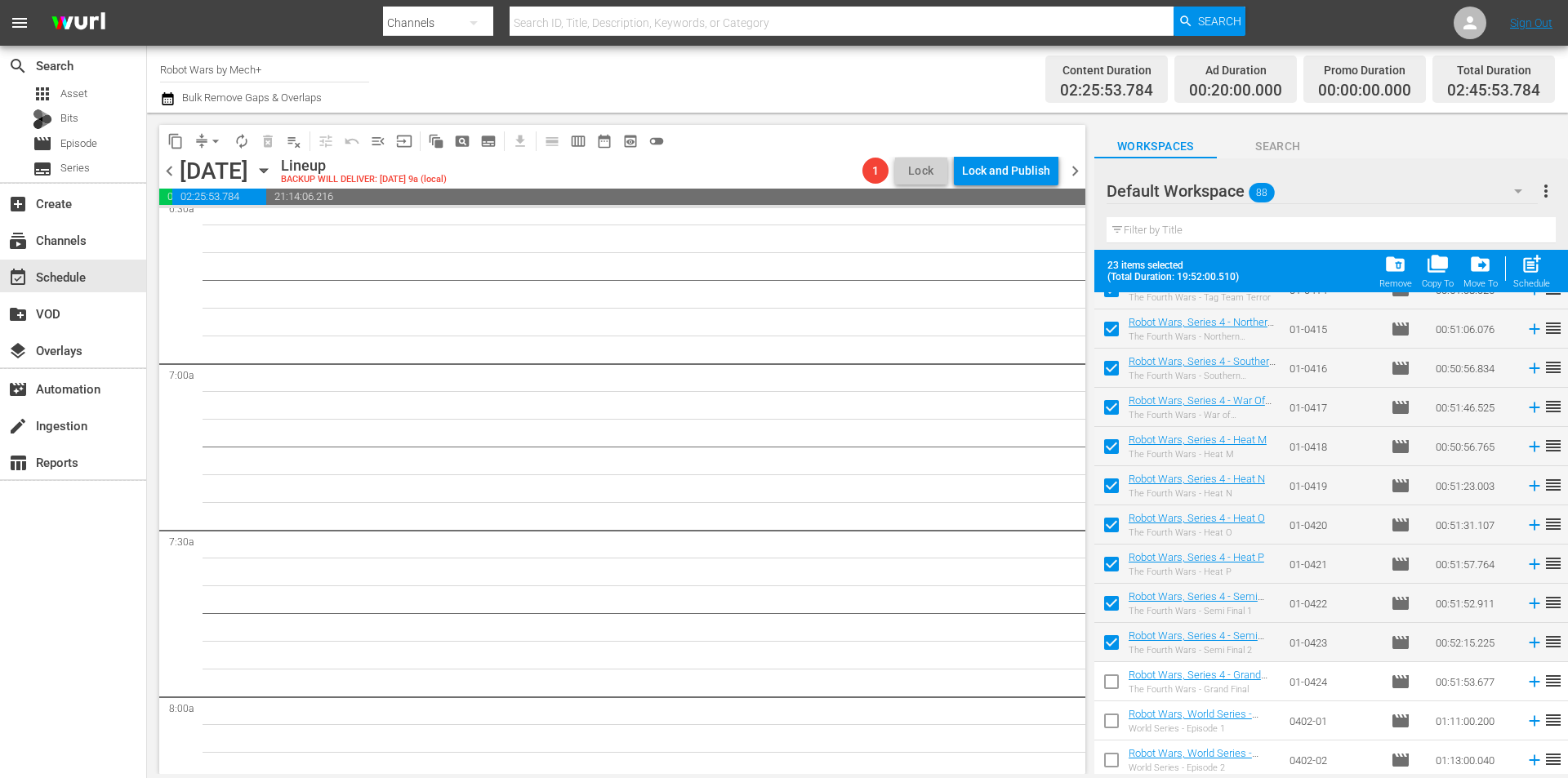
checkbox input "false"
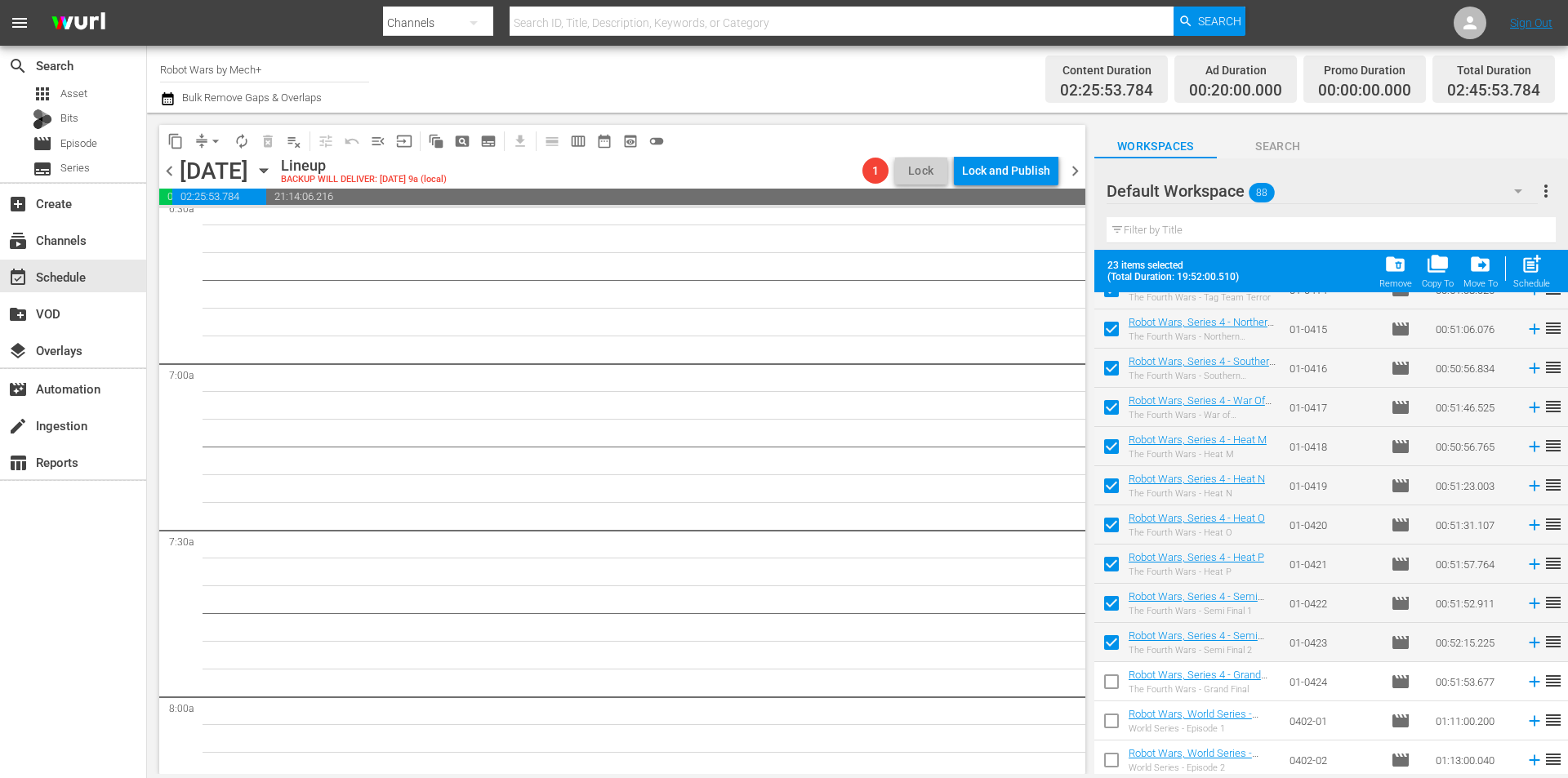
checkbox input "false"
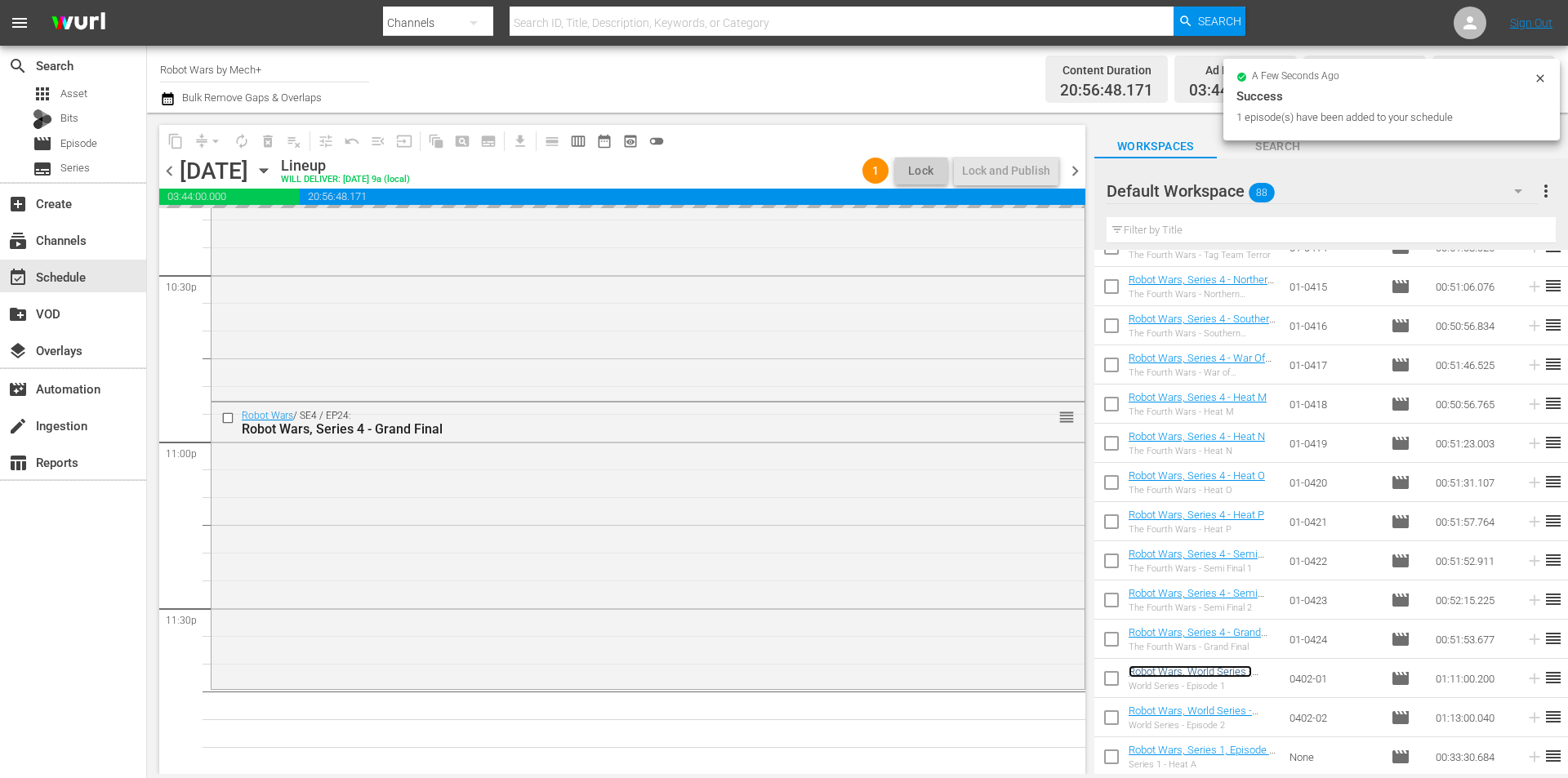
scroll to position [7432, 0]
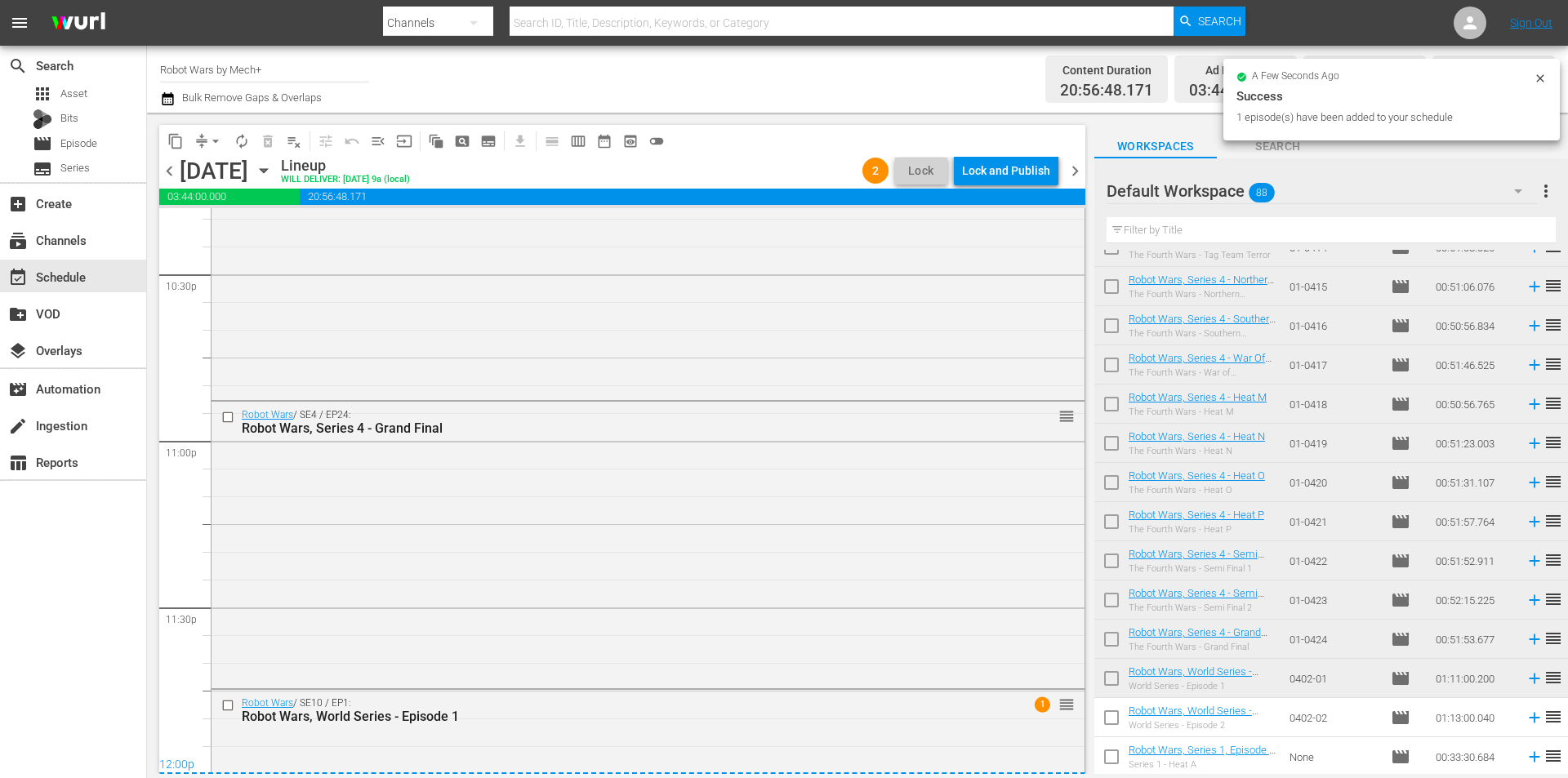
click at [1005, 171] on div "Lock and Publish" at bounding box center [1006, 171] width 89 height 30
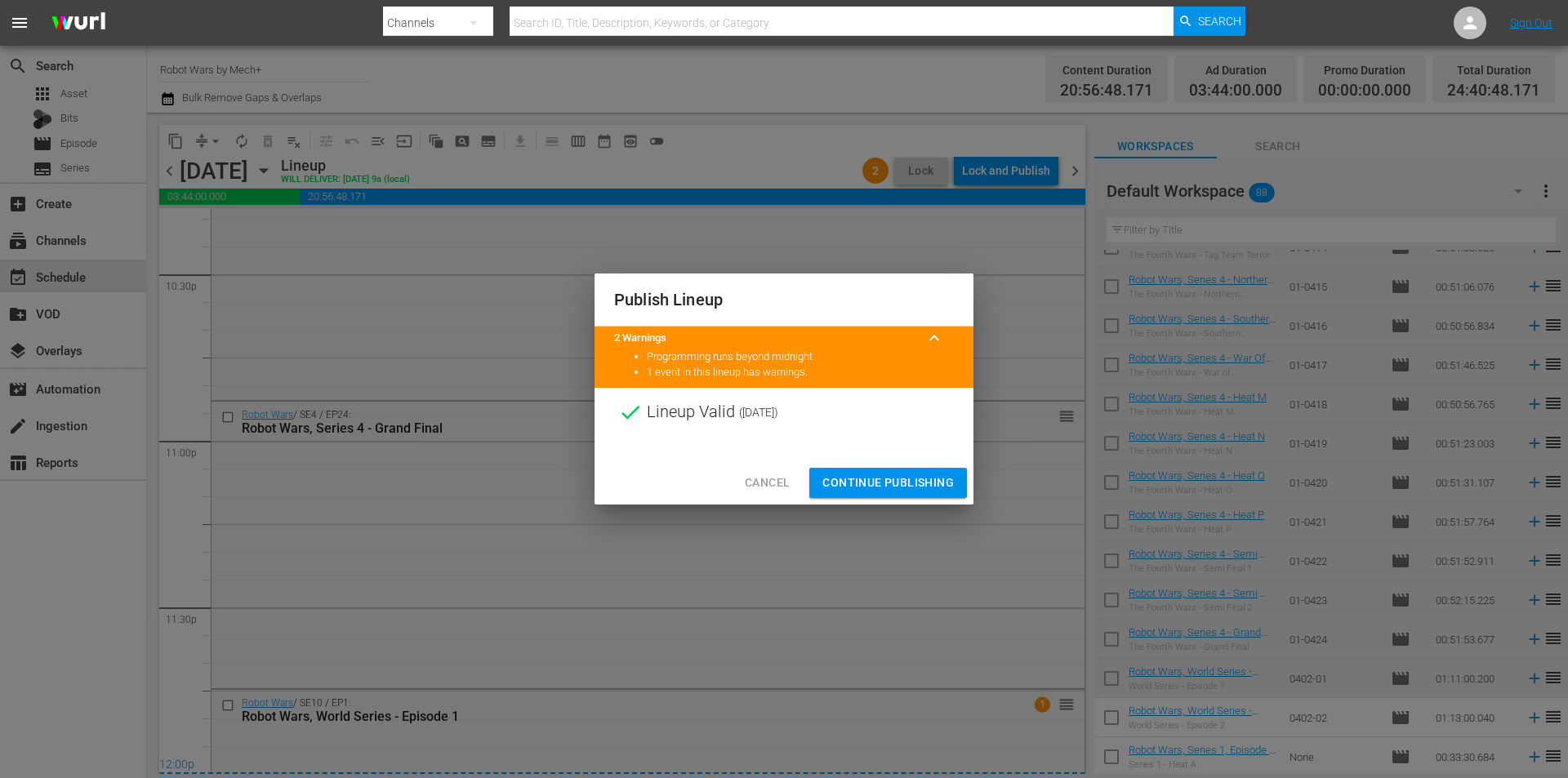
click at [902, 483] on span "Continue Publishing" at bounding box center [888, 483] width 132 height 21
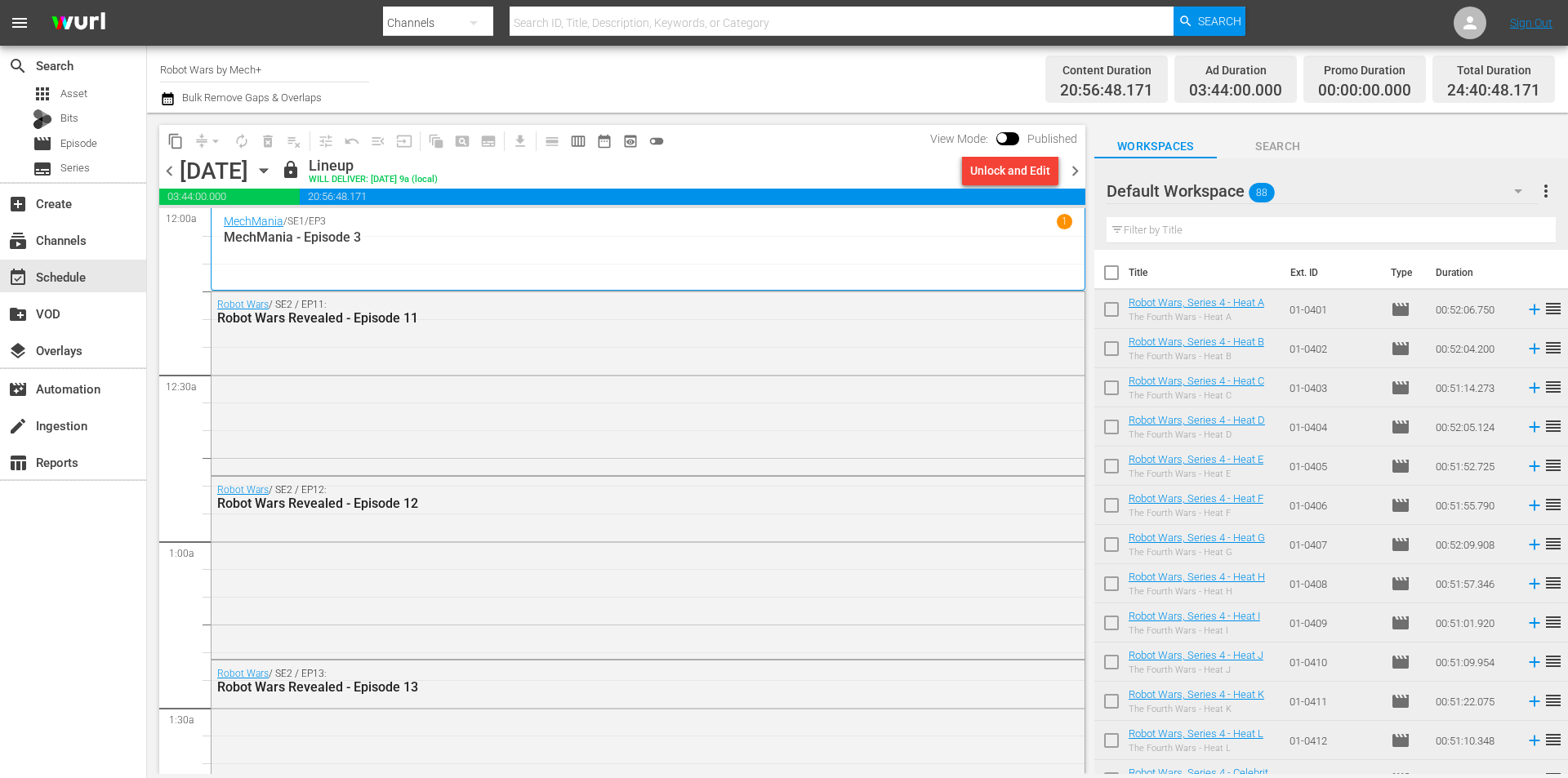
scroll to position [571, 0]
